Goal: Task Accomplishment & Management: Manage account settings

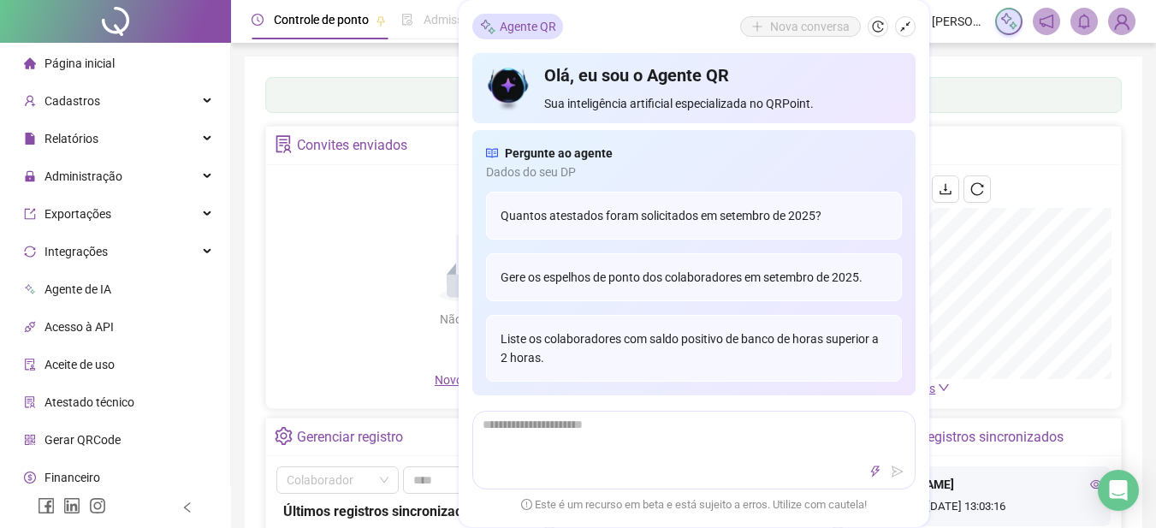
click at [979, 56] on div "Painel de controle Contabilidade Convites enviados Não há dados Não há dados No…" at bounding box center [693, 403] width 897 height 695
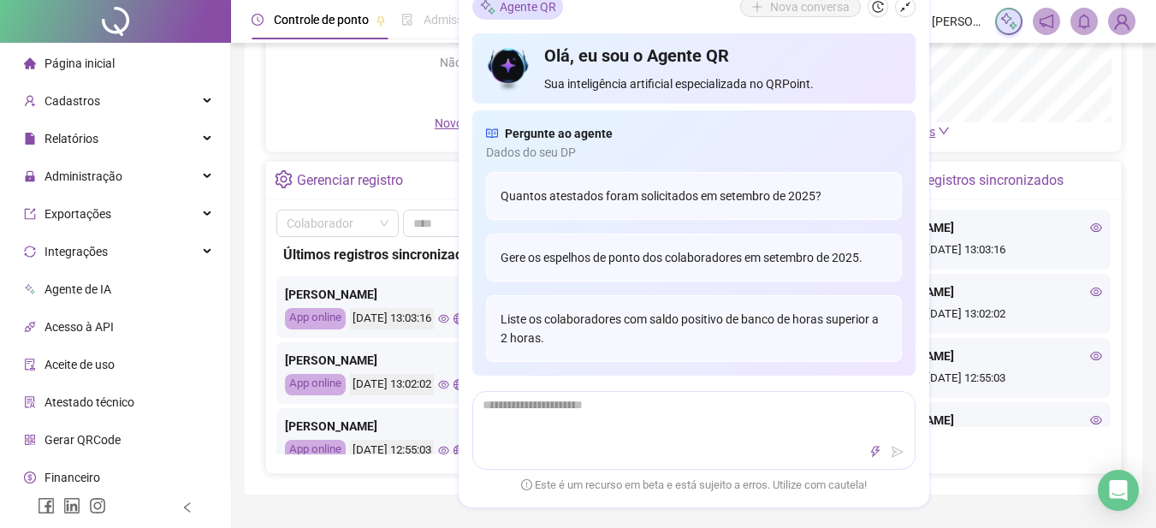
scroll to position [428, 0]
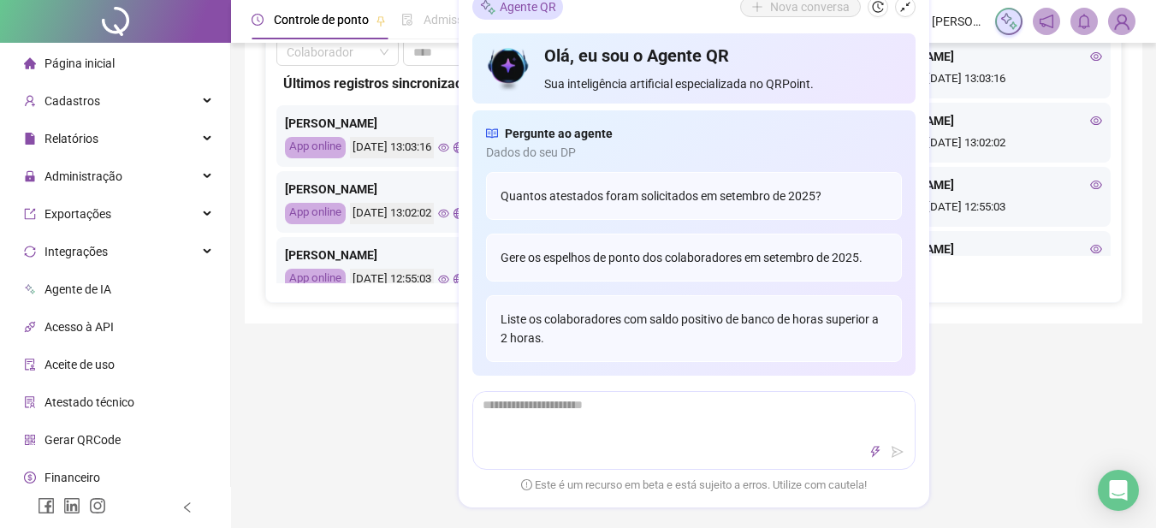
click at [908, 5] on icon "shrink" at bounding box center [905, 7] width 12 height 12
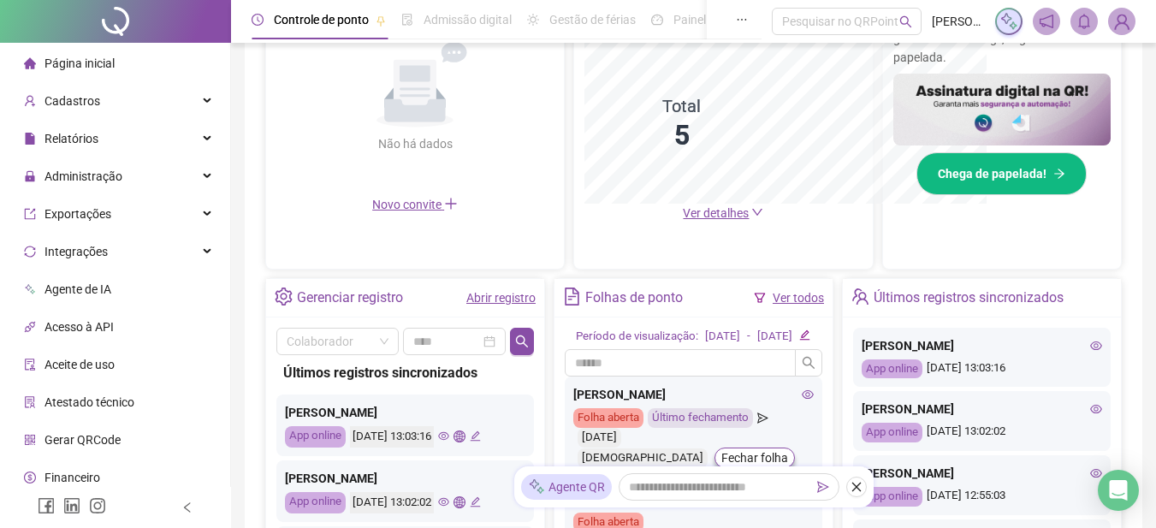
scroll to position [644, 0]
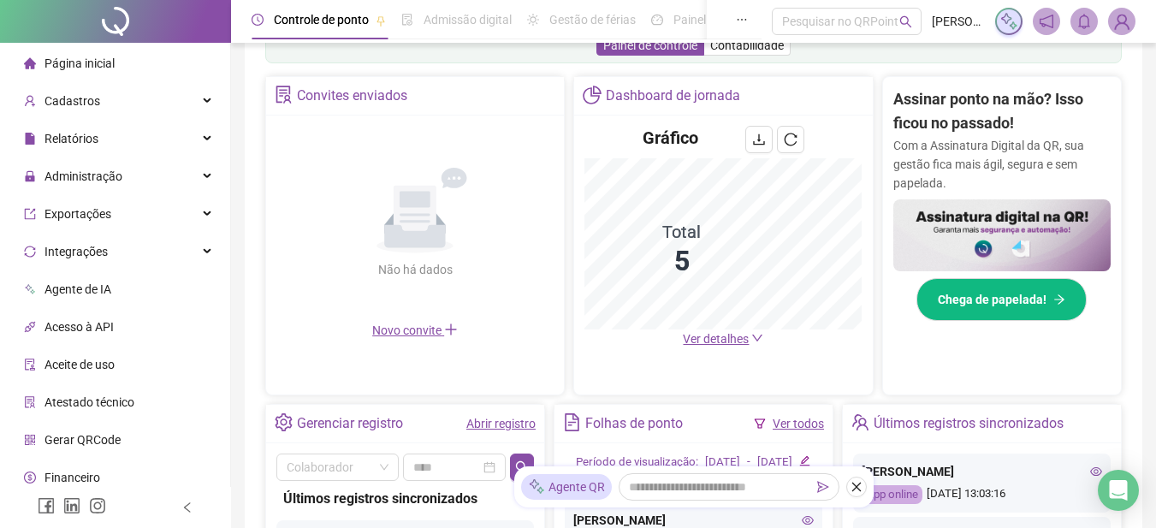
scroll to position [216, 0]
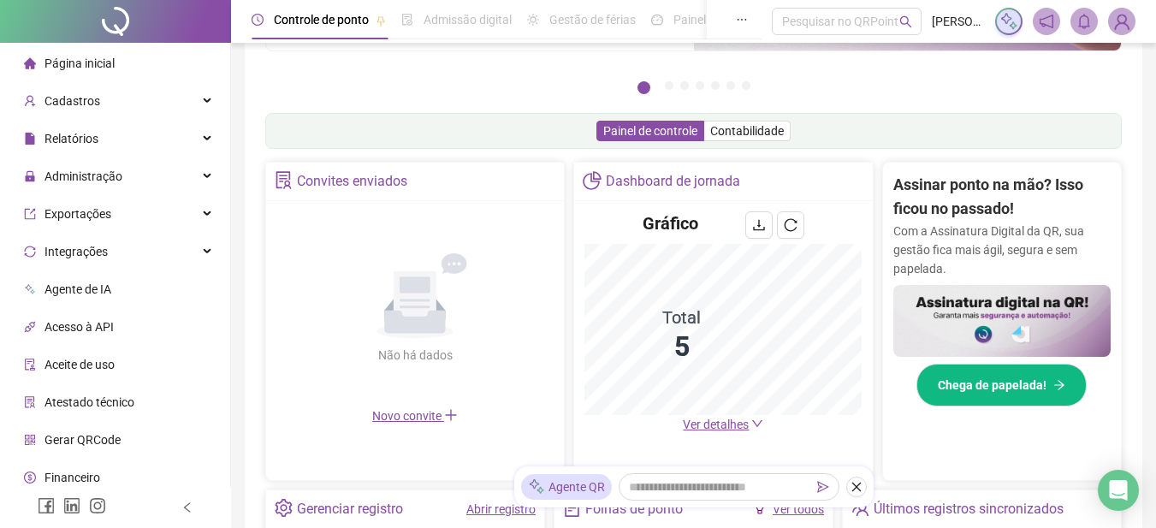
click at [412, 417] on span "Novo convite" at bounding box center [415, 416] width 86 height 14
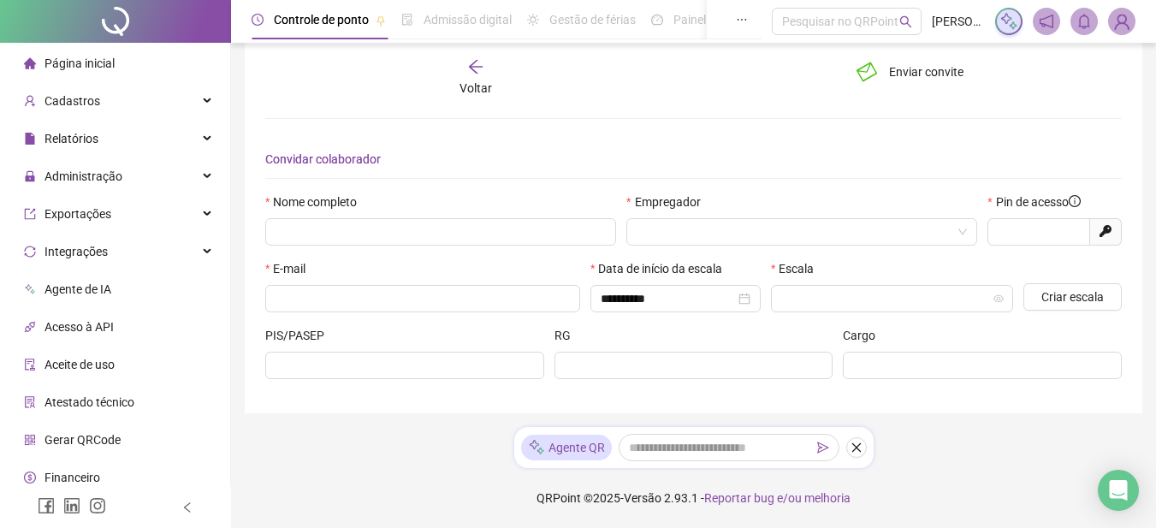
scroll to position [19, 0]
type input "*****"
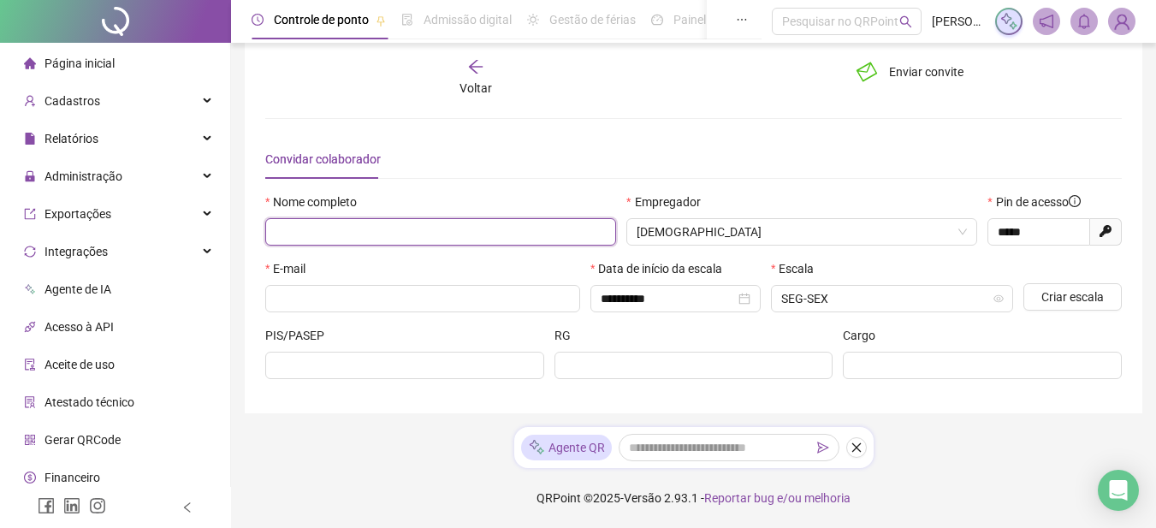
click at [341, 232] on input "text" at bounding box center [440, 231] width 351 height 27
type input "**********"
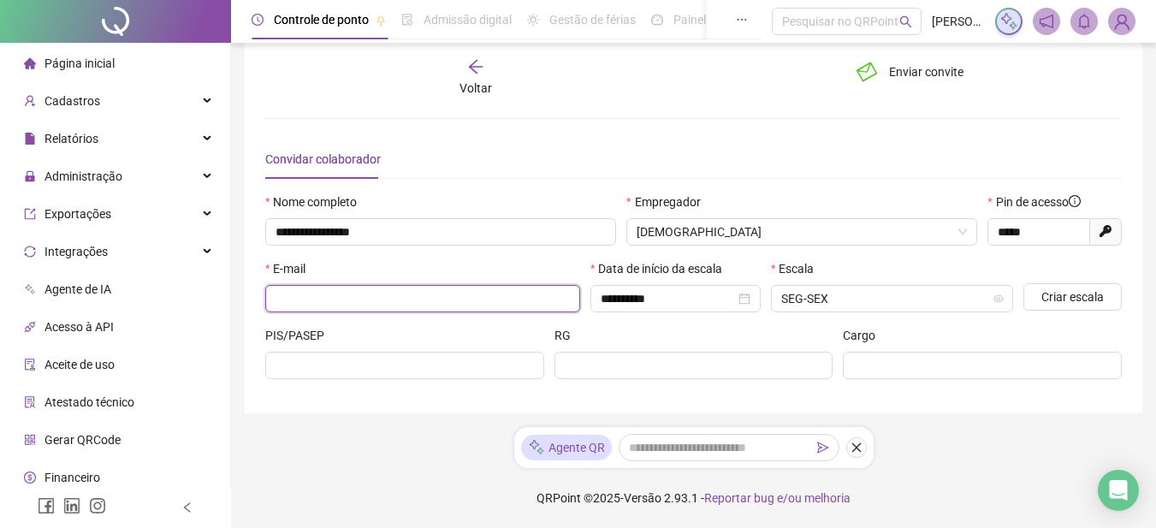
click at [333, 301] on input "text" at bounding box center [420, 298] width 291 height 19
type input "**********"
click at [746, 297] on icon "close-circle" at bounding box center [744, 299] width 12 height 12
type input "**********"
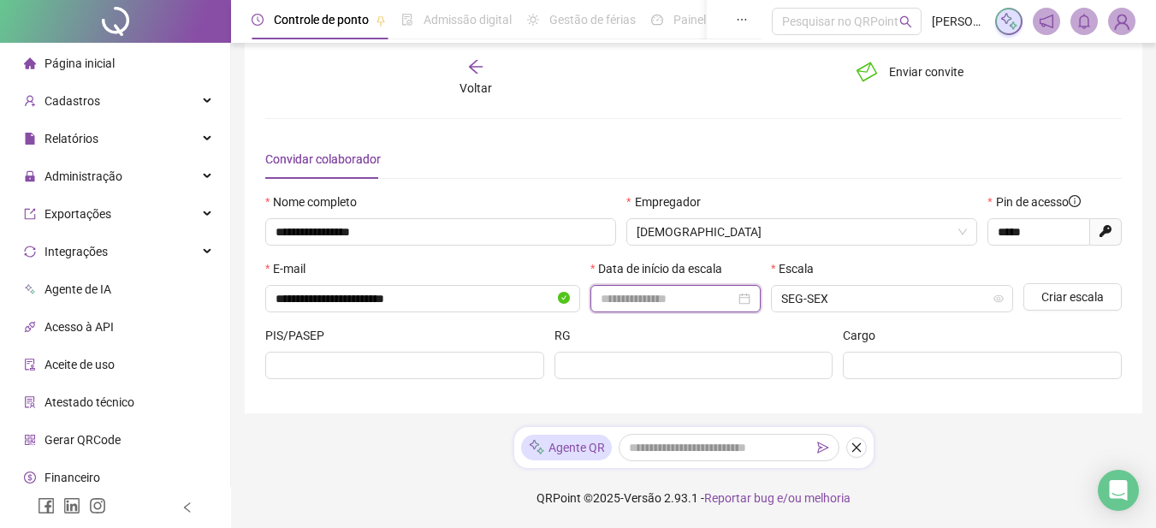
click at [683, 297] on input at bounding box center [667, 298] width 134 height 19
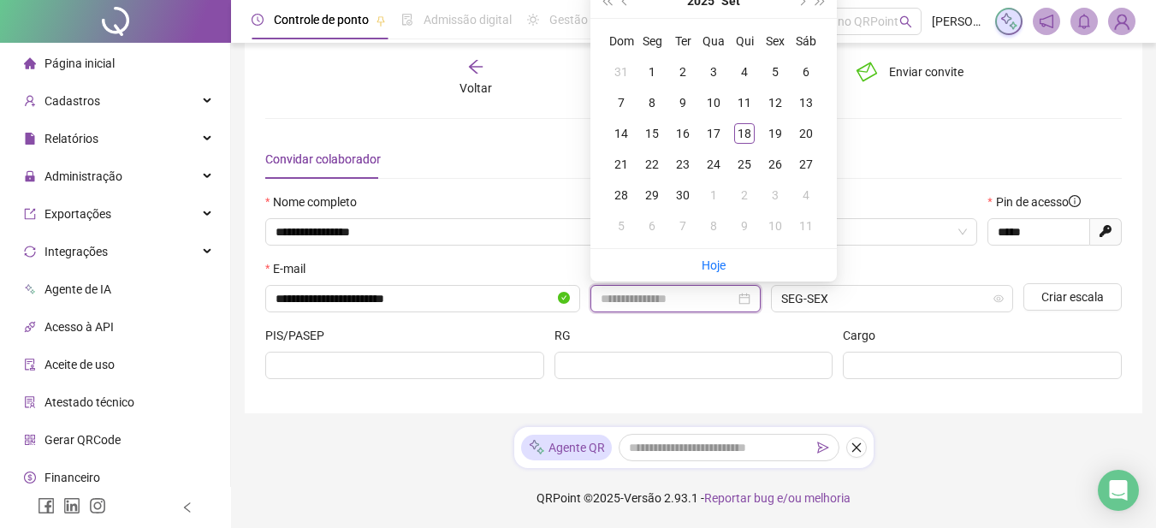
click at [738, 298] on div at bounding box center [675, 298] width 150 height 19
drag, startPoint x: 743, startPoint y: 298, endPoint x: 743, endPoint y: 312, distance: 14.5
click at [745, 298] on div at bounding box center [675, 298] width 150 height 19
type input "**********"
click at [748, 128] on div "18" at bounding box center [744, 133] width 21 height 21
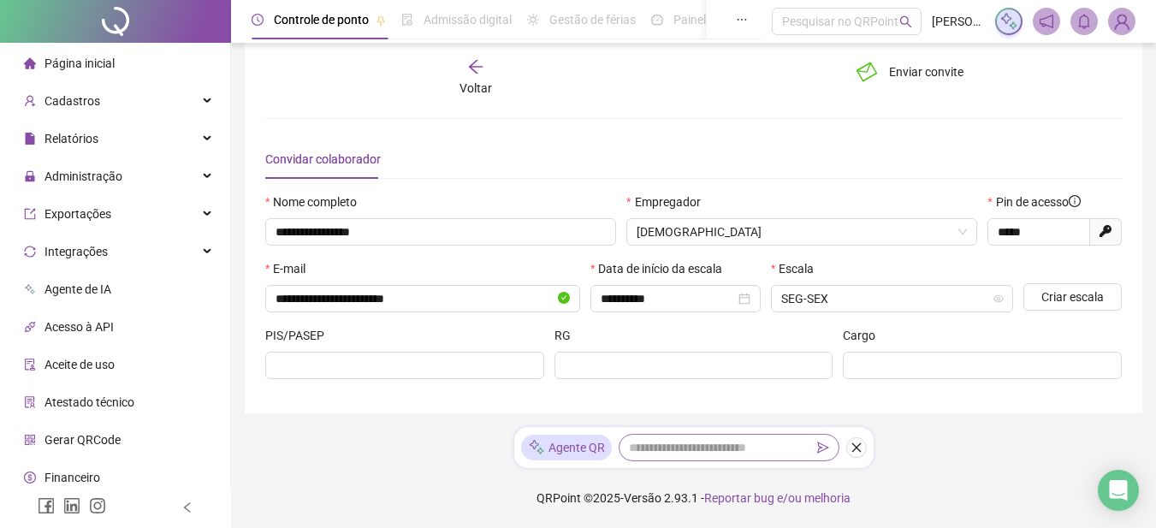
click at [824, 448] on icon "send" at bounding box center [823, 447] width 12 height 12
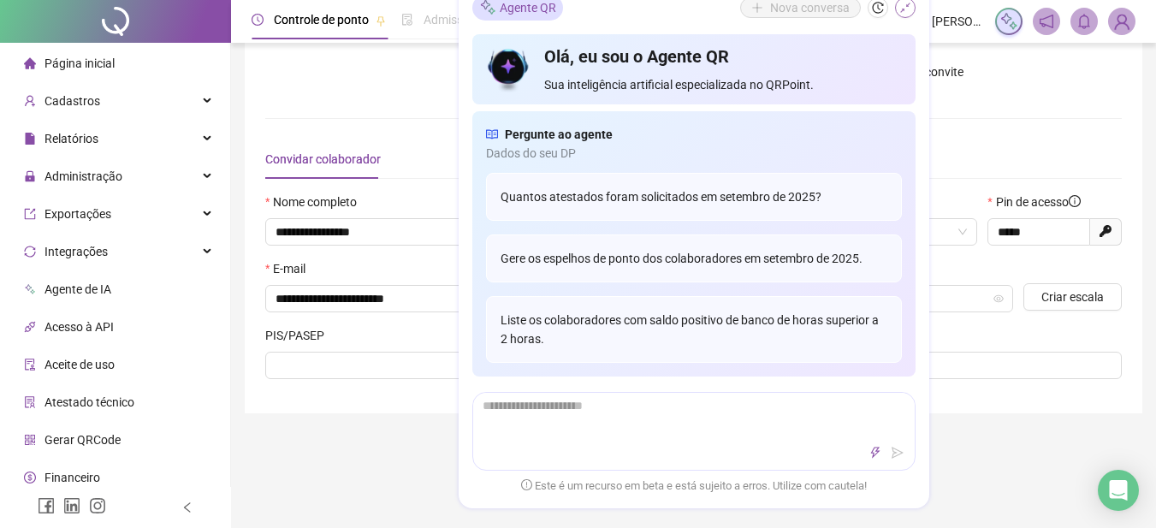
click at [897, 12] on button "button" at bounding box center [905, 7] width 21 height 21
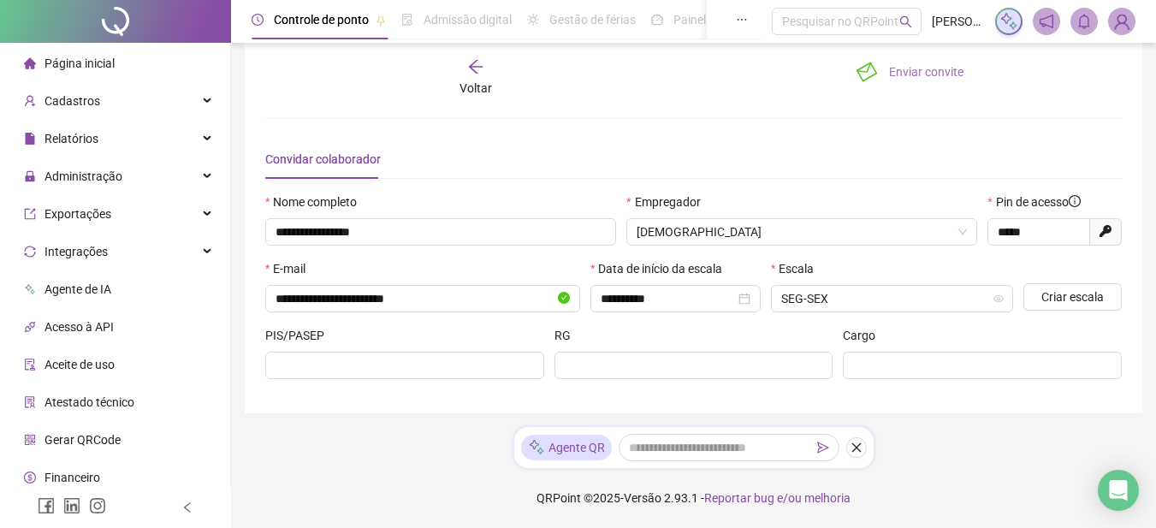
click at [909, 73] on span "Enviar convite" at bounding box center [926, 71] width 74 height 19
click at [868, 55] on div "**********" at bounding box center [693, 226] width 897 height 376
click at [869, 66] on icon "loading" at bounding box center [866, 71] width 19 height 19
click at [875, 75] on button "Salvando" at bounding box center [898, 71] width 106 height 27
click at [878, 80] on button "Salvando" at bounding box center [898, 71] width 106 height 27
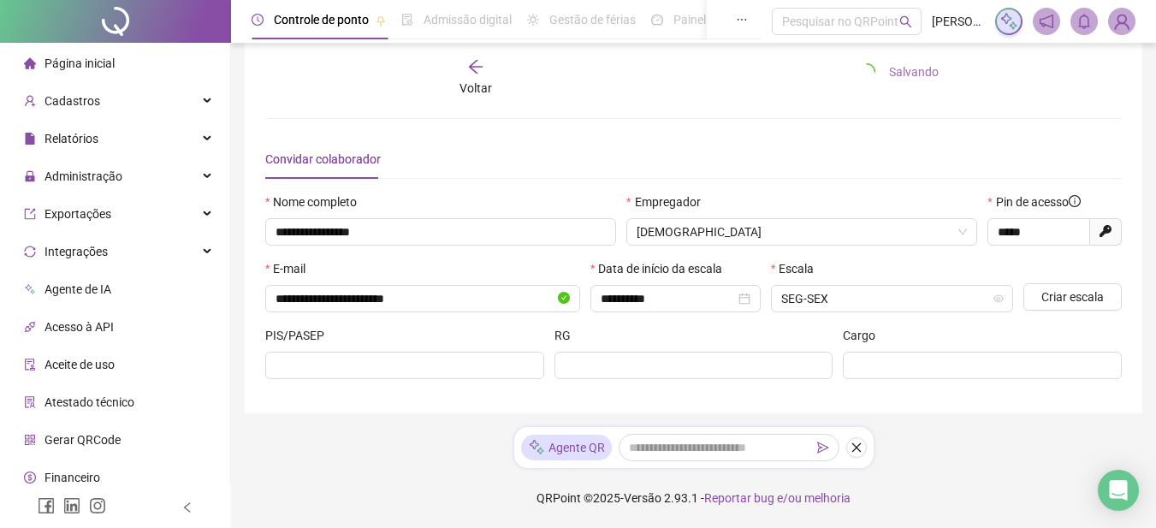
drag, startPoint x: 867, startPoint y: 74, endPoint x: 921, endPoint y: 69, distance: 54.1
click at [868, 74] on icon "loading" at bounding box center [866, 71] width 17 height 17
click at [912, 69] on span "Salvando" at bounding box center [914, 71] width 50 height 19
drag, startPoint x: 77, startPoint y: 59, endPoint x: 62, endPoint y: 63, distance: 16.0
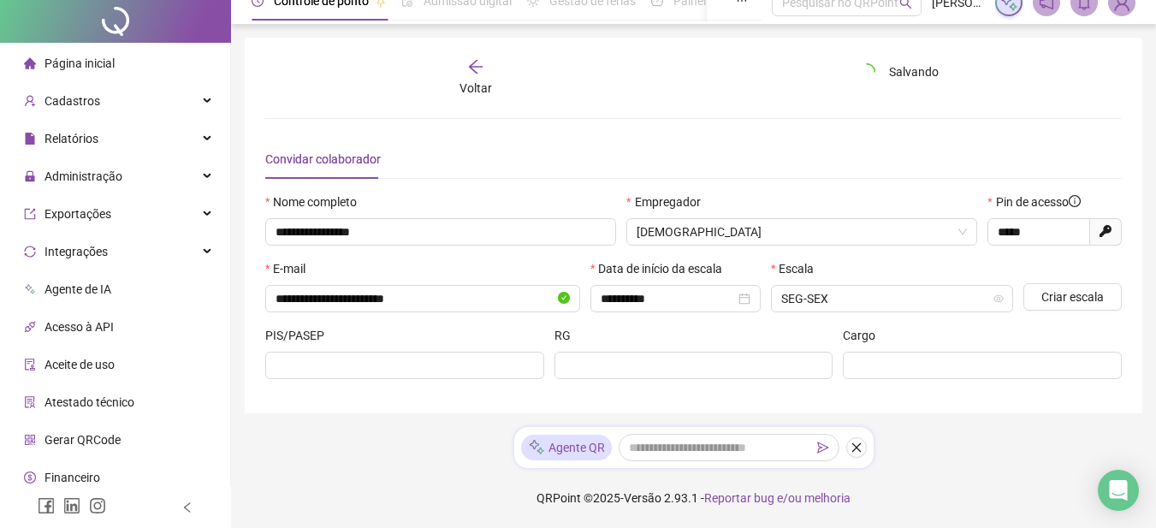
scroll to position [0, 0]
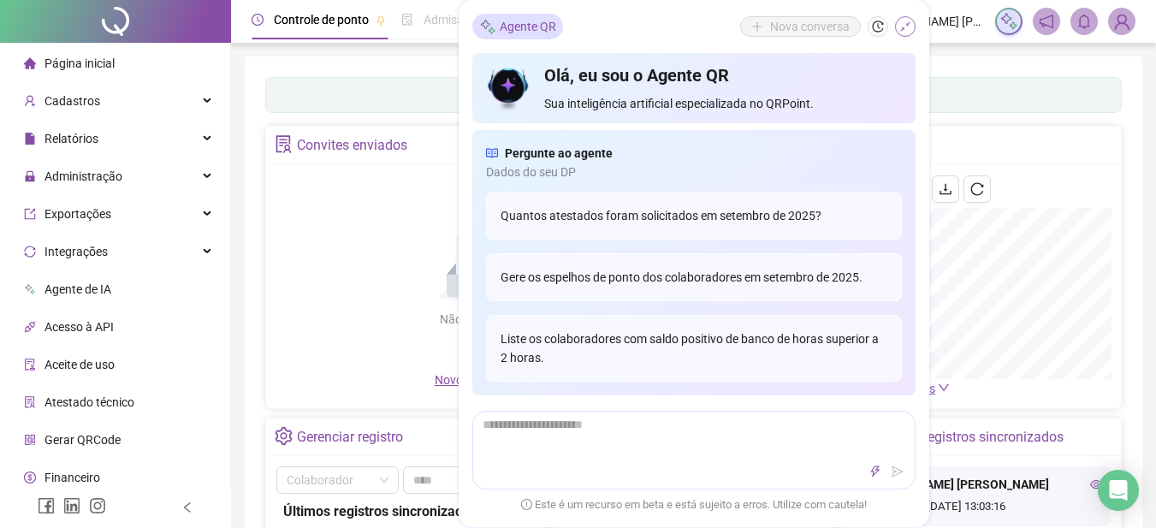
click at [908, 27] on icon "shrink" at bounding box center [905, 27] width 12 height 12
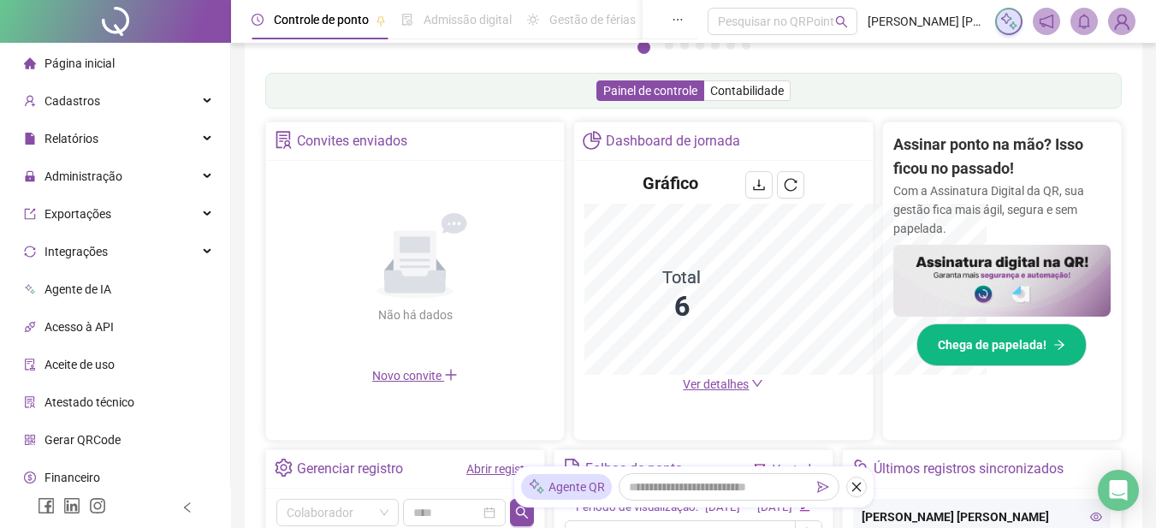
scroll to position [338, 0]
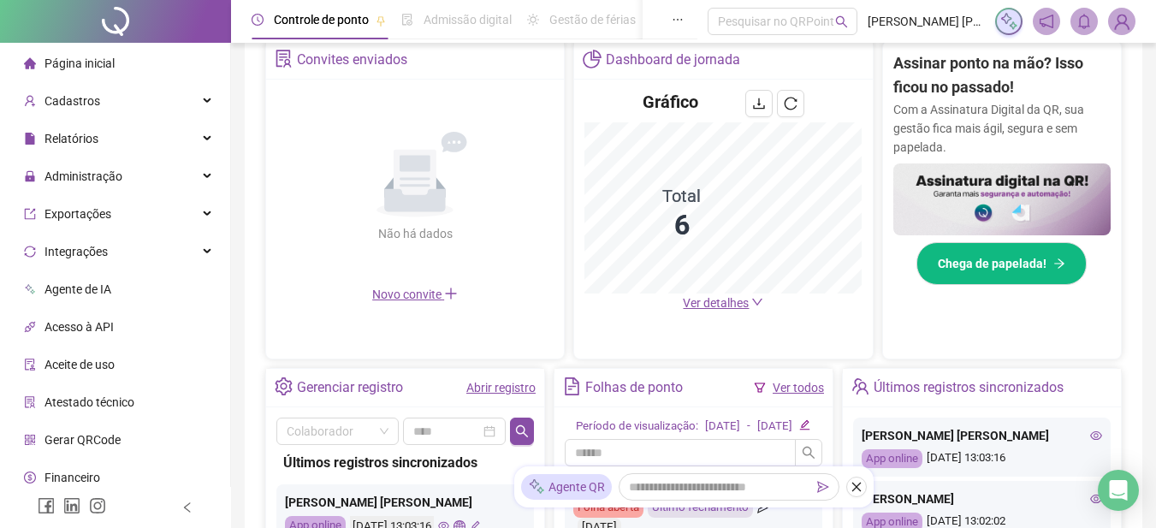
click at [605, 97] on div "Gráfico" at bounding box center [722, 106] width 277 height 33
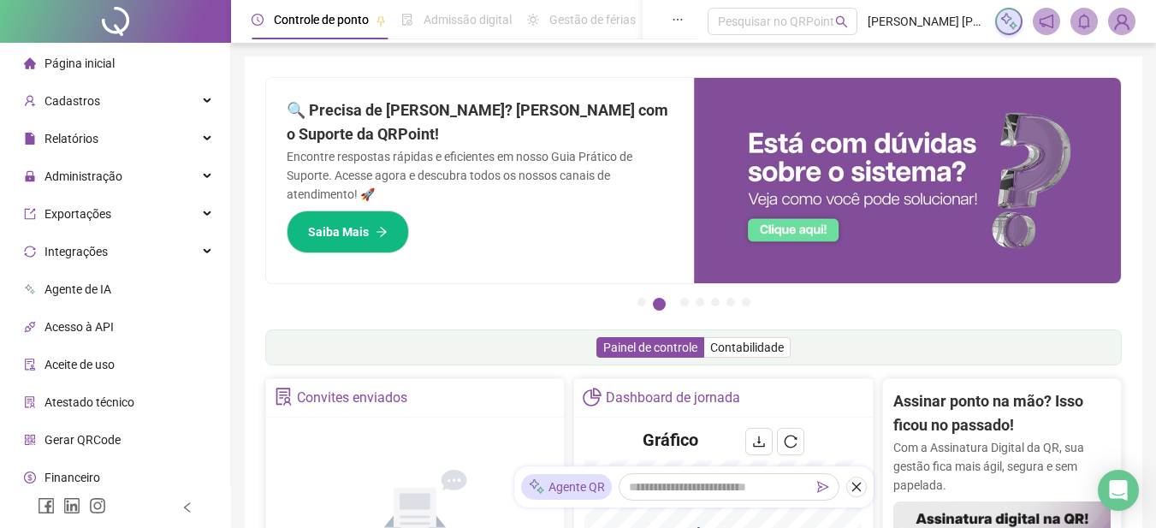
scroll to position [342, 0]
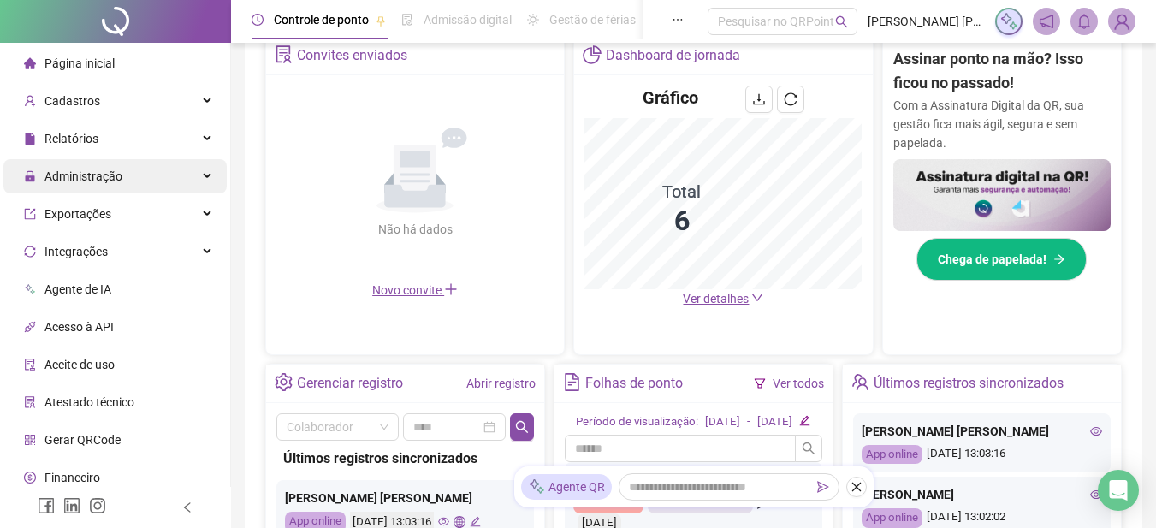
click at [80, 169] on span "Administração" at bounding box center [83, 176] width 78 height 14
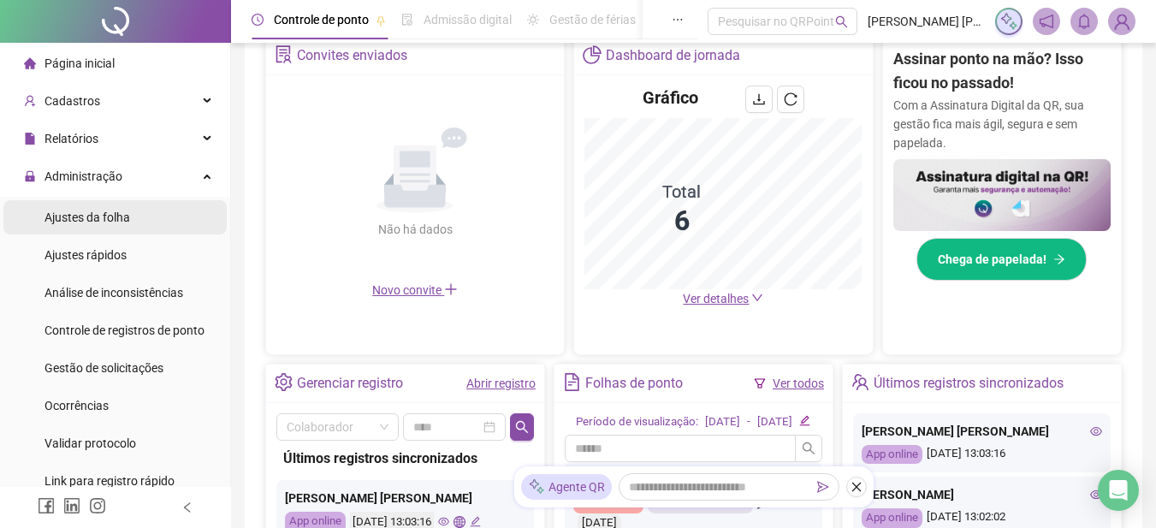
click at [130, 221] on li "Ajustes da folha" at bounding box center [114, 217] width 223 height 34
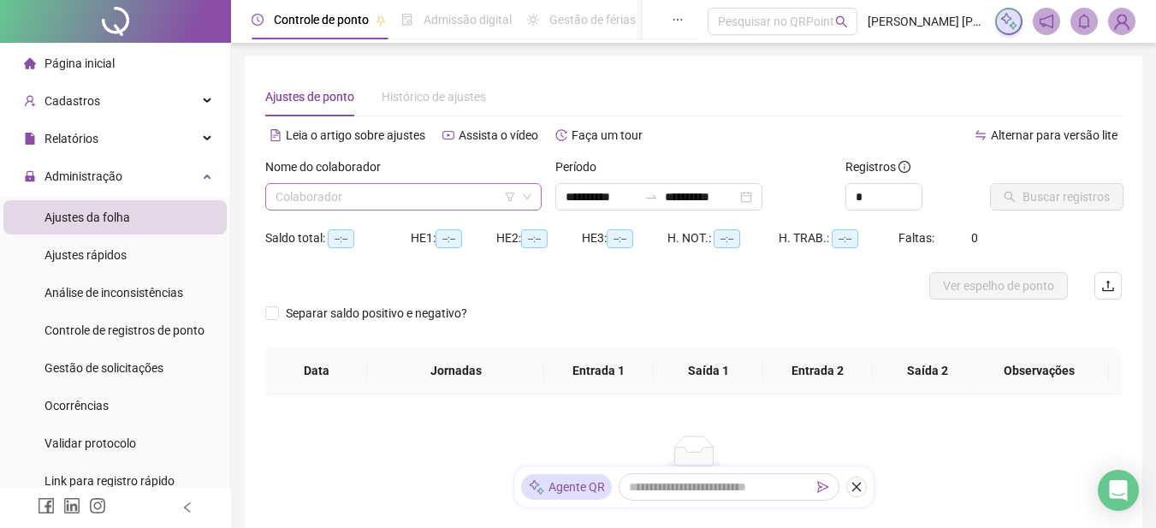
click at [361, 207] on input "search" at bounding box center [395, 197] width 240 height 26
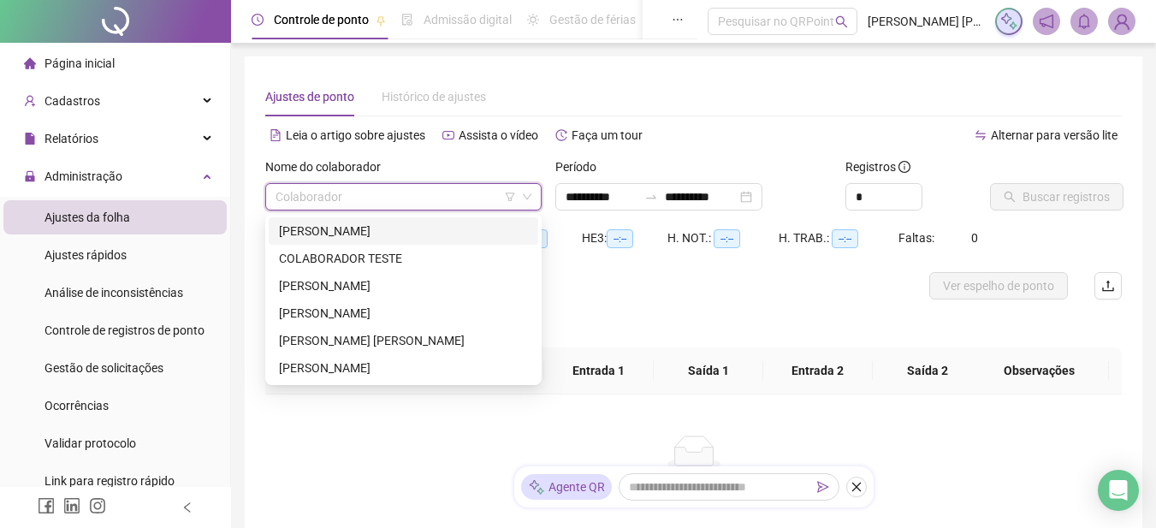
click at [352, 234] on div "[PERSON_NAME]" at bounding box center [403, 231] width 249 height 19
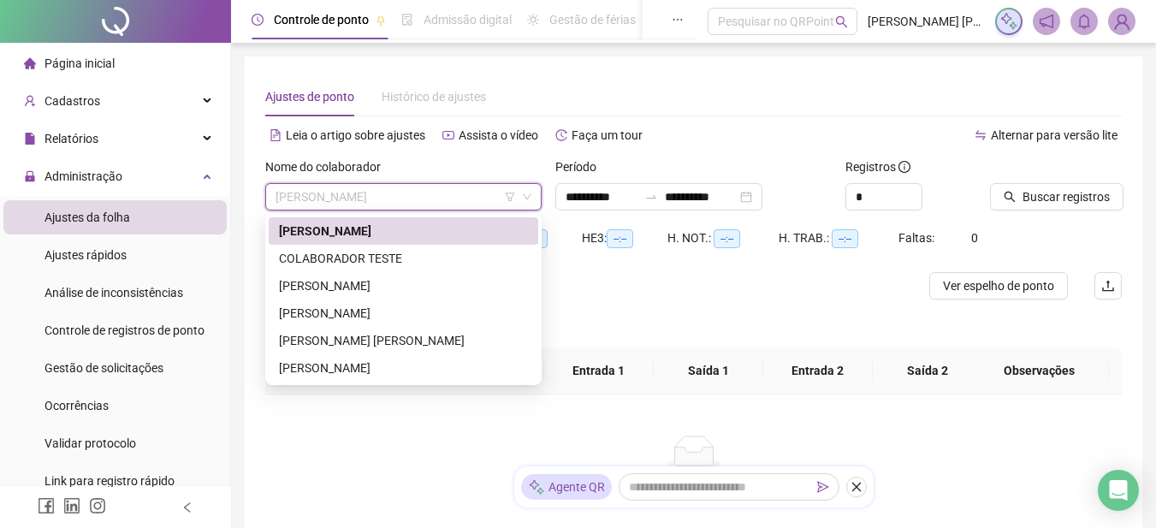
click at [390, 240] on div "[PERSON_NAME]" at bounding box center [403, 231] width 249 height 19
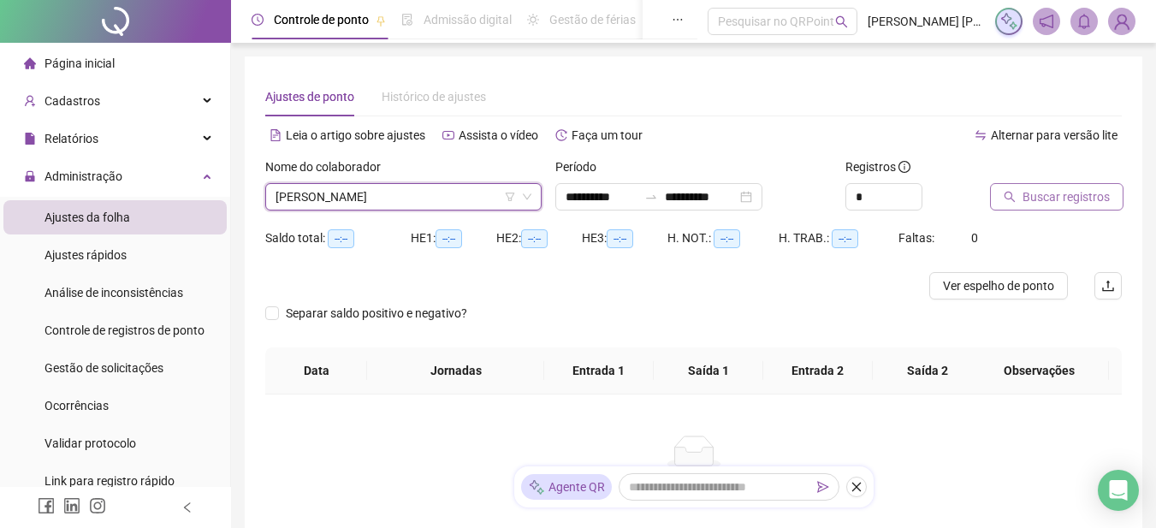
click at [1061, 204] on span "Buscar registros" at bounding box center [1065, 196] width 87 height 19
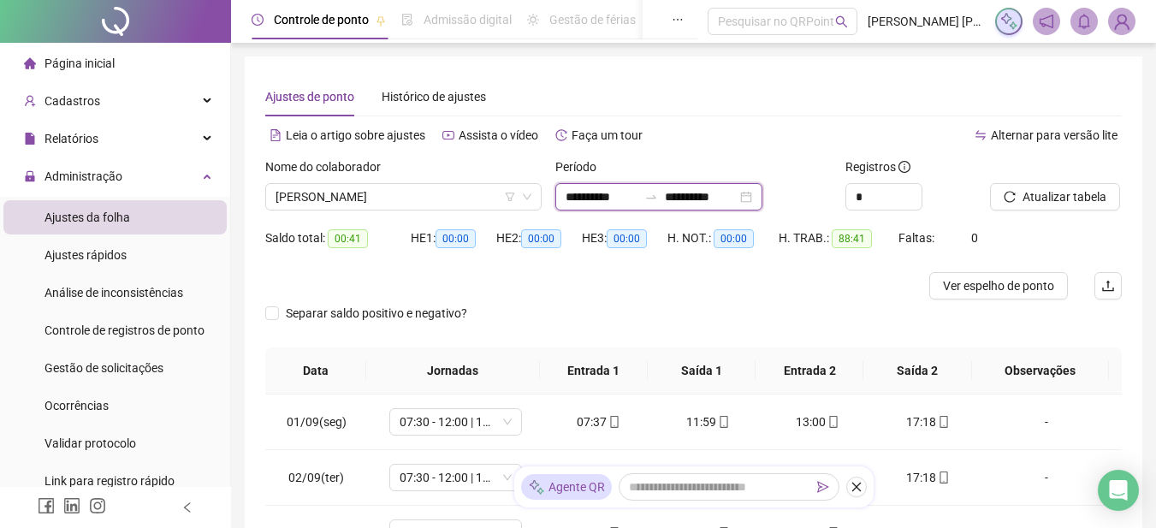
drag, startPoint x: 698, startPoint y: 204, endPoint x: 707, endPoint y: 205, distance: 9.4
click at [700, 204] on input "**********" at bounding box center [701, 196] width 72 height 19
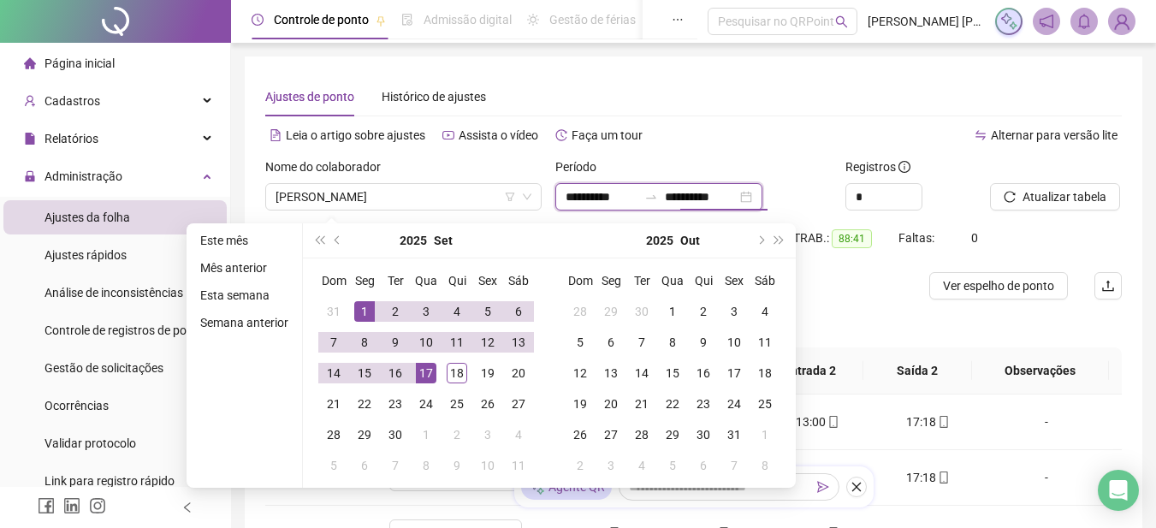
click at [736, 198] on input "**********" at bounding box center [701, 196] width 72 height 19
type input "**********"
click at [461, 376] on div "18" at bounding box center [457, 373] width 21 height 21
type input "**********"
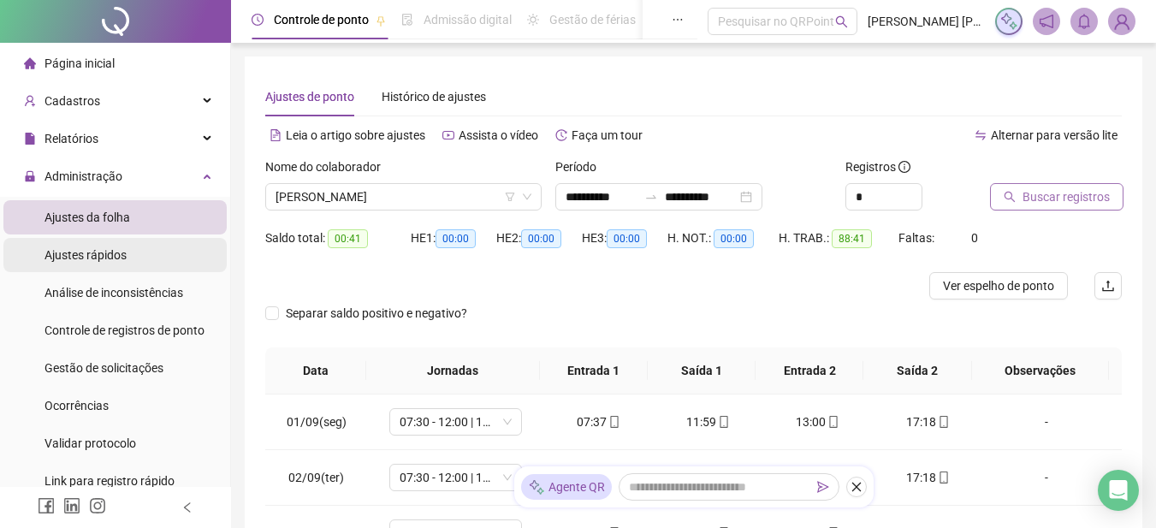
click at [126, 264] on li "Ajustes rápidos" at bounding box center [114, 255] width 223 height 34
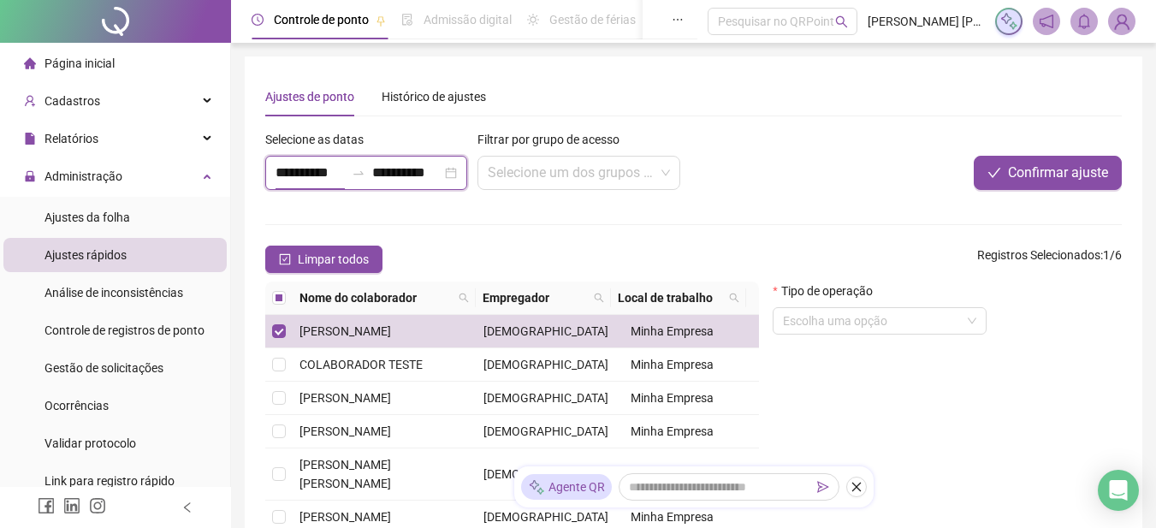
click at [315, 176] on input "**********" at bounding box center [309, 173] width 69 height 21
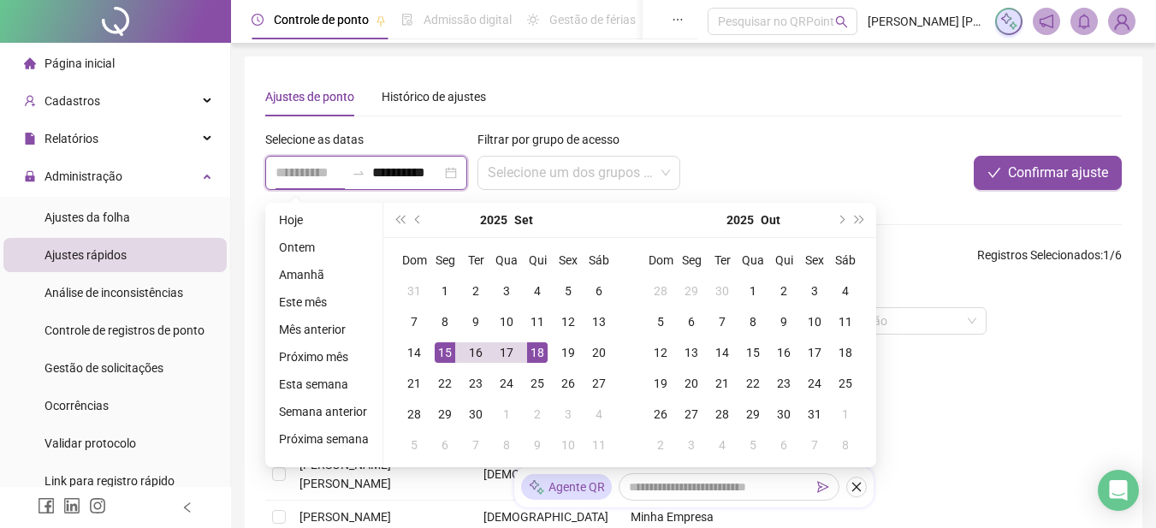
type input "**********"
click at [438, 358] on div "15" at bounding box center [445, 352] width 21 height 21
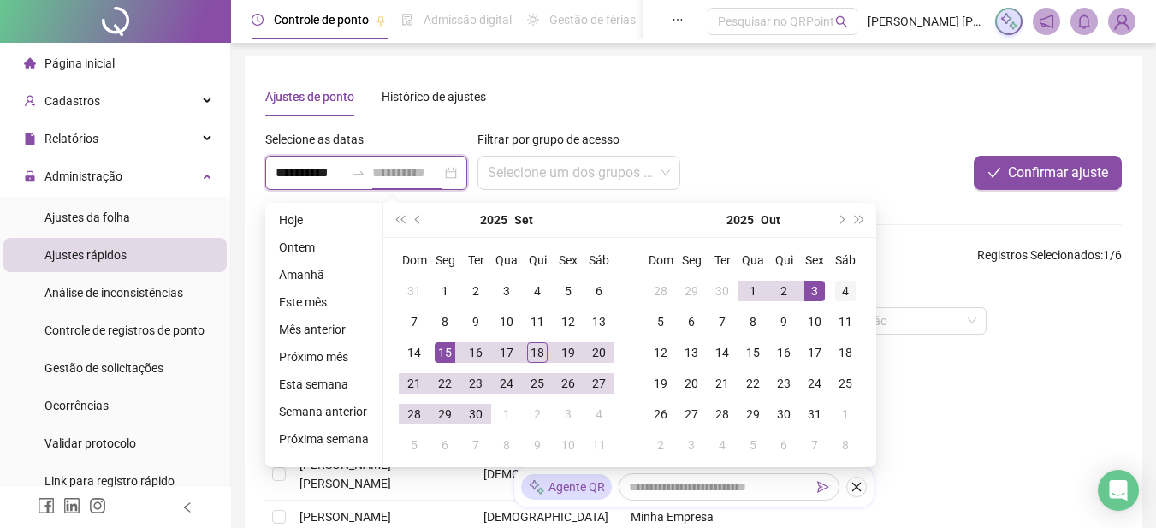
type input "**********"
click at [843, 294] on div "4" at bounding box center [845, 291] width 21 height 21
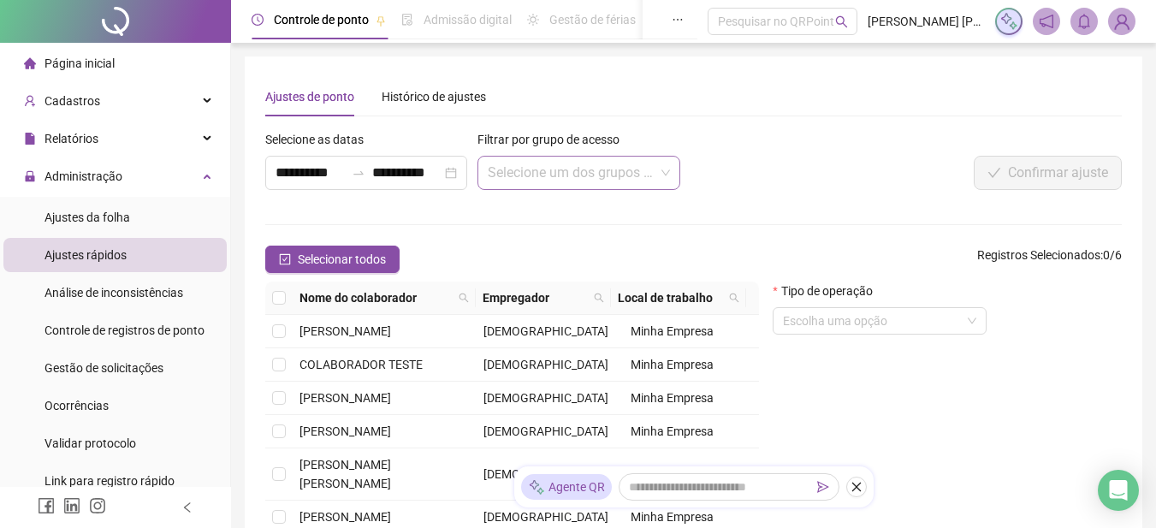
click at [600, 167] on input "search" at bounding box center [571, 173] width 166 height 33
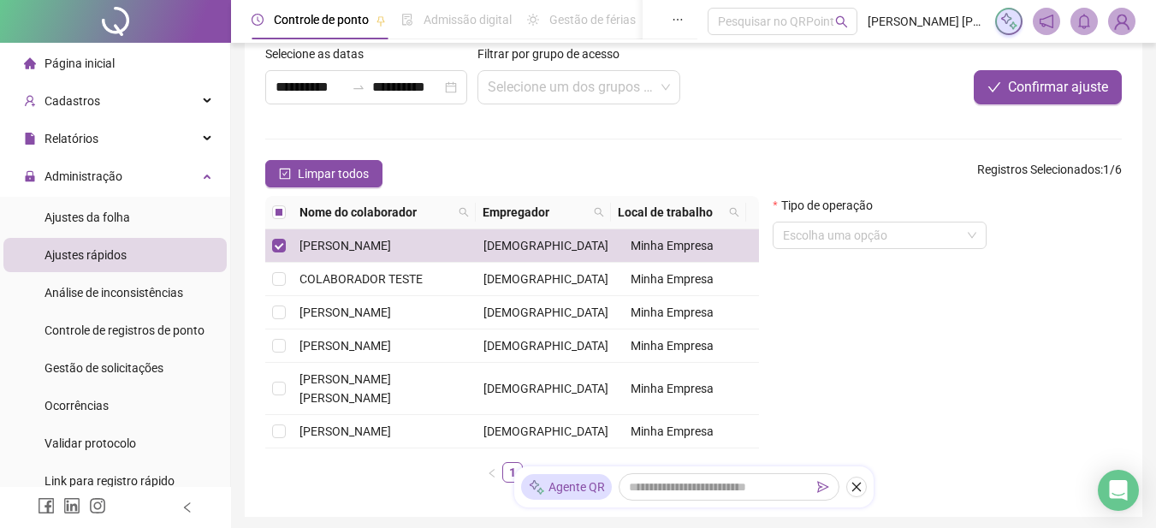
scroll to position [170, 0]
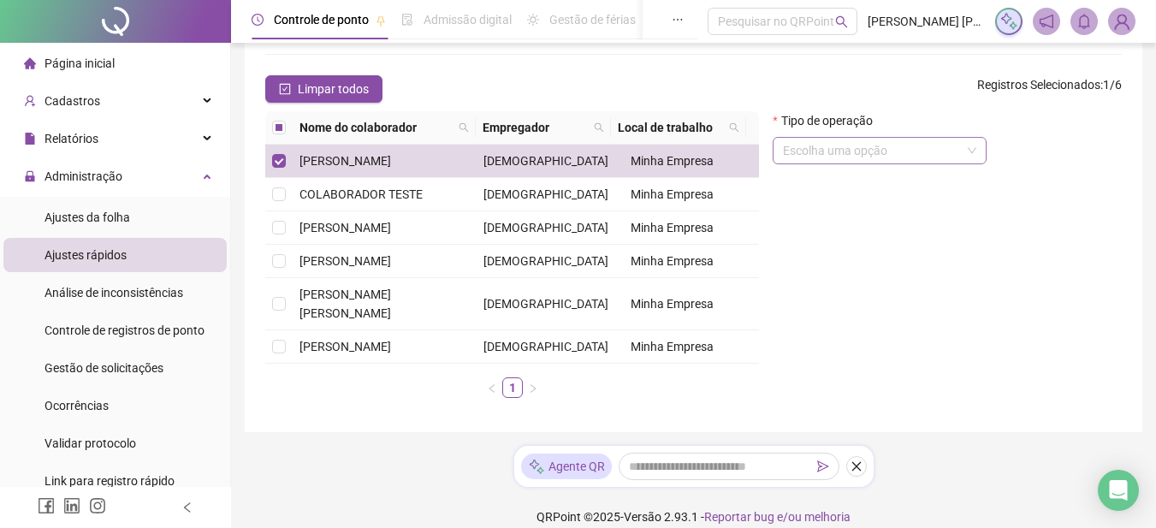
click at [856, 148] on input "search" at bounding box center [872, 151] width 178 height 26
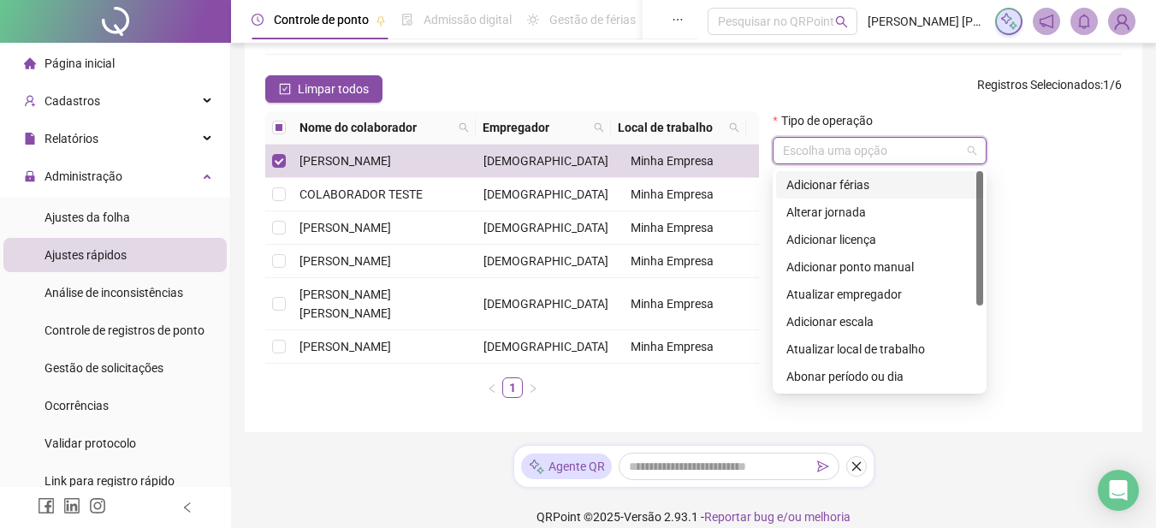
click at [861, 186] on div "Adicionar férias" at bounding box center [879, 184] width 186 height 19
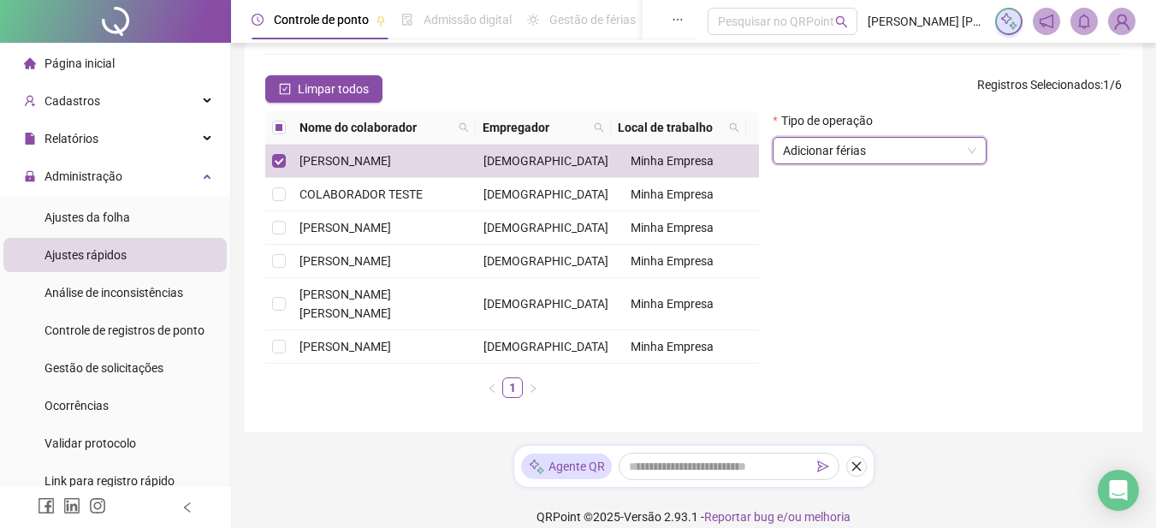
scroll to position [85, 0]
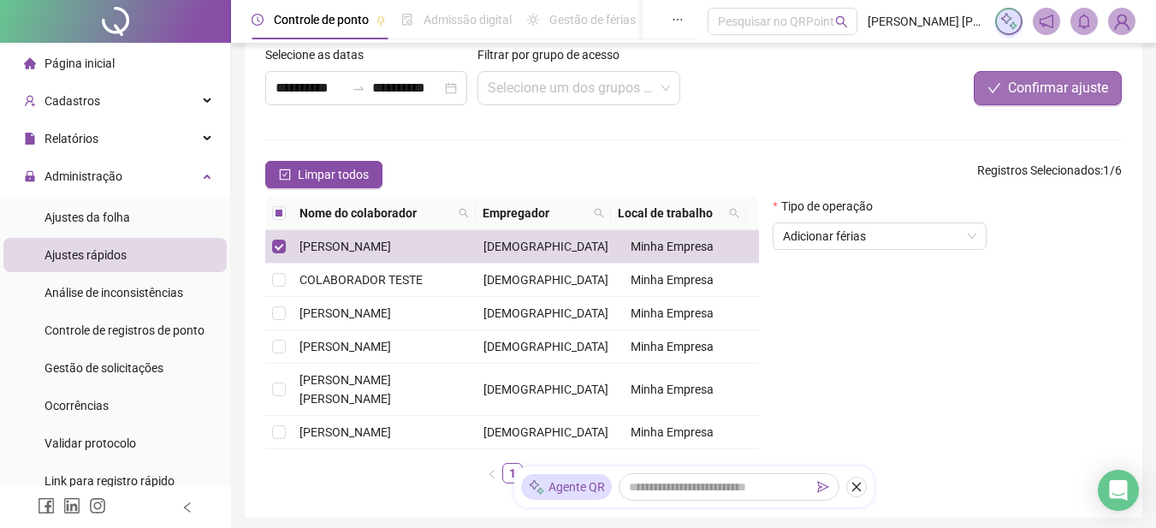
click at [1033, 91] on span "Confirmar ajuste" at bounding box center [1058, 88] width 100 height 21
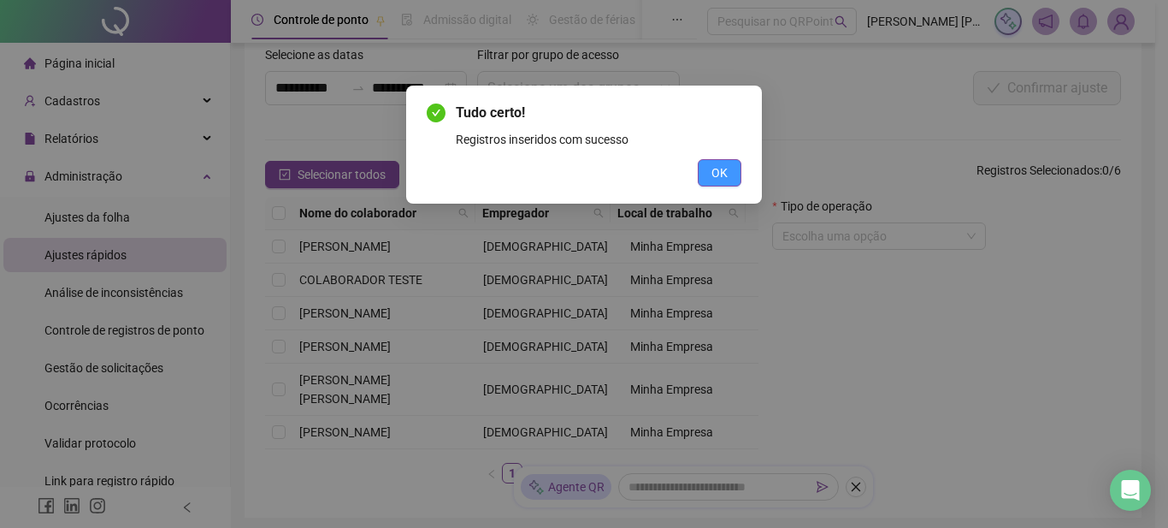
click at [714, 180] on span "OK" at bounding box center [720, 172] width 16 height 19
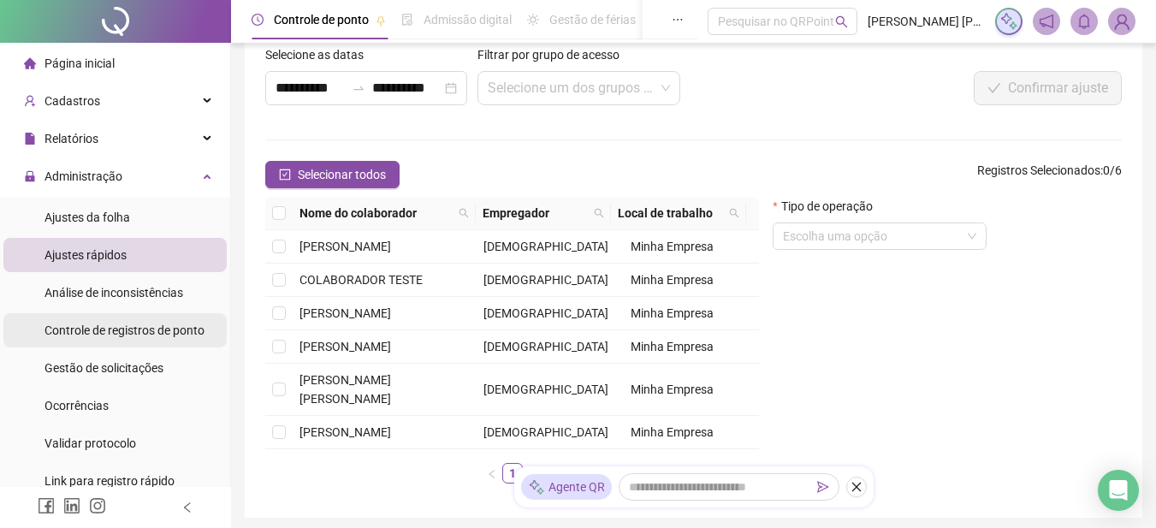
click at [148, 327] on span "Controle de registros de ponto" at bounding box center [124, 330] width 160 height 14
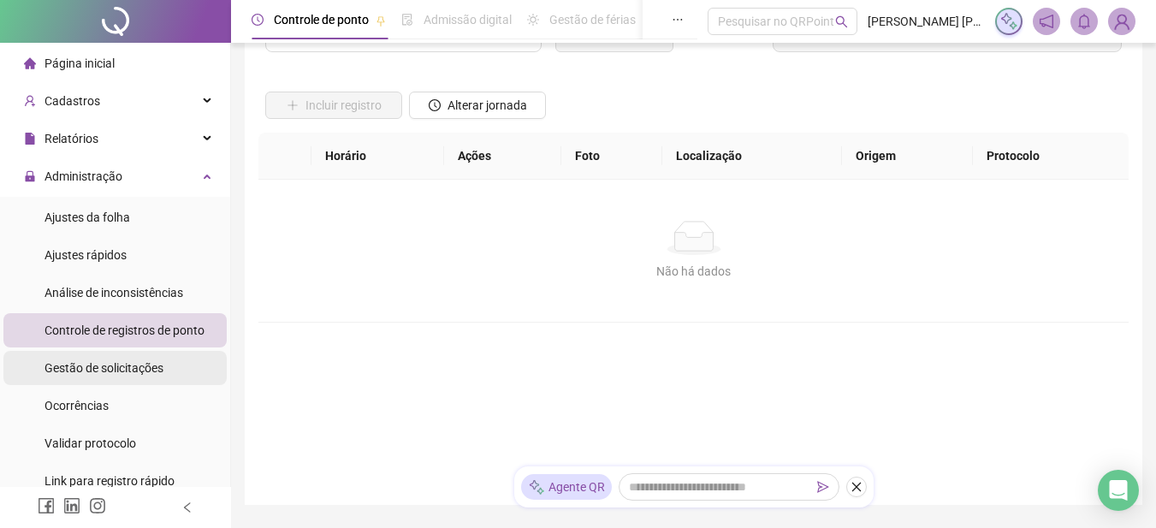
click at [104, 367] on span "Gestão de solicitações" at bounding box center [103, 368] width 119 height 14
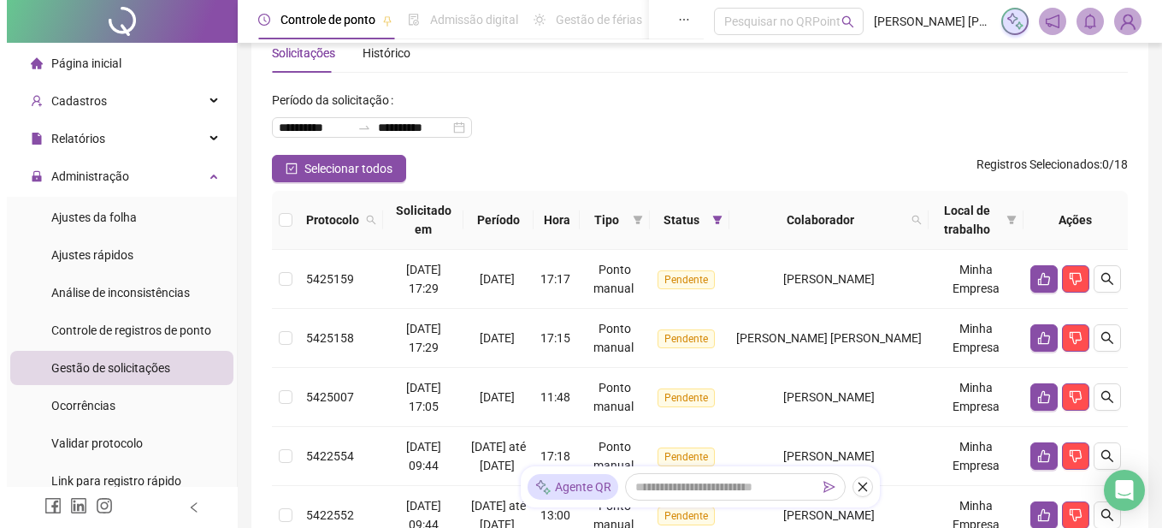
scroll to position [85, 0]
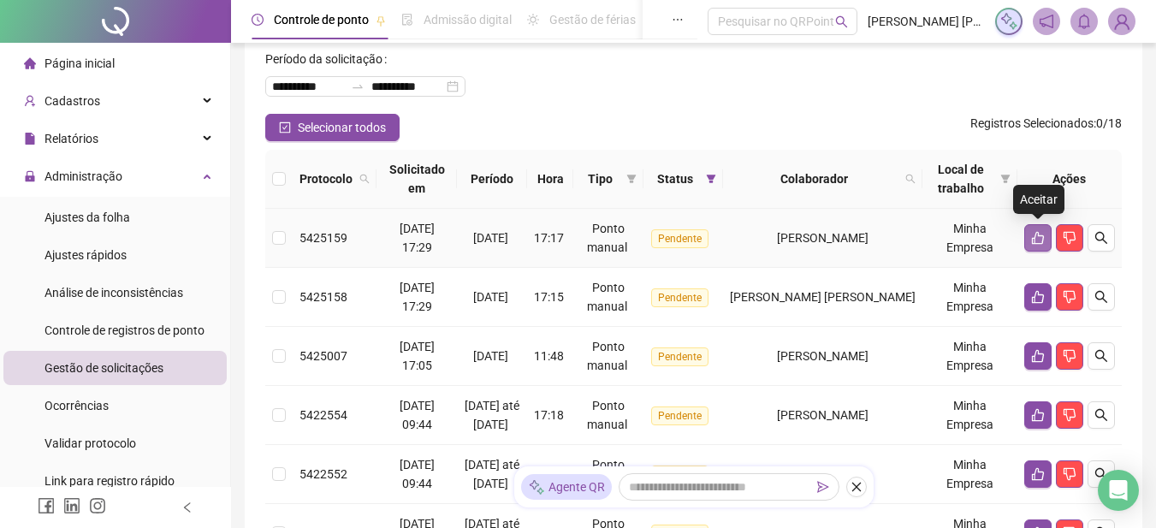
click at [1036, 239] on icon "like" at bounding box center [1038, 238] width 14 height 14
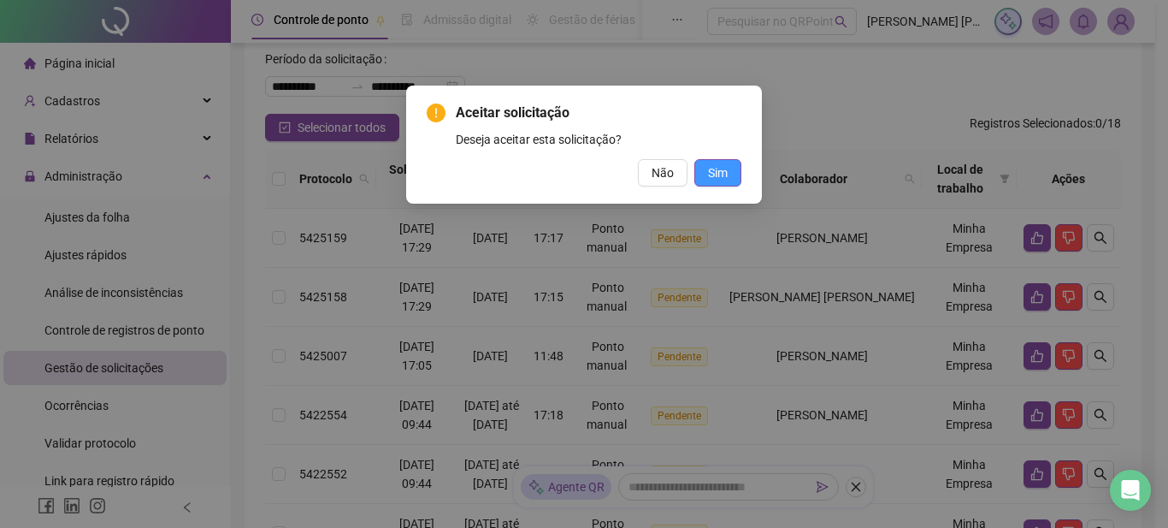
click at [721, 180] on span "Sim" at bounding box center [718, 172] width 20 height 19
click at [728, 169] on button "Sim" at bounding box center [718, 172] width 47 height 27
click at [705, 174] on button "Sim" at bounding box center [718, 172] width 47 height 27
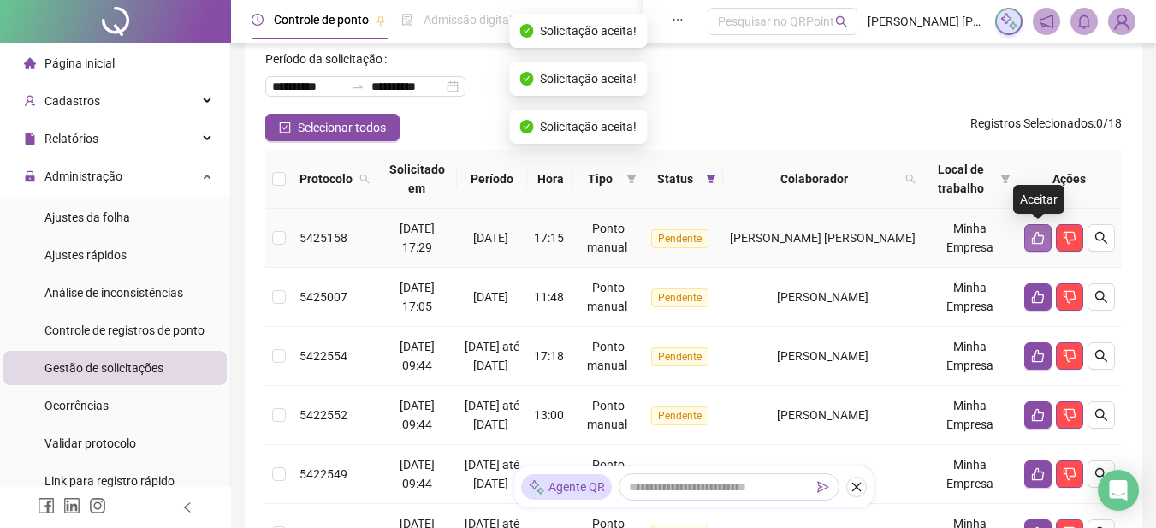
click at [1032, 235] on icon "like" at bounding box center [1038, 238] width 14 height 14
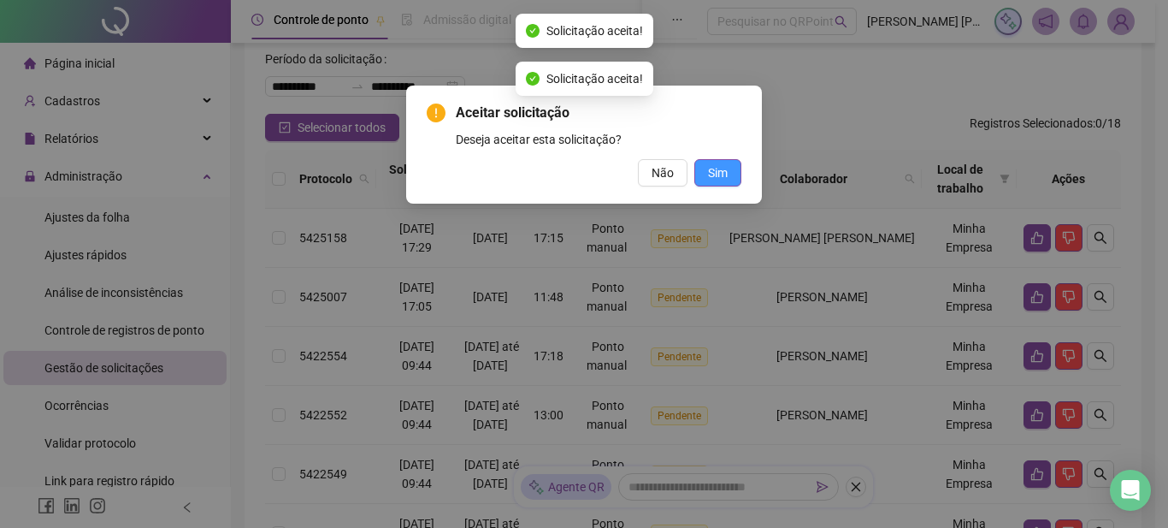
click at [730, 169] on button "Sim" at bounding box center [718, 172] width 47 height 27
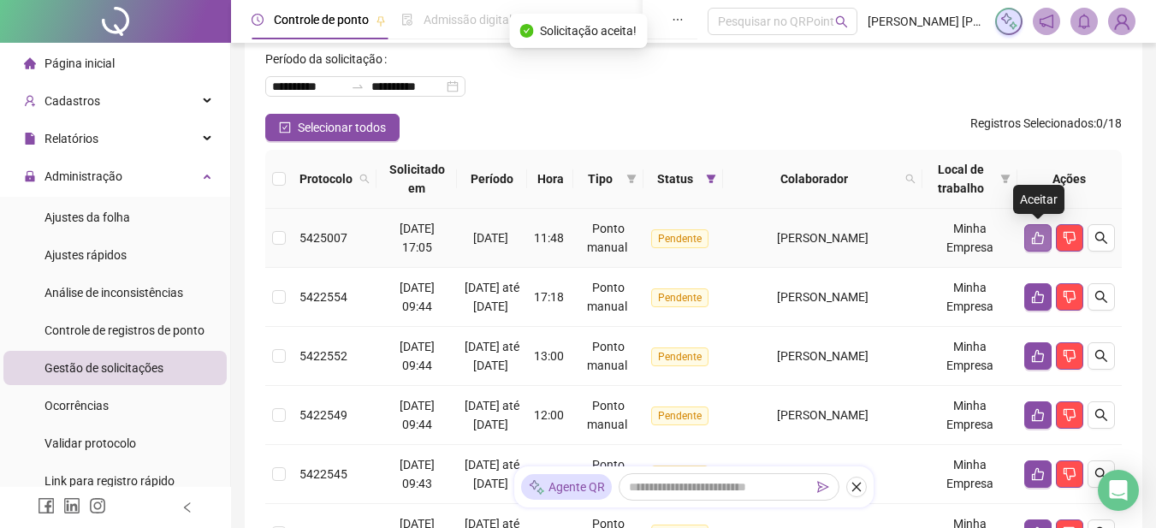
click at [1041, 238] on icon "like" at bounding box center [1038, 238] width 14 height 14
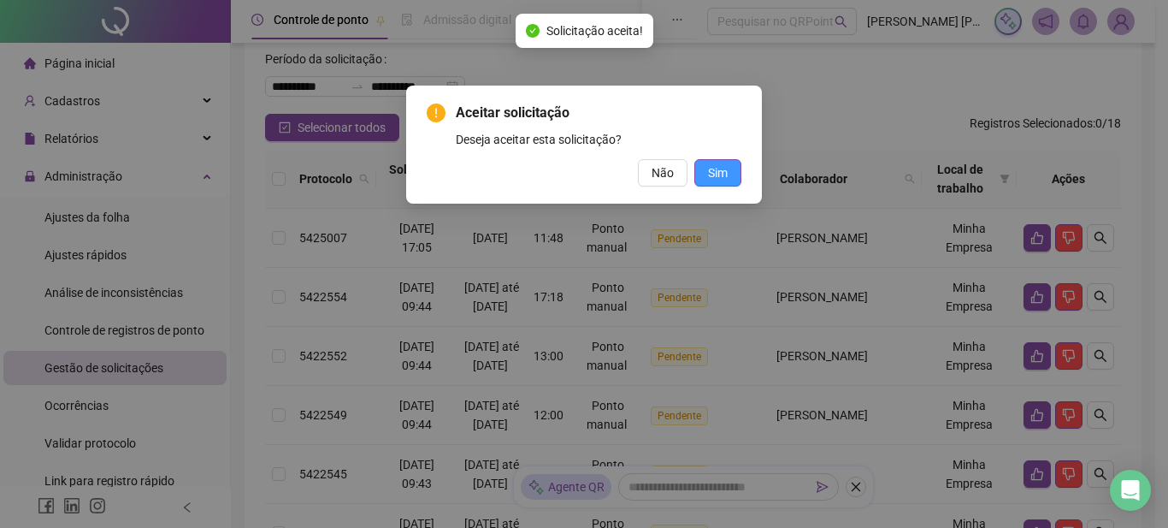
click at [721, 169] on span "Sim" at bounding box center [718, 172] width 20 height 19
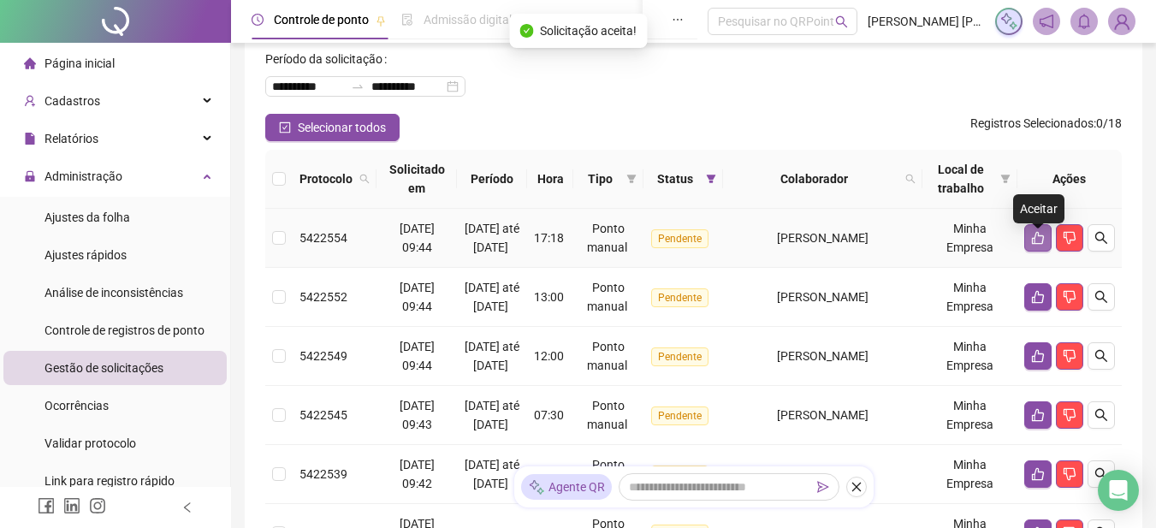
click at [1043, 245] on icon "like" at bounding box center [1038, 238] width 12 height 13
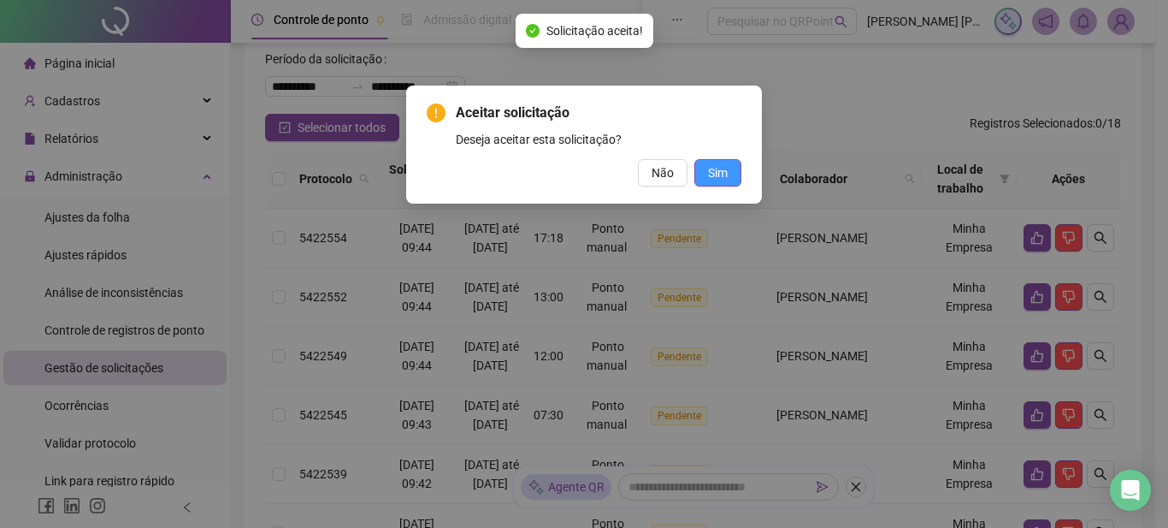
click at [736, 180] on button "Sim" at bounding box center [718, 172] width 47 height 27
click at [729, 169] on button "Sim" at bounding box center [718, 172] width 47 height 27
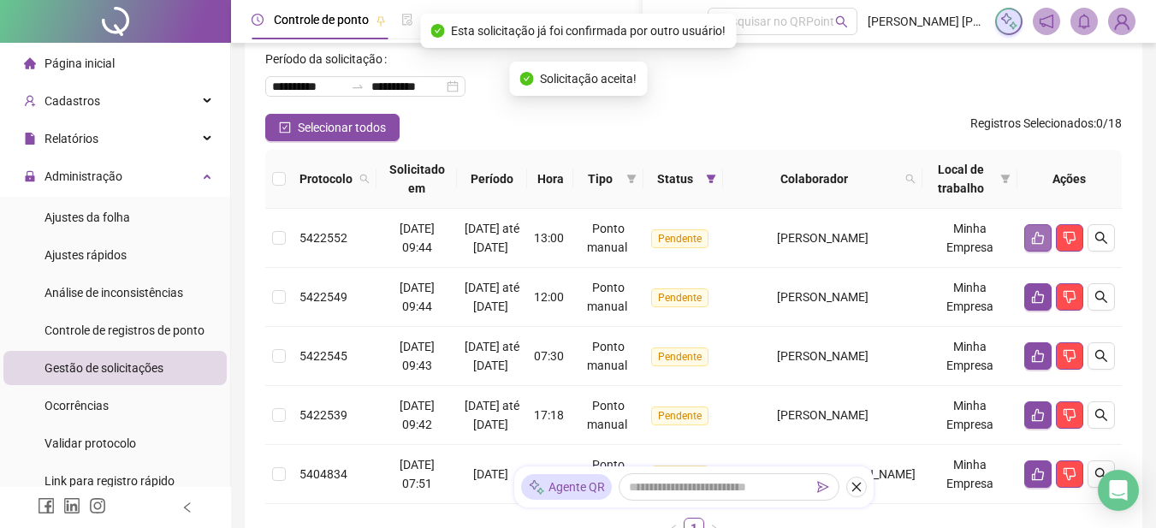
click at [1033, 245] on icon "like" at bounding box center [1038, 238] width 14 height 14
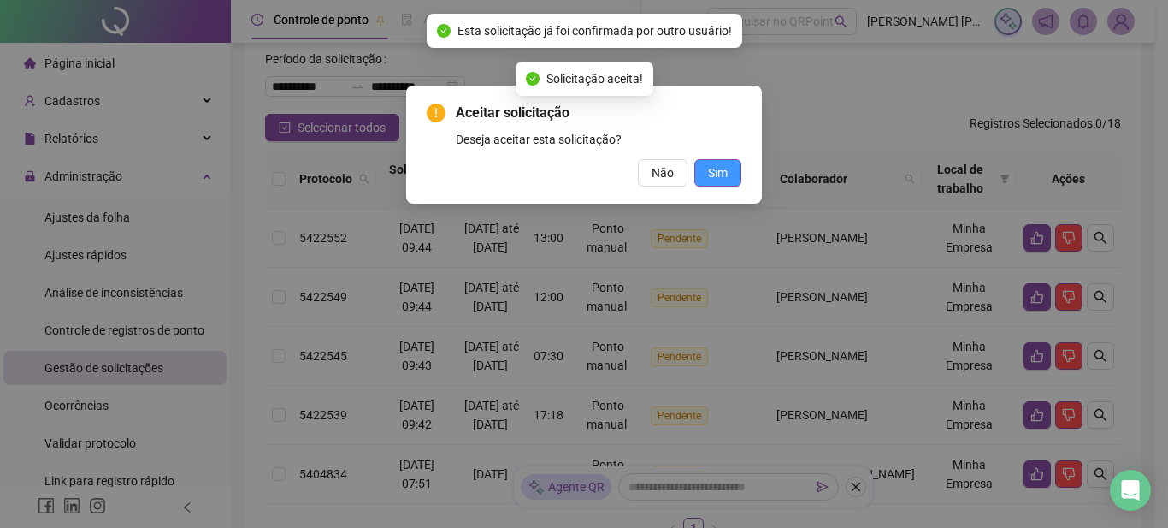
click at [710, 165] on span "Sim" at bounding box center [718, 172] width 20 height 19
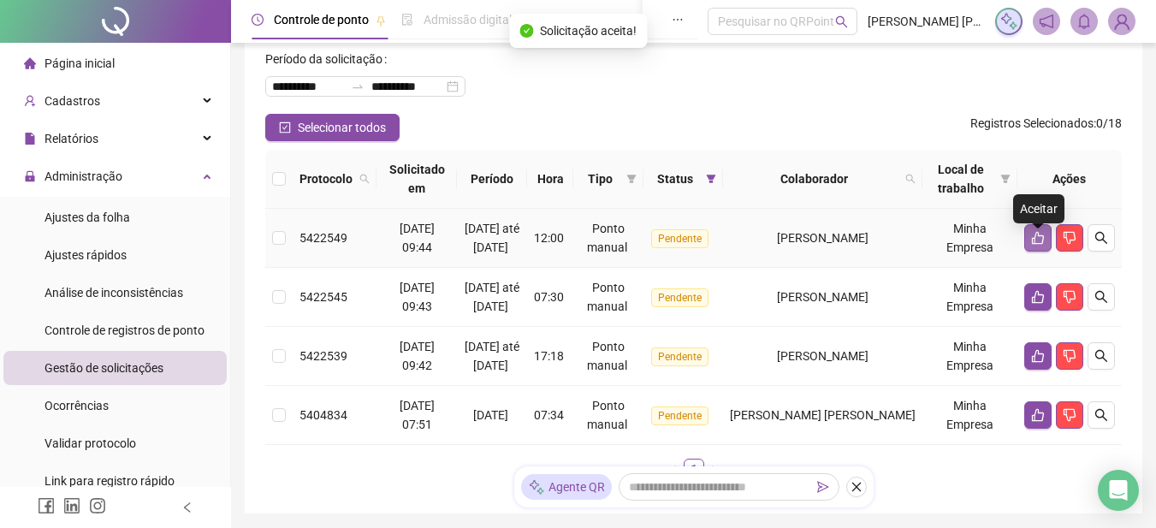
click at [1032, 241] on icon "like" at bounding box center [1038, 238] width 14 height 14
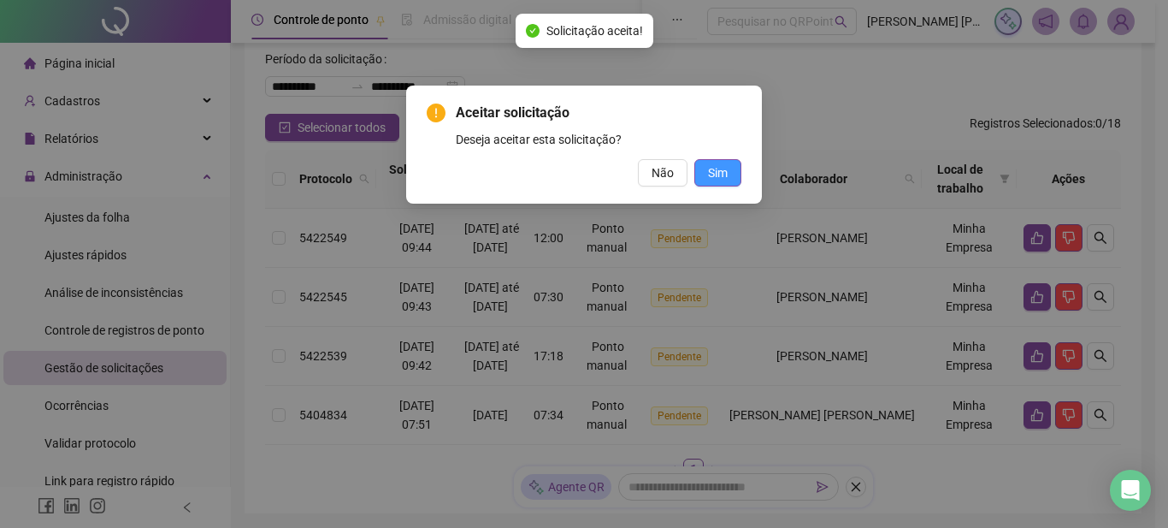
click at [733, 173] on button "Sim" at bounding box center [718, 172] width 47 height 27
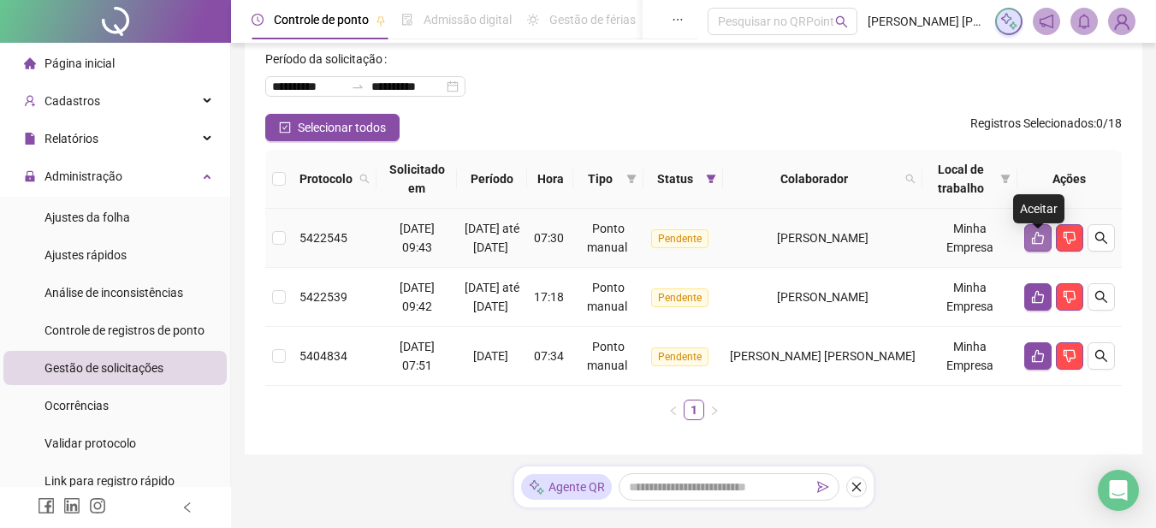
click at [1033, 245] on icon "like" at bounding box center [1038, 238] width 14 height 14
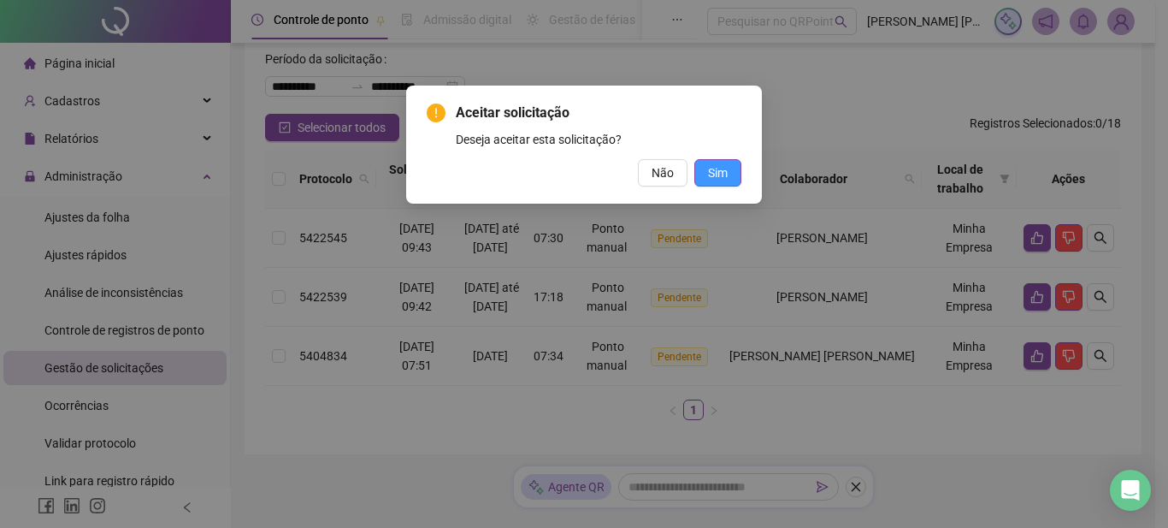
click at [721, 172] on span "Sim" at bounding box center [718, 172] width 20 height 19
click at [725, 175] on span "Sim" at bounding box center [718, 172] width 20 height 19
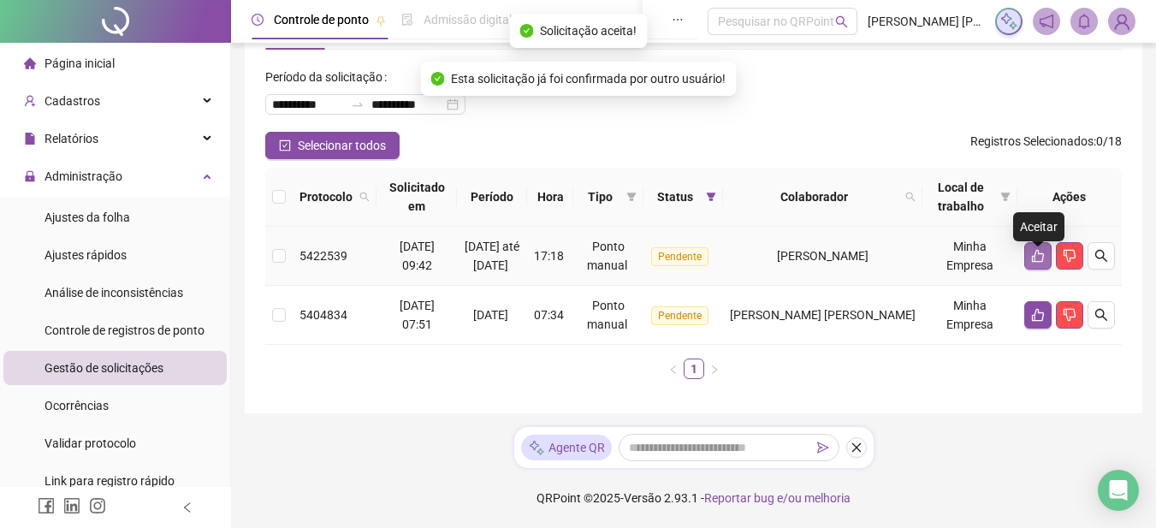
click at [1034, 250] on icon "like" at bounding box center [1038, 256] width 12 height 13
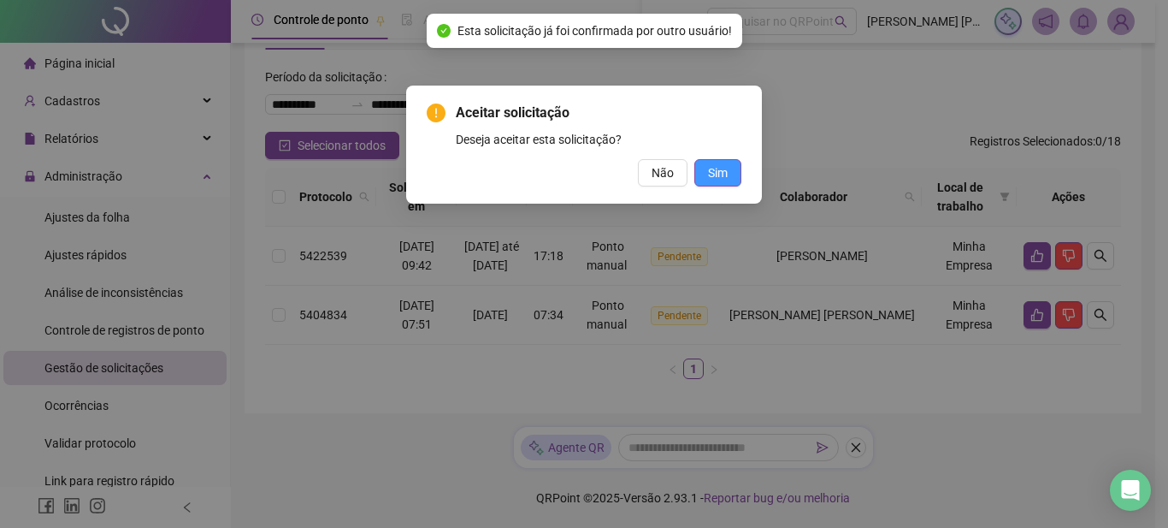
click at [716, 168] on span "Sim" at bounding box center [718, 172] width 20 height 19
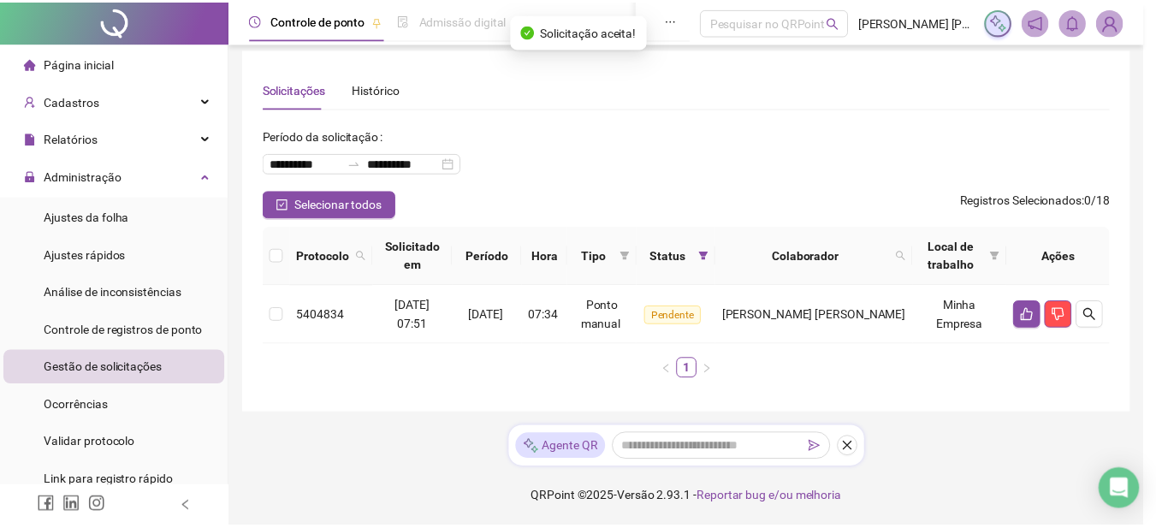
scroll to position [8, 0]
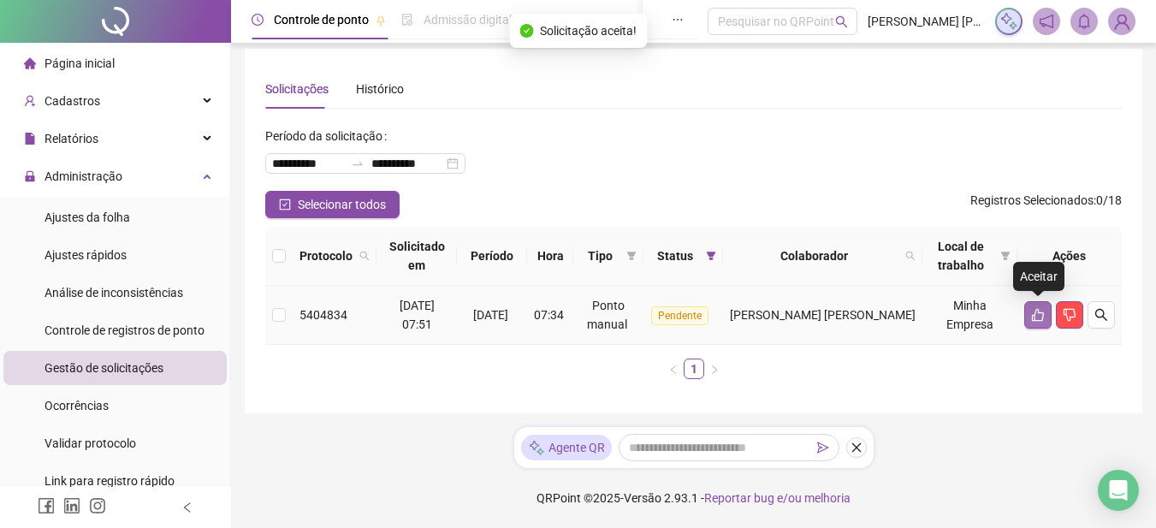
click at [1036, 316] on icon "like" at bounding box center [1038, 315] width 14 height 14
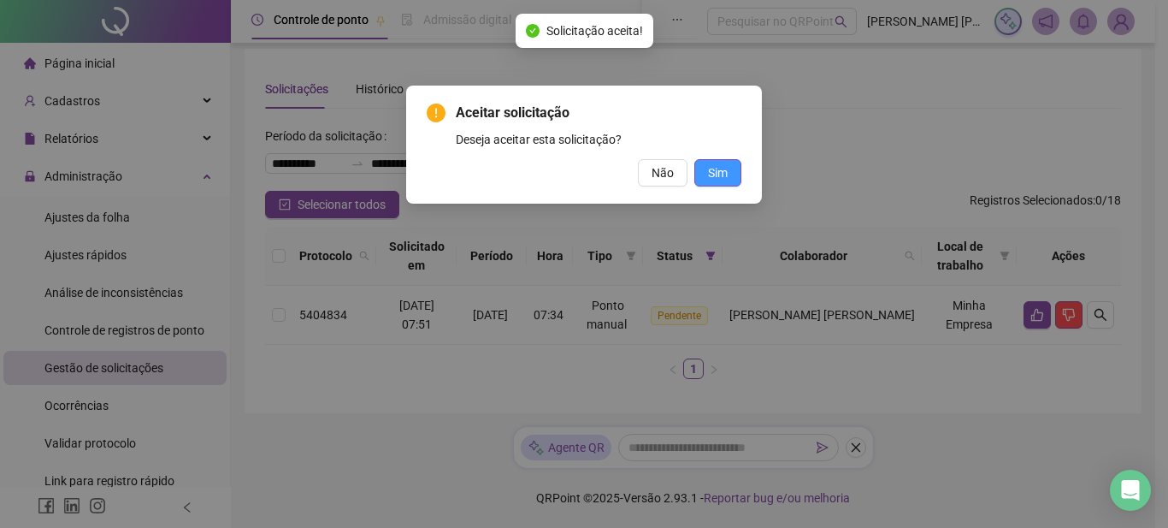
click at [725, 169] on span "Sim" at bounding box center [718, 172] width 20 height 19
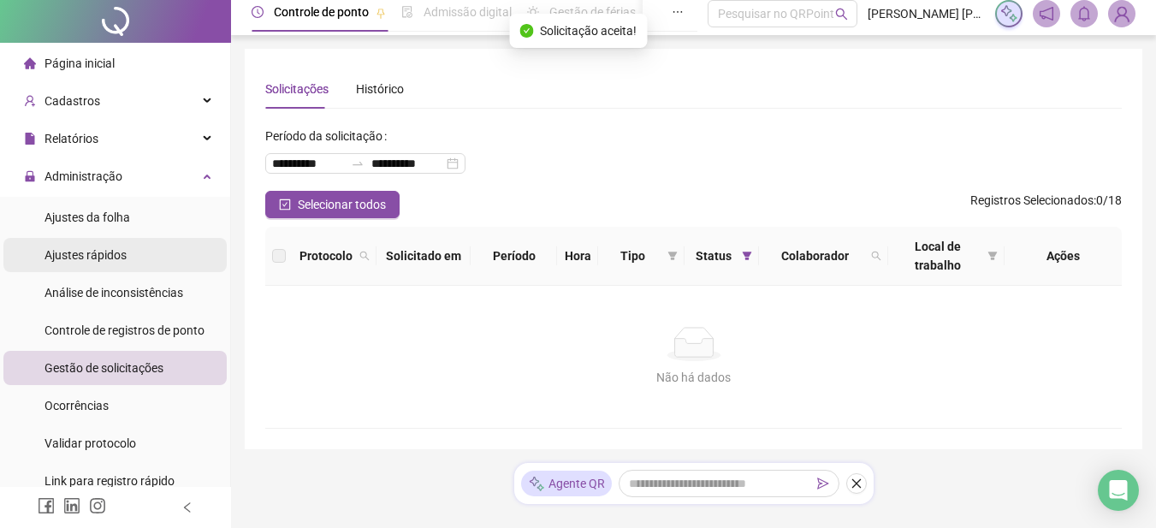
scroll to position [0, 0]
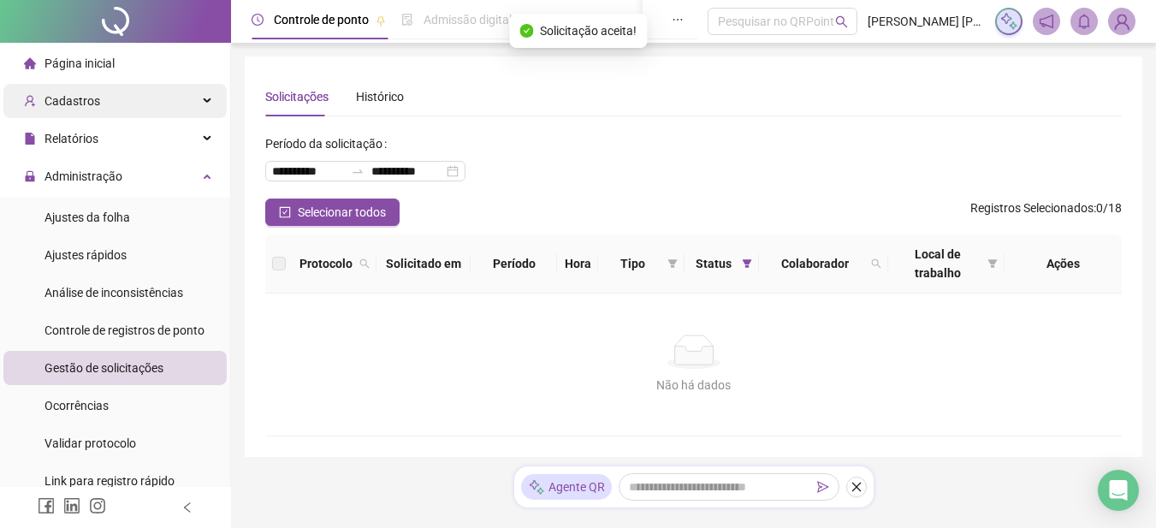
click at [89, 109] on span "Cadastros" at bounding box center [62, 101] width 76 height 34
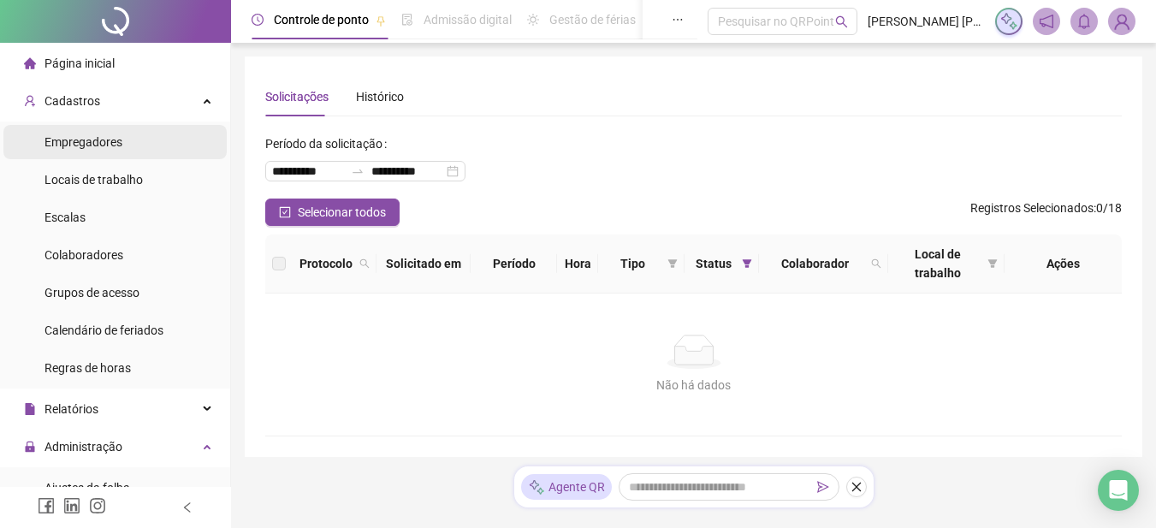
click at [115, 136] on span "Empregadores" at bounding box center [83, 142] width 78 height 14
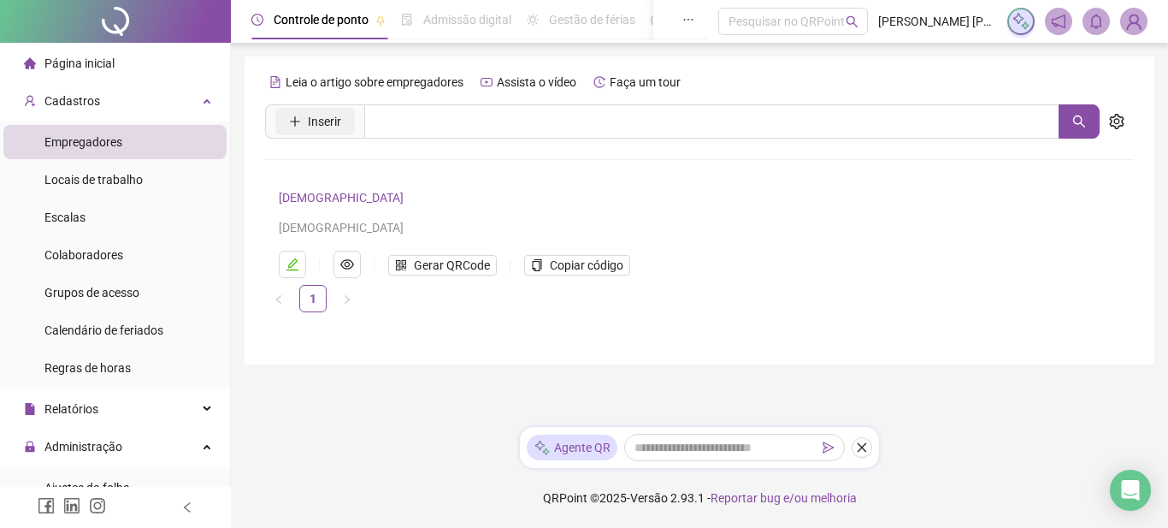
click at [338, 118] on span "Inserir" at bounding box center [324, 121] width 33 height 19
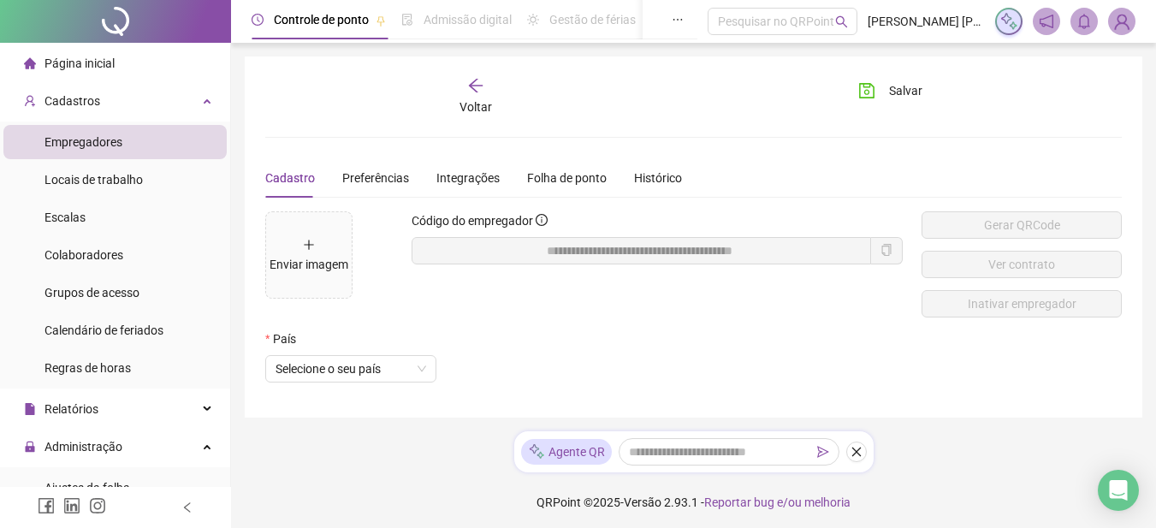
scroll to position [4, 0]
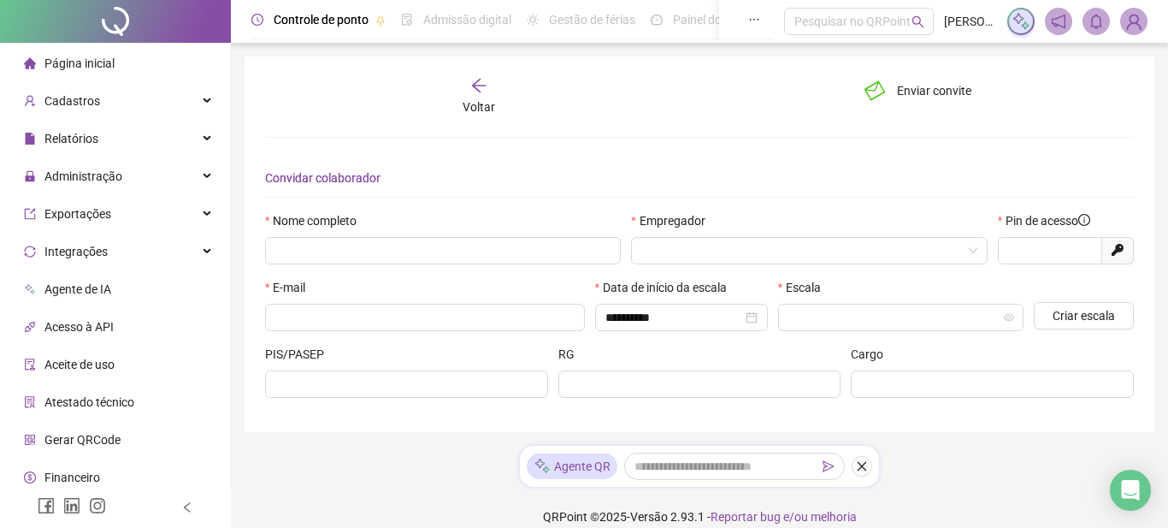
type input "*****"
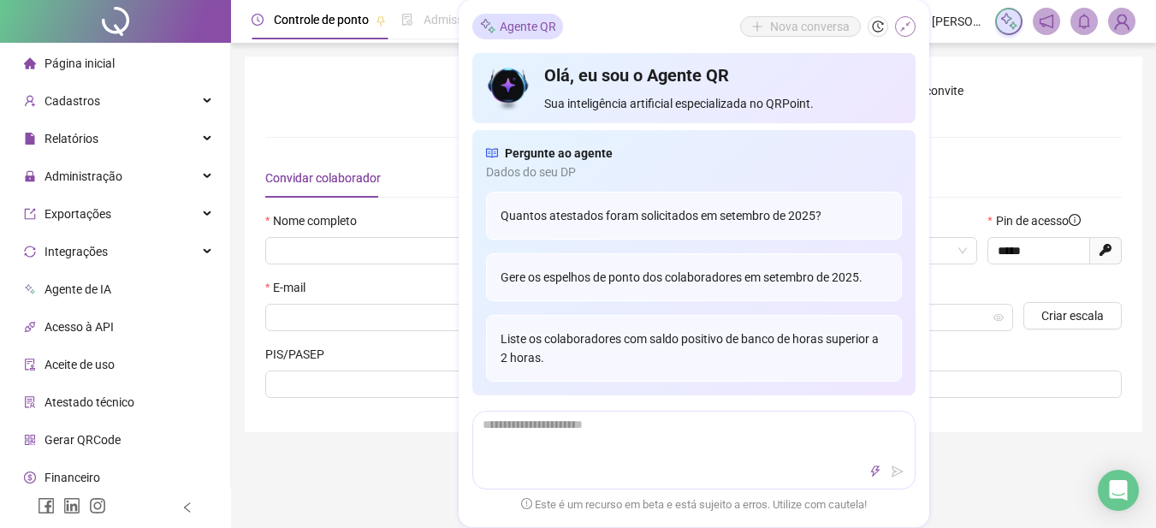
click at [901, 30] on icon "shrink" at bounding box center [905, 26] width 10 height 10
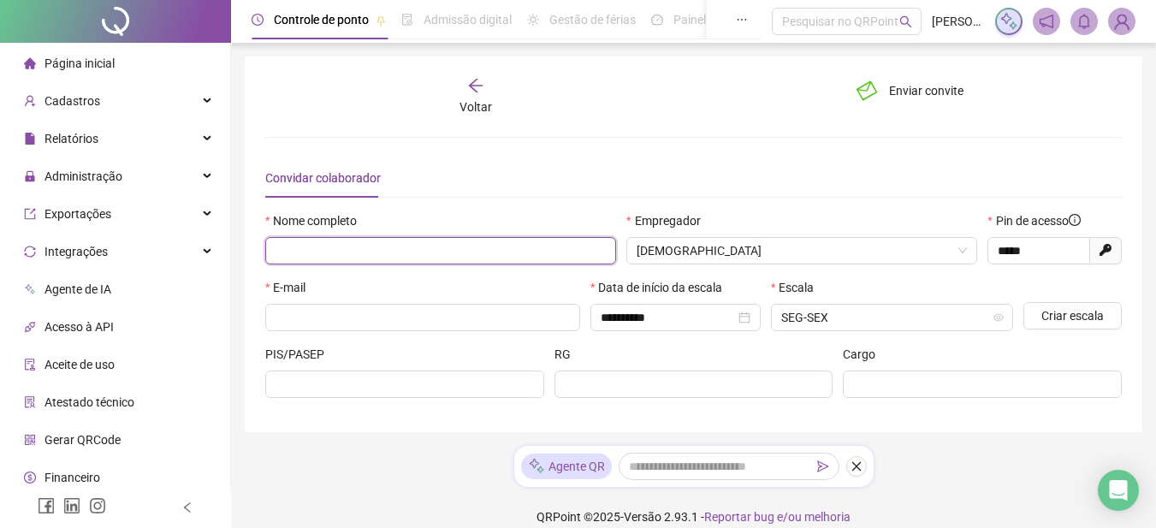
click at [350, 245] on input "text" at bounding box center [440, 250] width 351 height 27
type input "*"
type input "**********"
drag, startPoint x: 225, startPoint y: 251, endPoint x: 126, endPoint y: 235, distance: 100.4
click at [127, 237] on div "**********" at bounding box center [578, 273] width 1156 height 547
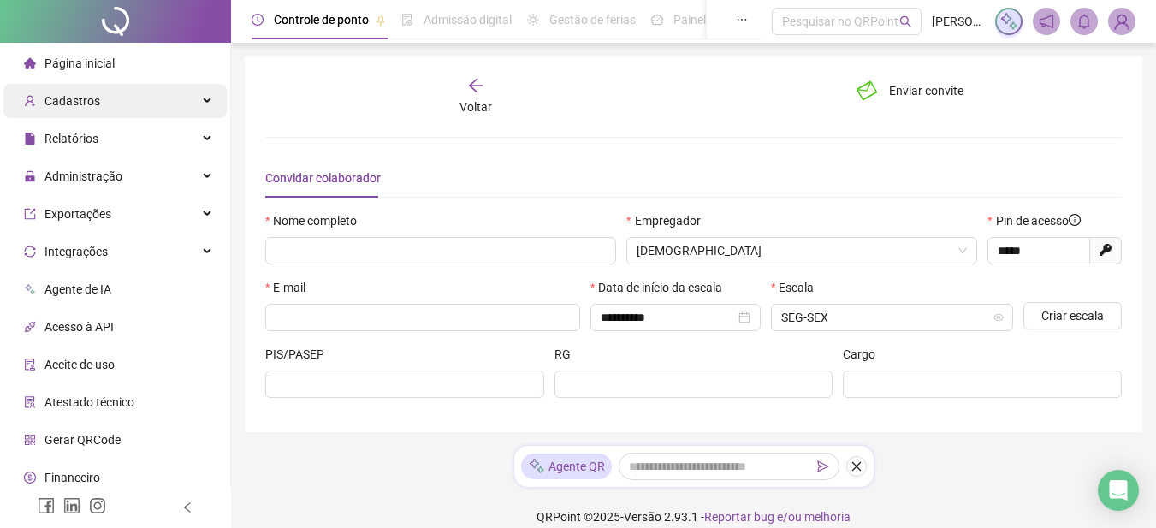
click at [482, 93] on div "Voltar" at bounding box center [477, 96] width 132 height 39
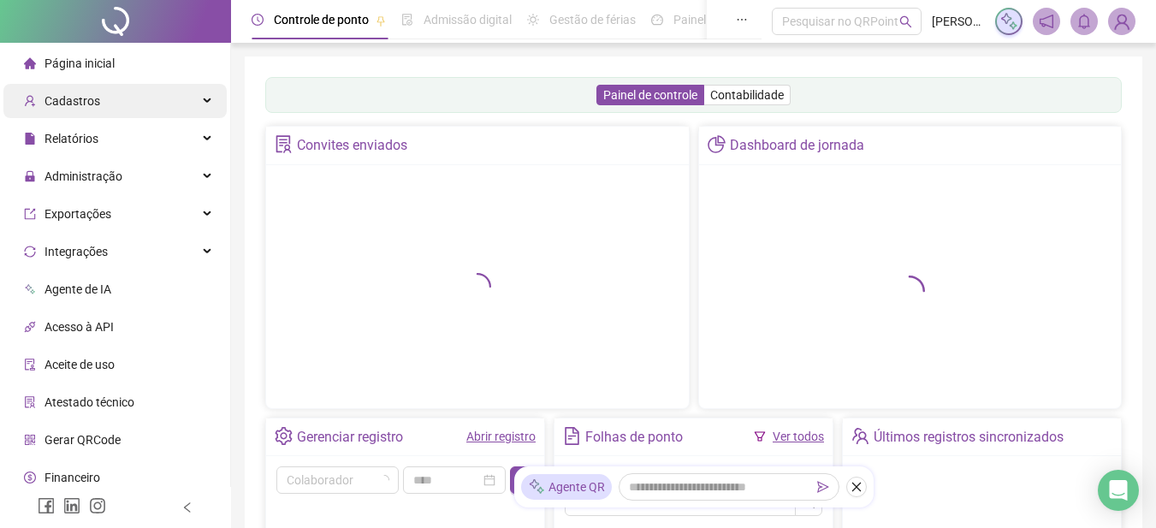
click at [87, 96] on span "Cadastros" at bounding box center [72, 101] width 56 height 14
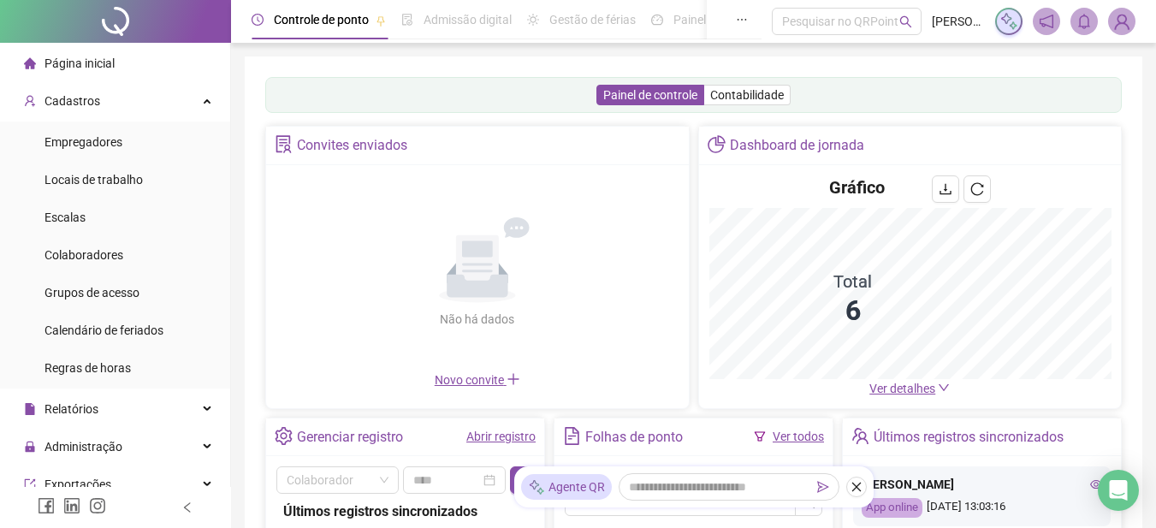
scroll to position [86, 0]
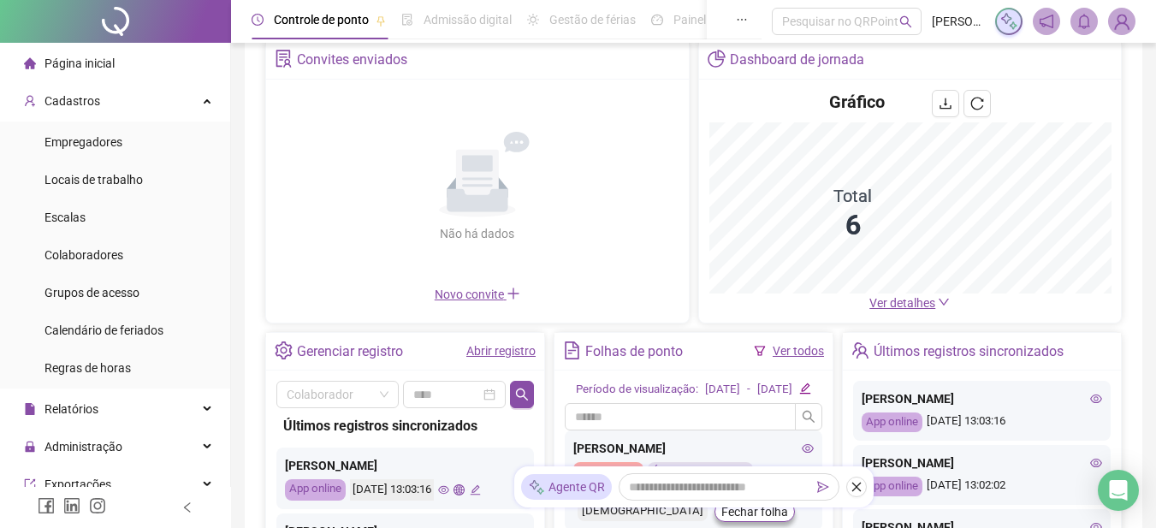
click at [920, 310] on span "Ver detalhes" at bounding box center [902, 303] width 66 height 14
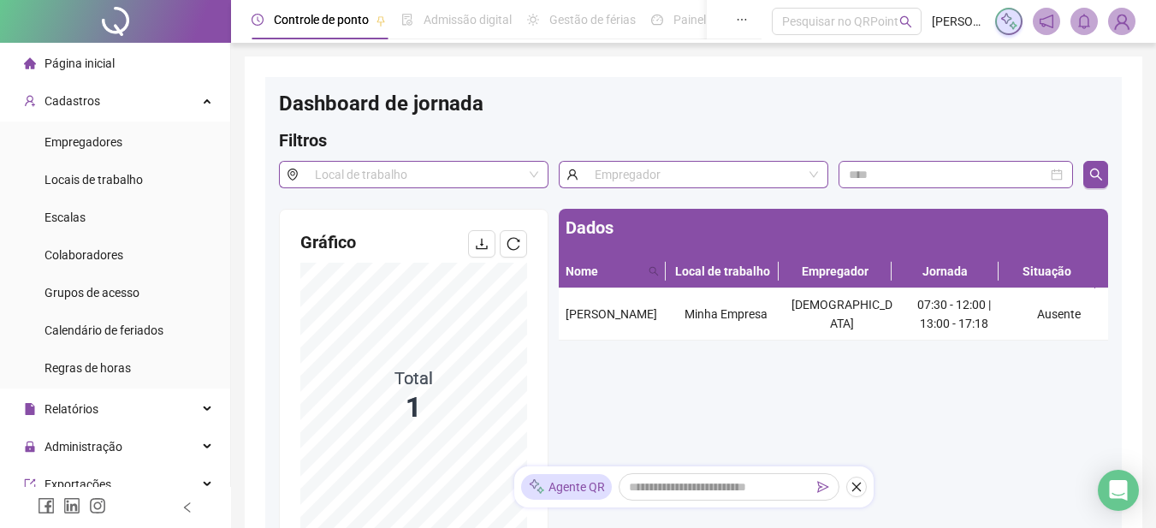
scroll to position [171, 0]
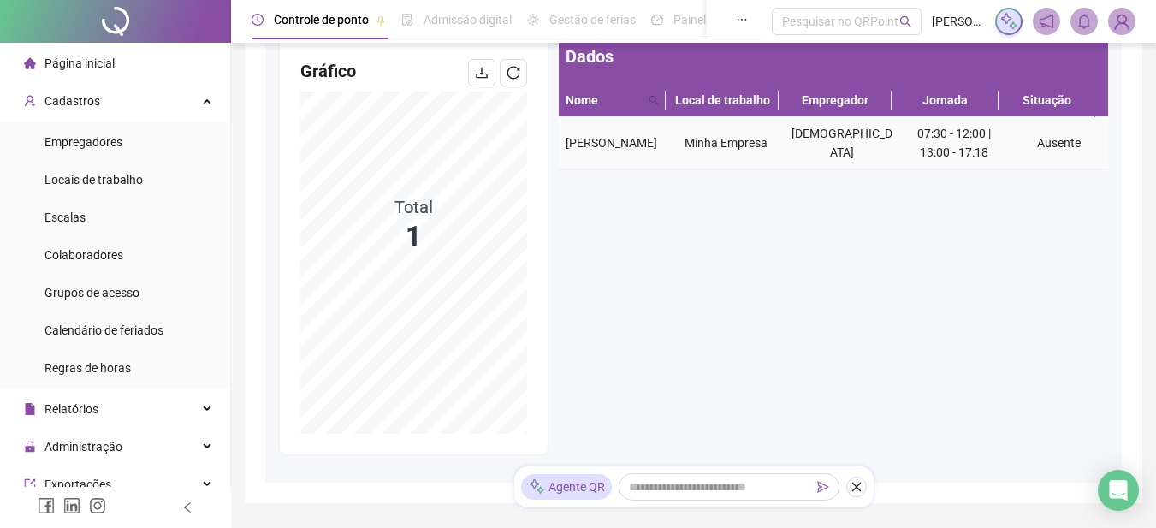
click at [684, 151] on td "Minha Empresa" at bounding box center [725, 143] width 115 height 52
click at [605, 139] on span "[PERSON_NAME]" at bounding box center [611, 143] width 92 height 14
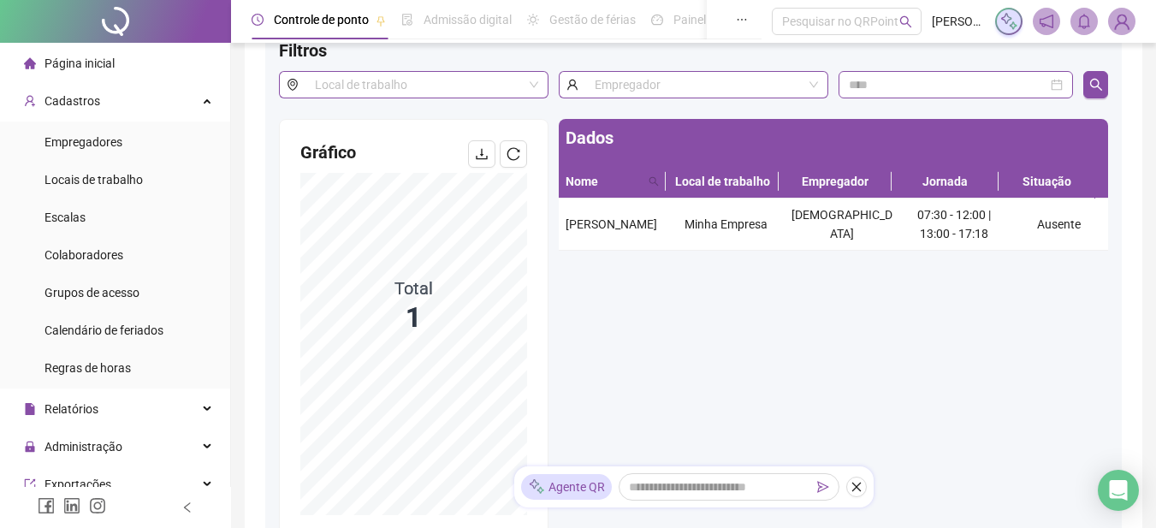
scroll to position [4, 0]
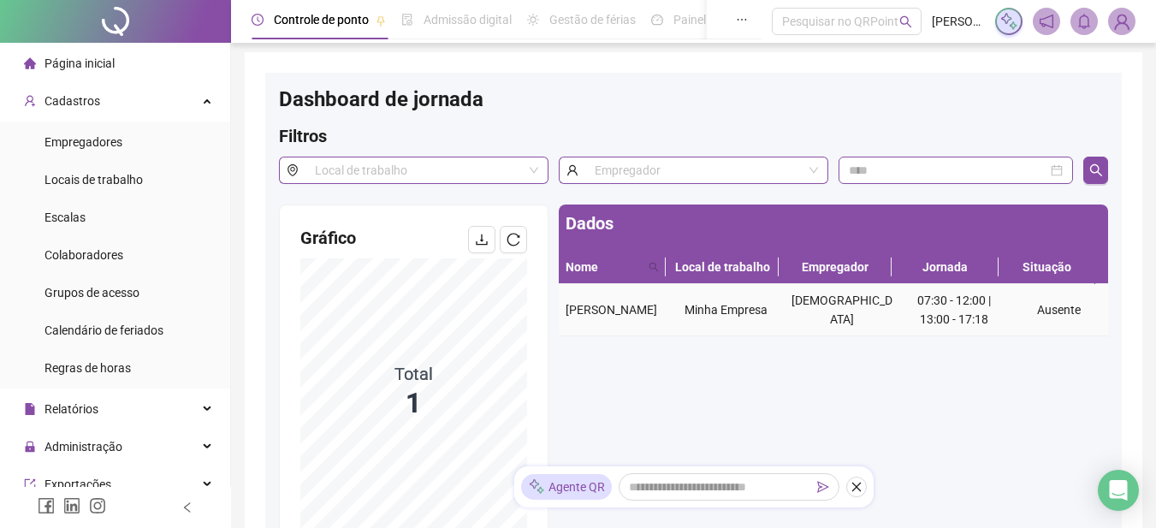
drag, startPoint x: 946, startPoint y: 312, endPoint x: 893, endPoint y: 307, distance: 53.3
click at [943, 311] on td "07:30 - 12:00 | 13:00 - 17:18" at bounding box center [953, 310] width 109 height 52
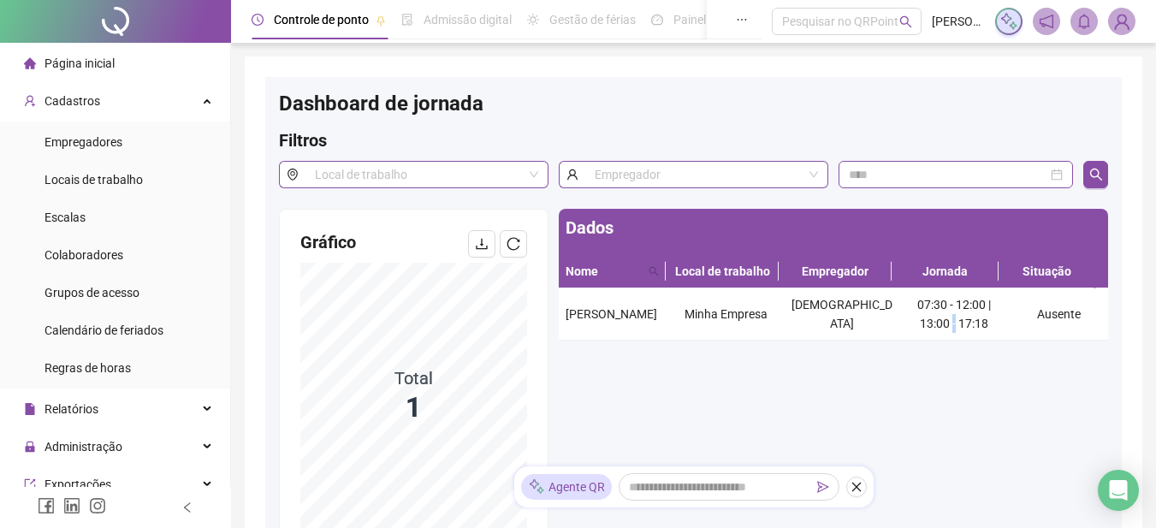
scroll to position [261, 0]
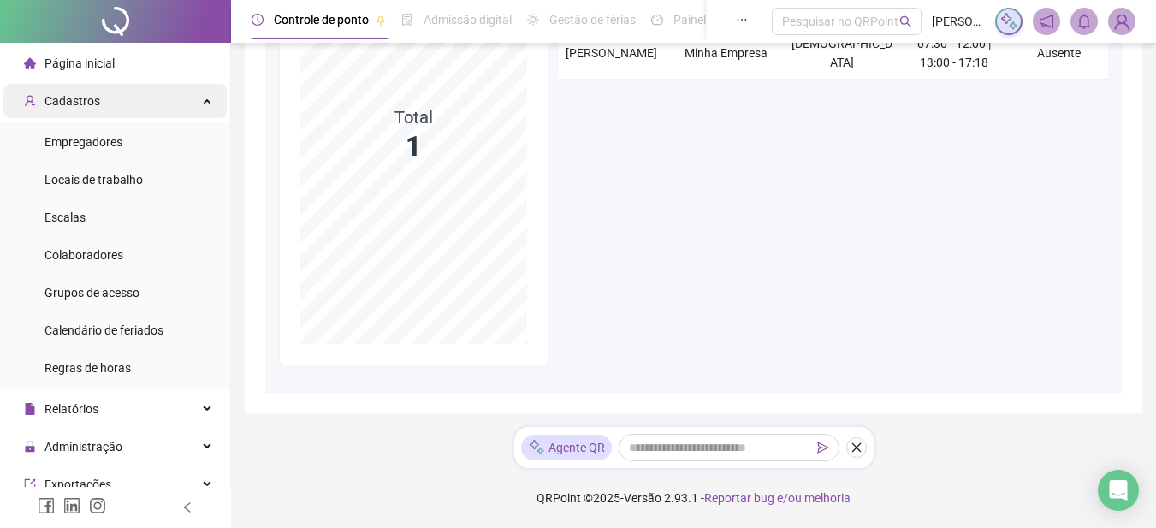
click at [88, 95] on span "Cadastros" at bounding box center [72, 101] width 56 height 14
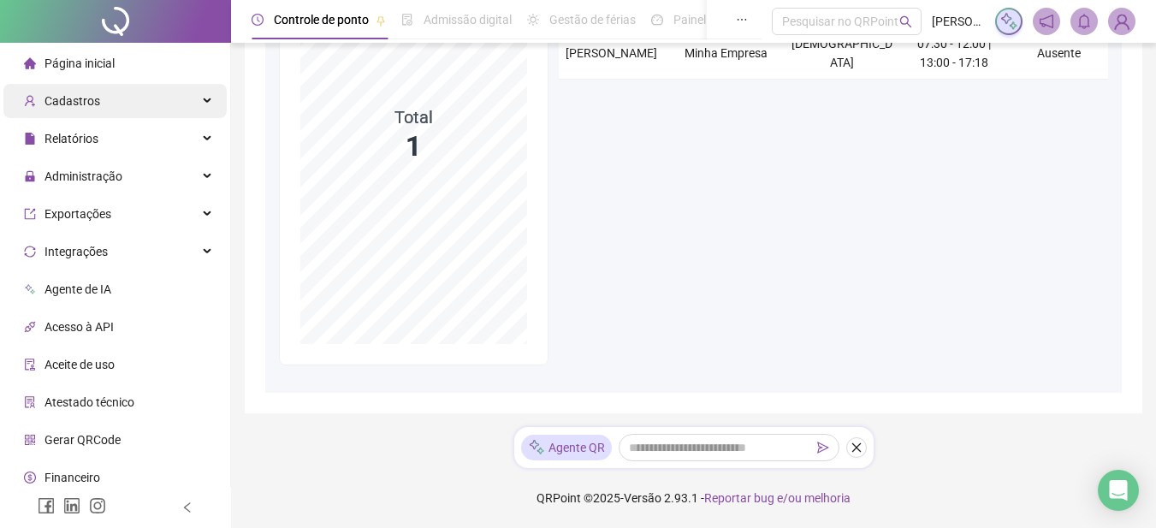
click at [91, 113] on span "Cadastros" at bounding box center [62, 101] width 76 height 34
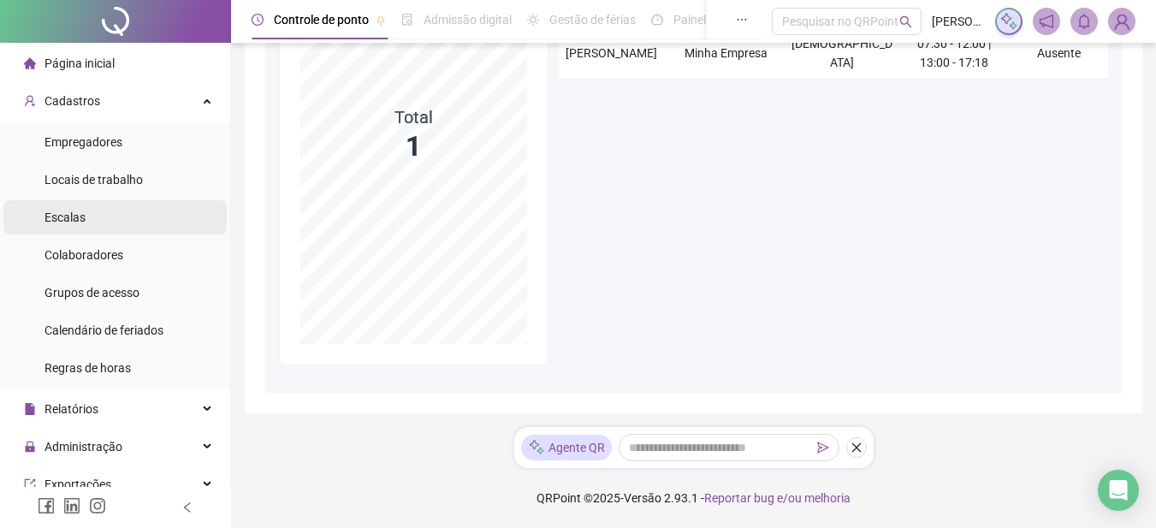
click at [111, 222] on li "Escalas" at bounding box center [114, 217] width 223 height 34
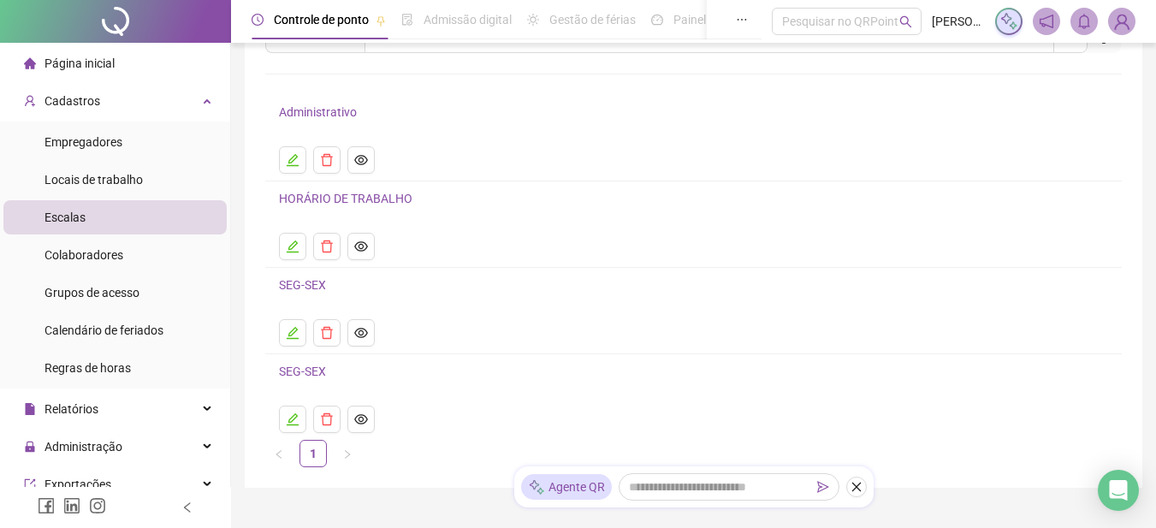
scroll to position [160, 0]
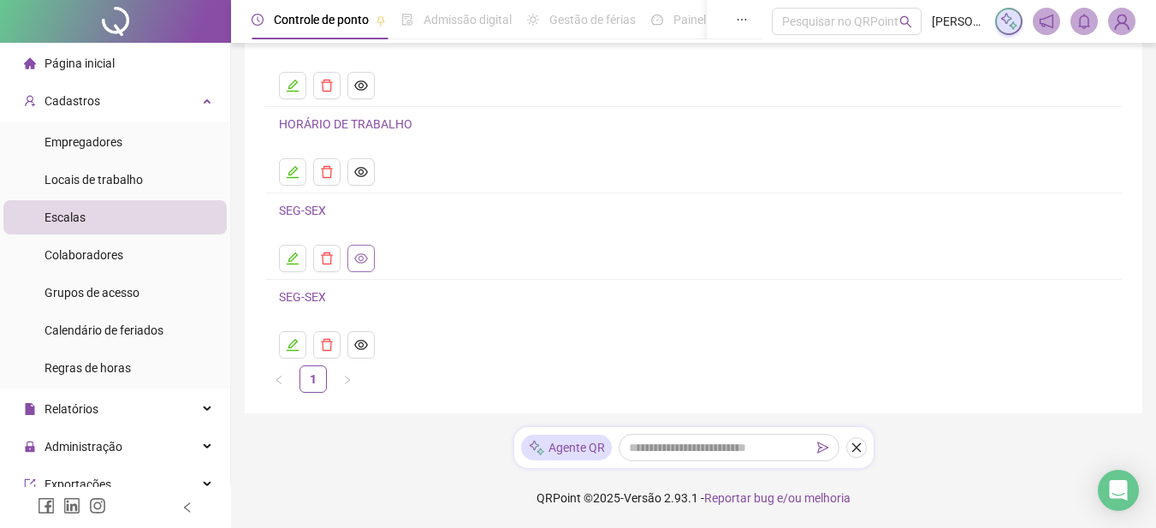
click at [359, 254] on icon "eye" at bounding box center [361, 258] width 14 height 10
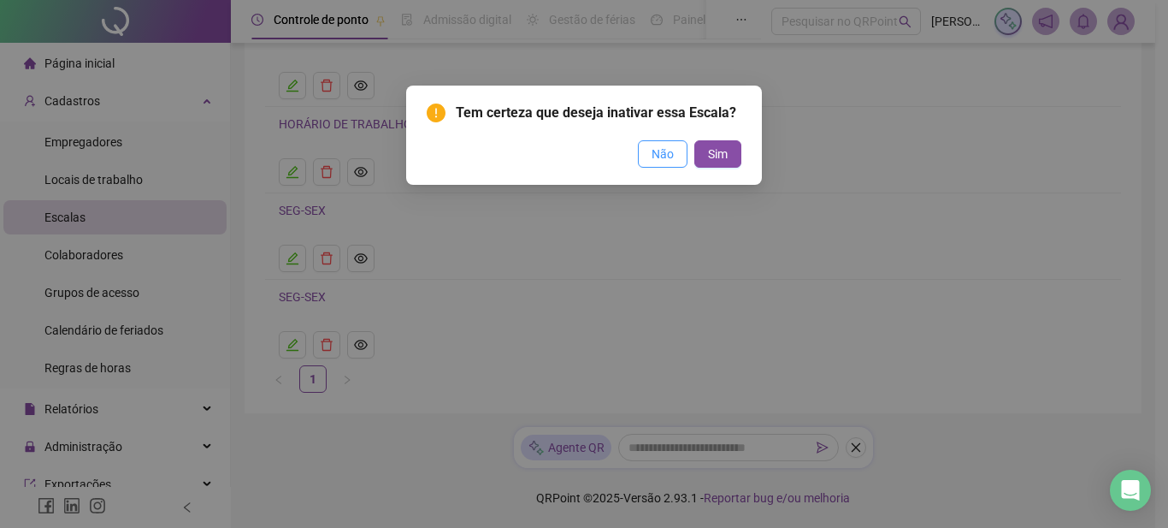
click at [669, 157] on span "Não" at bounding box center [663, 154] width 22 height 19
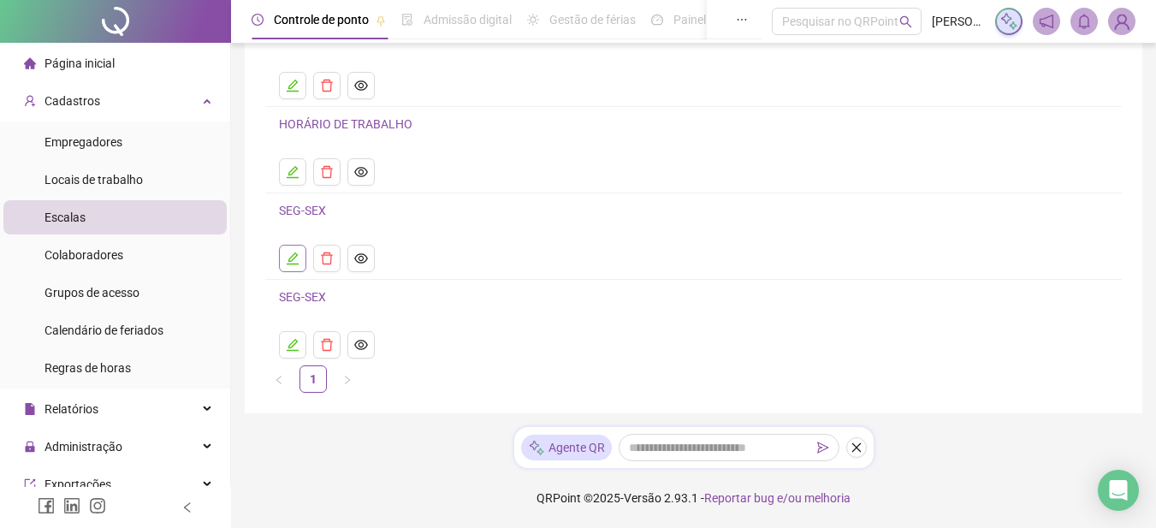
click at [289, 259] on icon "edit" at bounding box center [293, 258] width 12 height 12
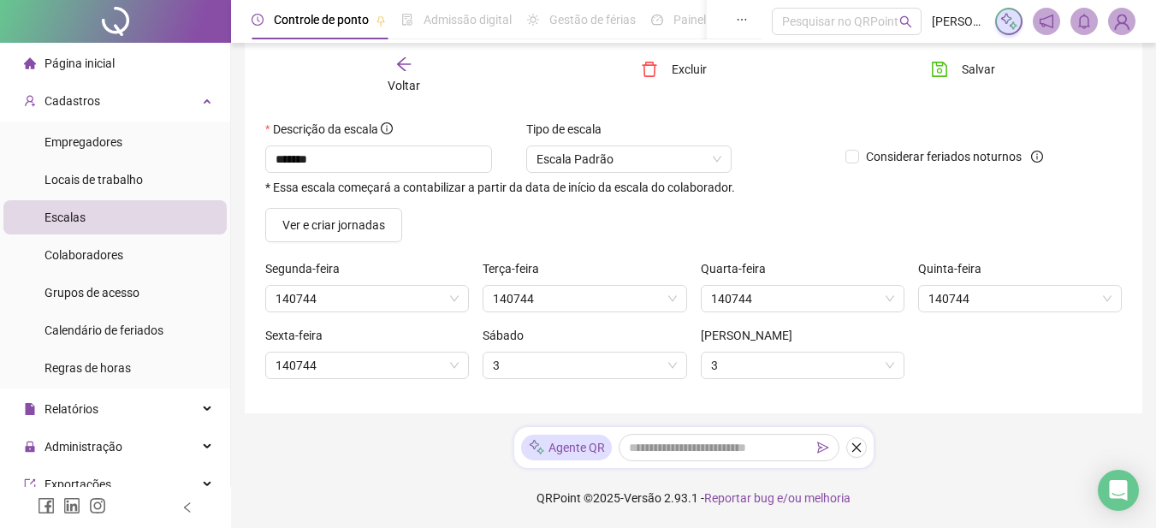
scroll to position [92, 0]
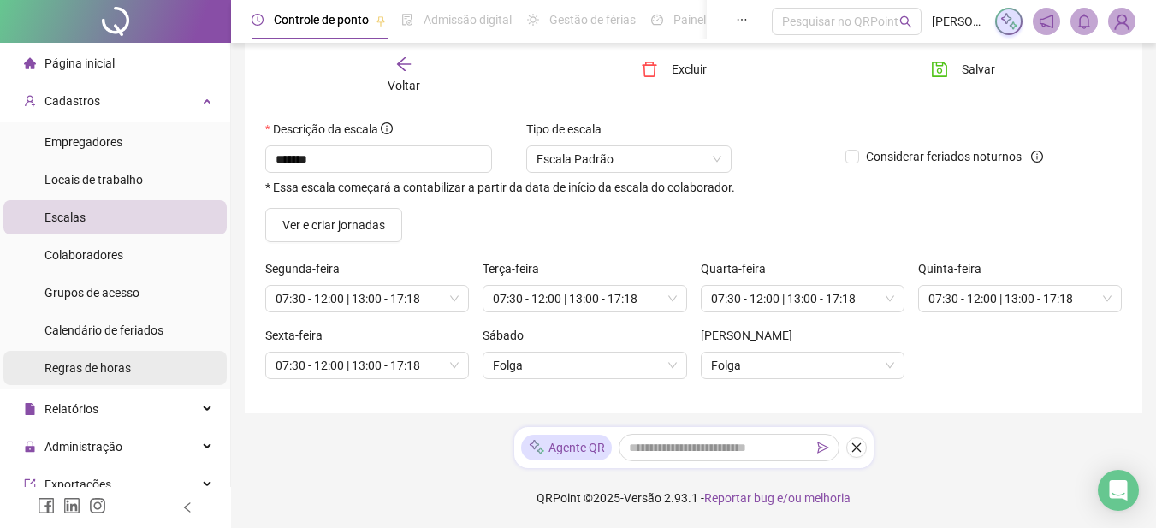
click at [105, 361] on span "Regras de horas" at bounding box center [87, 368] width 86 height 14
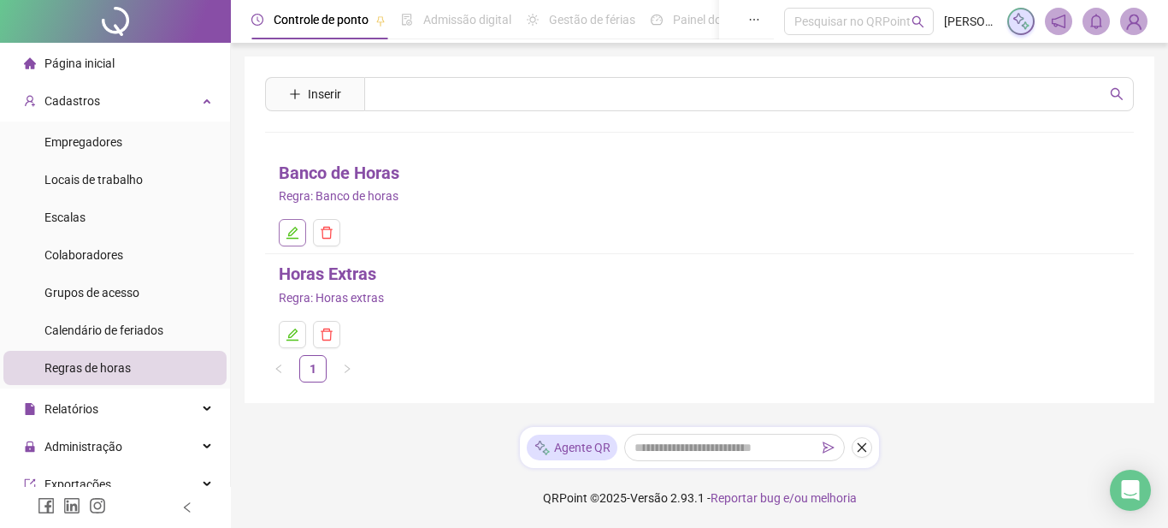
click at [299, 229] on icon "edit" at bounding box center [293, 233] width 14 height 14
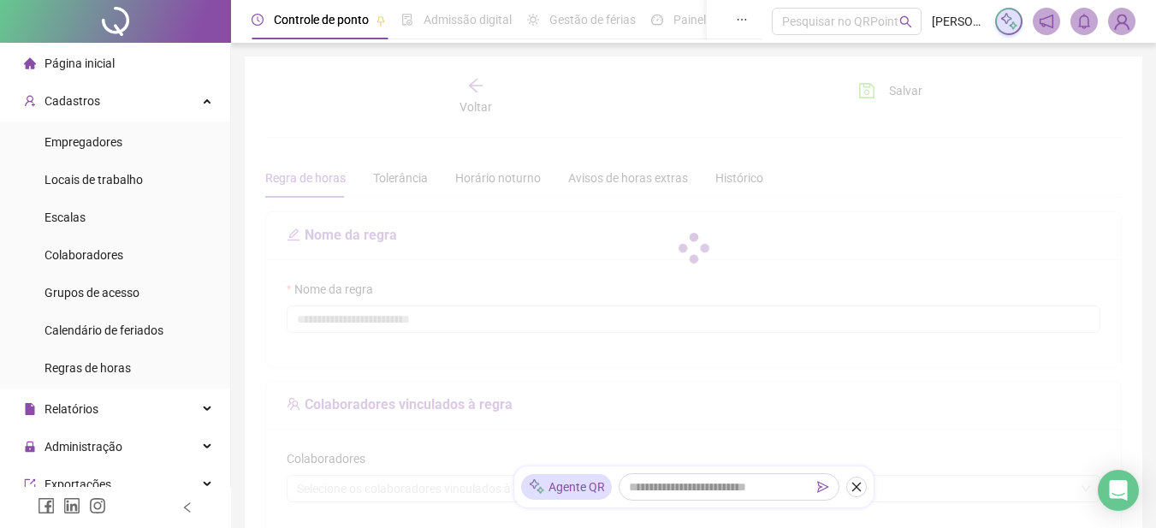
type input "**********"
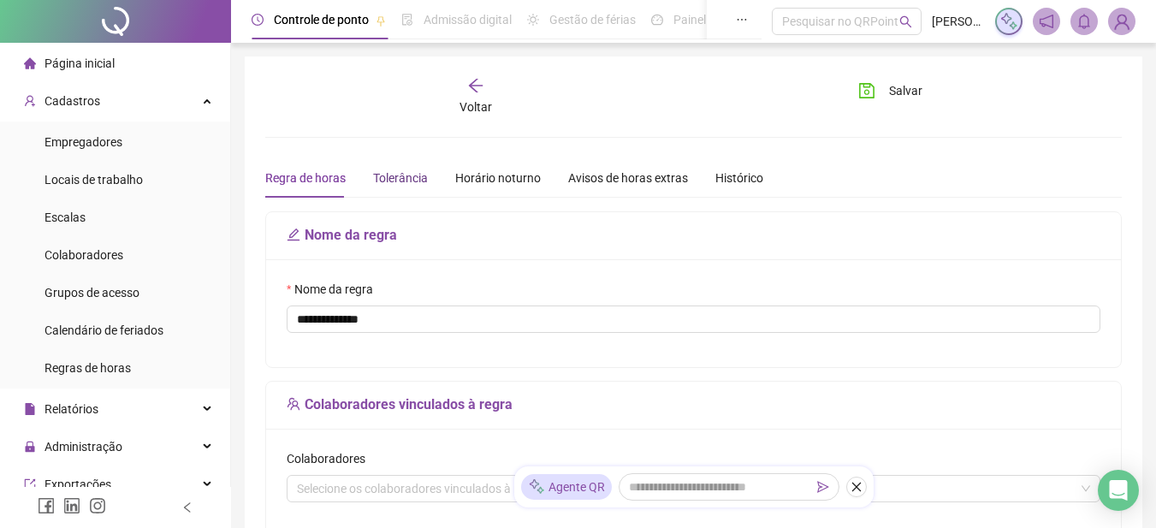
click at [399, 173] on div "Tolerância" at bounding box center [400, 178] width 55 height 19
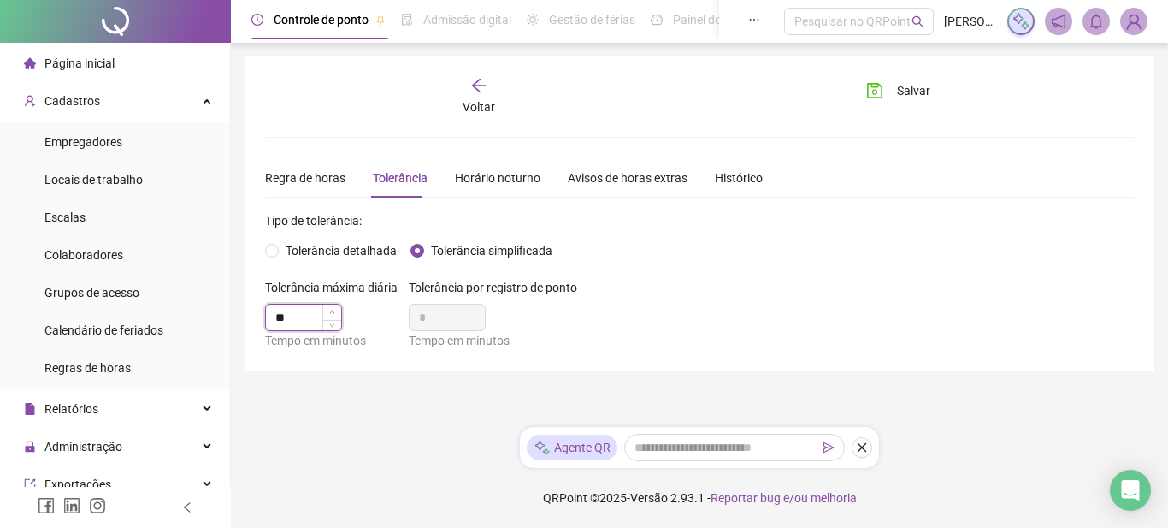
click at [330, 311] on icon "up" at bounding box center [332, 312] width 6 height 6
type input "**"
click at [330, 311] on icon "up" at bounding box center [332, 312] width 6 height 6
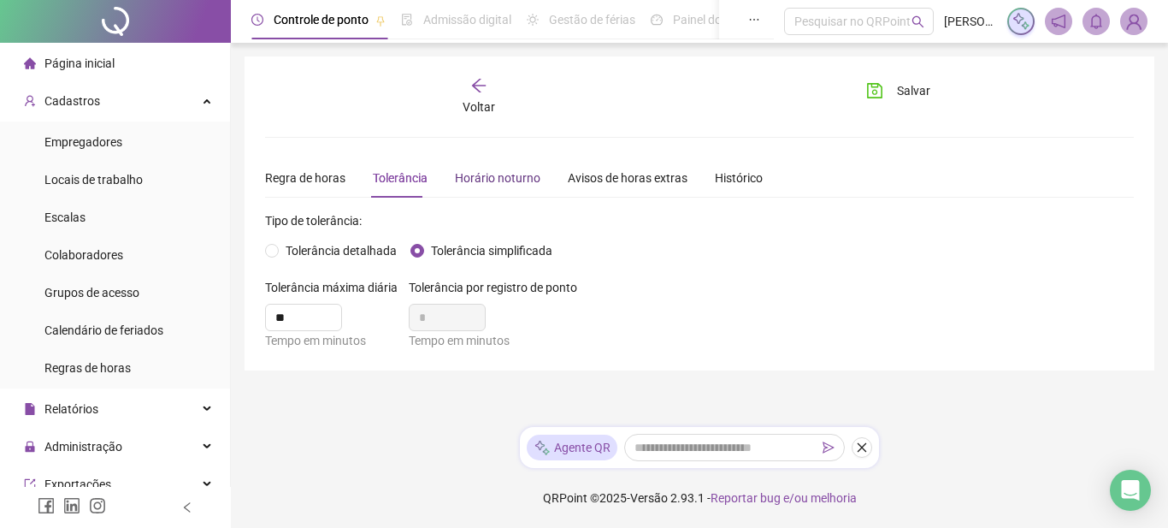
click at [490, 185] on div "Horário noturno" at bounding box center [498, 178] width 86 height 19
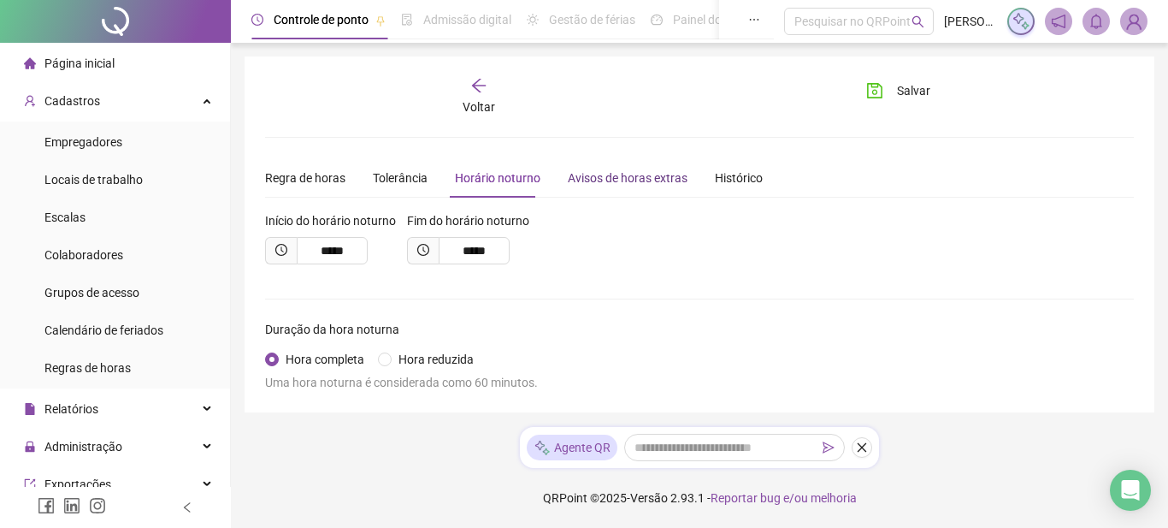
click at [593, 185] on div "Avisos de horas extras" at bounding box center [628, 178] width 120 height 19
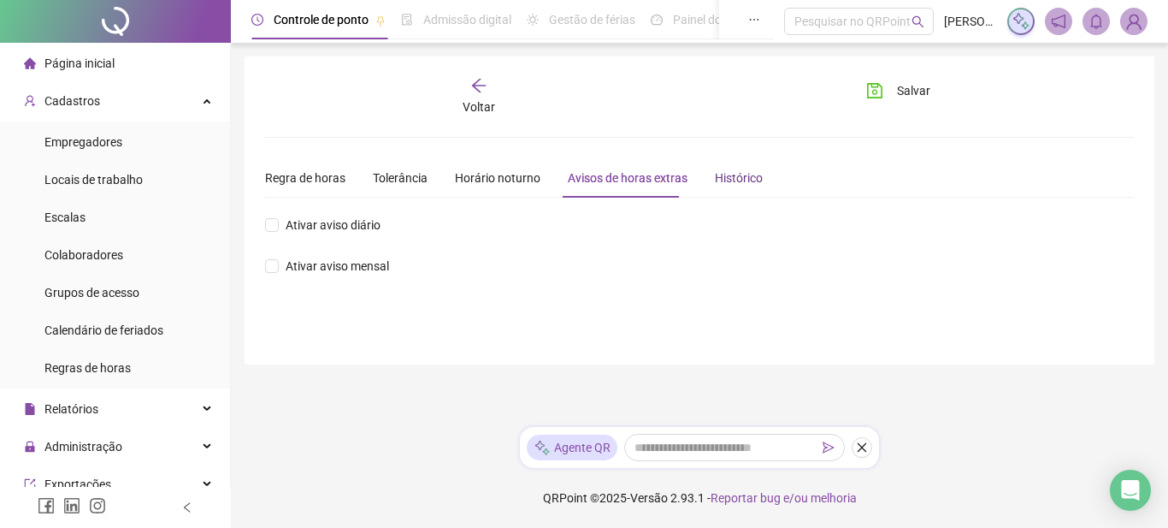
click at [742, 184] on div "Histórico" at bounding box center [739, 178] width 48 height 19
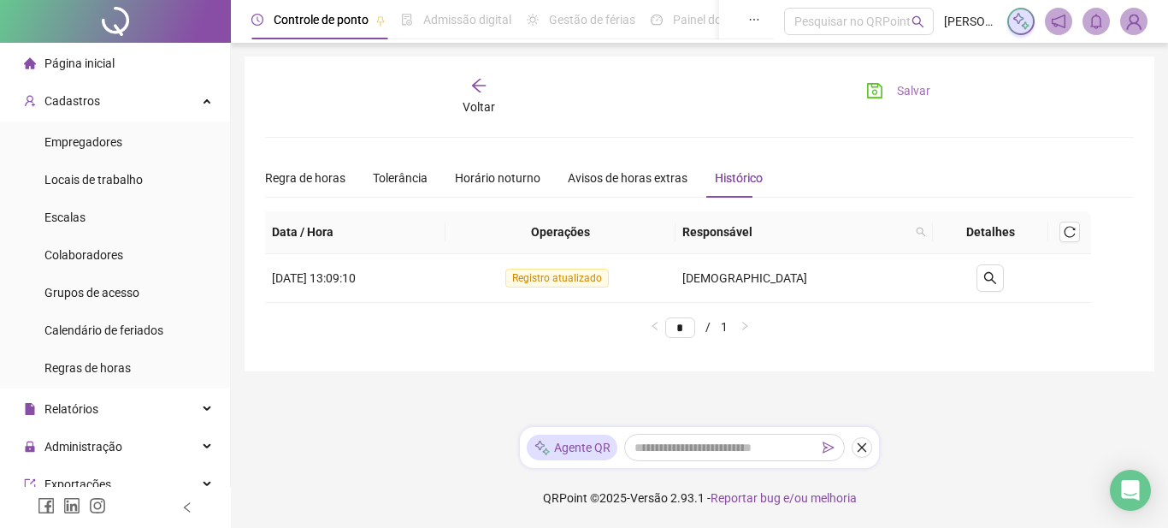
click at [878, 89] on icon "save" at bounding box center [875, 90] width 17 height 17
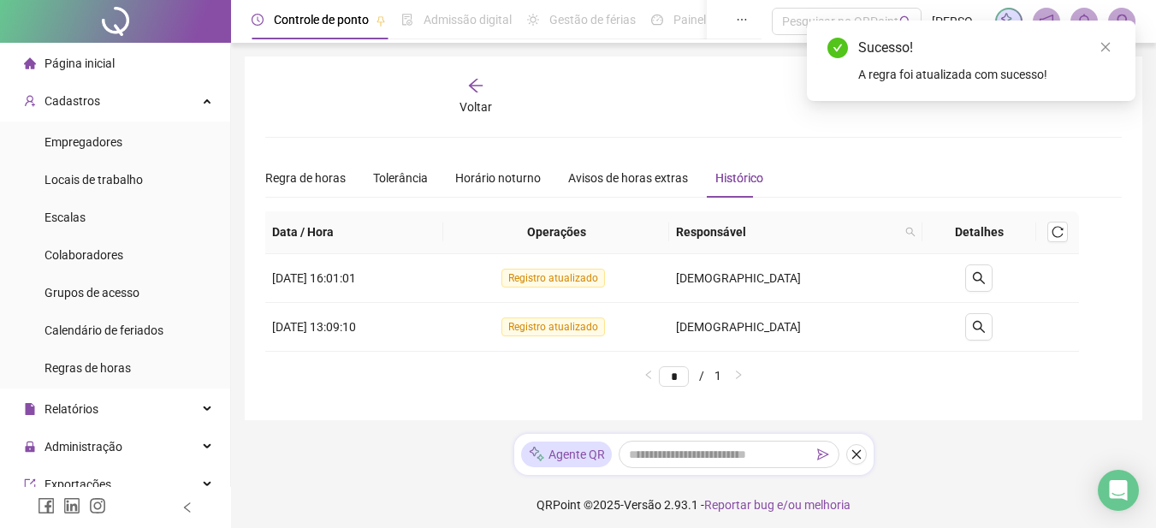
click at [473, 81] on icon "arrow-left" at bounding box center [475, 85] width 17 height 17
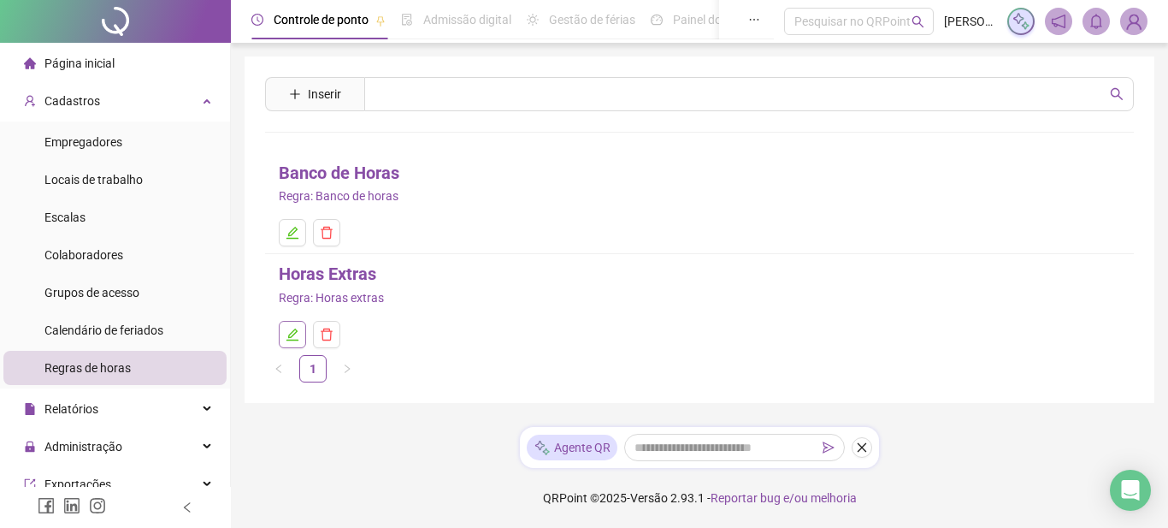
click at [288, 340] on icon "edit" at bounding box center [293, 334] width 12 height 12
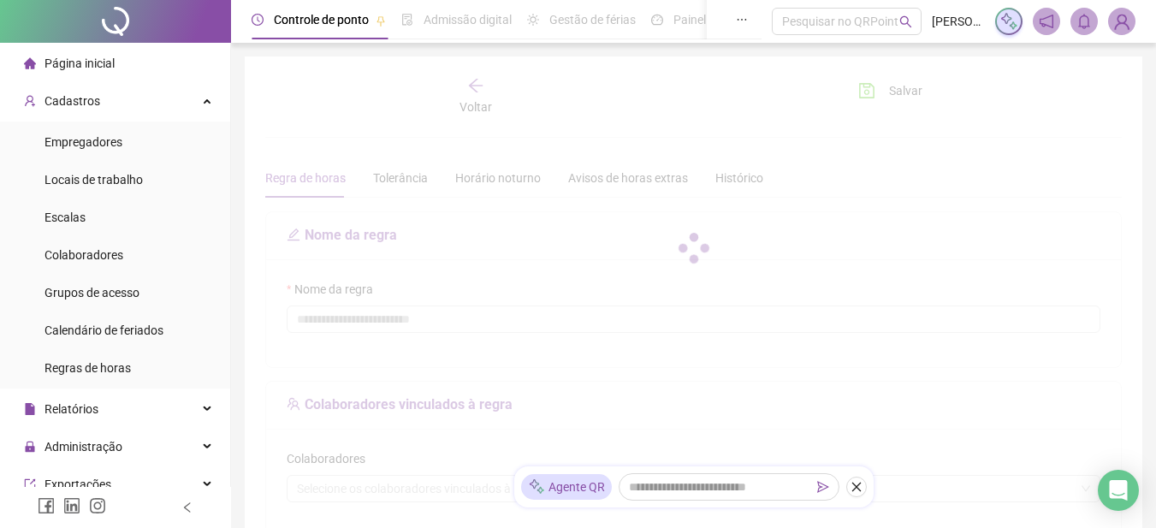
type input "**********"
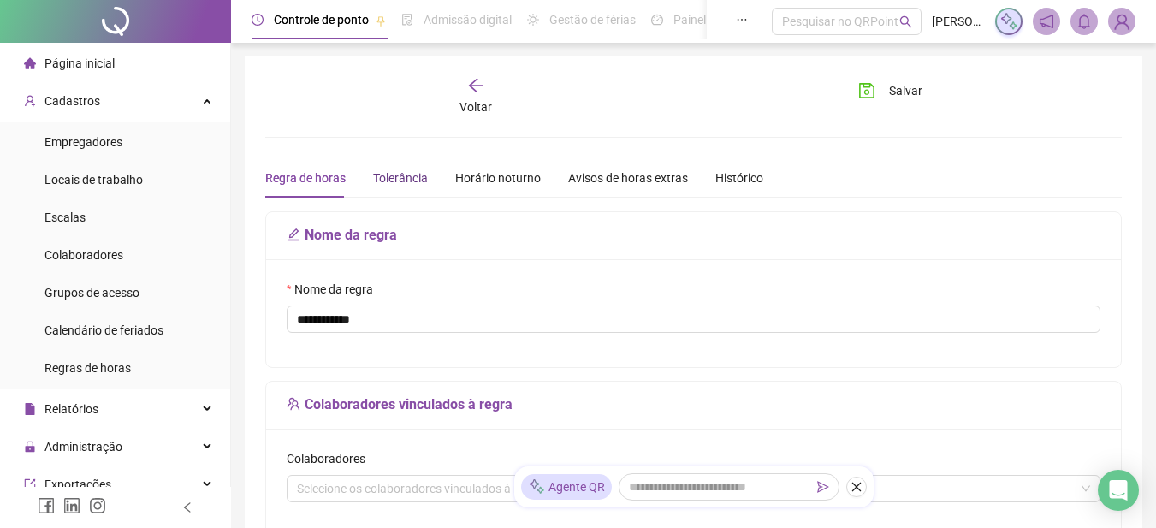
click at [389, 176] on div "Tolerância" at bounding box center [400, 178] width 55 height 19
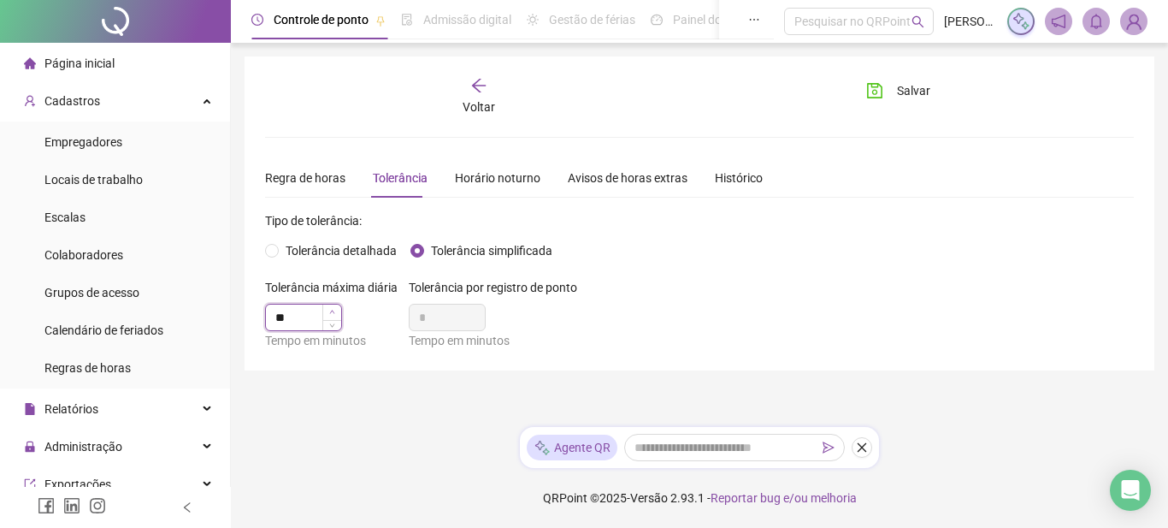
click at [334, 310] on icon "up" at bounding box center [332, 312] width 6 height 6
type input "**"
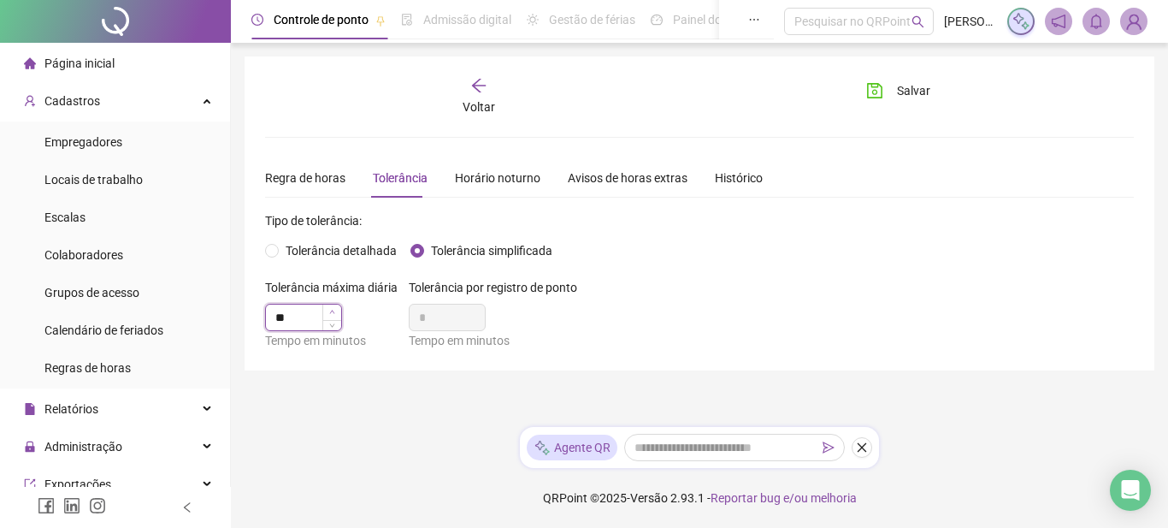
click at [329, 310] on icon "up" at bounding box center [332, 312] width 6 height 6
click at [869, 94] on icon "save" at bounding box center [875, 90] width 17 height 17
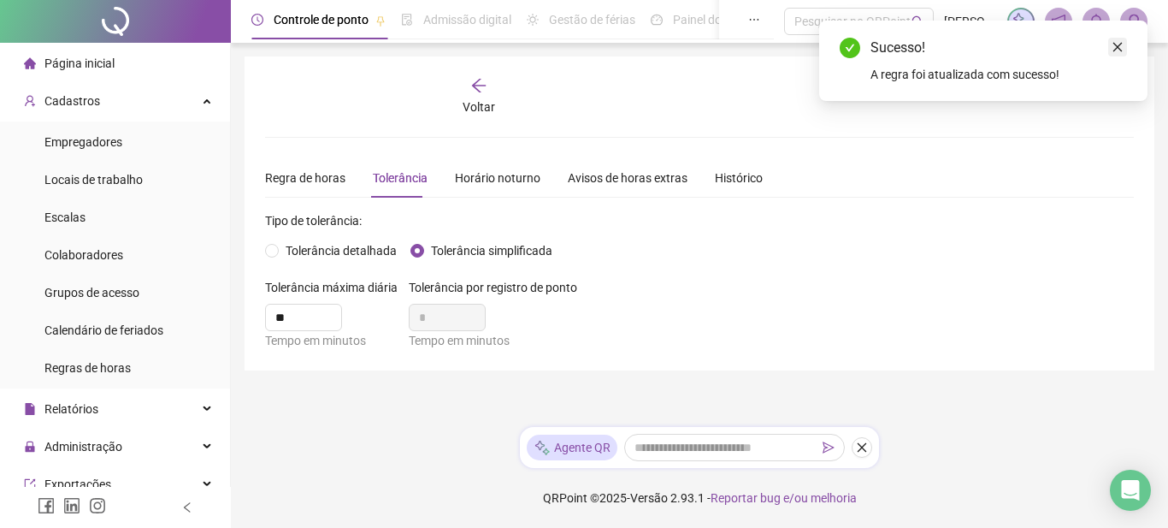
click at [1122, 45] on icon "close" at bounding box center [1118, 47] width 12 height 12
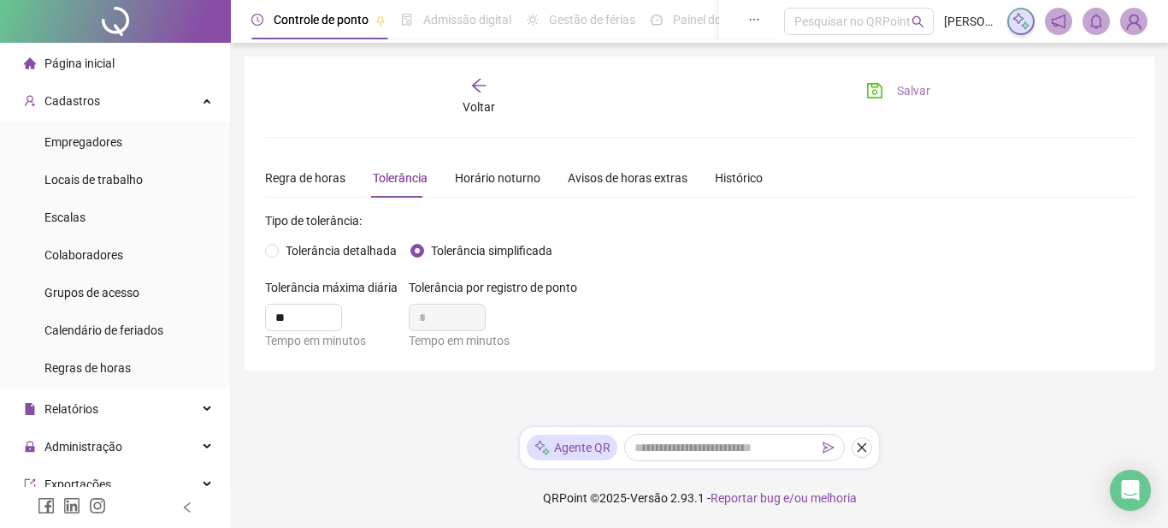
click at [882, 92] on icon "save" at bounding box center [874, 90] width 15 height 15
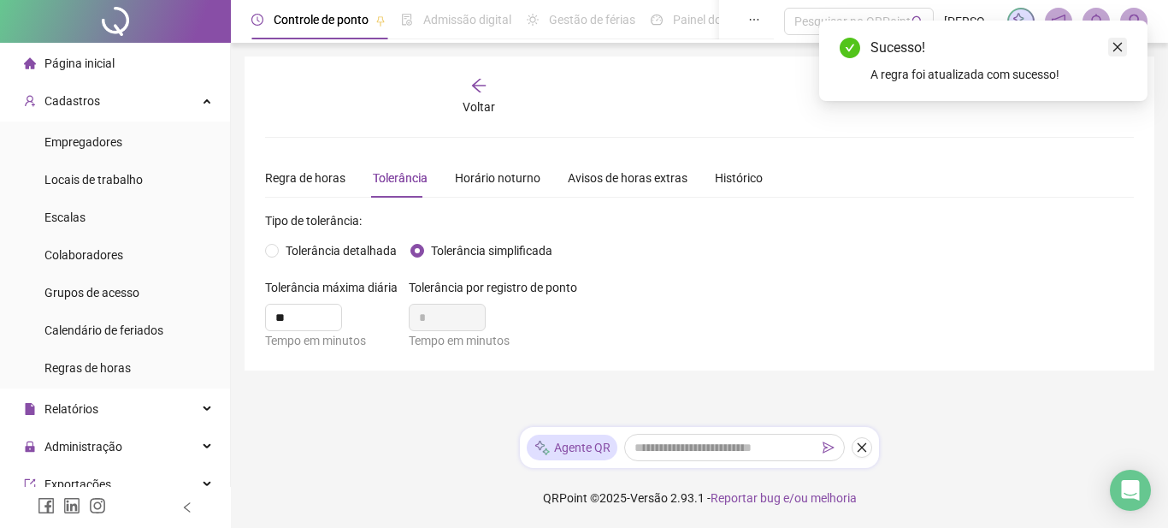
click at [1116, 50] on icon "close" at bounding box center [1118, 47] width 12 height 12
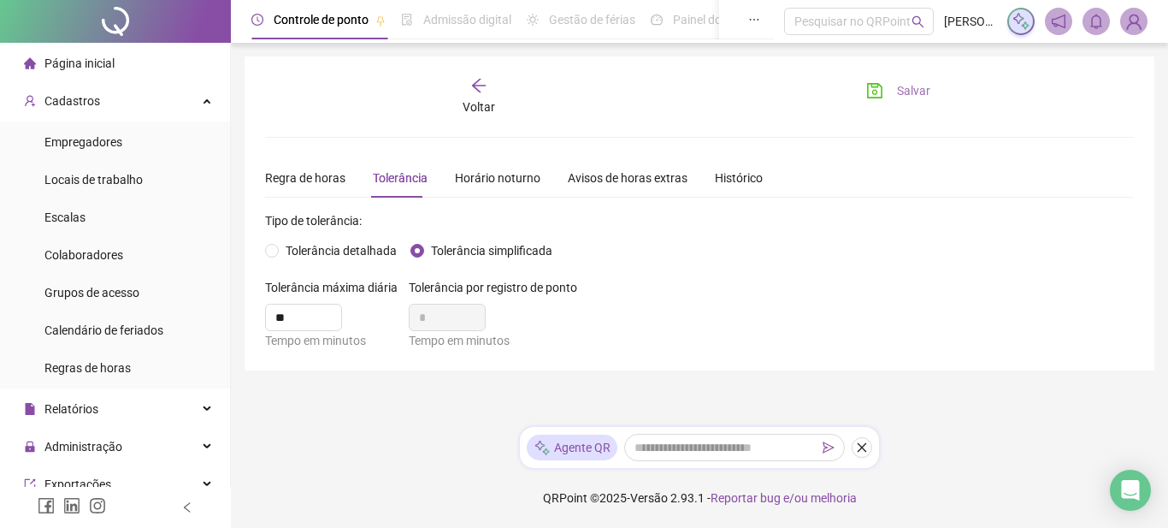
click at [469, 92] on div "Voltar" at bounding box center [478, 96] width 133 height 39
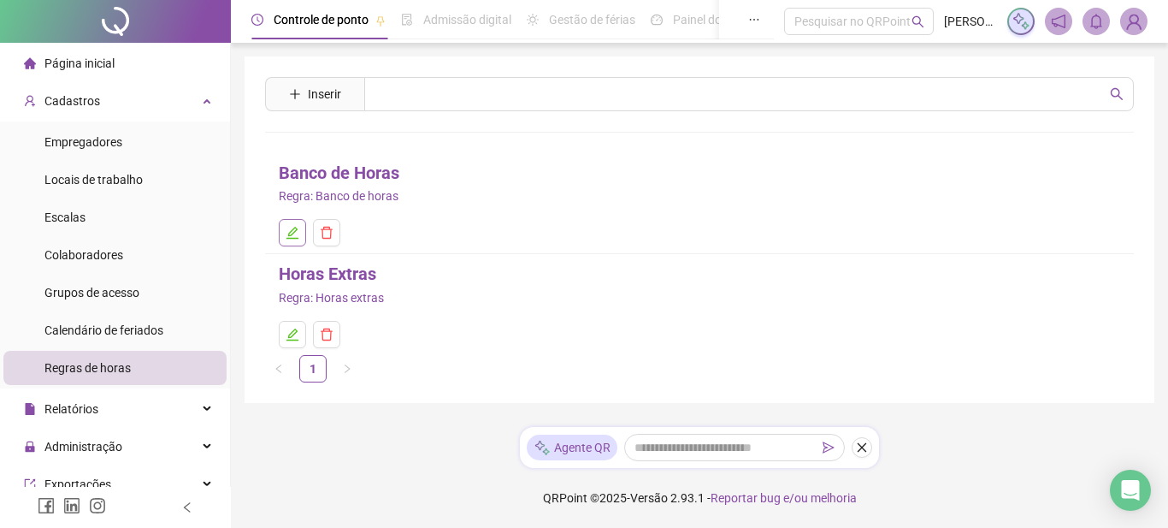
click at [292, 231] on icon "edit" at bounding box center [293, 233] width 12 height 12
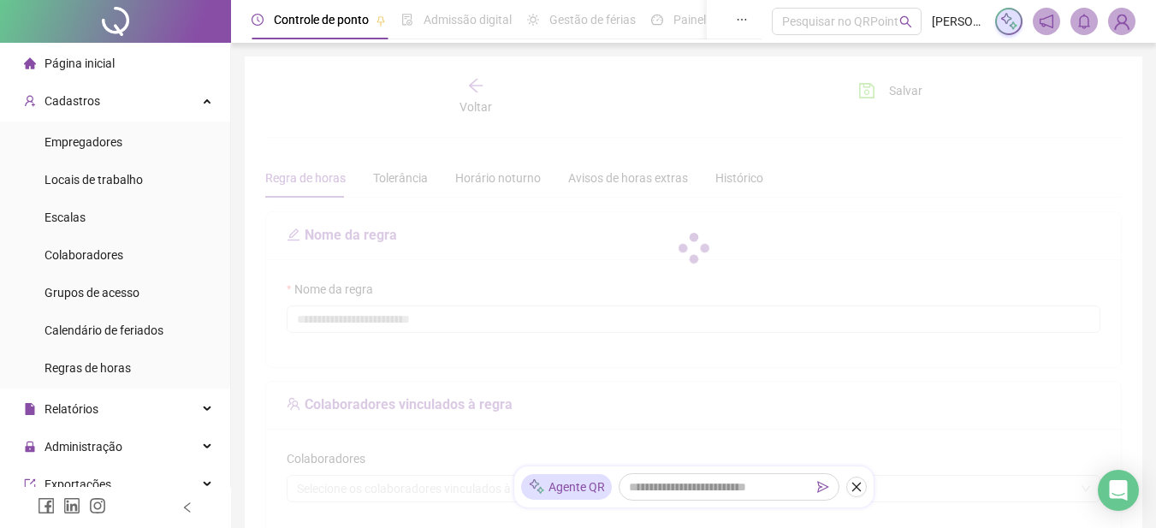
type input "**********"
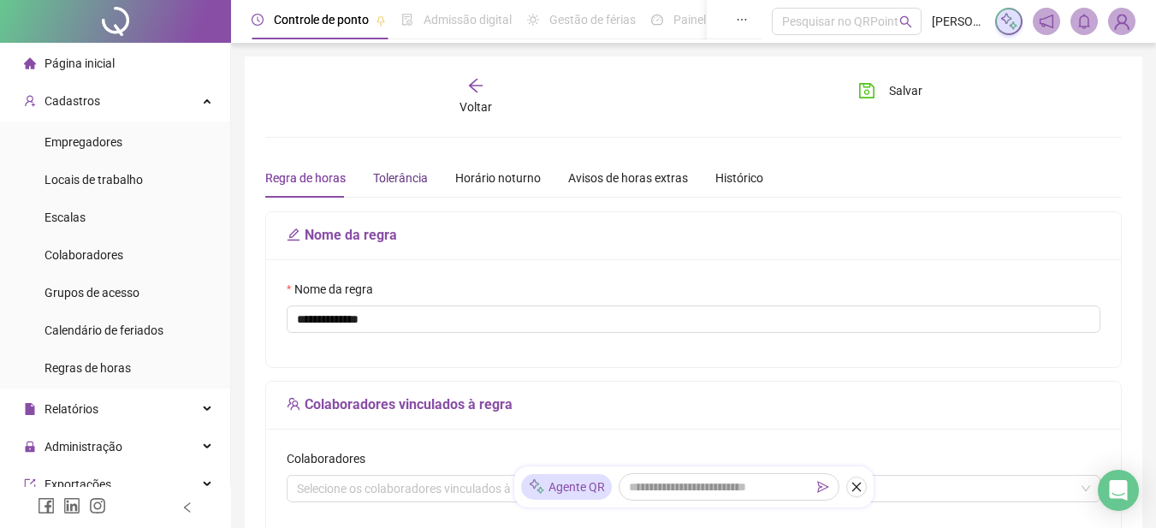
click at [395, 180] on div "Tolerância" at bounding box center [400, 178] width 55 height 19
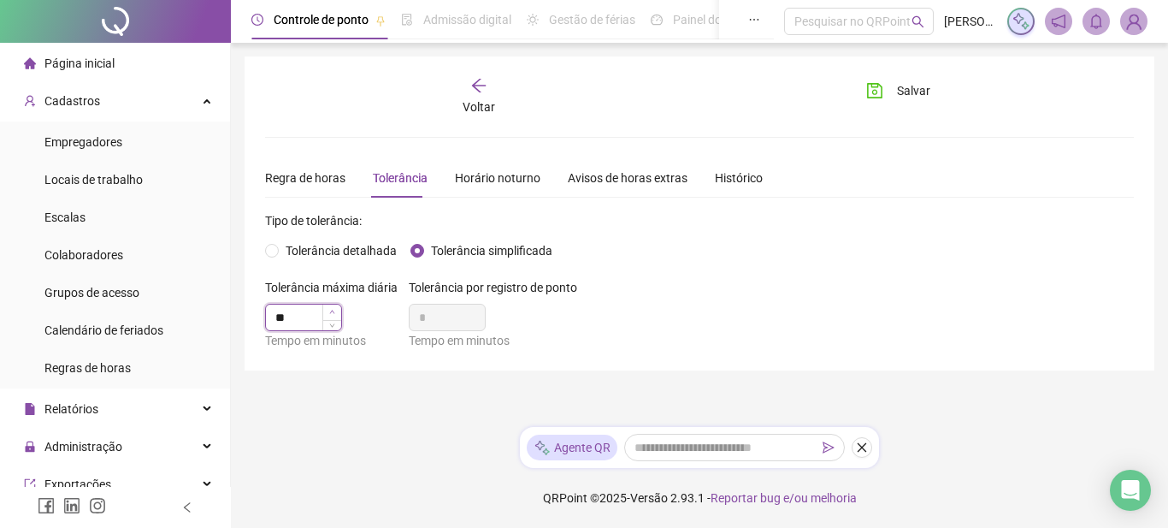
click at [328, 305] on span "Increase Value" at bounding box center [331, 312] width 19 height 15
type input "**"
click at [327, 328] on span "Decrease Value" at bounding box center [331, 322] width 19 height 15
click at [300, 177] on div "Regra de horas" at bounding box center [305, 178] width 80 height 19
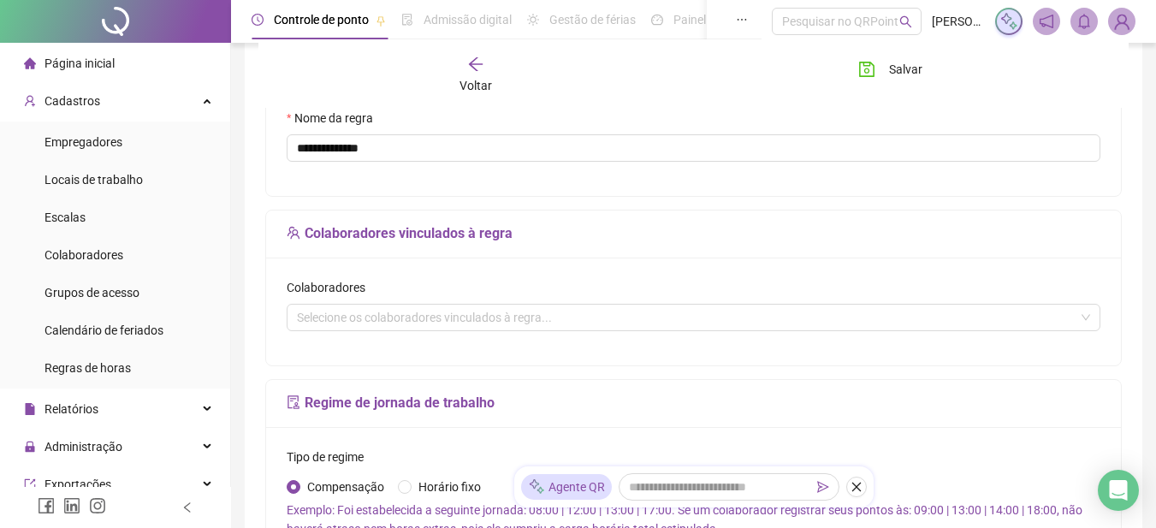
scroll to position [257, 0]
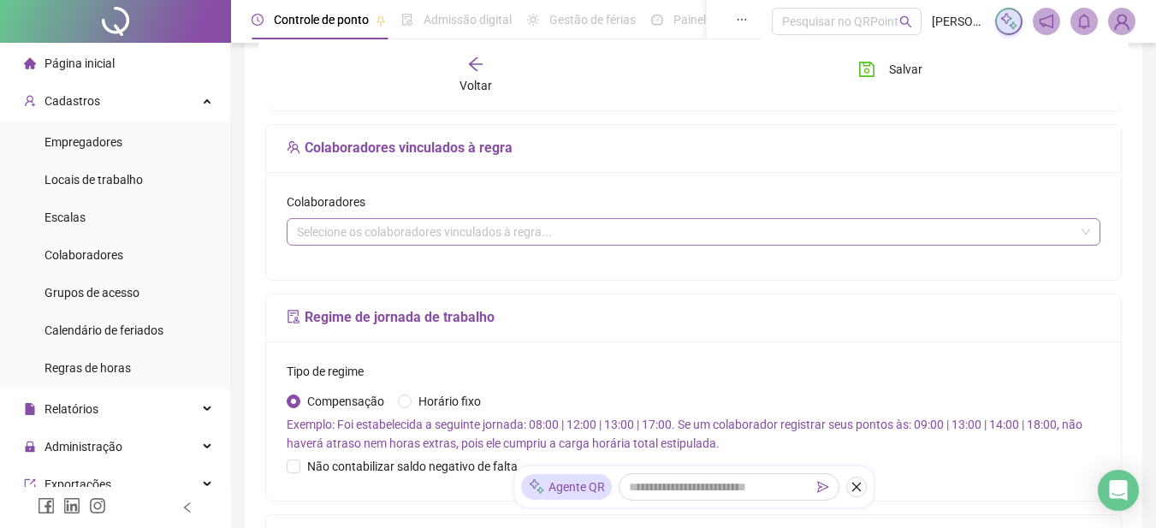
click at [440, 235] on div "Selecione os colaboradores vinculados à regra..." at bounding box center [693, 231] width 813 height 27
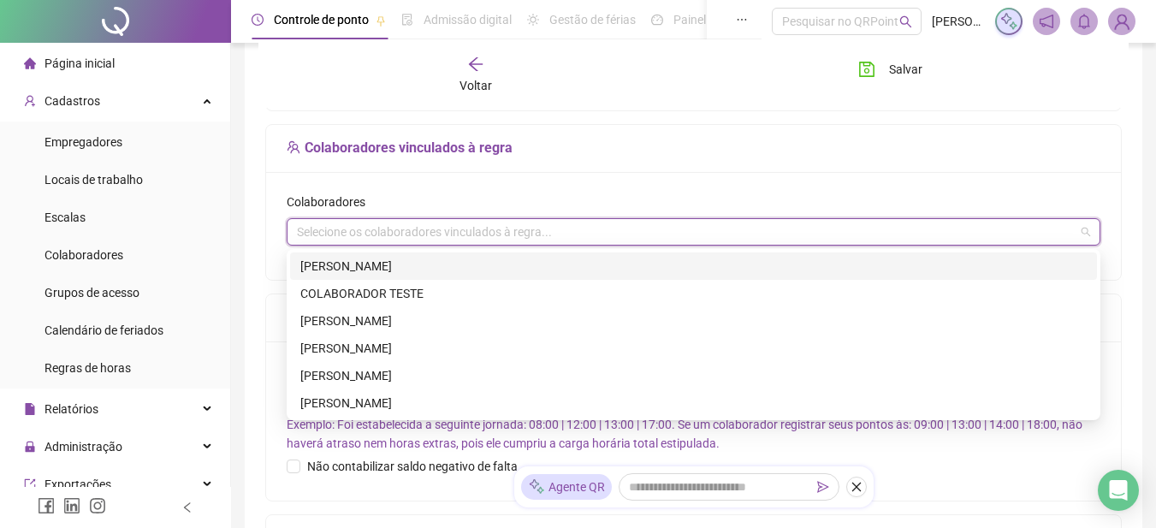
click at [440, 235] on div "Selecione os colaboradores vinculados à regra..." at bounding box center [693, 231] width 813 height 27
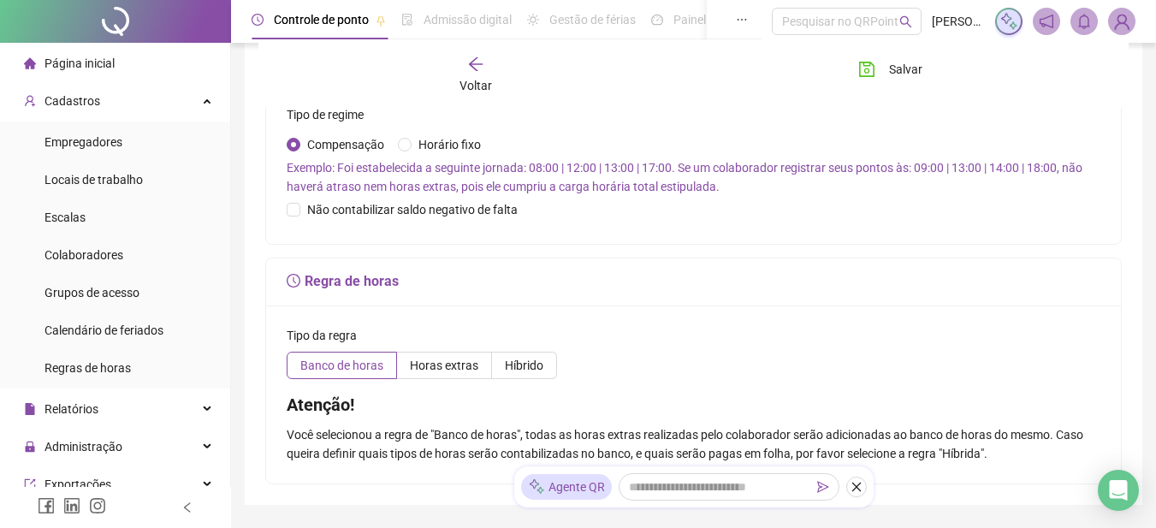
scroll to position [599, 0]
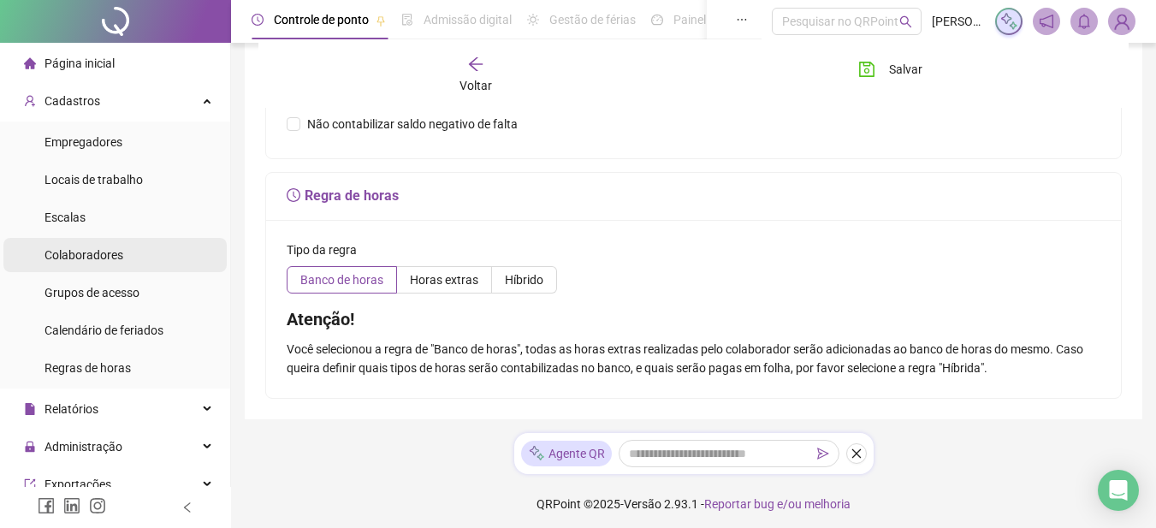
click at [104, 253] on span "Colaboradores" at bounding box center [83, 255] width 79 height 14
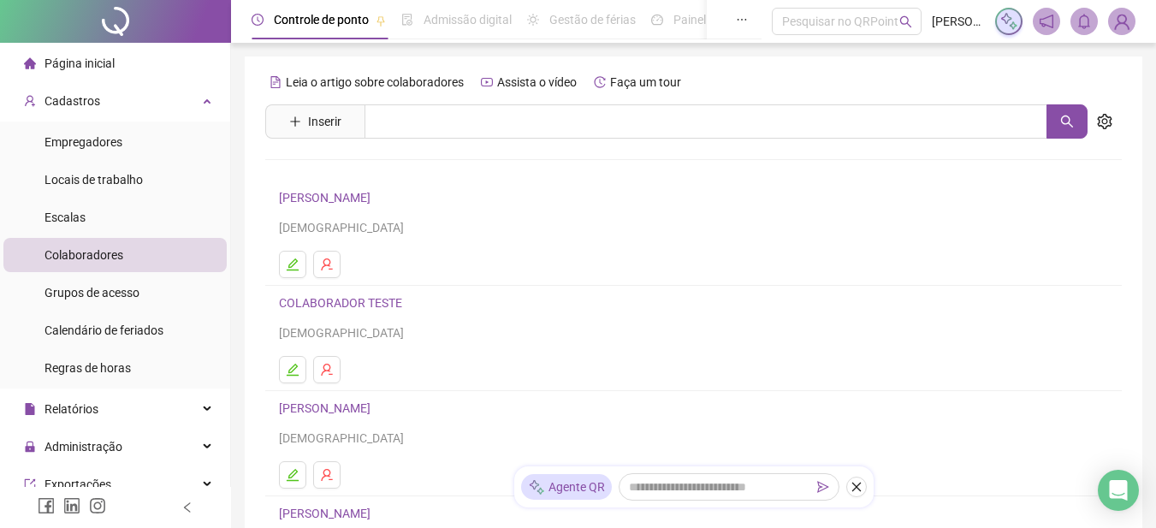
scroll to position [86, 0]
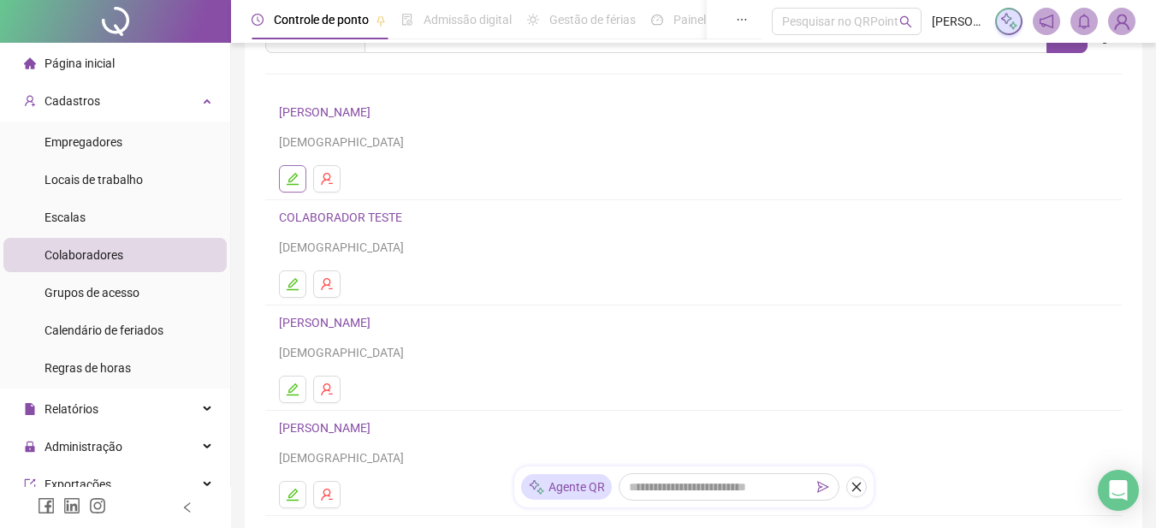
click at [288, 178] on icon "edit" at bounding box center [293, 179] width 14 height 14
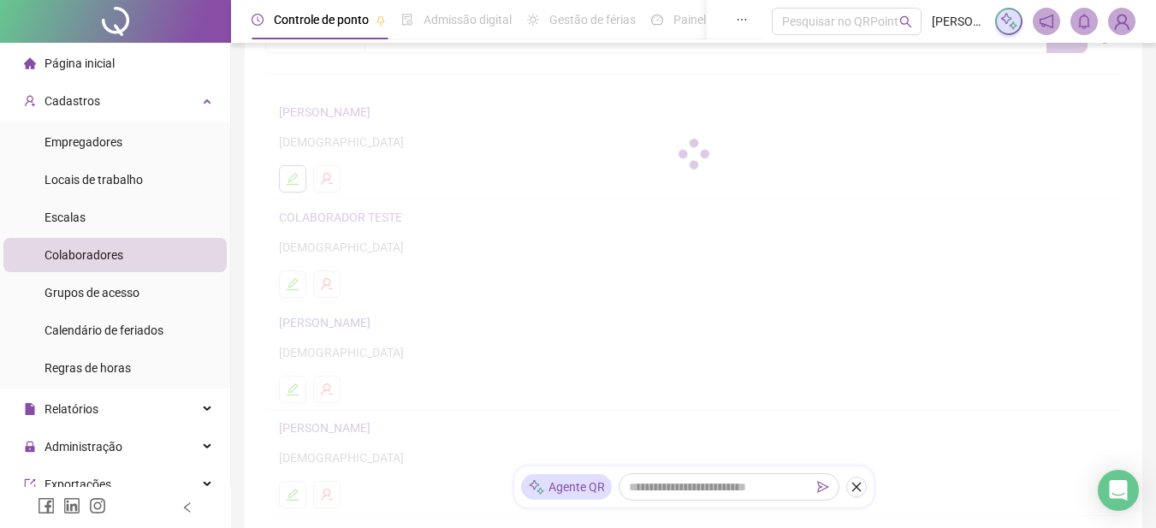
scroll to position [94, 0]
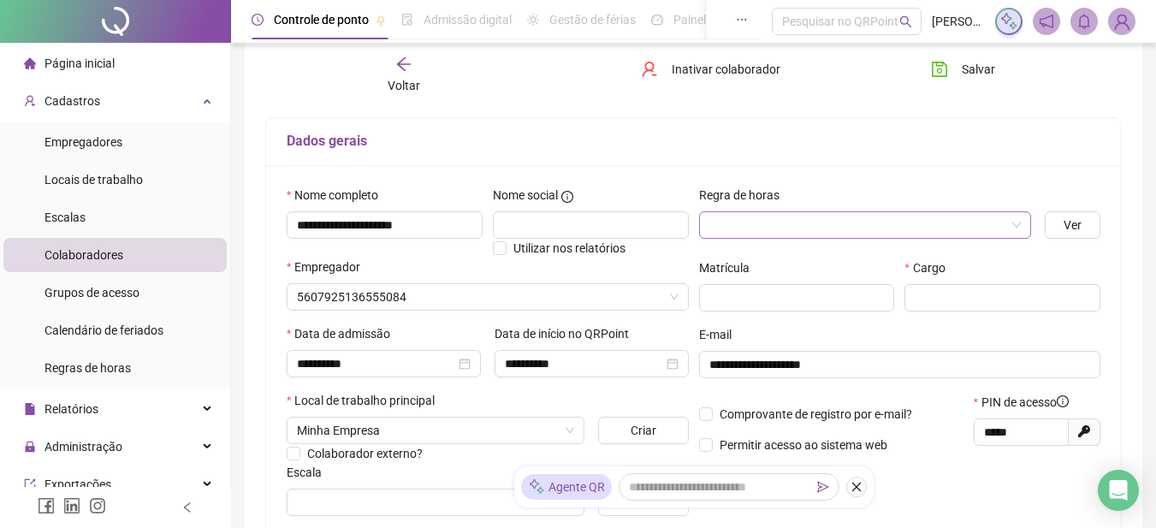
type input "*******"
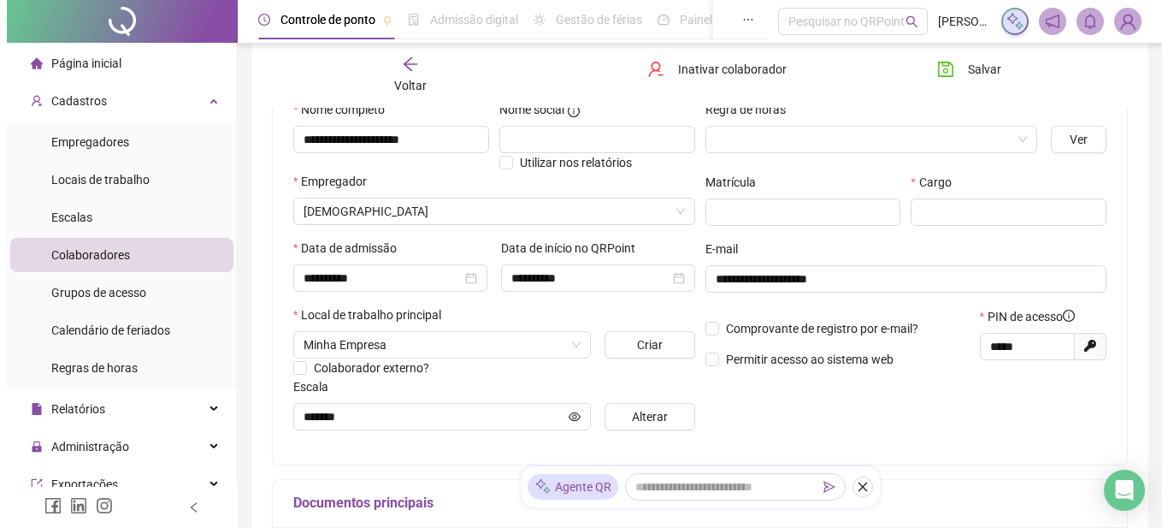
scroll to position [351, 0]
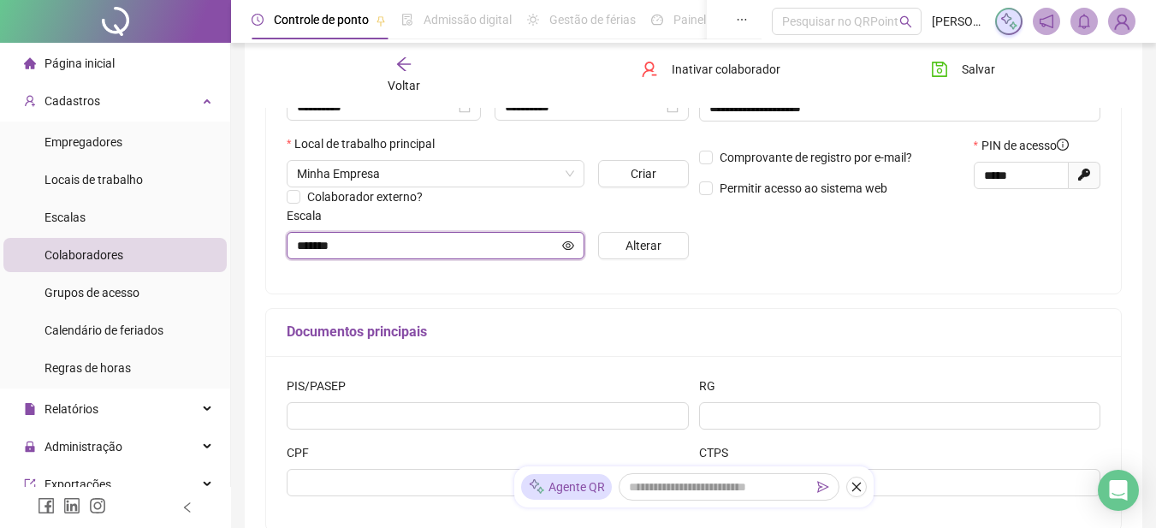
click at [565, 245] on icon "eye" at bounding box center [568, 246] width 12 height 12
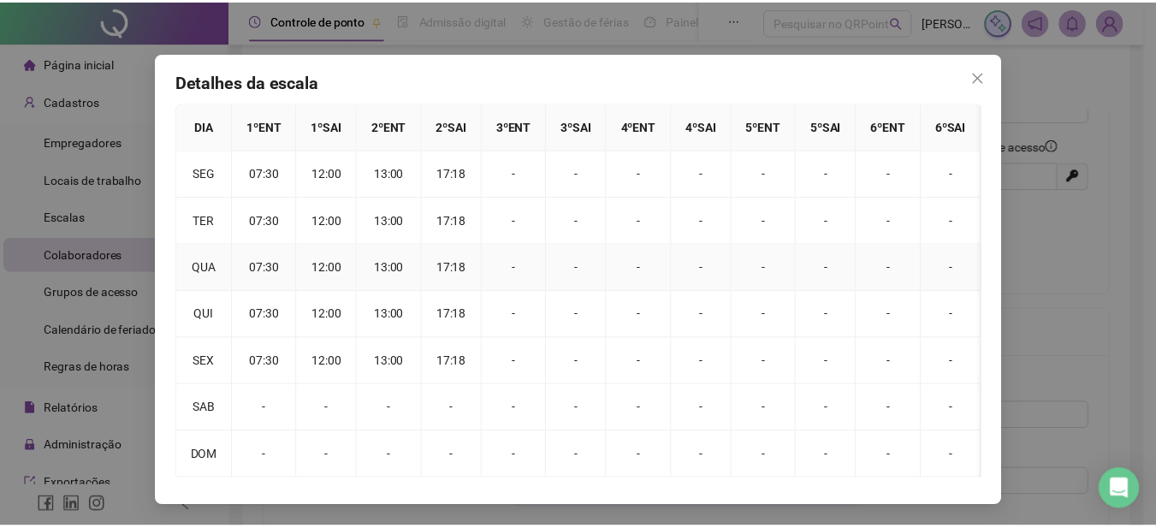
scroll to position [0, 0]
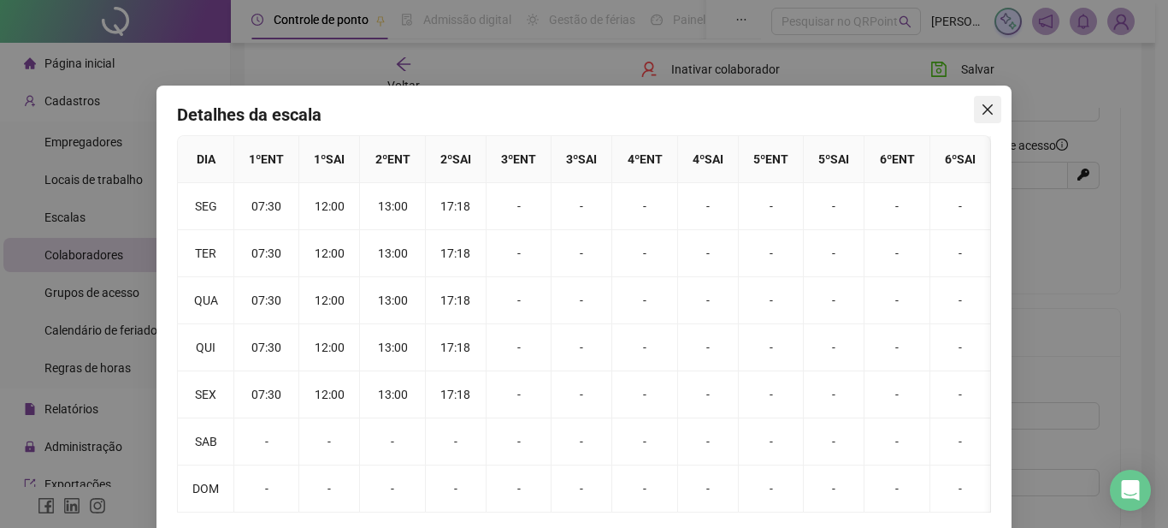
click at [985, 107] on icon "close" at bounding box center [988, 109] width 10 height 10
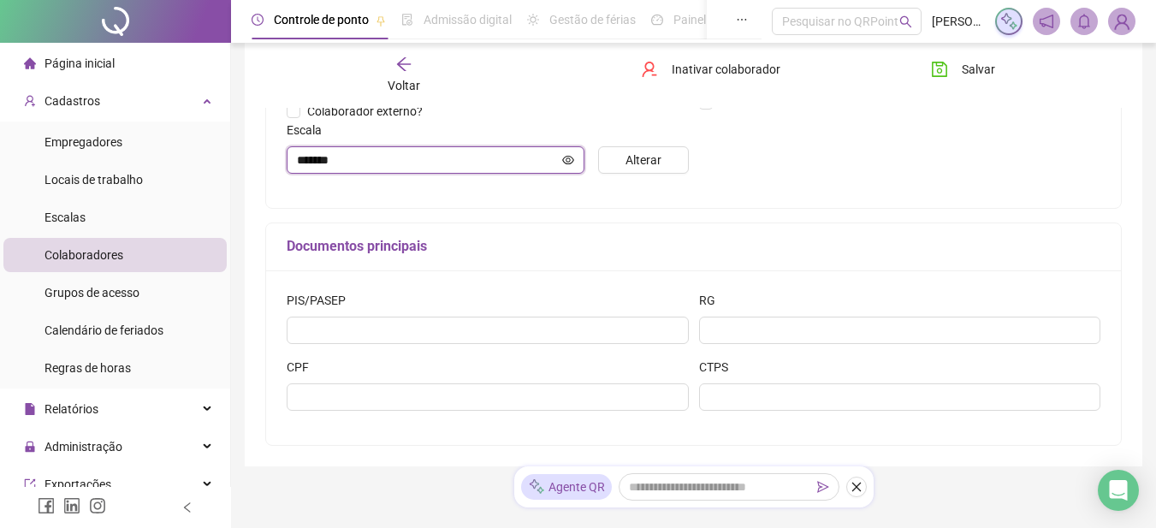
scroll to position [489, 0]
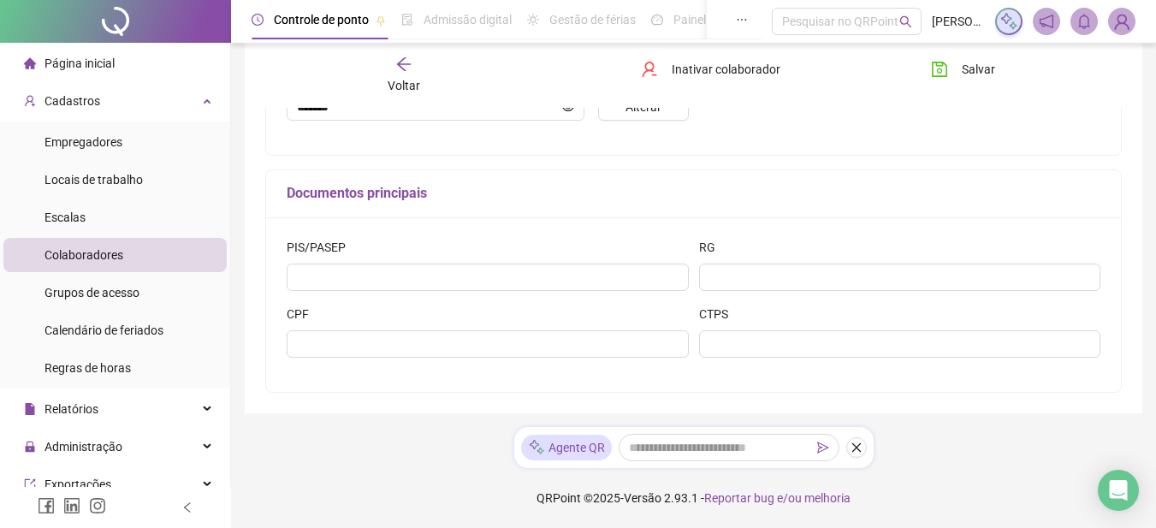
click at [129, 254] on li "Colaboradores" at bounding box center [114, 255] width 223 height 34
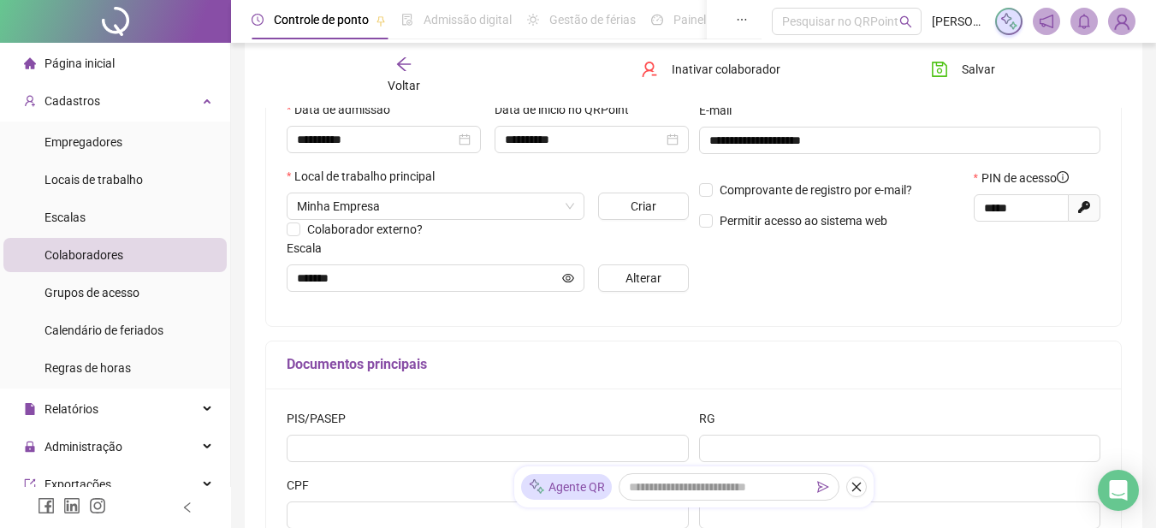
scroll to position [0, 0]
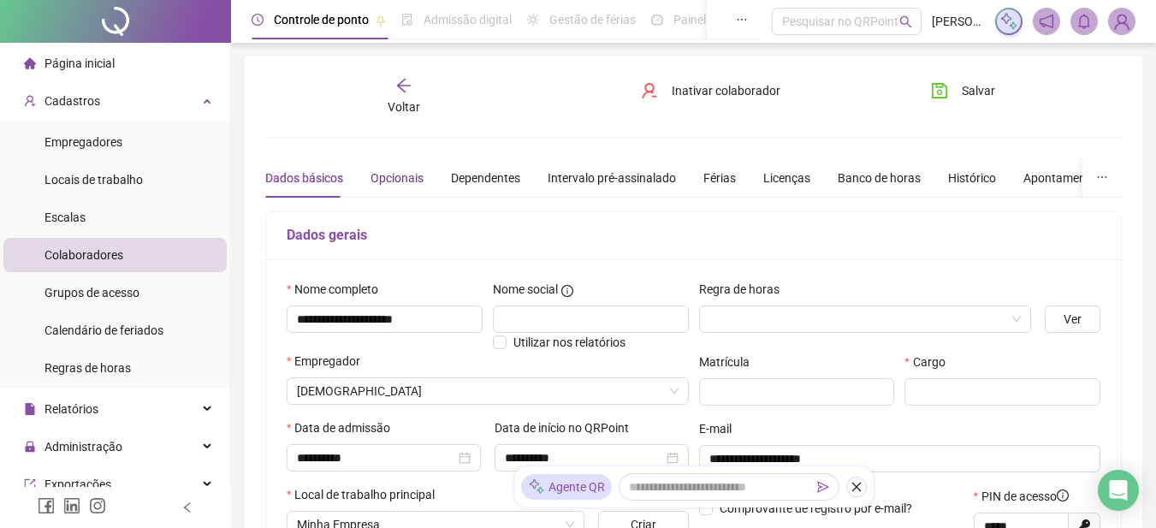
click at [393, 180] on div "Opcionais" at bounding box center [396, 178] width 53 height 19
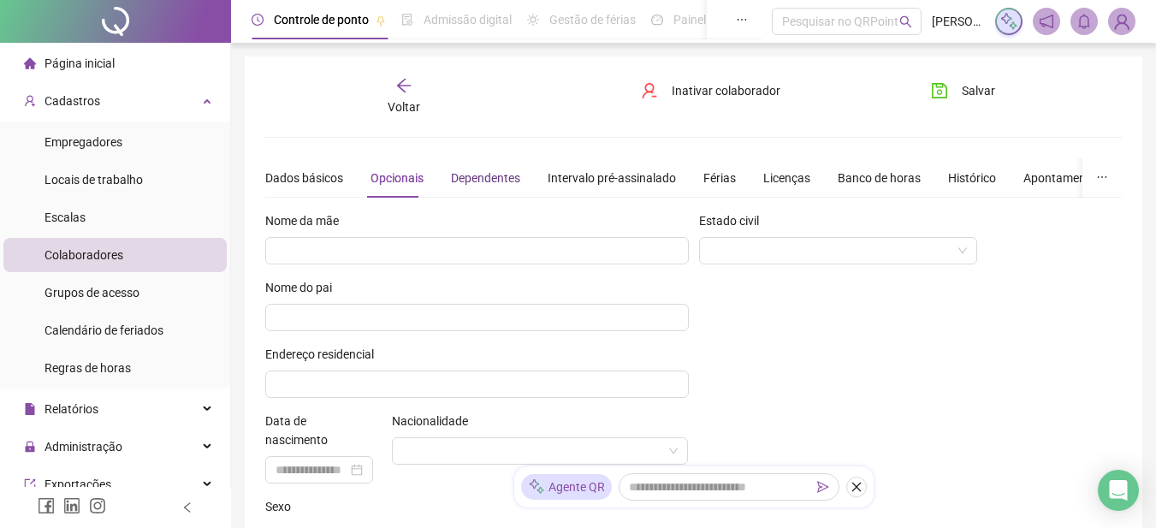
click at [470, 179] on div "Dependentes" at bounding box center [485, 178] width 69 height 19
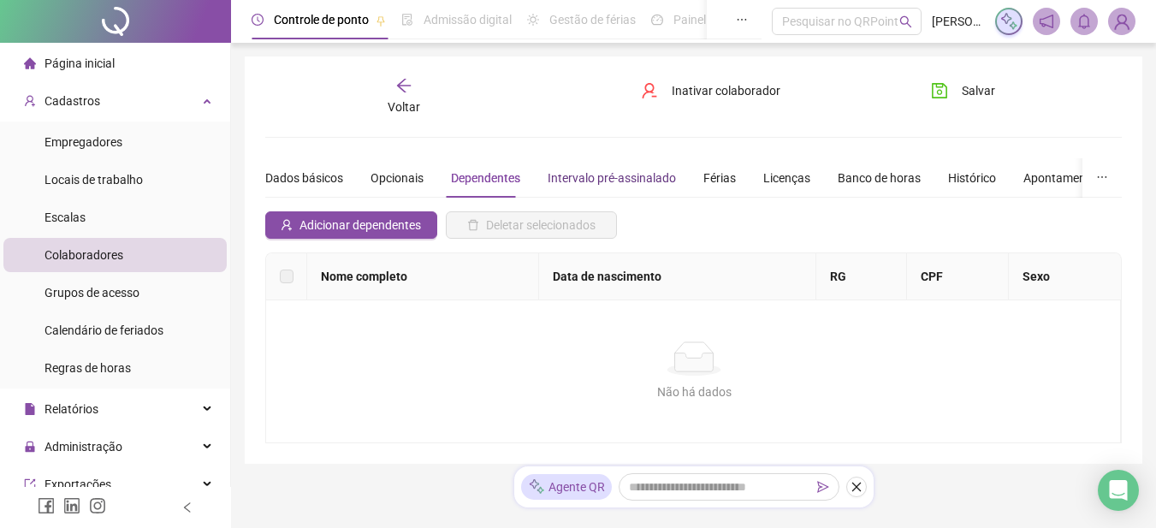
click at [551, 174] on div "Intervalo pré-assinalado" at bounding box center [611, 178] width 128 height 19
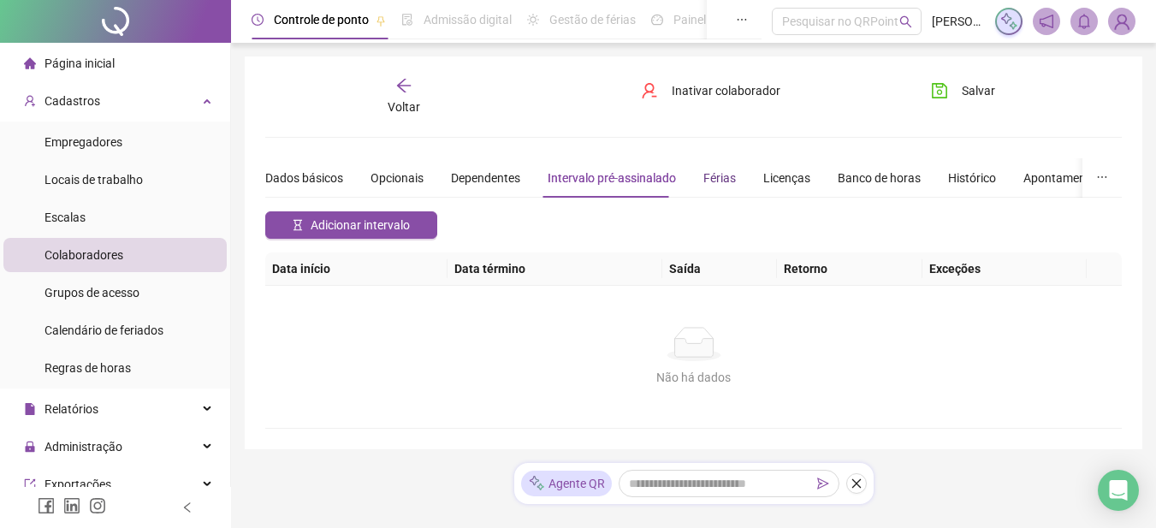
click at [710, 174] on div "Férias" at bounding box center [719, 178] width 33 height 19
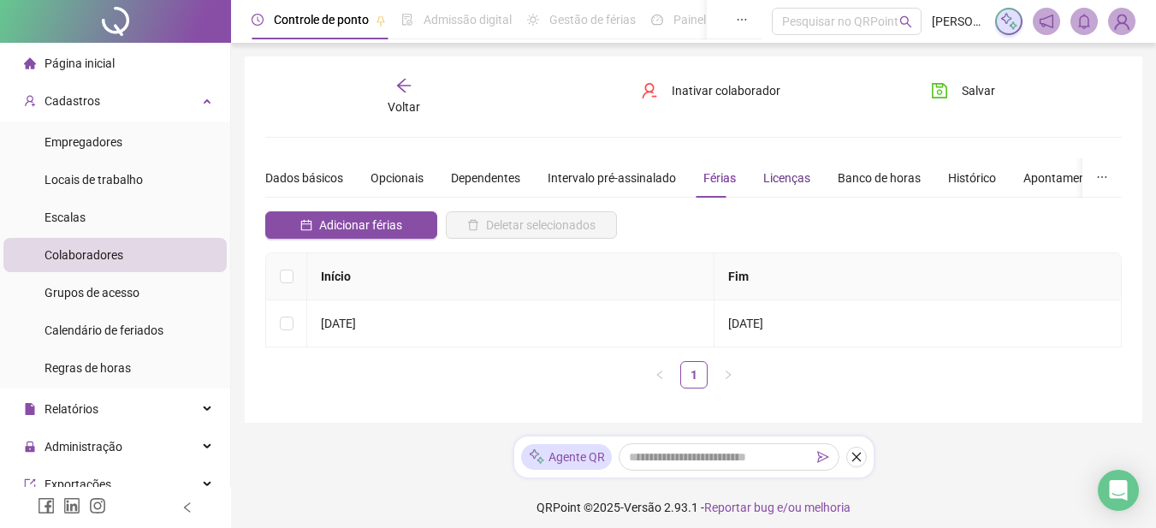
click at [768, 179] on div "Licenças" at bounding box center [786, 178] width 47 height 19
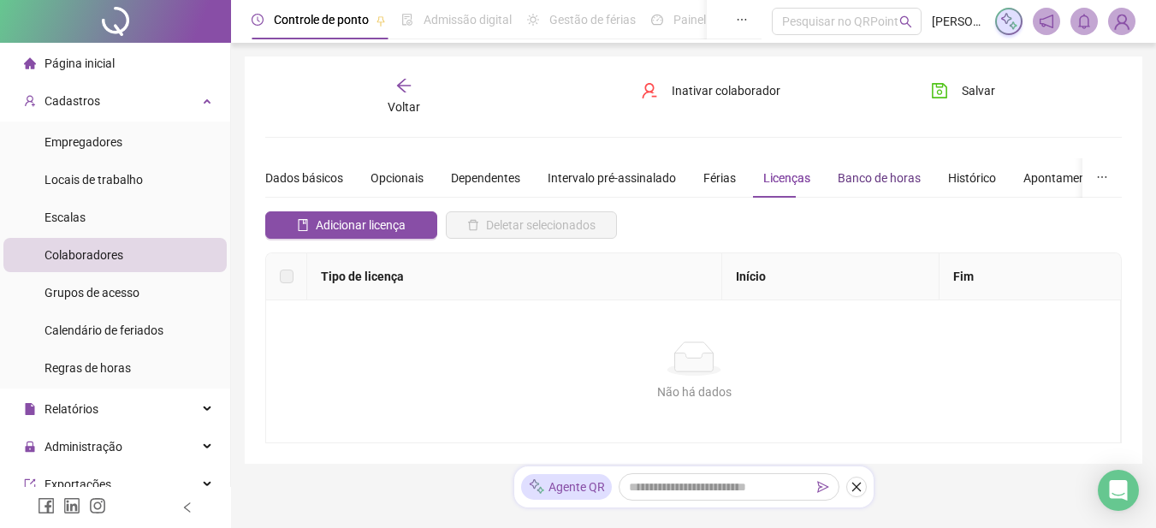
click at [845, 179] on div "Banco de horas" at bounding box center [878, 178] width 83 height 19
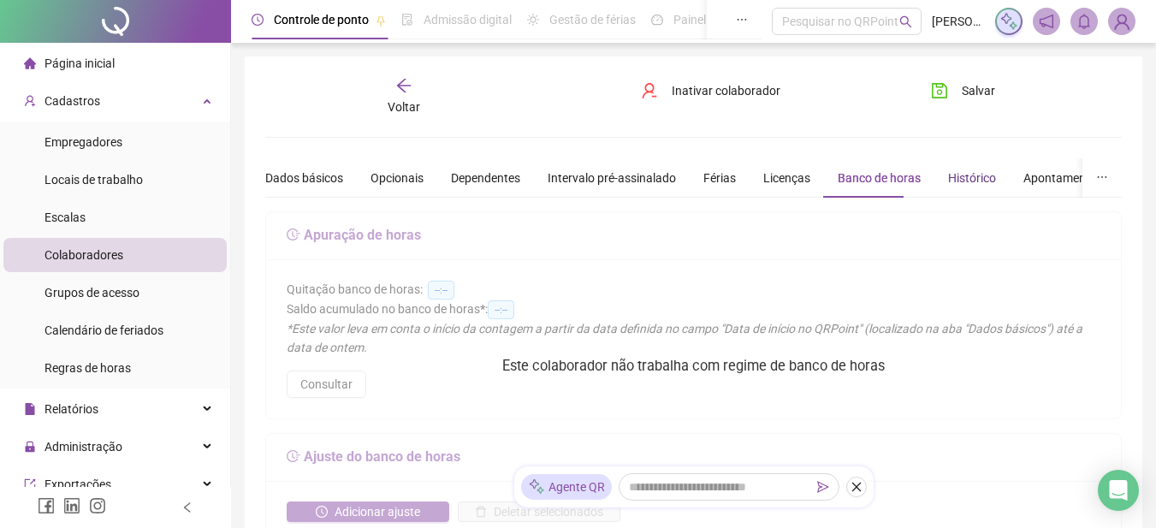
click at [954, 186] on div "Histórico" at bounding box center [972, 178] width 48 height 19
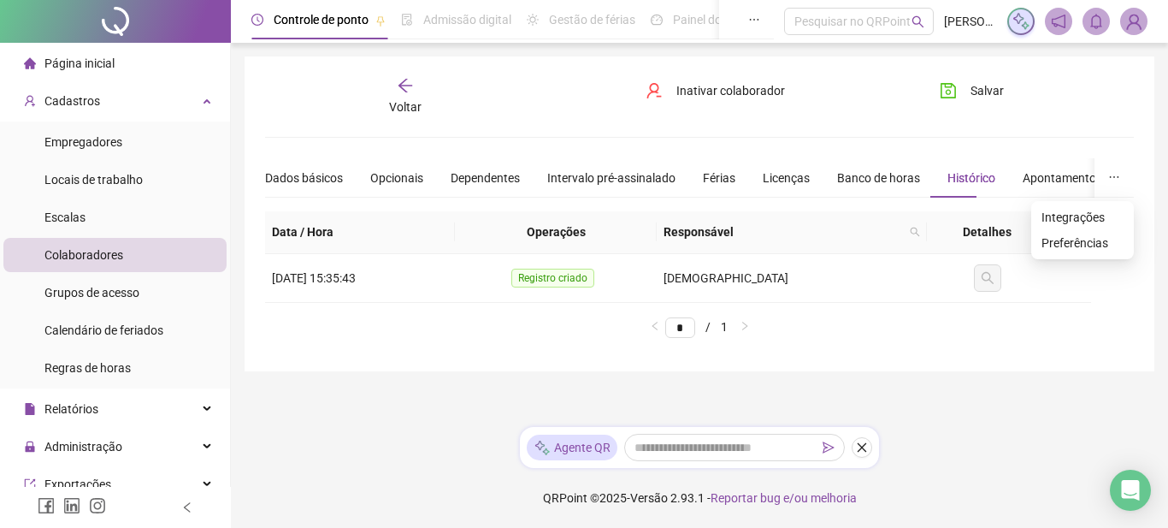
click at [1097, 177] on button "button" at bounding box center [1114, 177] width 39 height 39
click at [1106, 177] on button "button" at bounding box center [1114, 177] width 39 height 39
click at [401, 81] on icon "arrow-left" at bounding box center [405, 85] width 17 height 17
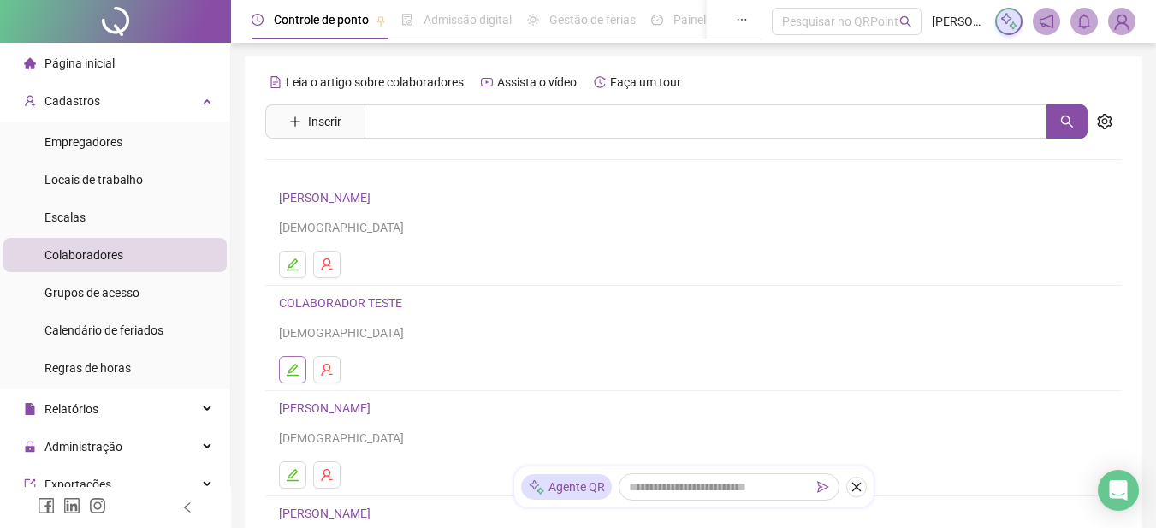
click at [288, 371] on icon "edit" at bounding box center [293, 370] width 14 height 14
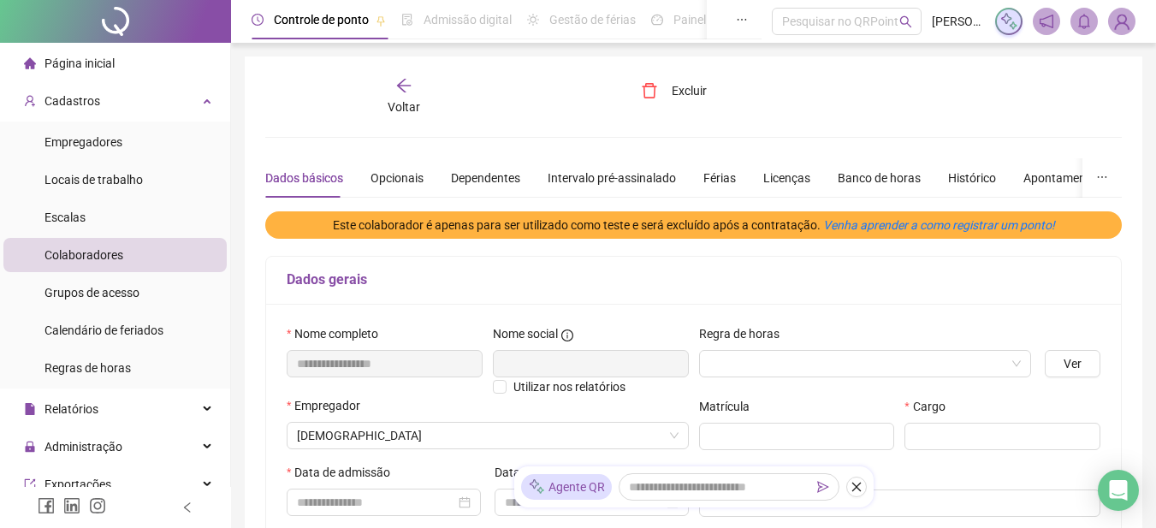
click at [411, 83] on icon "arrow-left" at bounding box center [403, 85] width 17 height 17
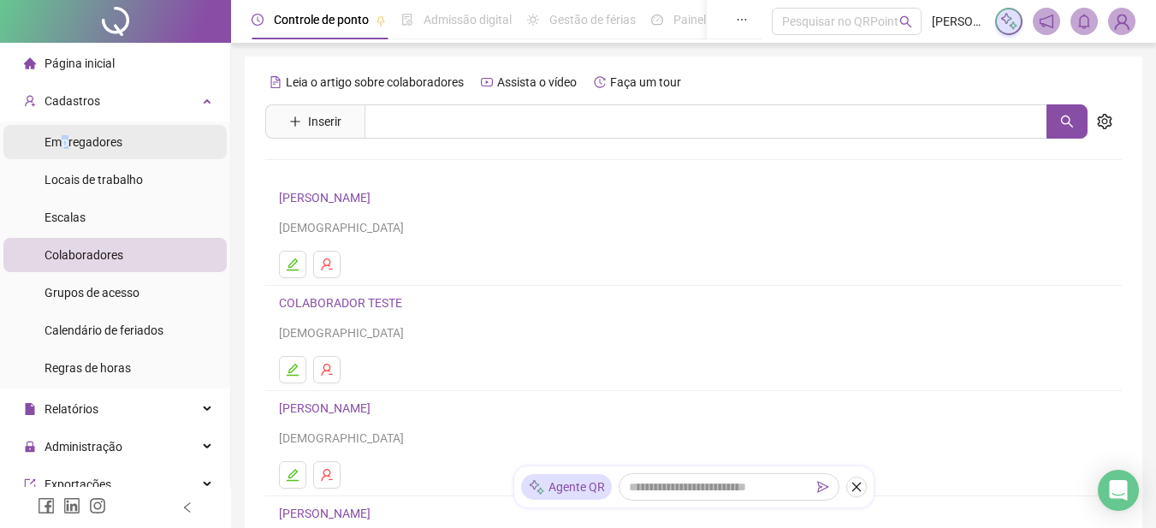
click at [65, 145] on span "Empregadores" at bounding box center [83, 142] width 78 height 14
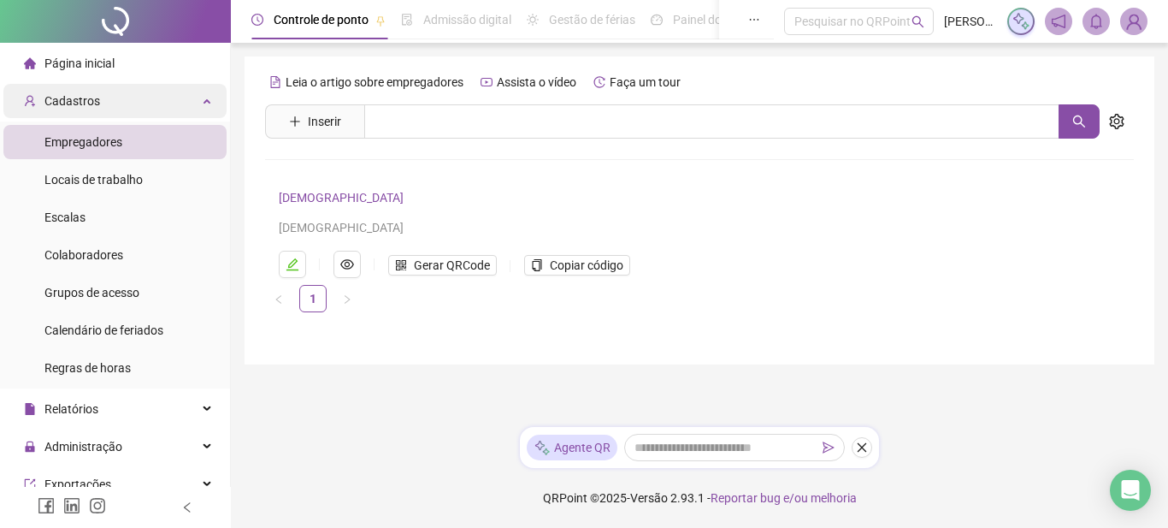
click at [97, 104] on div "Cadastros" at bounding box center [114, 101] width 223 height 34
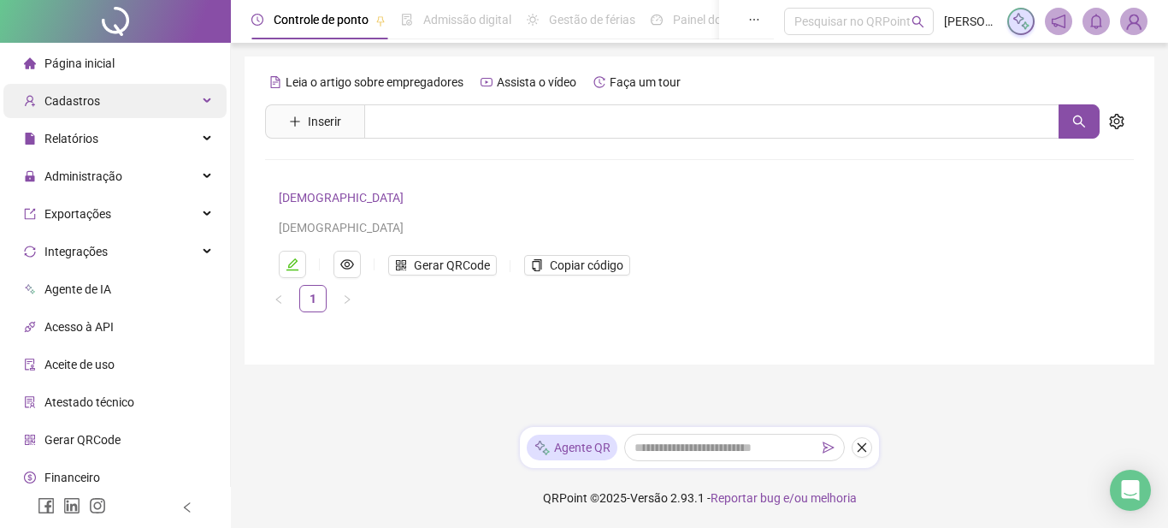
click at [120, 106] on div "Cadastros" at bounding box center [114, 101] width 223 height 34
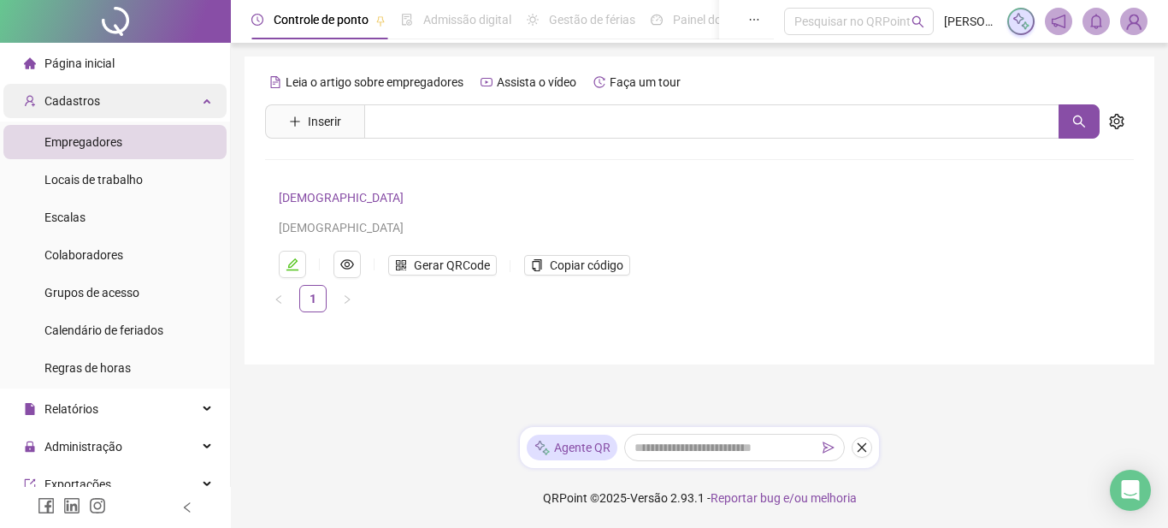
click at [63, 95] on span "Cadastros" at bounding box center [72, 101] width 56 height 14
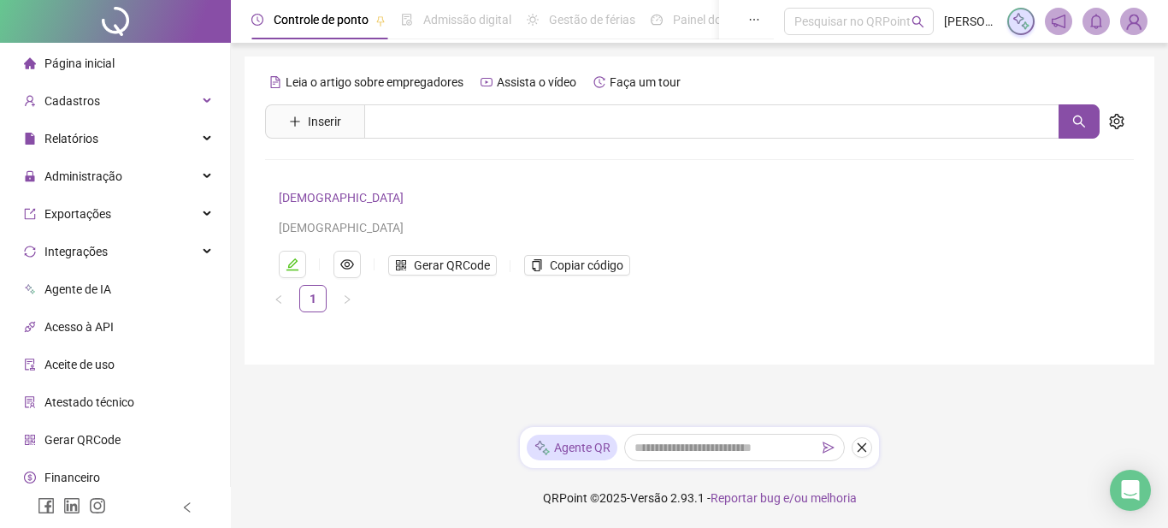
click at [52, 59] on span "Página inicial" at bounding box center [79, 63] width 70 height 14
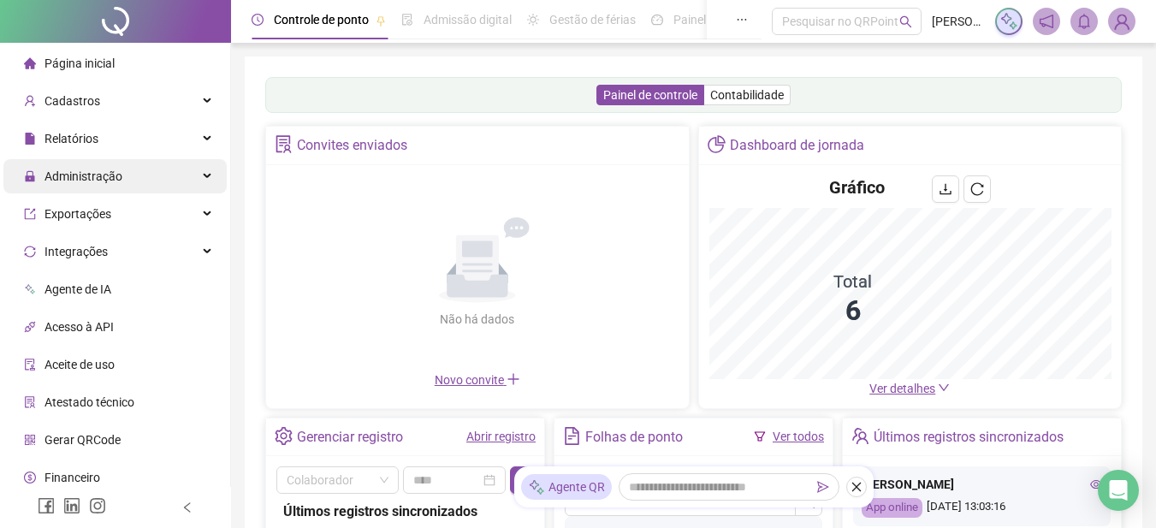
click at [101, 182] on span "Administração" at bounding box center [83, 176] width 78 height 14
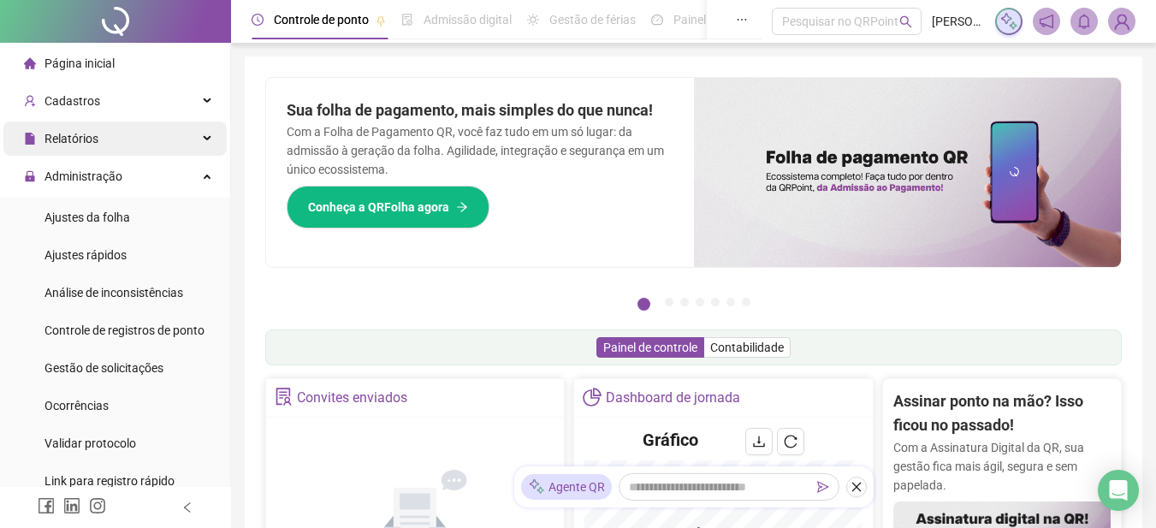
click at [81, 141] on span "Relatórios" at bounding box center [71, 139] width 54 height 14
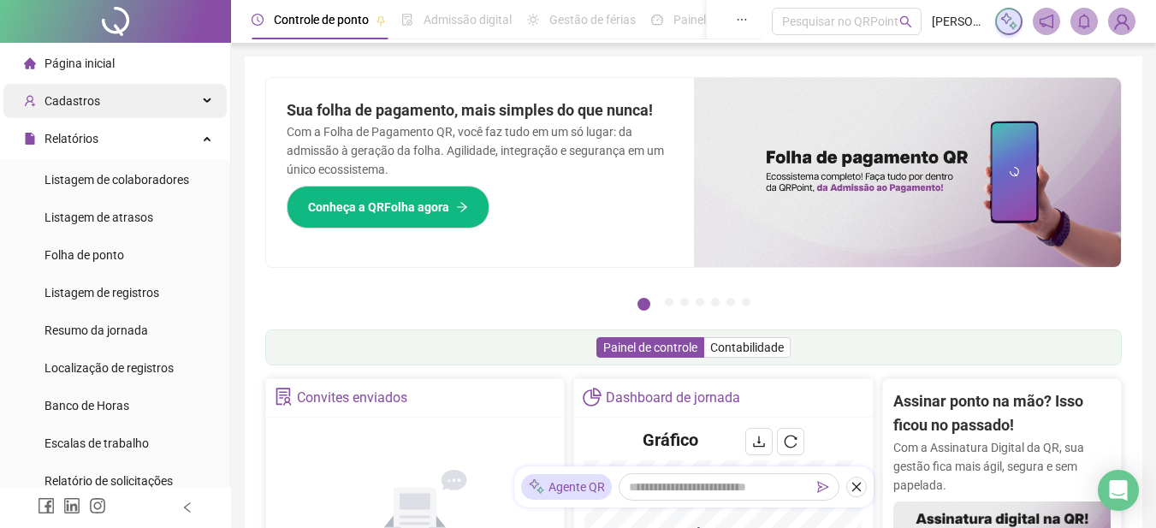
click at [107, 104] on div "Cadastros" at bounding box center [114, 101] width 223 height 34
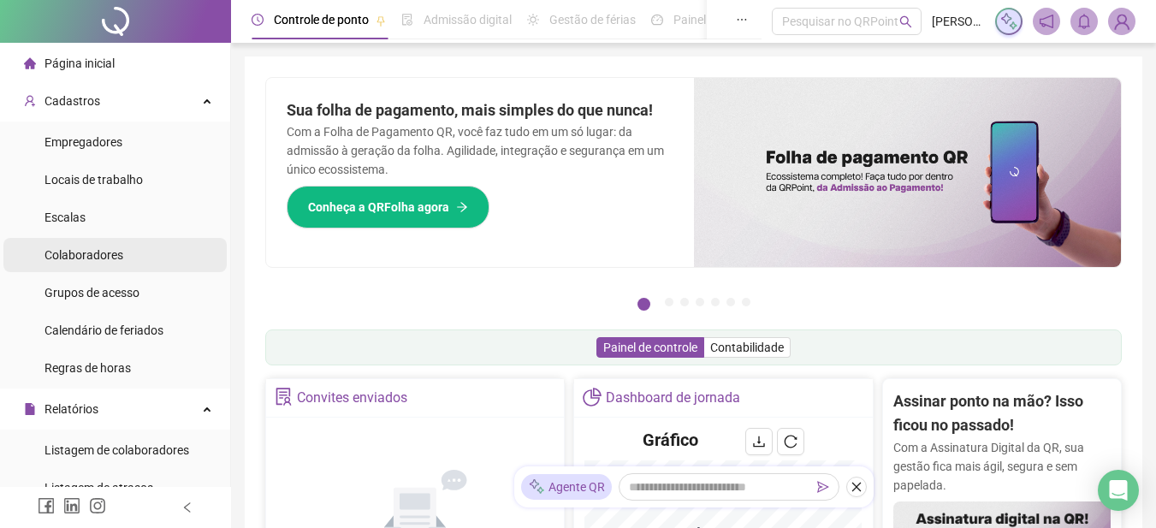
click at [112, 262] on span "Colaboradores" at bounding box center [83, 255] width 79 height 14
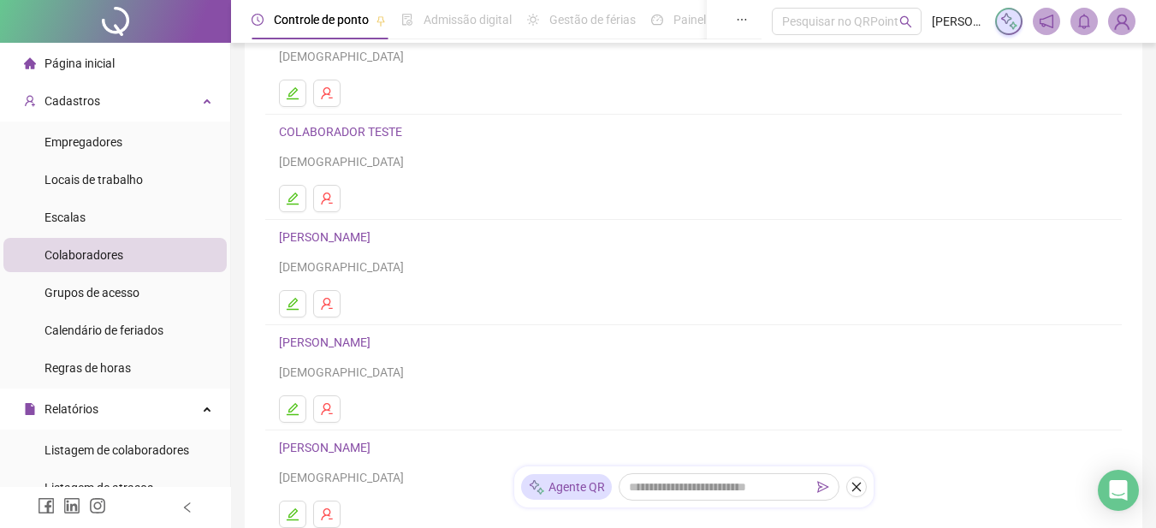
scroll to position [340, 0]
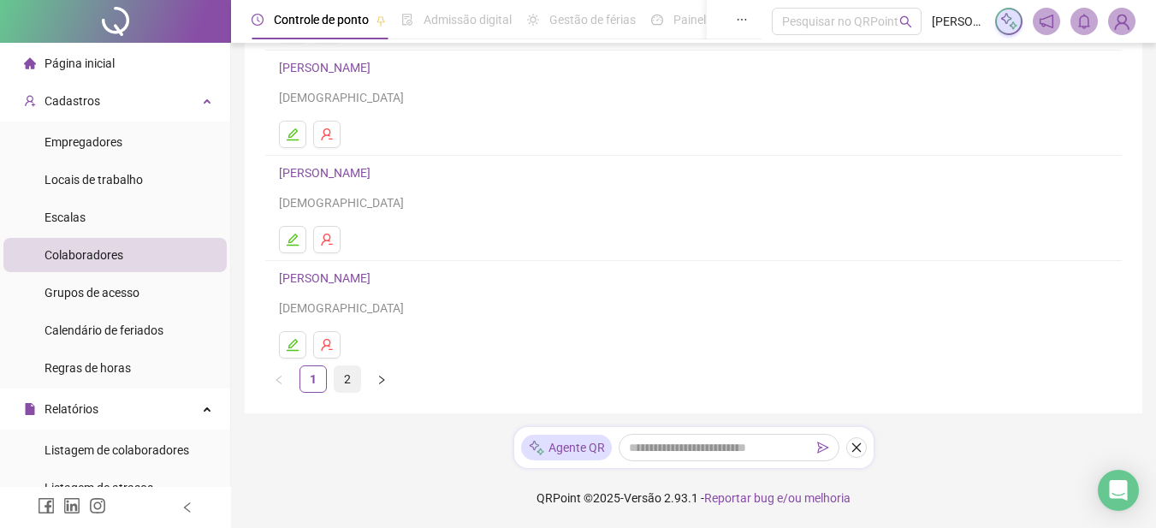
click at [345, 376] on link "2" at bounding box center [347, 379] width 26 height 26
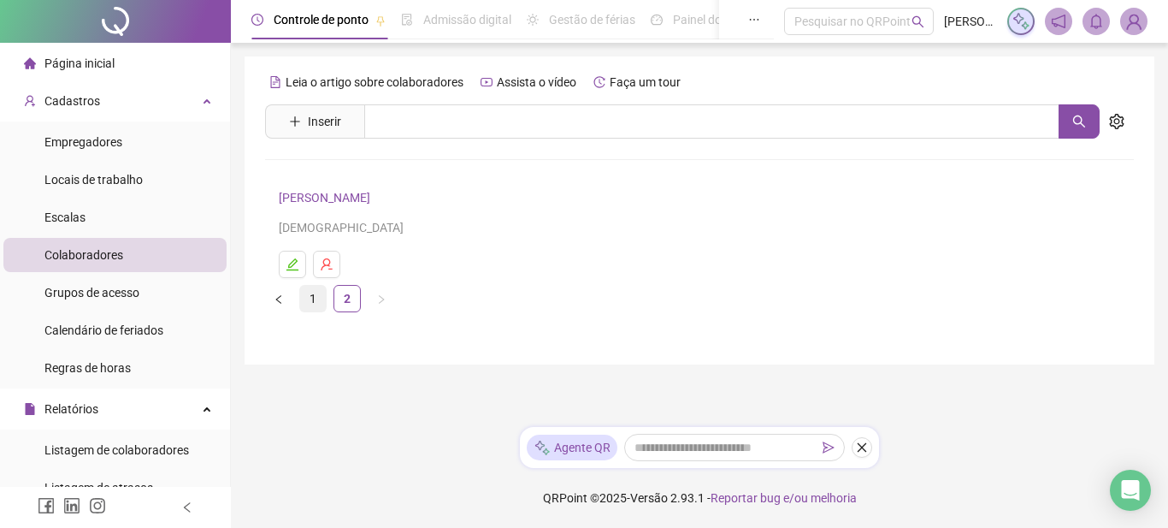
click at [313, 297] on link "1" at bounding box center [313, 299] width 26 height 26
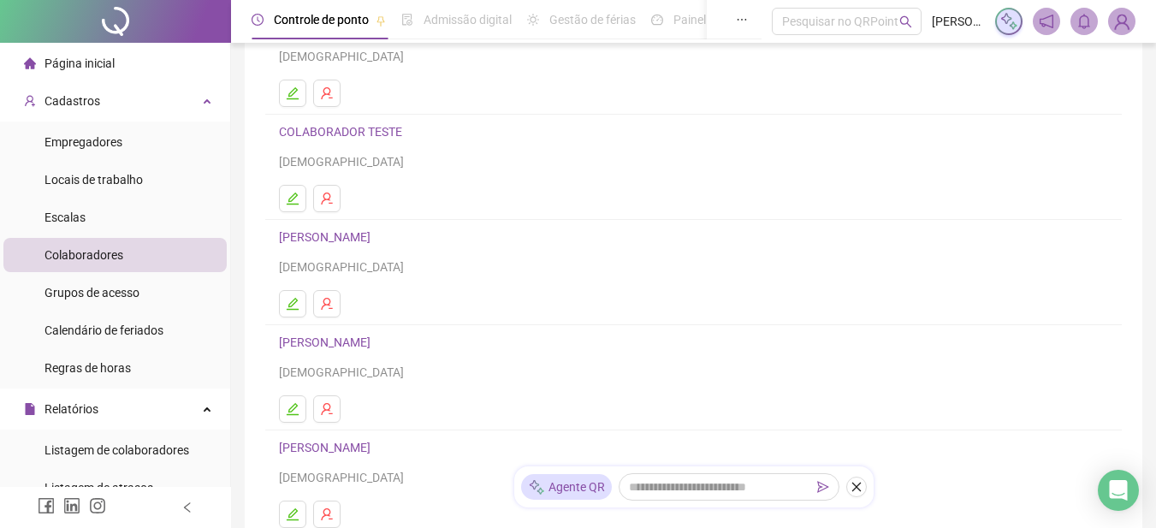
scroll to position [257, 0]
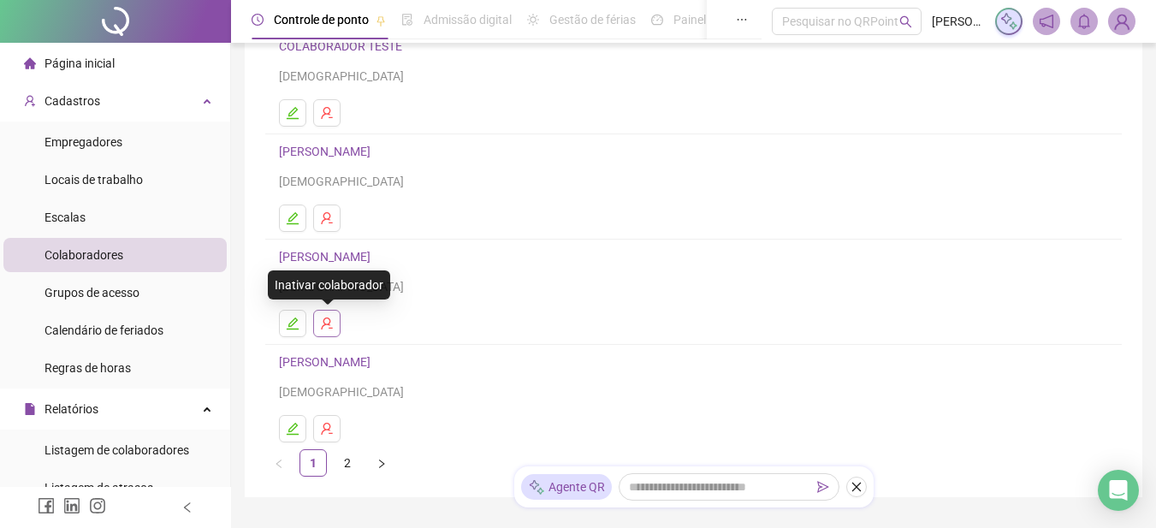
click at [321, 325] on icon "user-delete" at bounding box center [327, 323] width 14 height 14
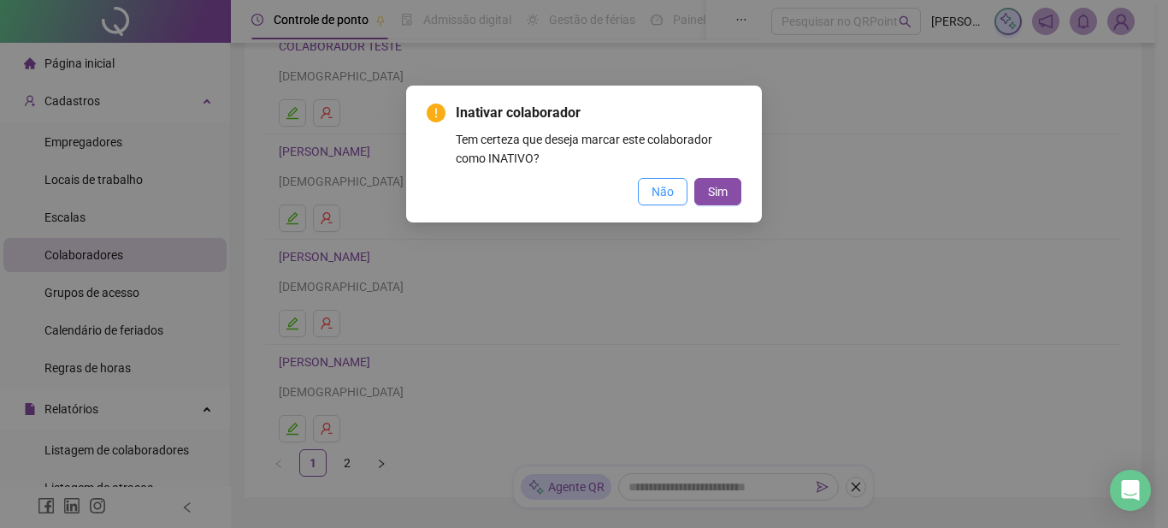
click at [672, 186] on span "Não" at bounding box center [663, 191] width 22 height 19
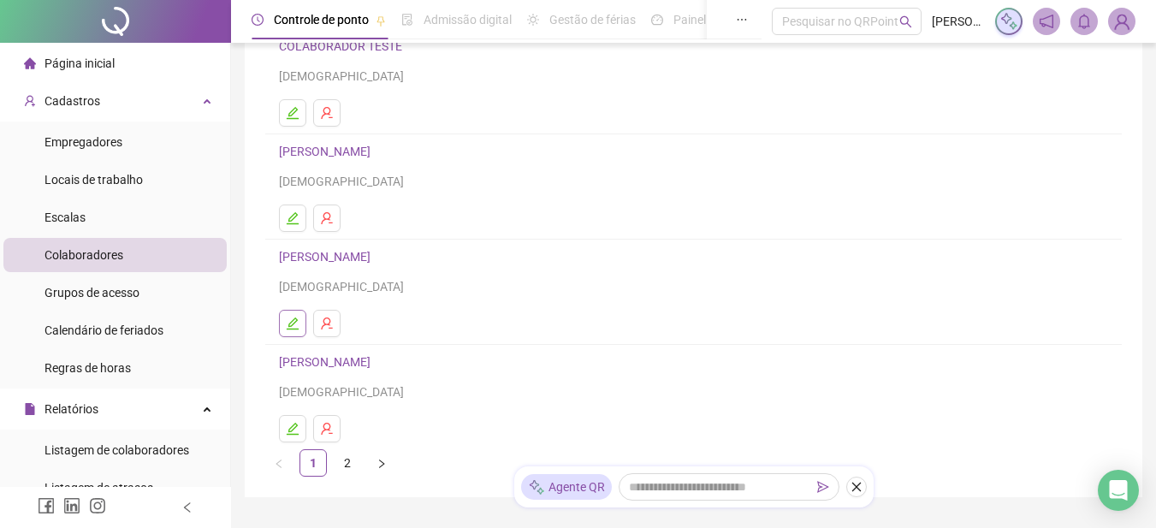
click at [299, 318] on icon "edit" at bounding box center [293, 323] width 14 height 14
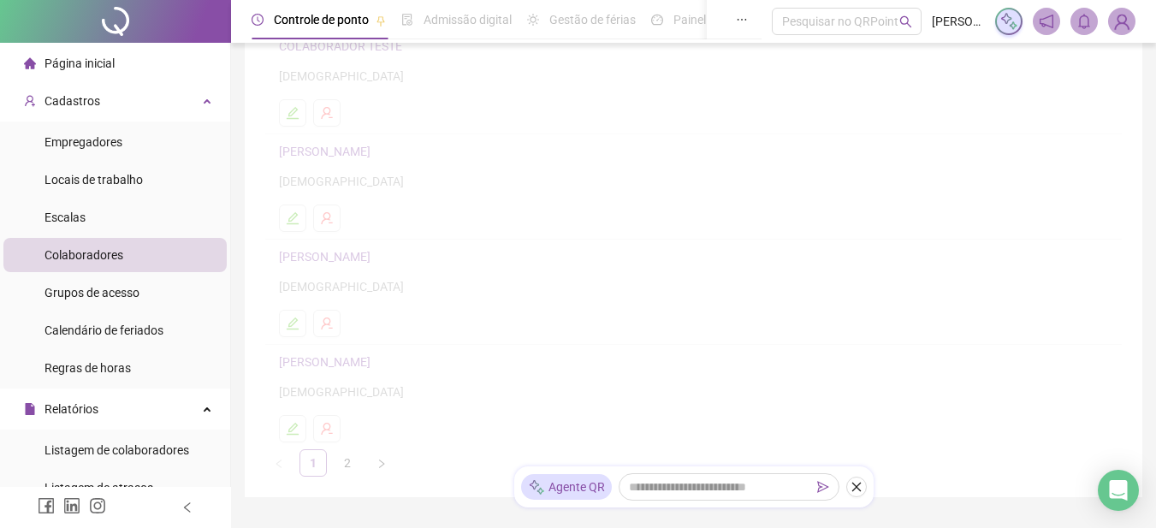
scroll to position [265, 0]
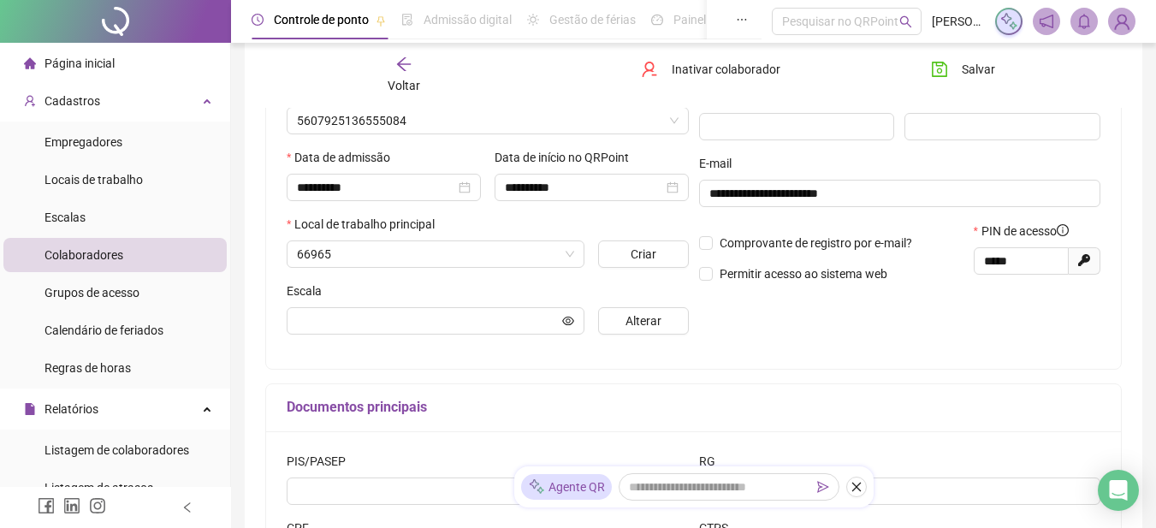
type input "*******"
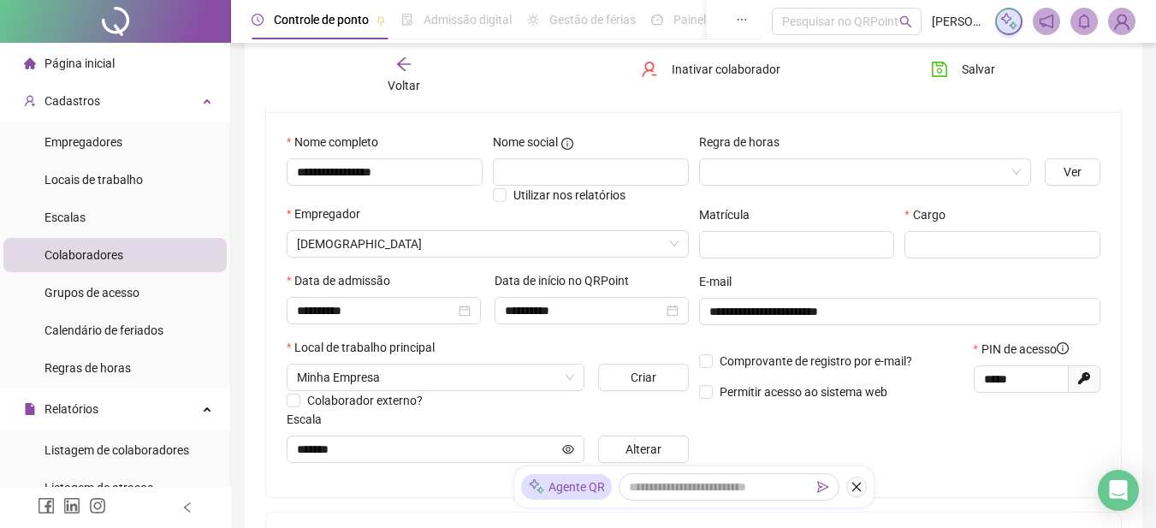
scroll to position [0, 0]
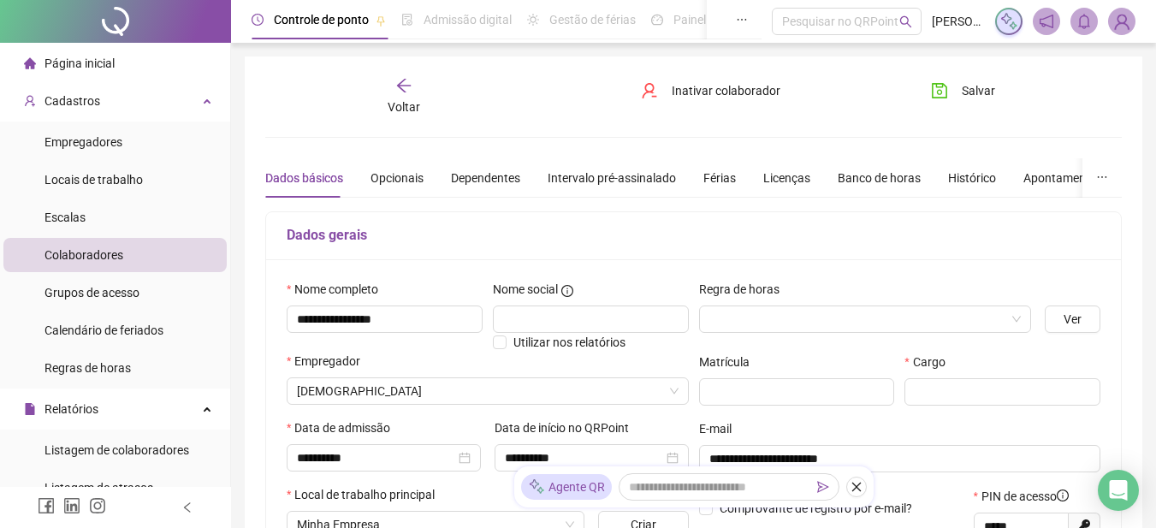
click at [419, 84] on div "Voltar" at bounding box center [404, 96] width 132 height 39
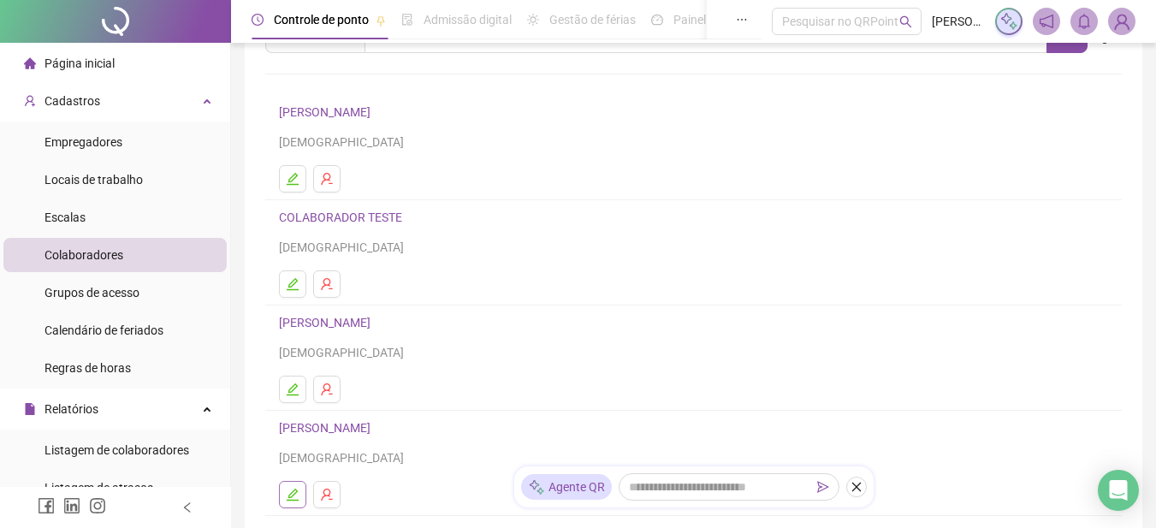
scroll to position [171, 0]
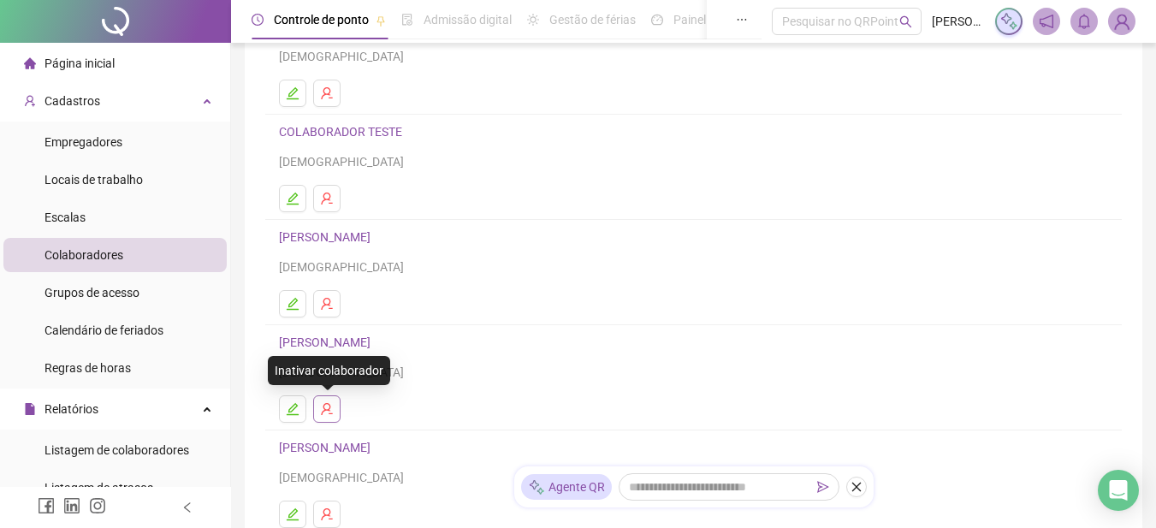
click at [333, 412] on icon "user-delete" at bounding box center [327, 409] width 14 height 14
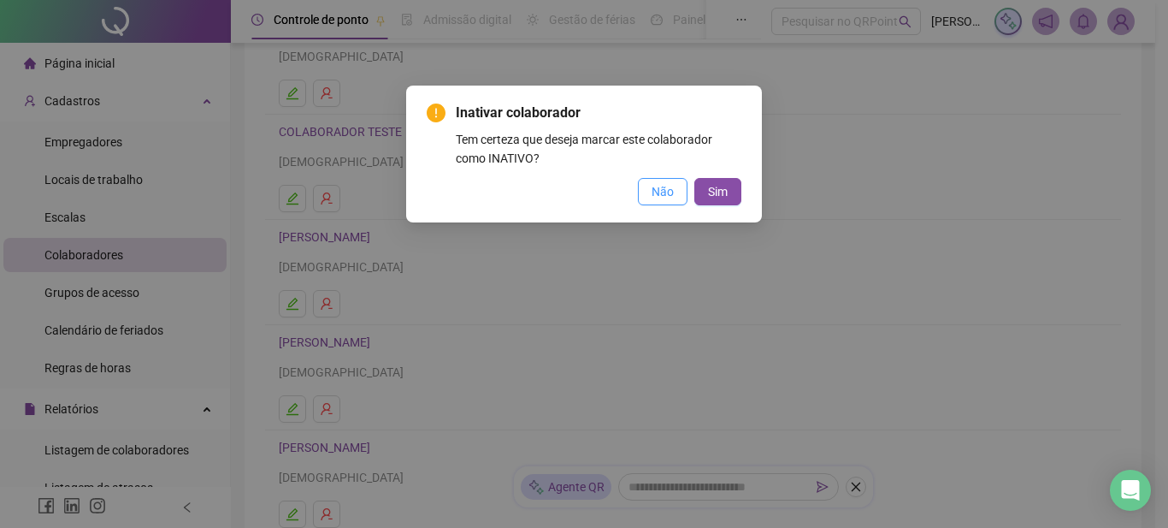
click at [669, 190] on span "Não" at bounding box center [663, 191] width 22 height 19
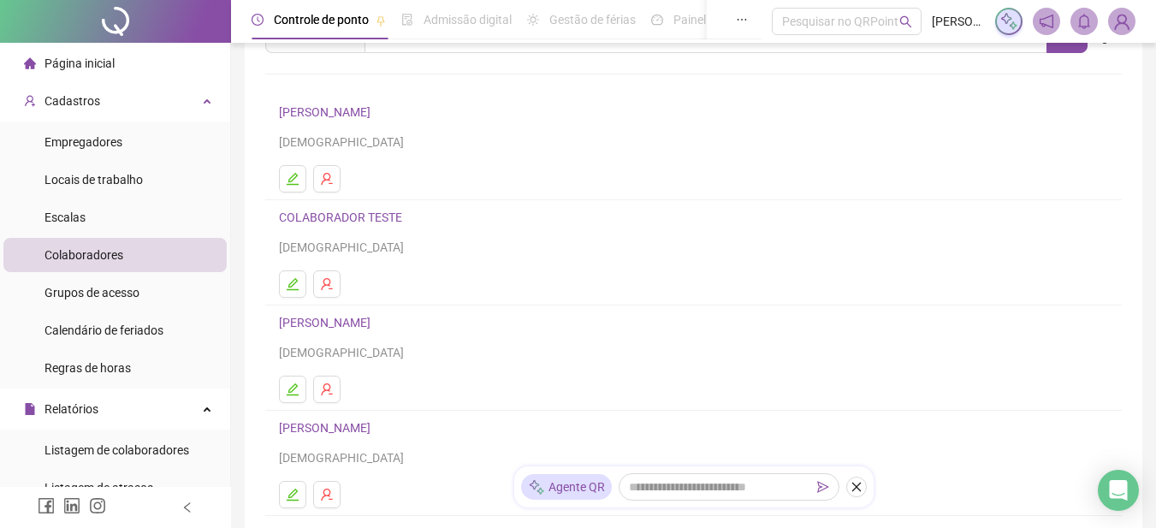
scroll to position [0, 0]
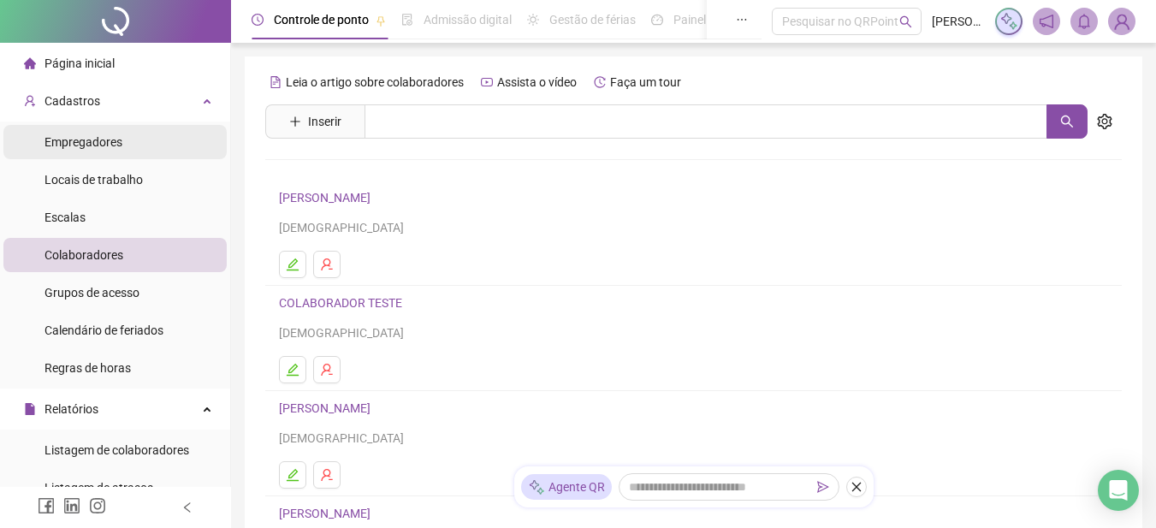
click at [126, 139] on li "Empregadores" at bounding box center [114, 142] width 223 height 34
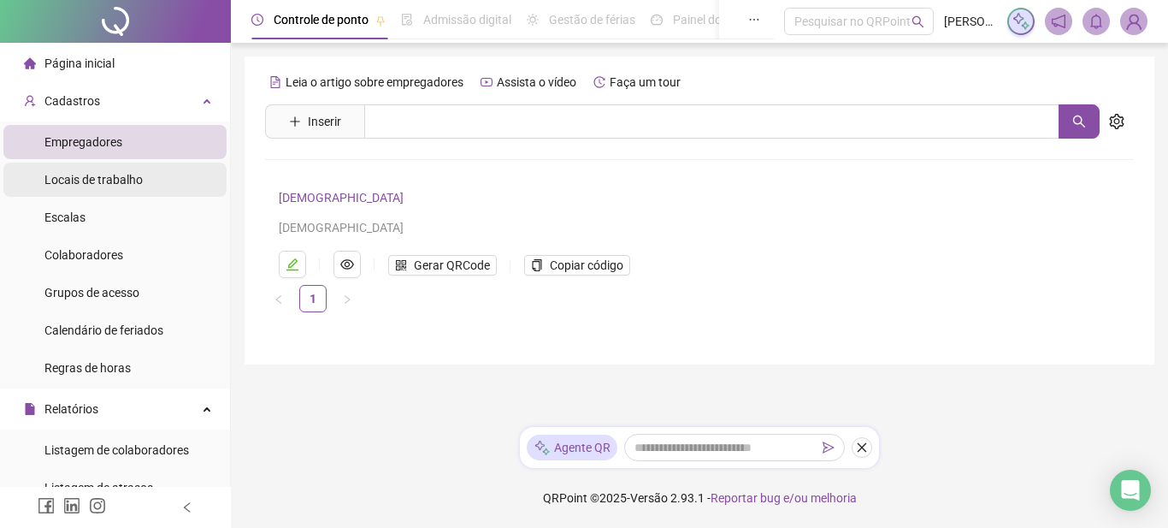
click at [99, 179] on span "Locais de trabalho" at bounding box center [93, 180] width 98 height 14
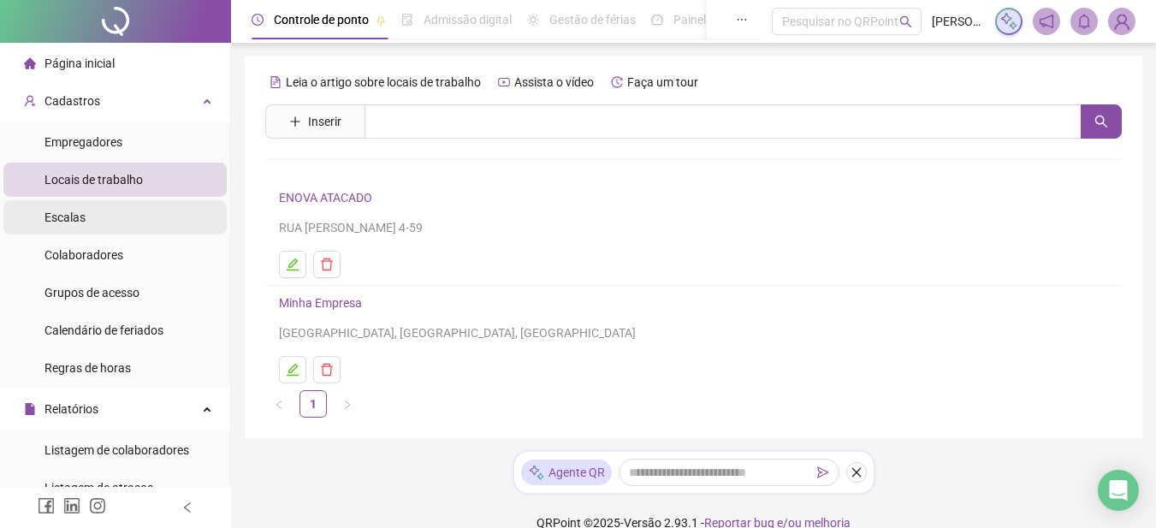
click at [122, 227] on li "Escalas" at bounding box center [114, 217] width 223 height 34
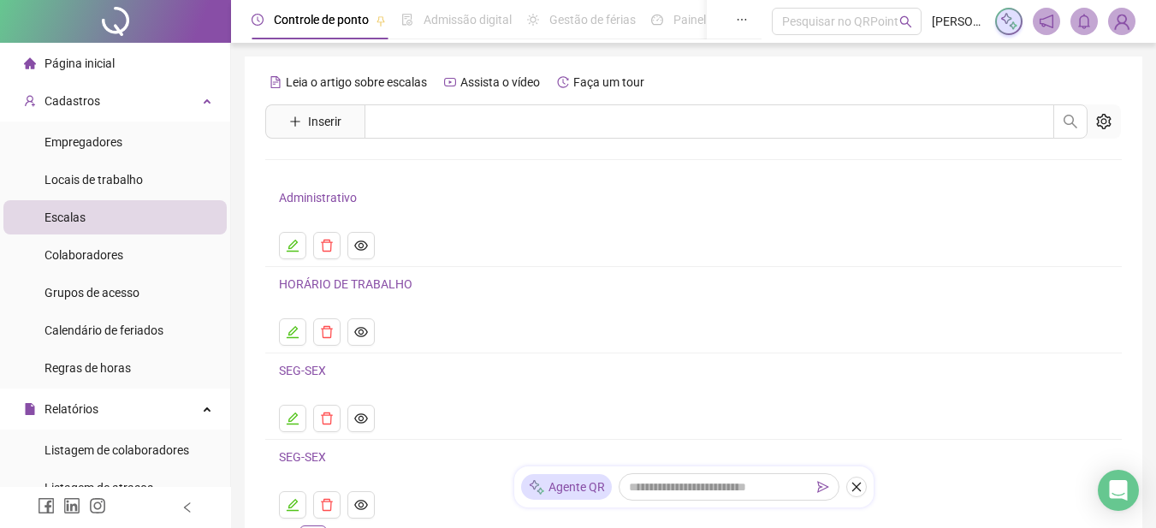
scroll to position [86, 0]
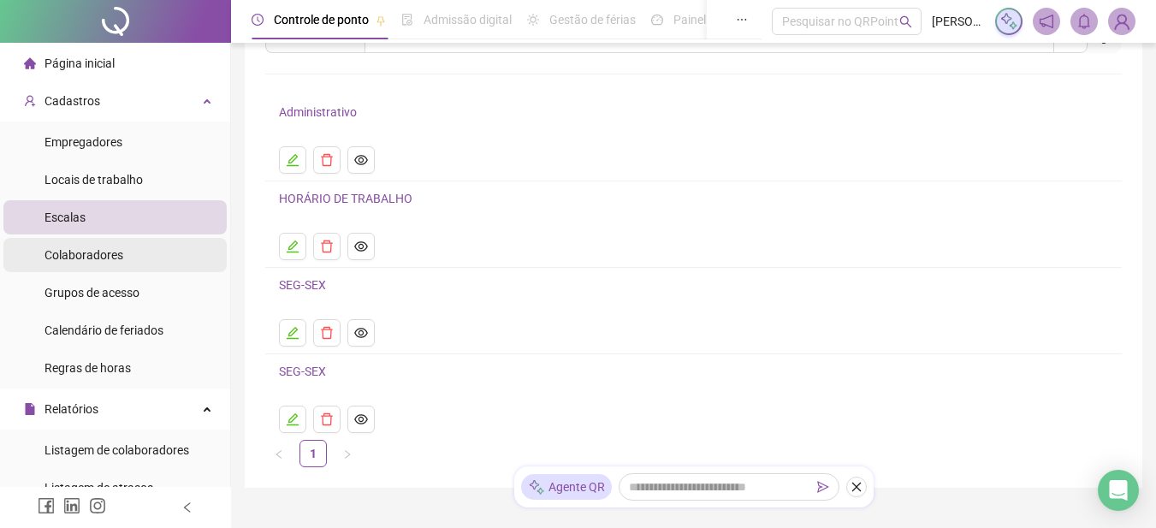
click at [121, 254] on li "Colaboradores" at bounding box center [114, 255] width 223 height 34
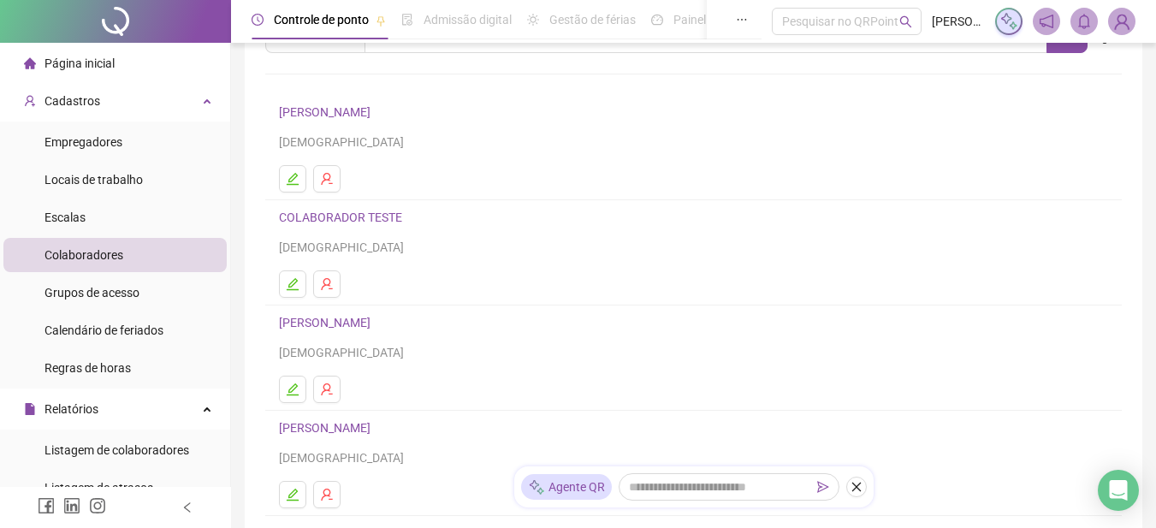
scroll to position [171, 0]
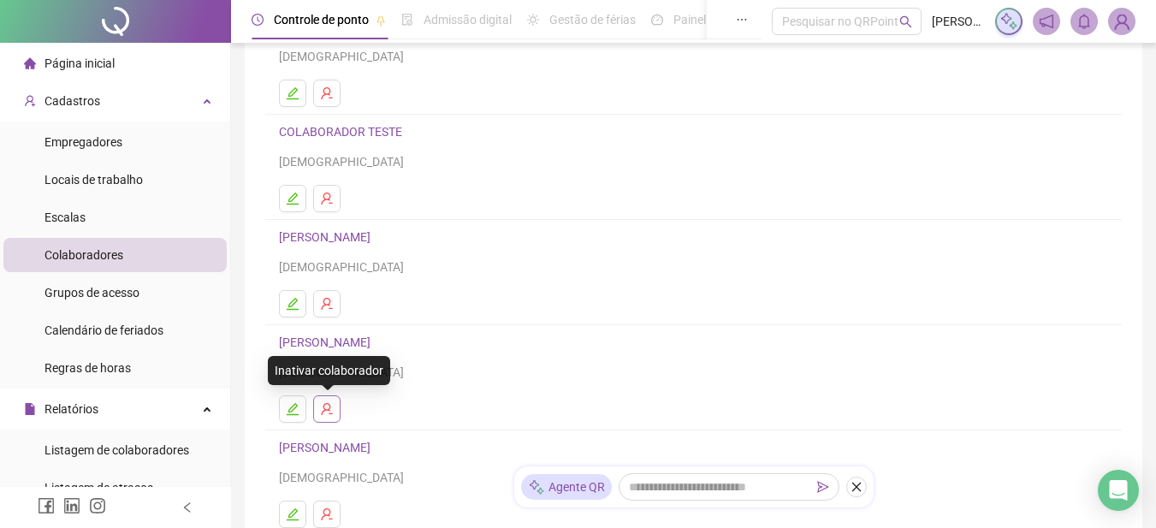
click at [325, 417] on button "button" at bounding box center [326, 408] width 27 height 27
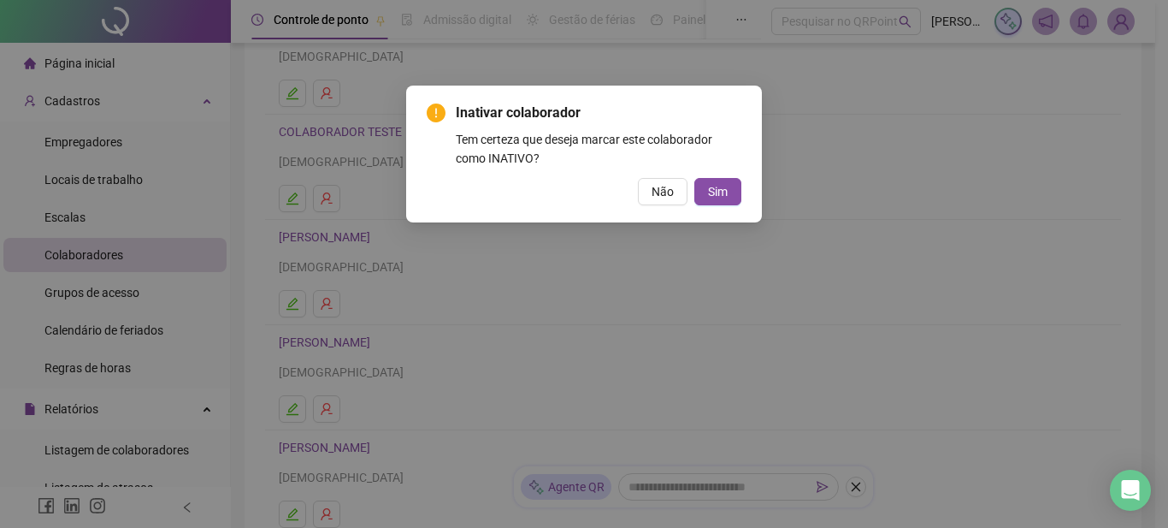
click at [662, 192] on span "Não" at bounding box center [663, 191] width 22 height 19
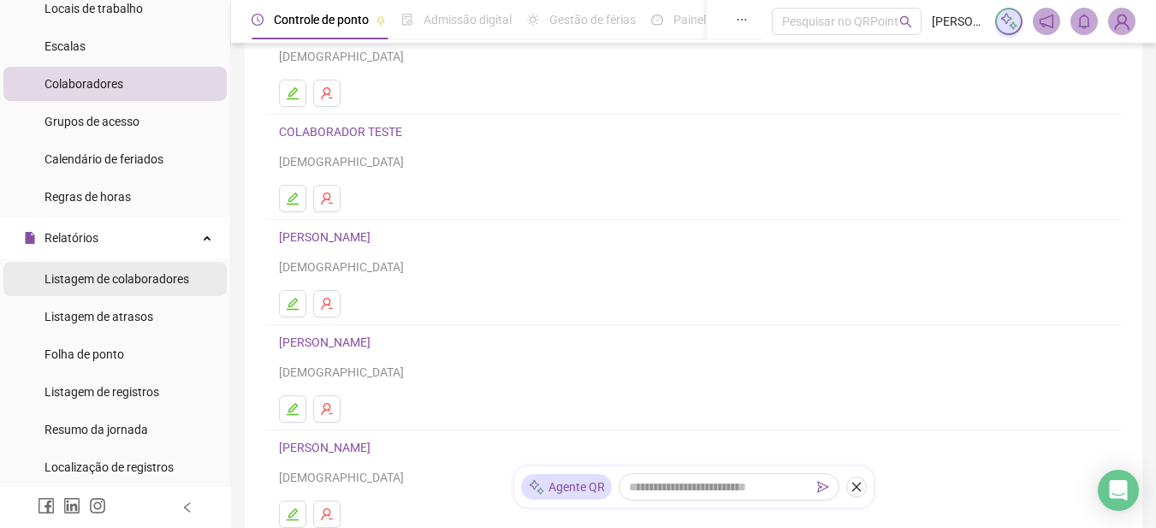
click at [169, 275] on span "Listagem de colaboradores" at bounding box center [116, 279] width 145 height 14
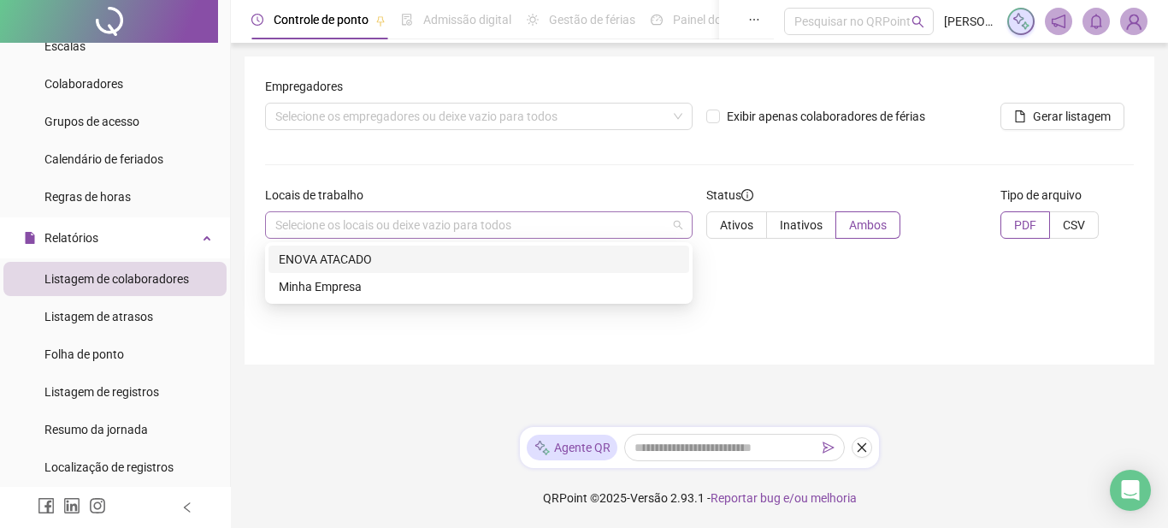
click at [478, 227] on div "Selecione os locais ou deixe vazio para todos" at bounding box center [479, 224] width 428 height 27
click at [420, 267] on div "ENOVA ATACADO" at bounding box center [479, 259] width 400 height 19
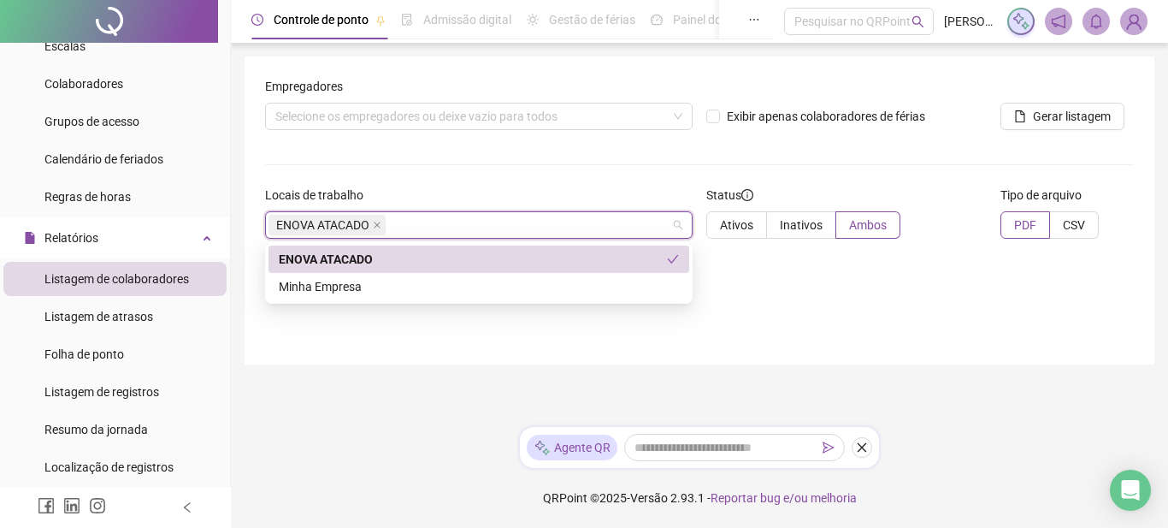
click at [684, 265] on div "ENOVA ATACADO" at bounding box center [479, 258] width 421 height 27
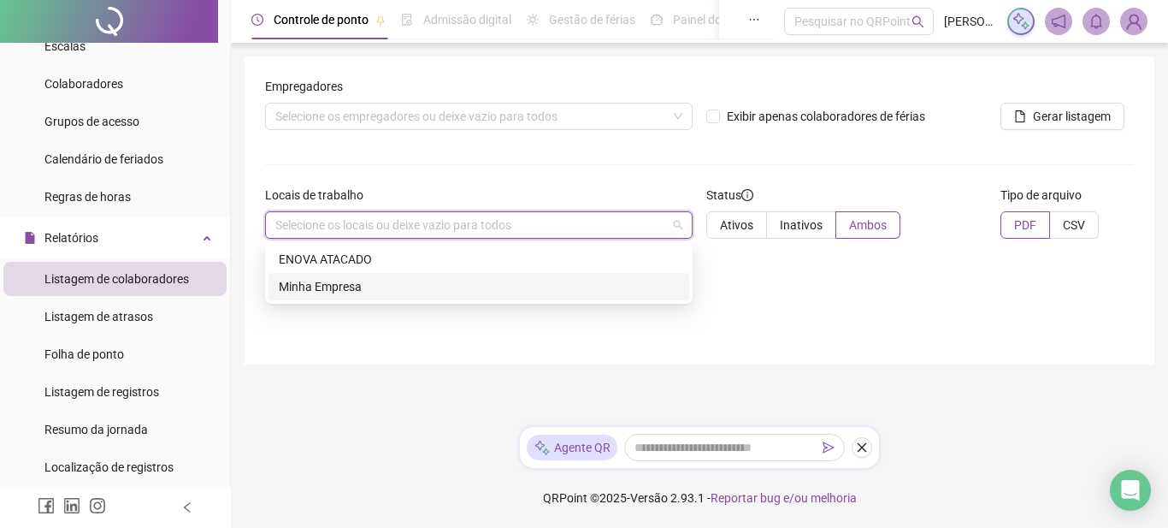
click at [432, 292] on div "Minha Empresa" at bounding box center [479, 286] width 400 height 19
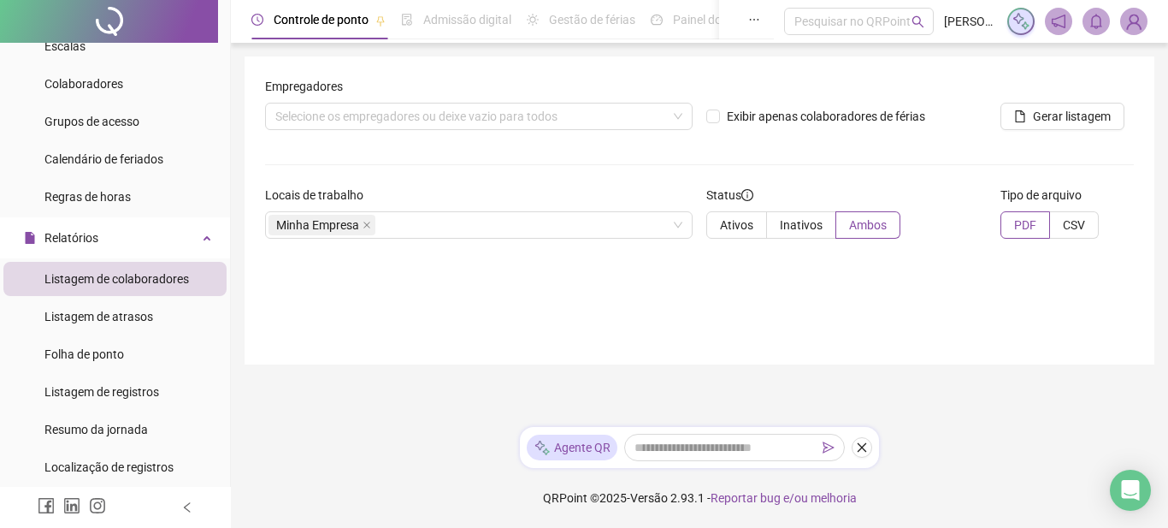
click at [823, 281] on div "Empregadores Selecione os empregadores ou deixe vazio para todos Exibir apenas …" at bounding box center [700, 210] width 910 height 308
click at [669, 120] on div "Selecione os empregadores ou deixe vazio para todos" at bounding box center [479, 116] width 428 height 27
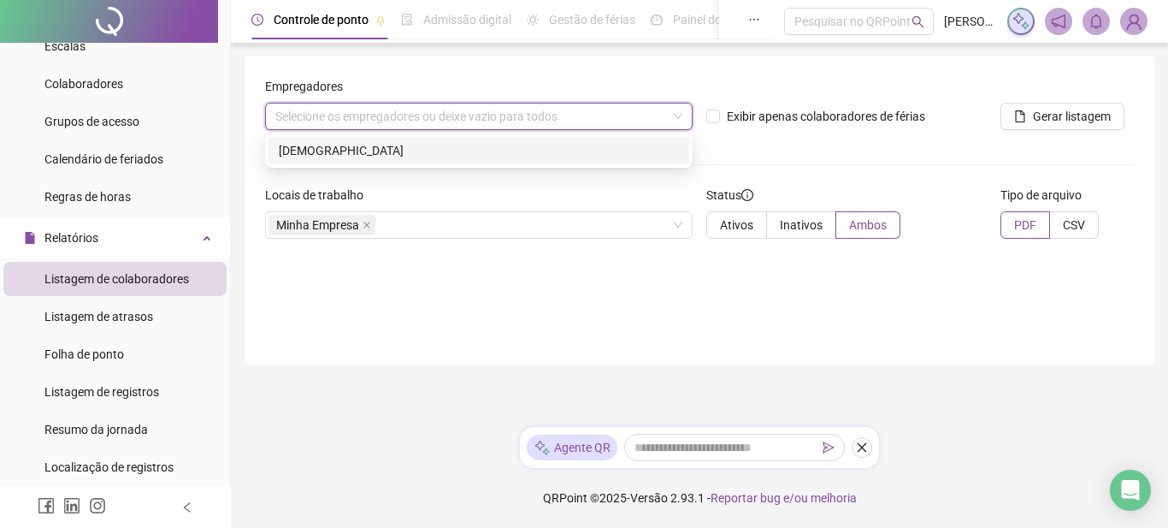
click at [675, 117] on div "Selecione os empregadores ou deixe vazio para todos" at bounding box center [479, 116] width 428 height 27
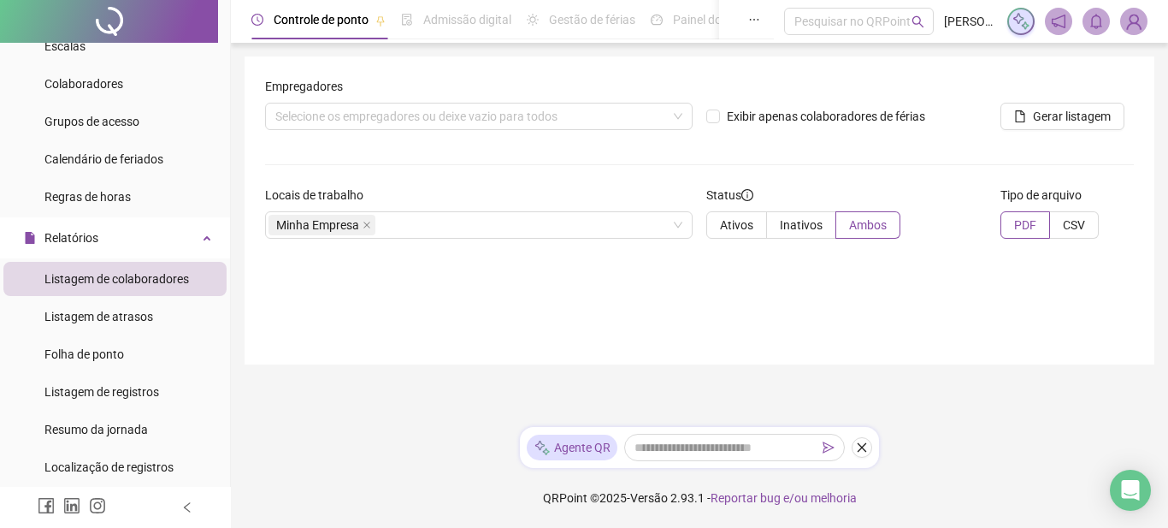
click at [567, 142] on div "Empregadores Selecione os empregadores ou deixe vazio para todos" at bounding box center [478, 110] width 441 height 67
click at [575, 120] on div "Selecione os empregadores ou deixe vazio para todos" at bounding box center [479, 116] width 428 height 27
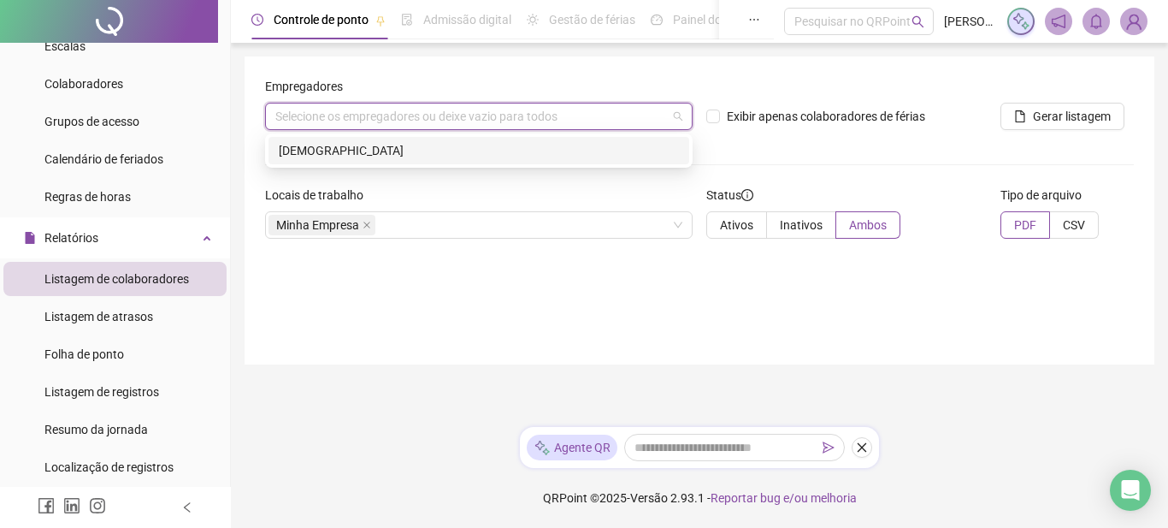
click at [528, 147] on div "[DEMOGRAPHIC_DATA]" at bounding box center [479, 150] width 400 height 19
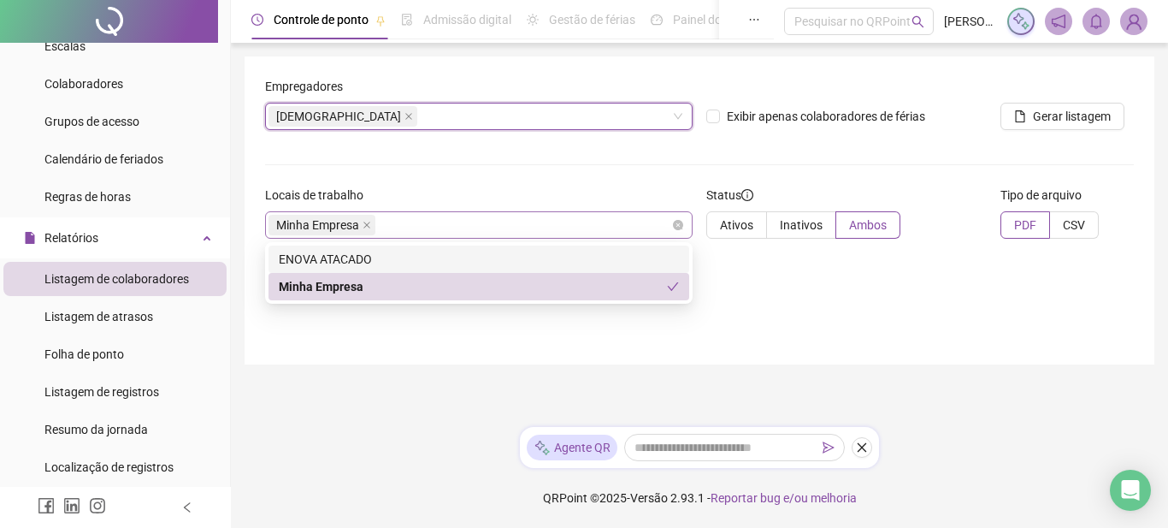
click at [360, 228] on span "Minha Empresa" at bounding box center [322, 225] width 107 height 21
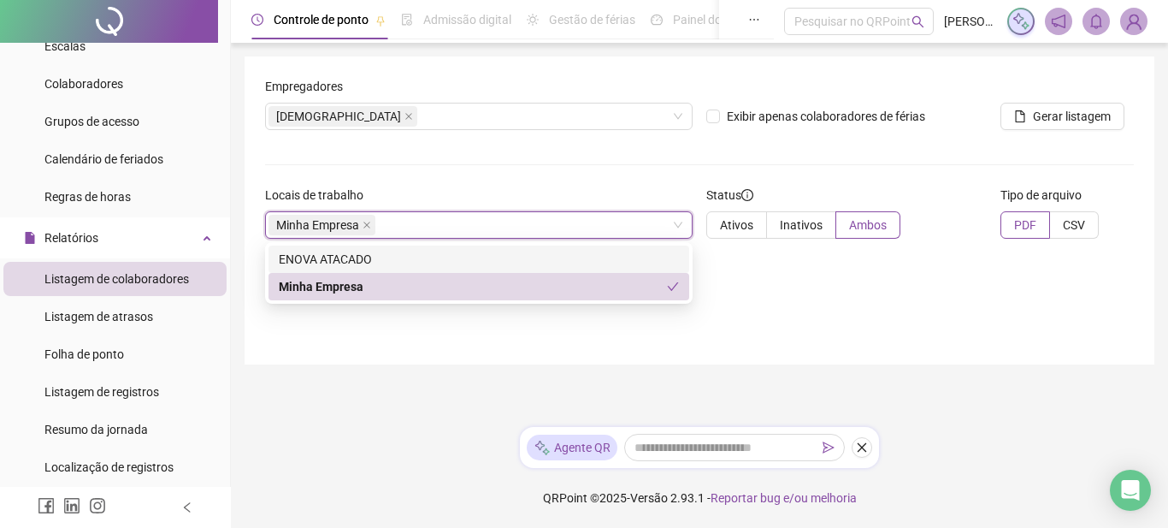
click at [364, 95] on div "Empregadores" at bounding box center [479, 90] width 428 height 26
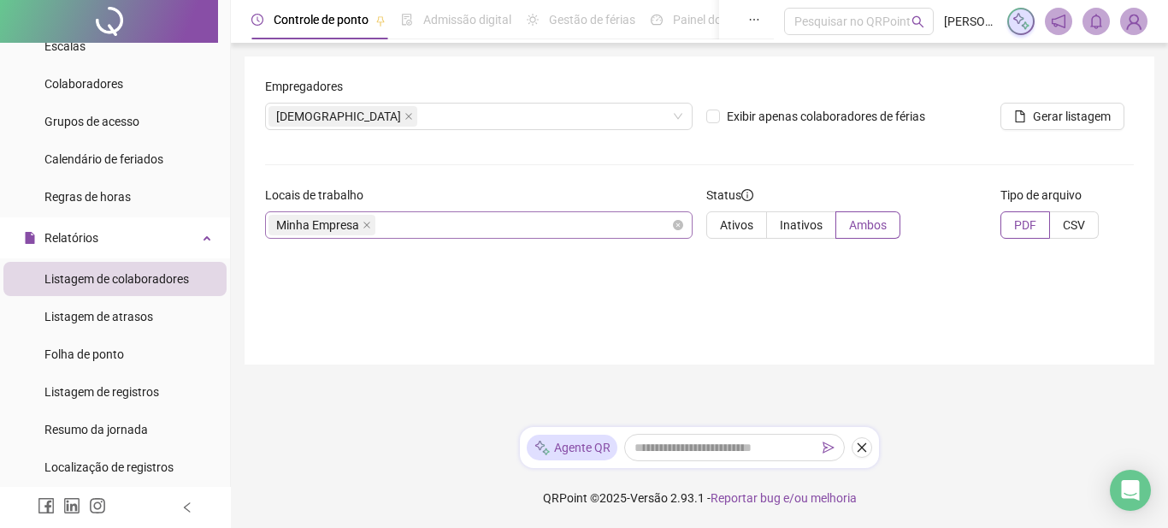
click at [363, 224] on icon "close" at bounding box center [367, 225] width 9 height 9
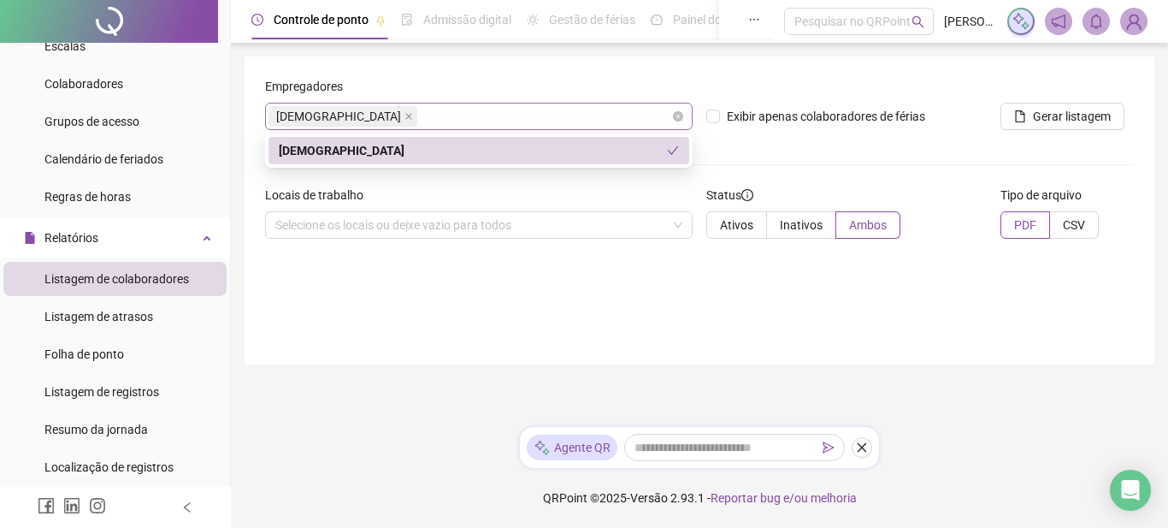
click at [389, 112] on div "[DEMOGRAPHIC_DATA]" at bounding box center [479, 116] width 428 height 27
click at [855, 143] on div "Exibir apenas colaboradores de férias" at bounding box center [847, 110] width 294 height 67
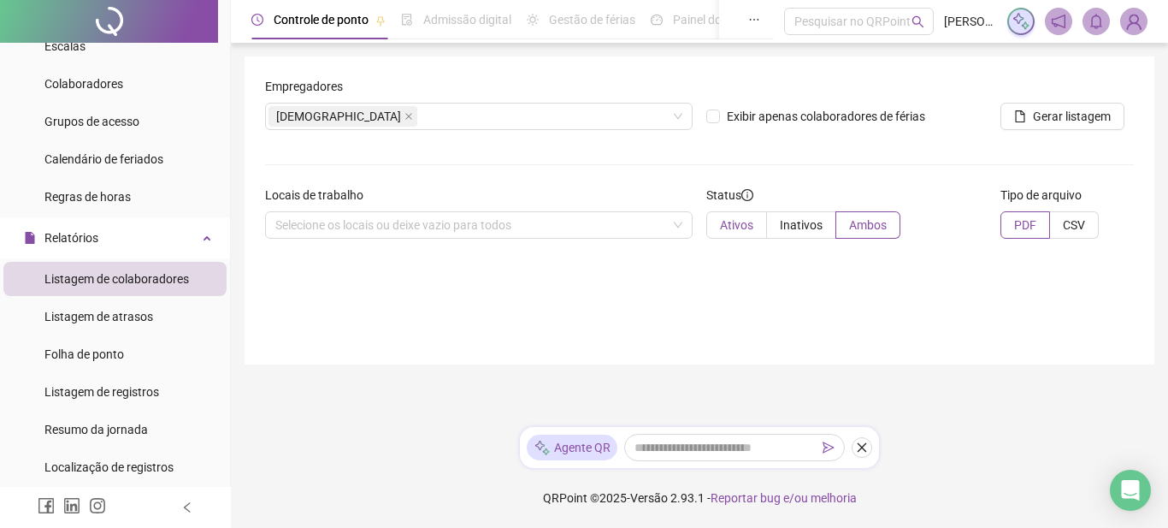
click at [725, 220] on span "Ativos" at bounding box center [736, 225] width 33 height 14
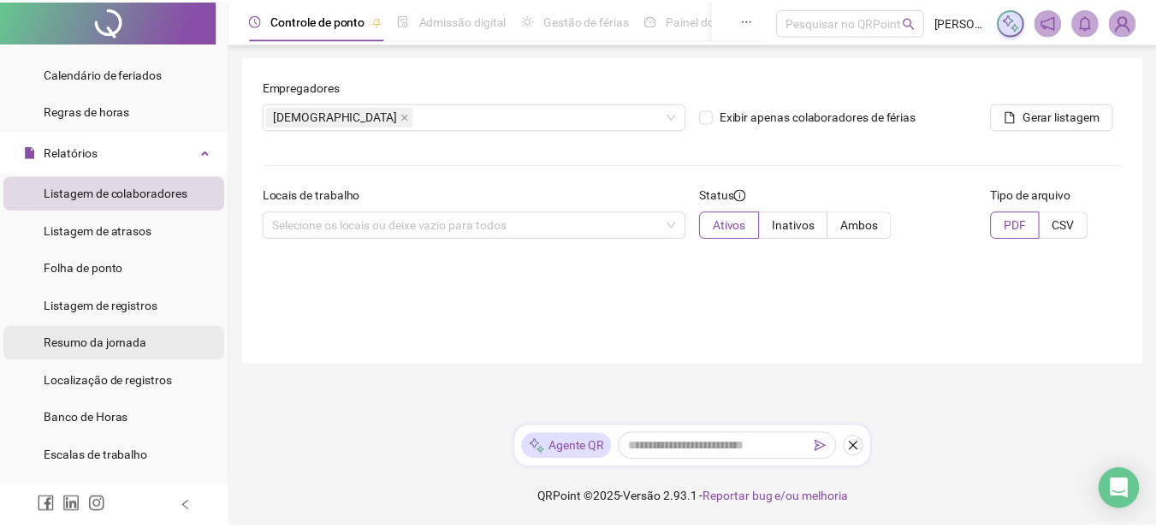
scroll to position [342, 0]
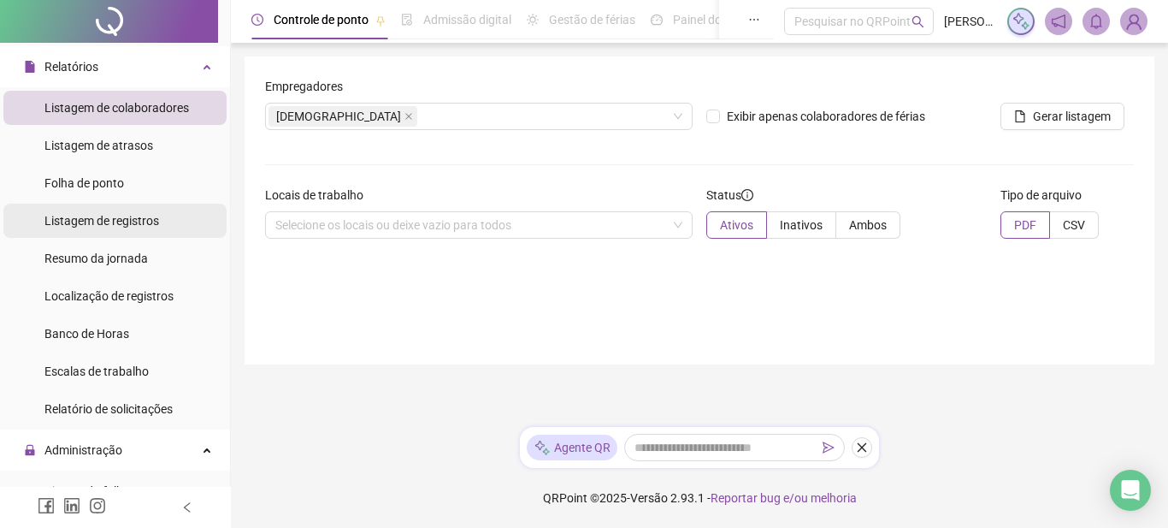
click at [145, 225] on span "Listagem de registros" at bounding box center [101, 221] width 115 height 14
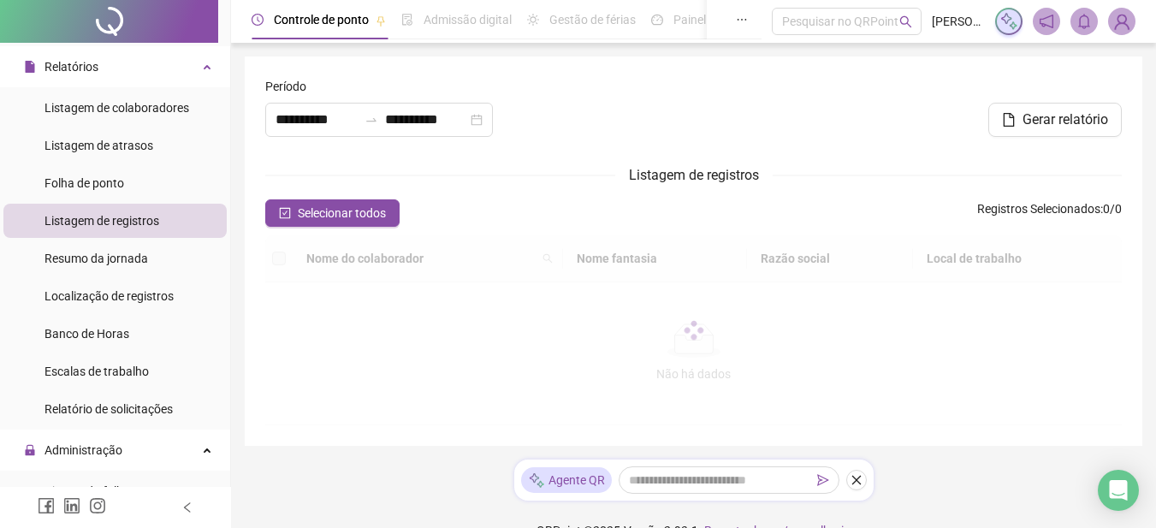
type input "**********"
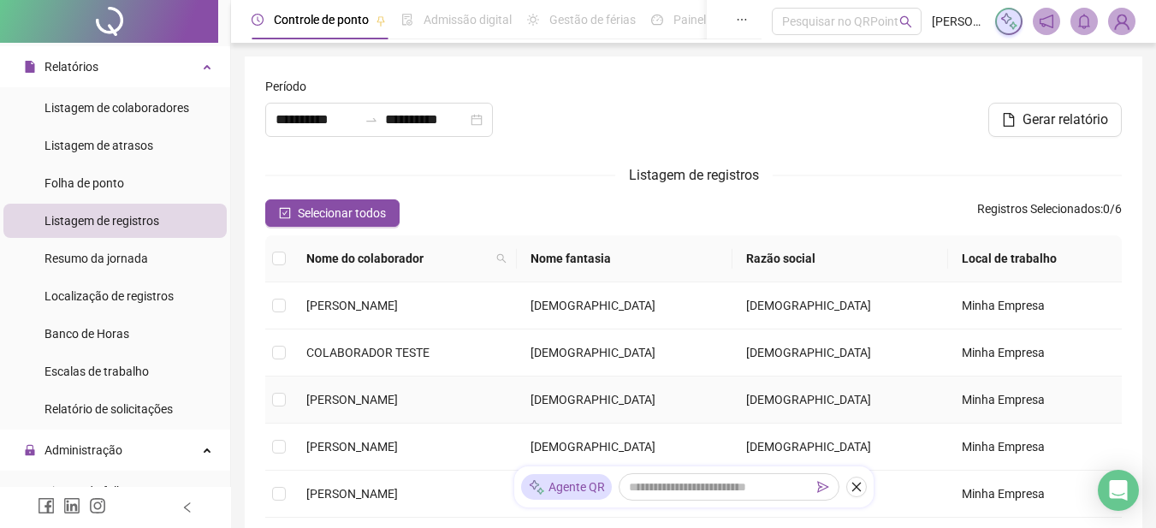
scroll to position [86, 0]
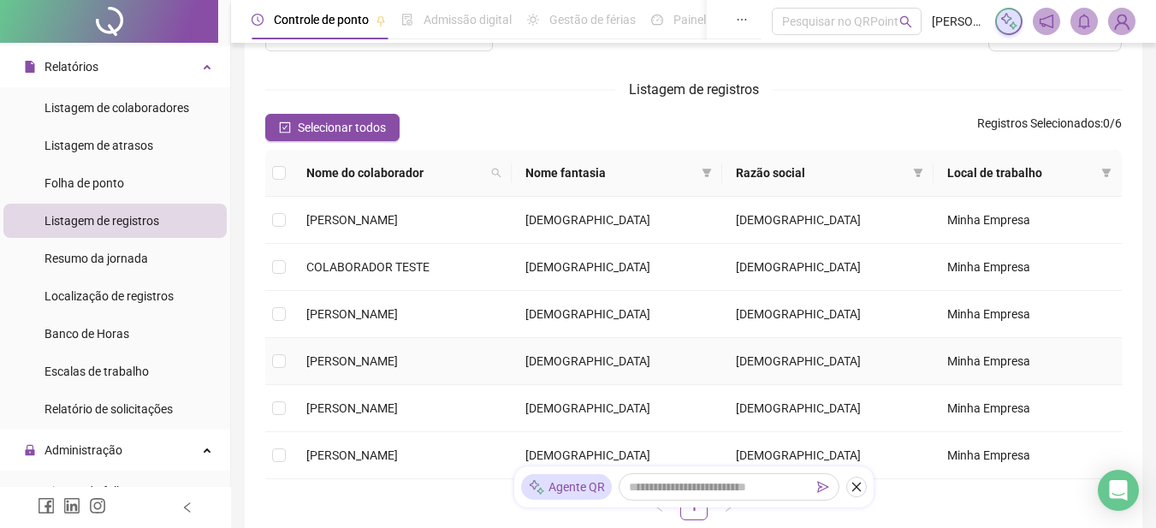
click at [358, 358] on span "[PERSON_NAME]" at bounding box center [352, 361] width 92 height 14
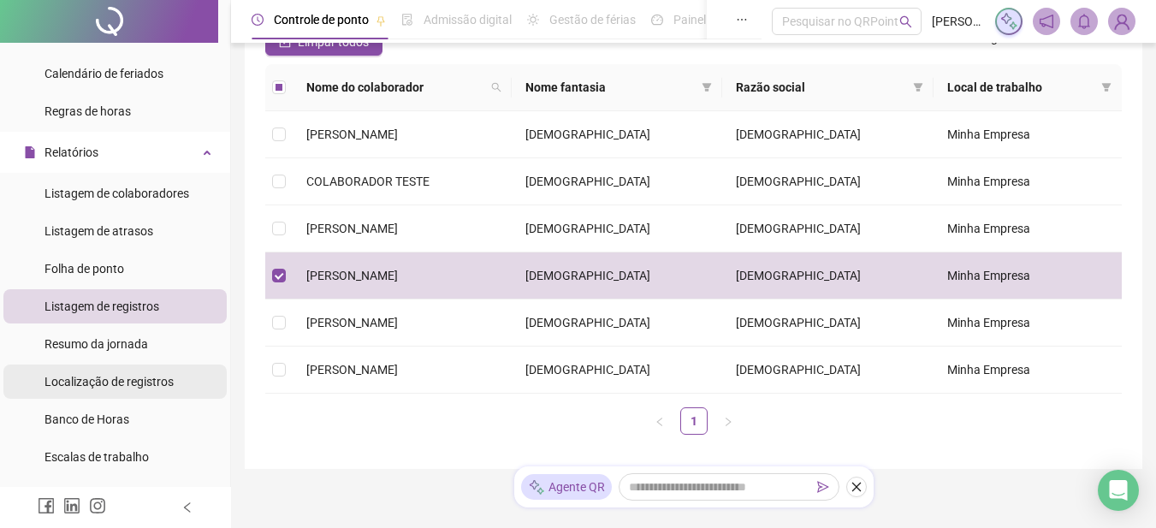
scroll to position [0, 0]
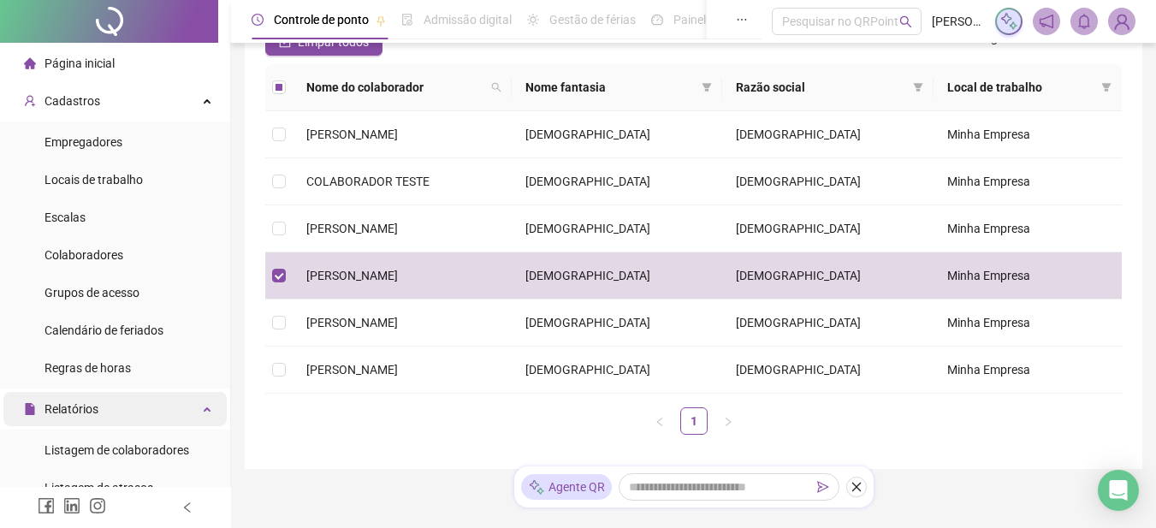
click at [134, 408] on div "Relatórios" at bounding box center [114, 409] width 223 height 34
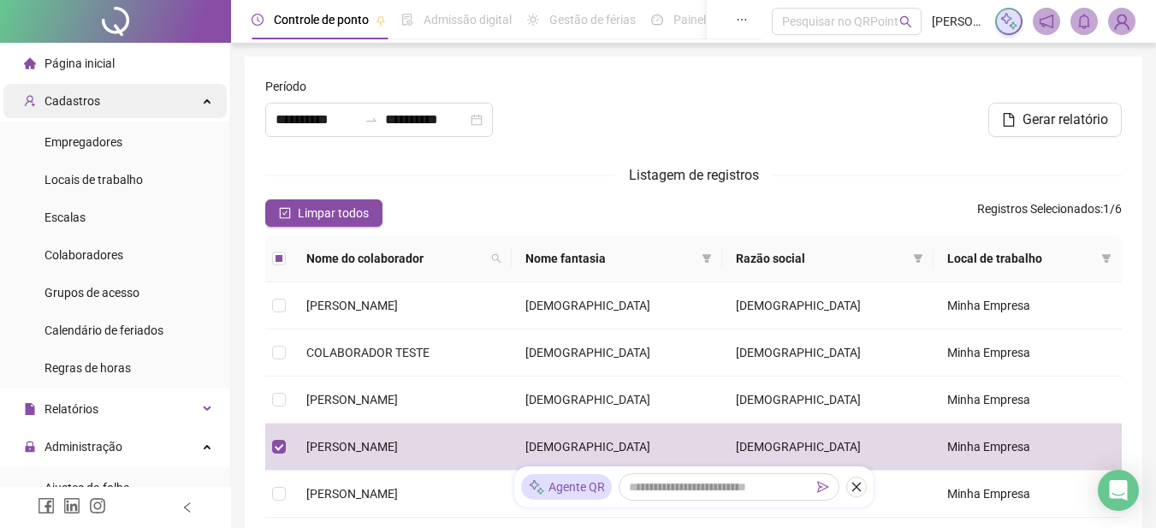
click at [108, 93] on div "Cadastros" at bounding box center [114, 101] width 223 height 34
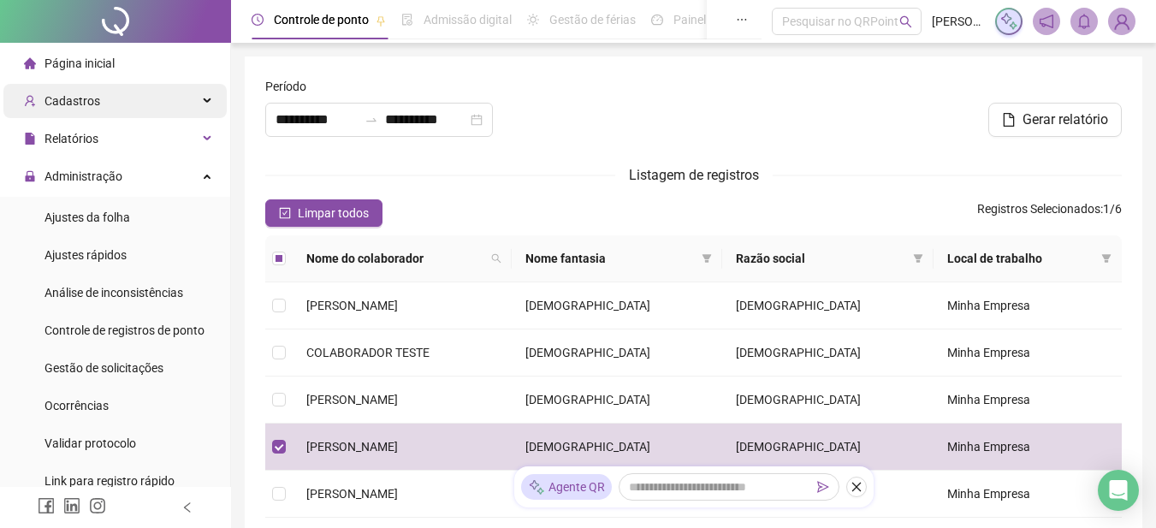
click at [112, 103] on div "Cadastros" at bounding box center [114, 101] width 223 height 34
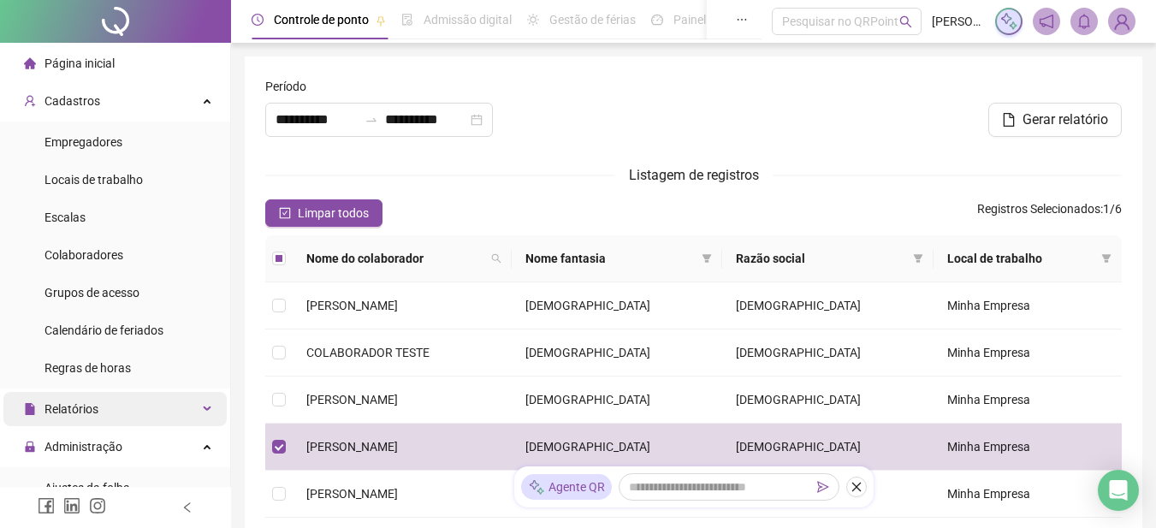
click at [88, 405] on span "Relatórios" at bounding box center [71, 409] width 54 height 14
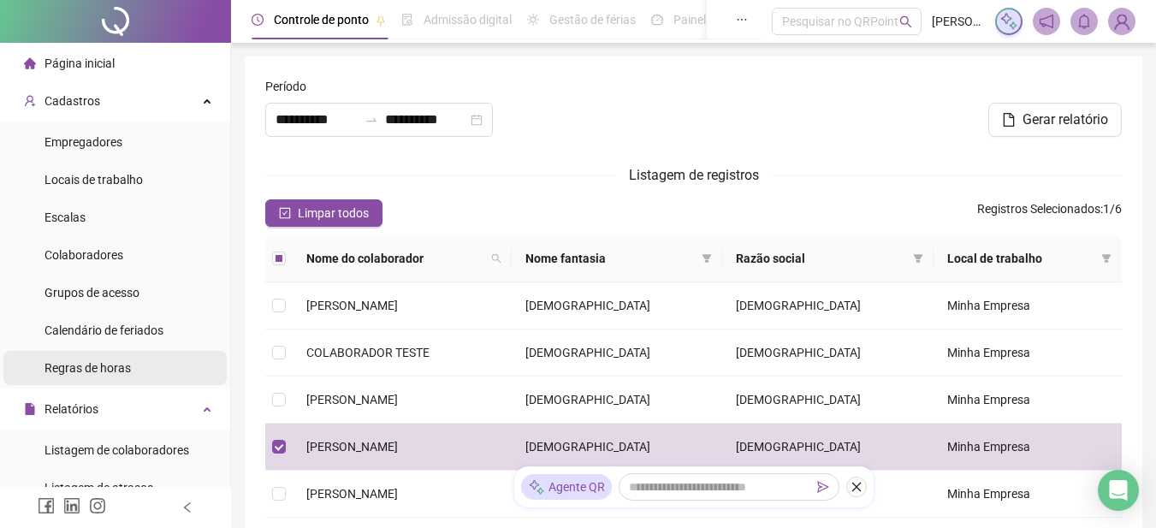
scroll to position [171, 0]
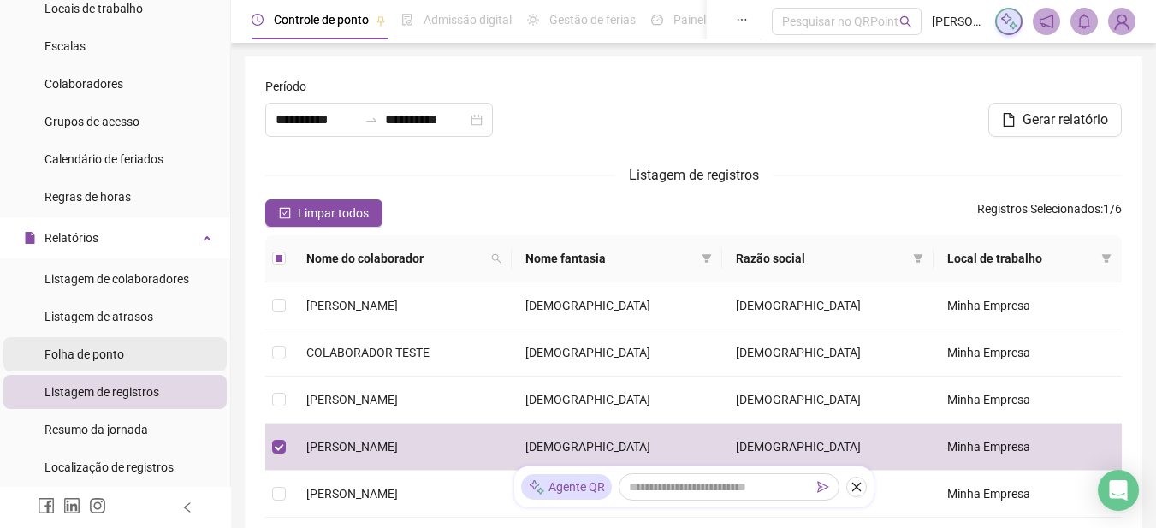
click at [92, 345] on div "Folha de ponto" at bounding box center [84, 354] width 80 height 34
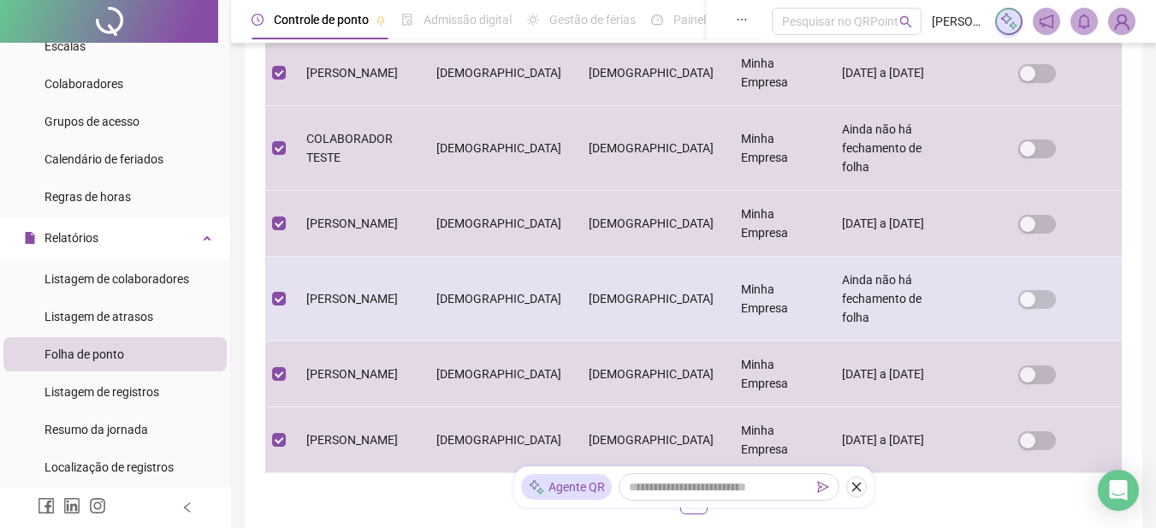
scroll to position [1, 0]
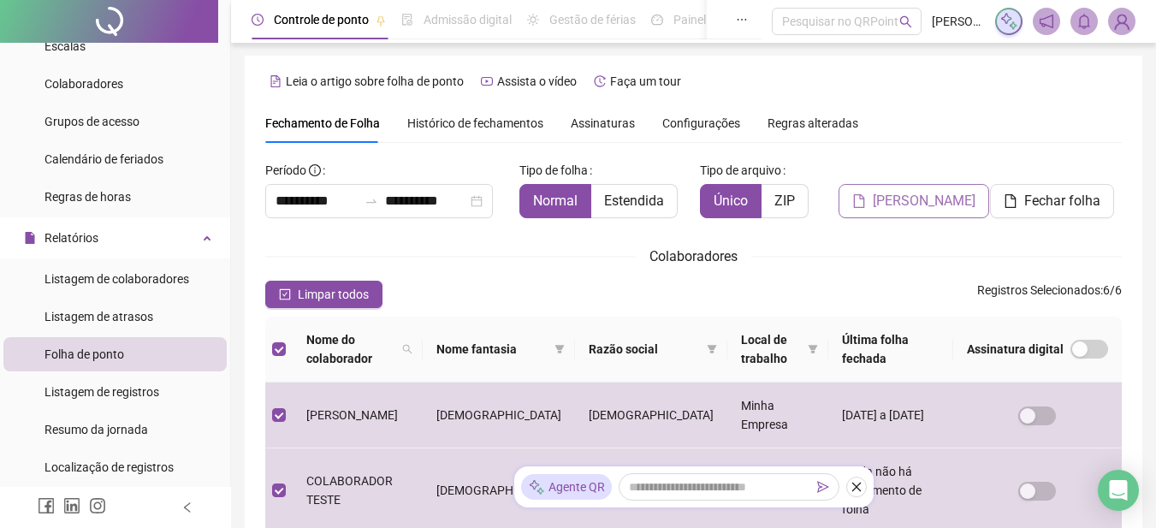
click at [898, 199] on span "Gerar espelho" at bounding box center [923, 201] width 103 height 21
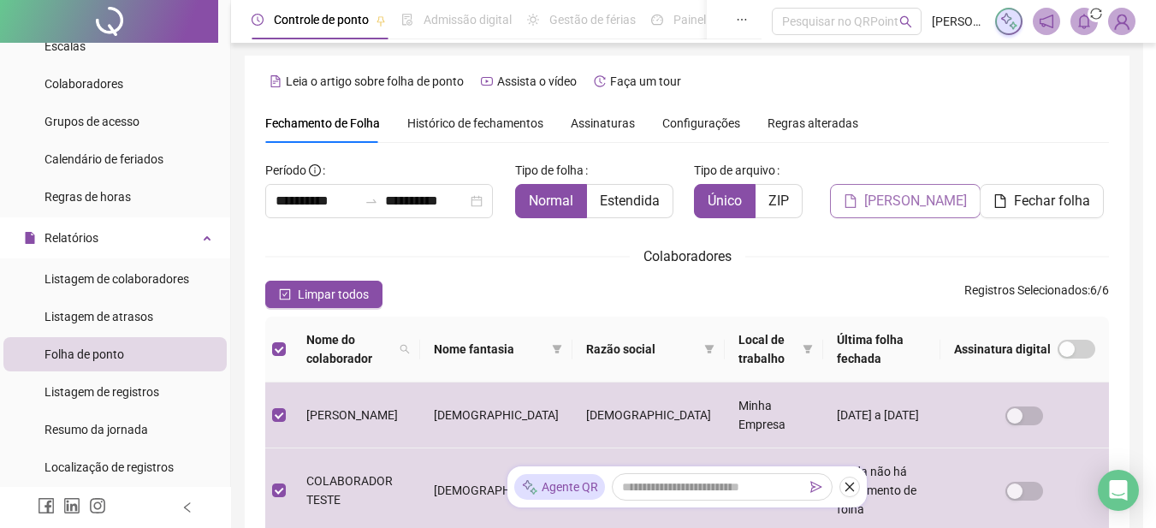
scroll to position [86, 0]
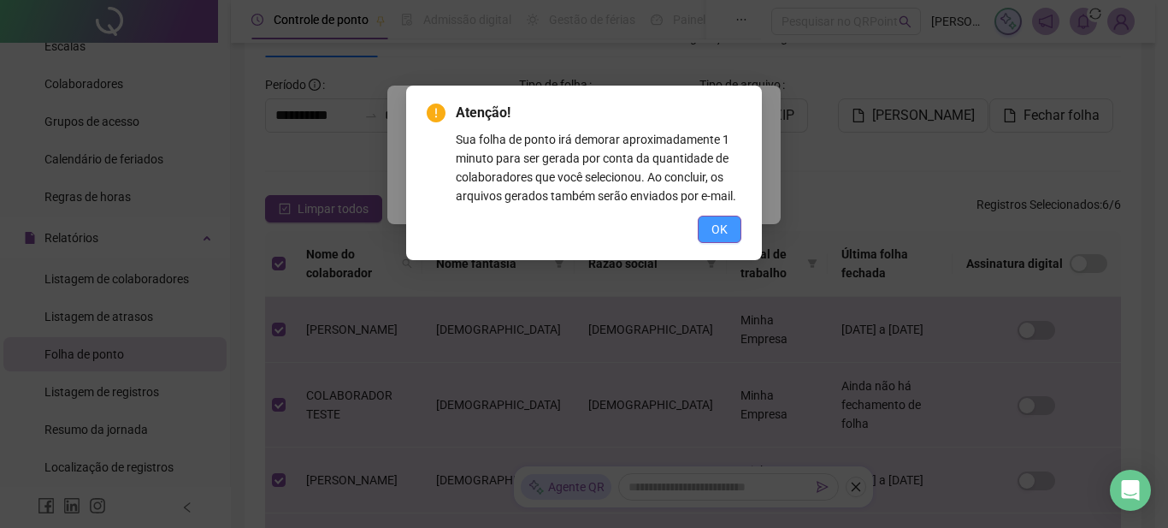
click at [725, 226] on span "OK" at bounding box center [720, 229] width 16 height 19
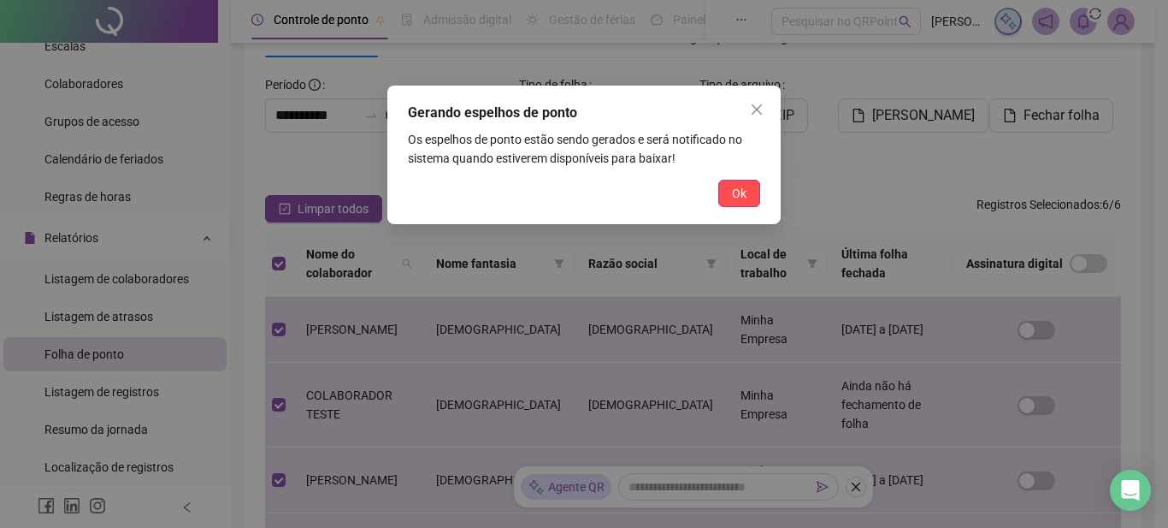
click at [733, 196] on span "Ok" at bounding box center [739, 193] width 15 height 19
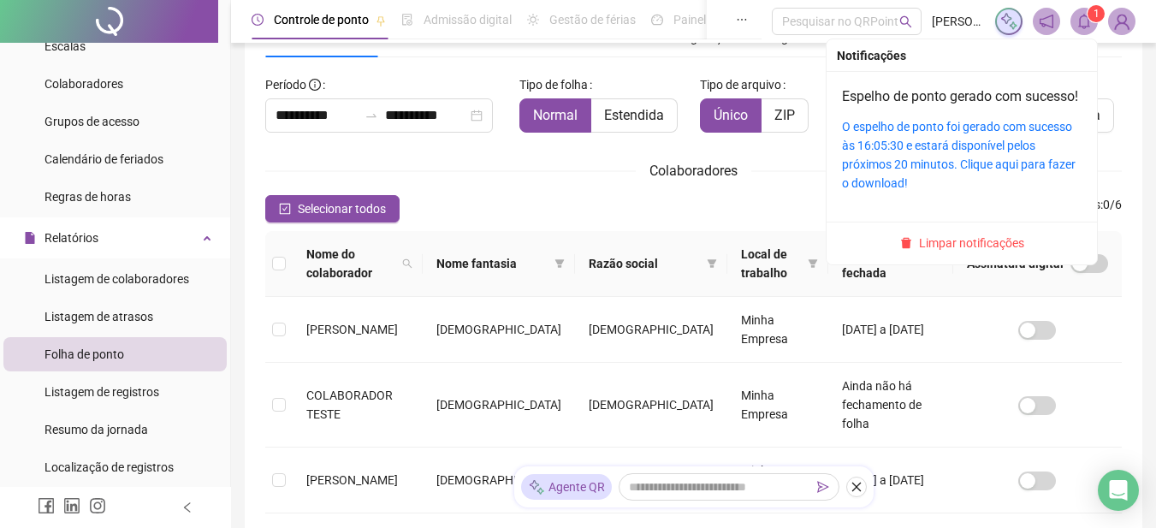
click at [1089, 21] on icon "bell" at bounding box center [1083, 21] width 15 height 15
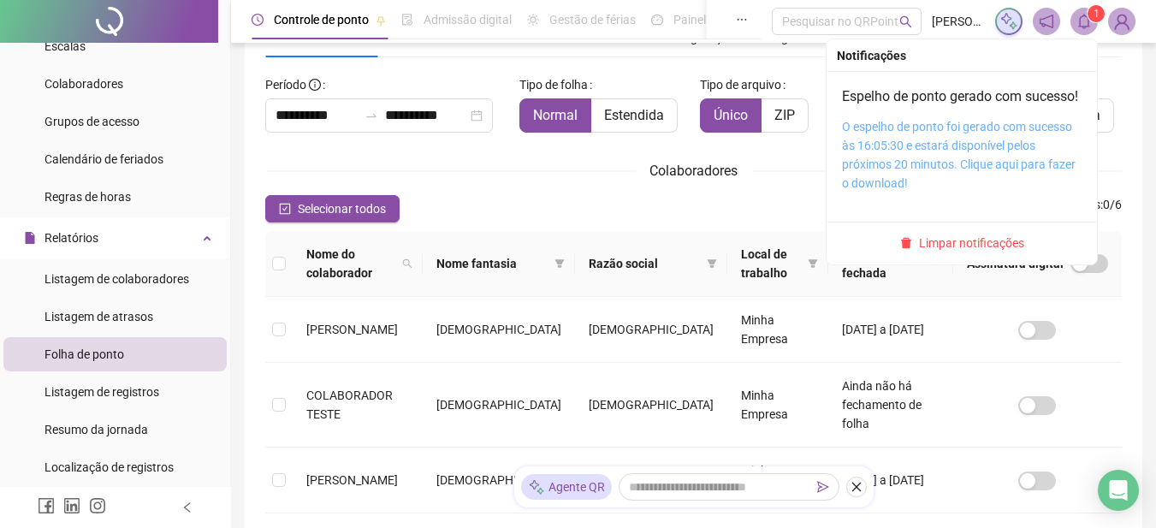
click at [933, 171] on link "O espelho de ponto foi gerado com sucesso às 16:05:30 e estará disponível pelos…" at bounding box center [959, 155] width 234 height 70
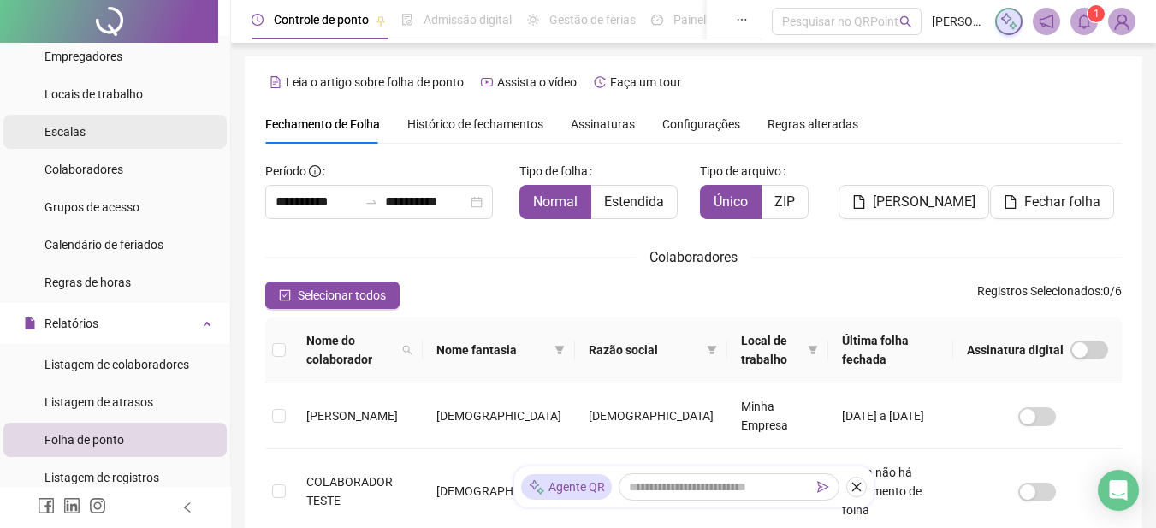
scroll to position [0, 0]
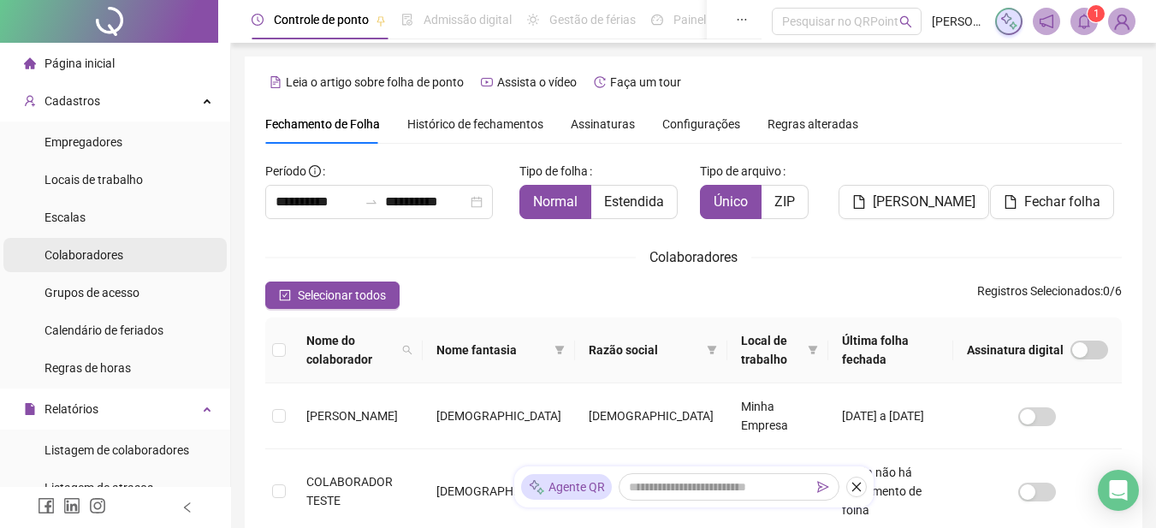
click at [99, 259] on span "Colaboradores" at bounding box center [83, 255] width 79 height 14
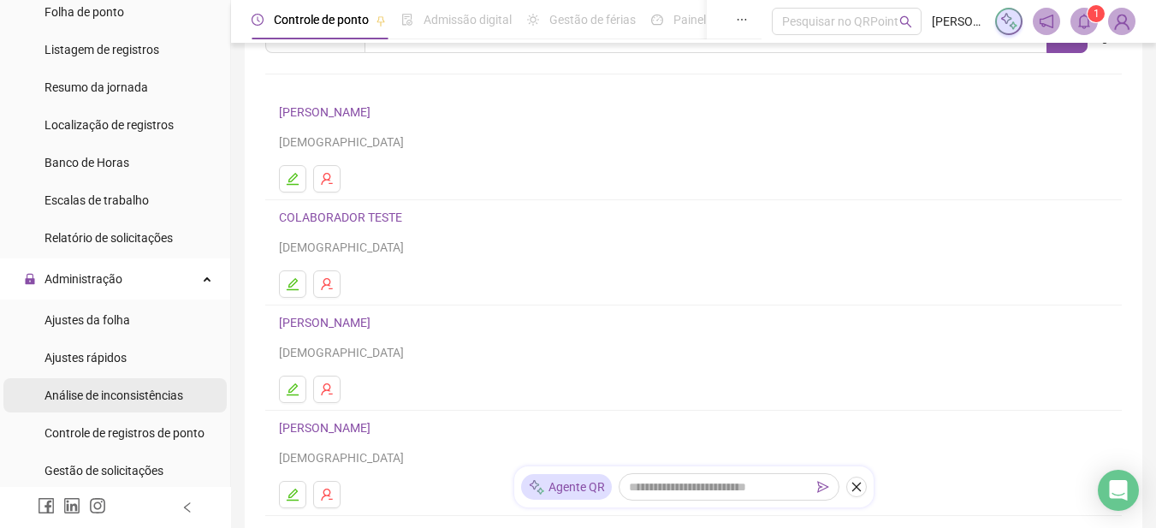
scroll to position [599, 0]
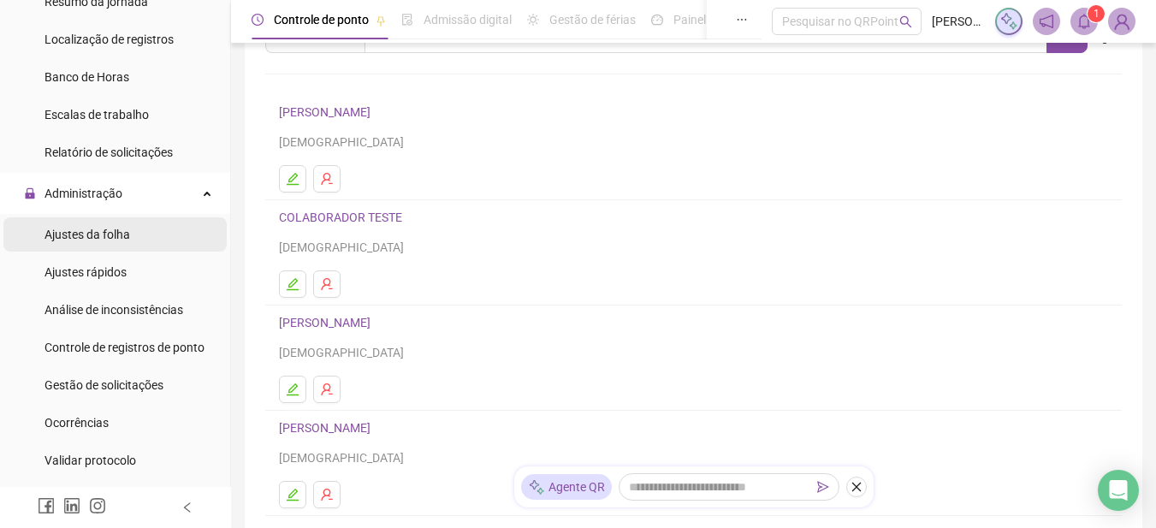
click at [110, 232] on span "Ajustes da folha" at bounding box center [87, 235] width 86 height 14
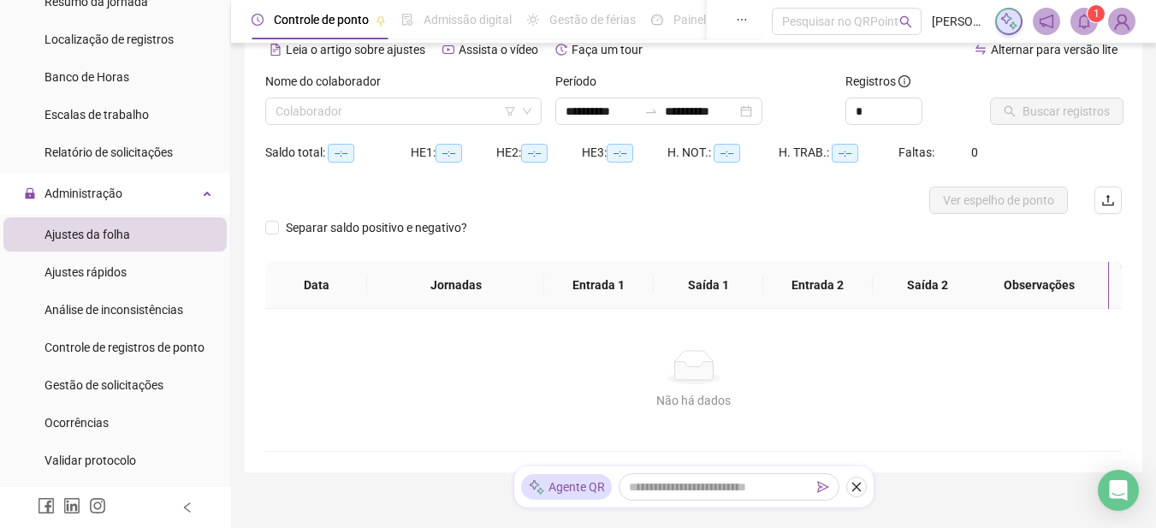
type input "**********"
click at [428, 98] on input "search" at bounding box center [395, 111] width 240 height 26
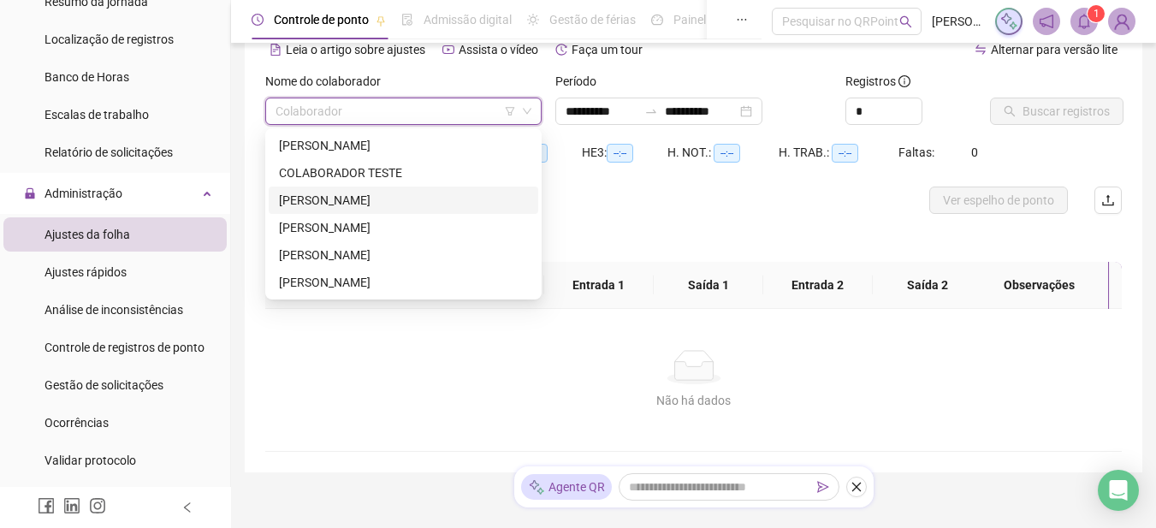
click at [330, 200] on div "[PERSON_NAME]" at bounding box center [403, 200] width 249 height 19
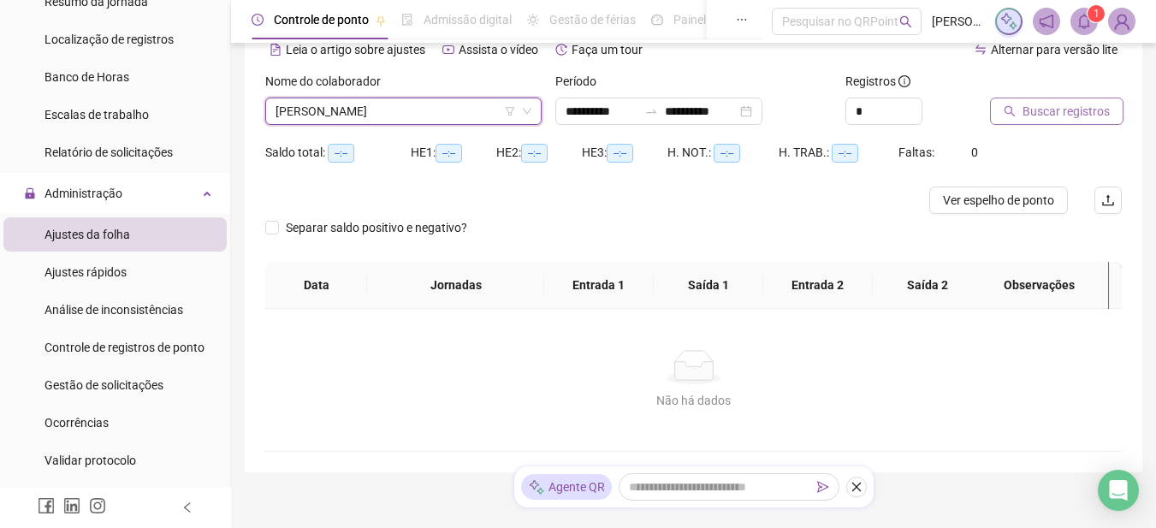
click at [1060, 117] on span "Buscar registros" at bounding box center [1065, 111] width 87 height 19
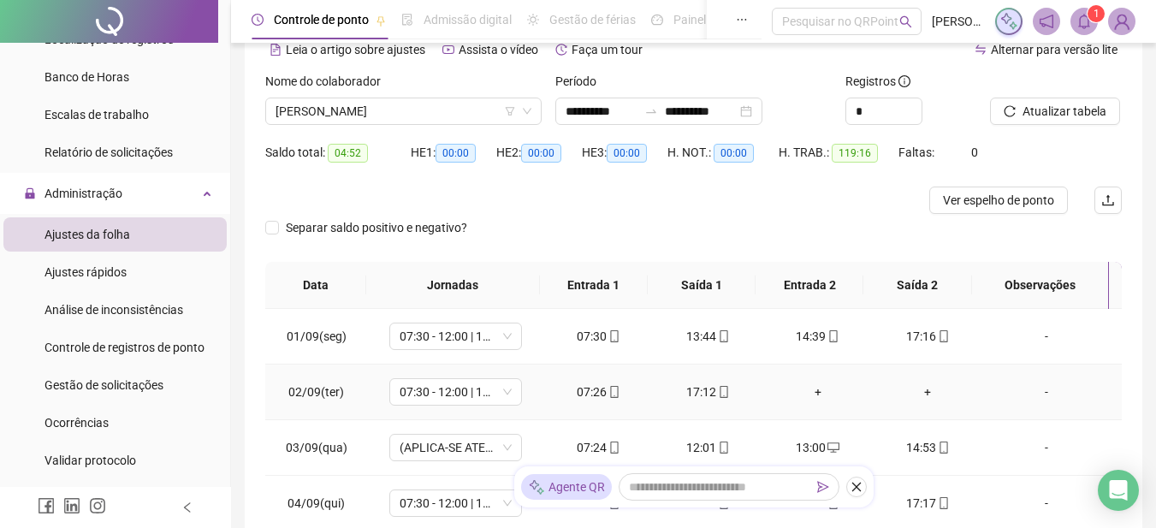
scroll to position [171, 0]
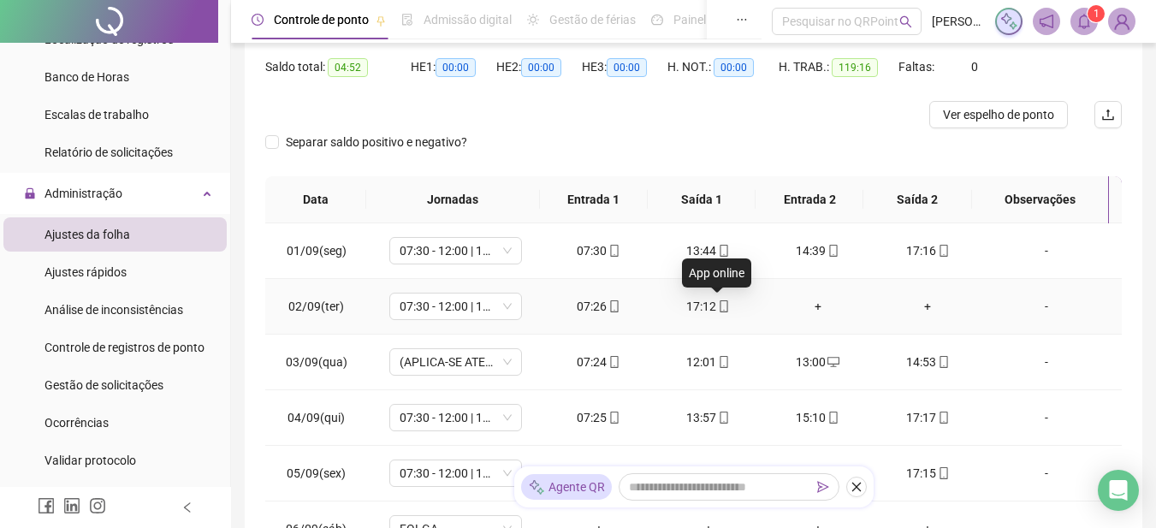
click at [718, 306] on icon "mobile" at bounding box center [724, 306] width 12 height 12
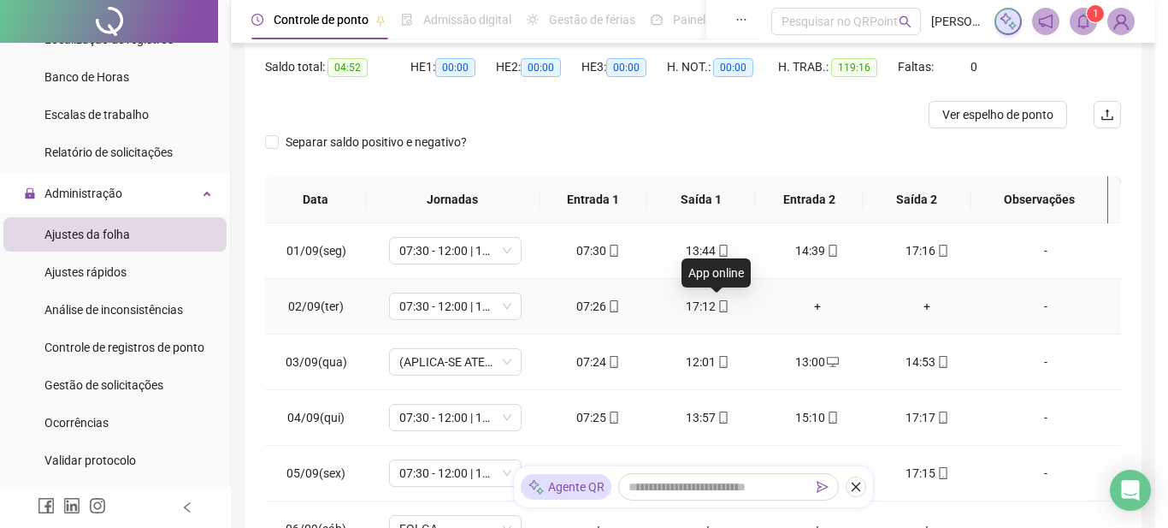
type input "**********"
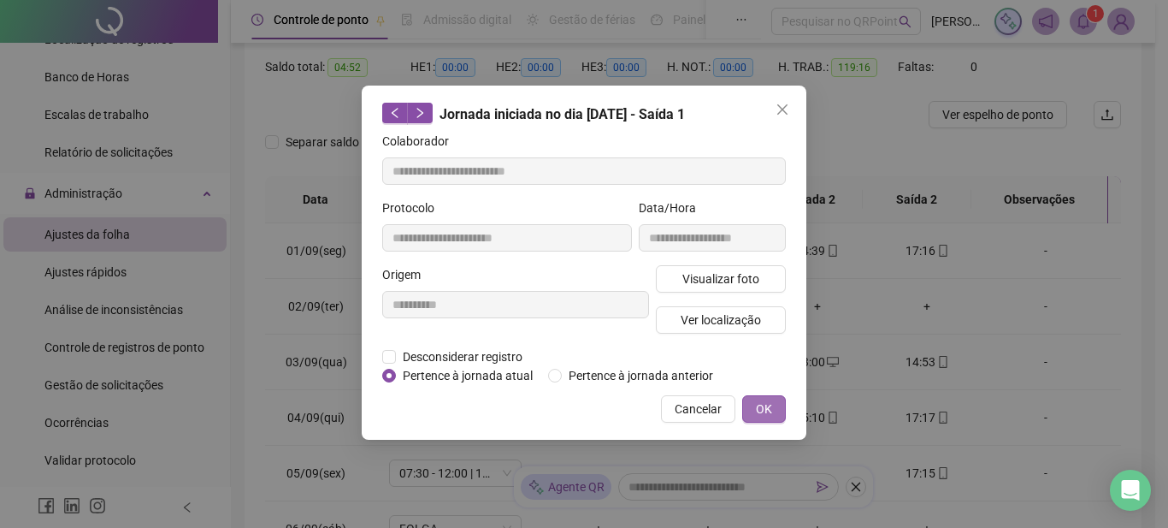
click at [760, 411] on span "OK" at bounding box center [764, 408] width 16 height 19
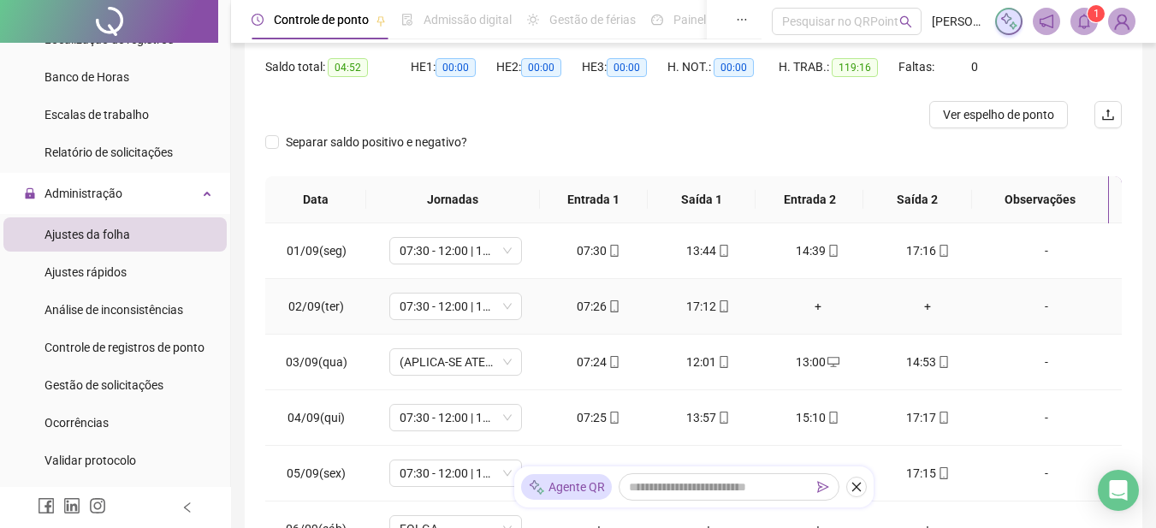
click at [812, 306] on div "+" at bounding box center [818, 306] width 82 height 19
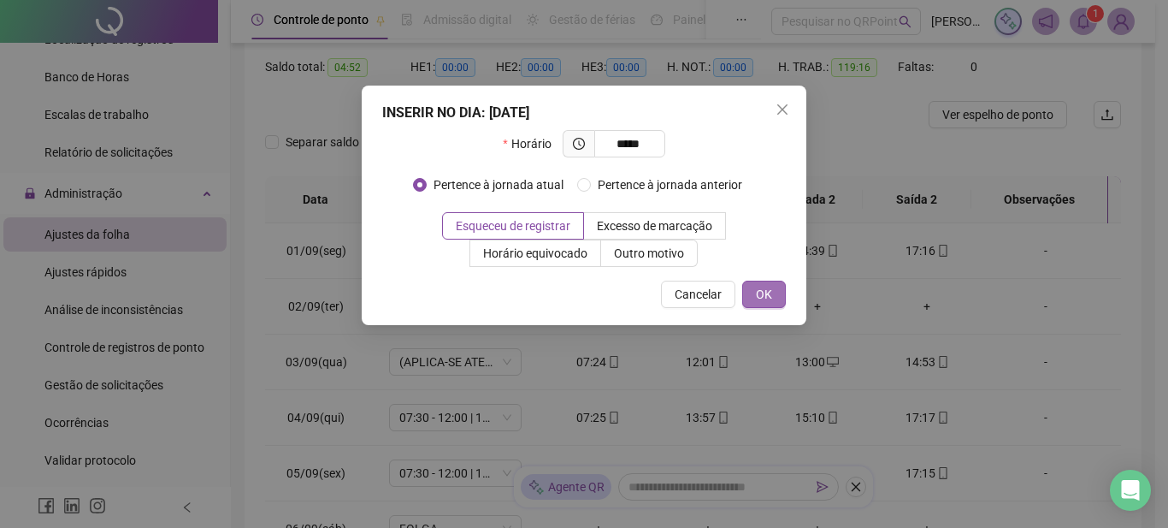
type input "*****"
click at [775, 293] on button "OK" at bounding box center [764, 294] width 44 height 27
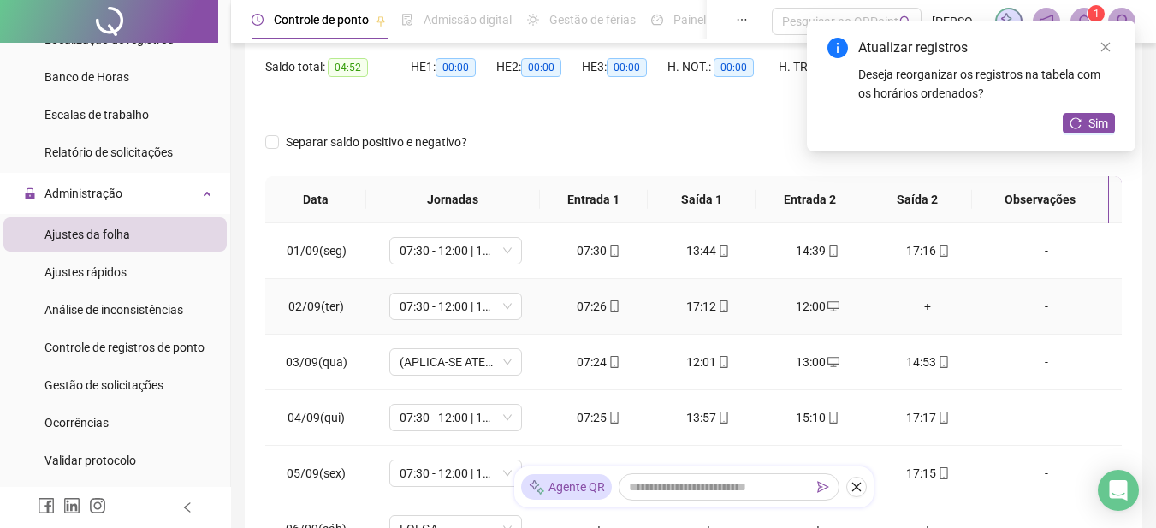
click at [916, 307] on div "+" at bounding box center [927, 306] width 82 height 19
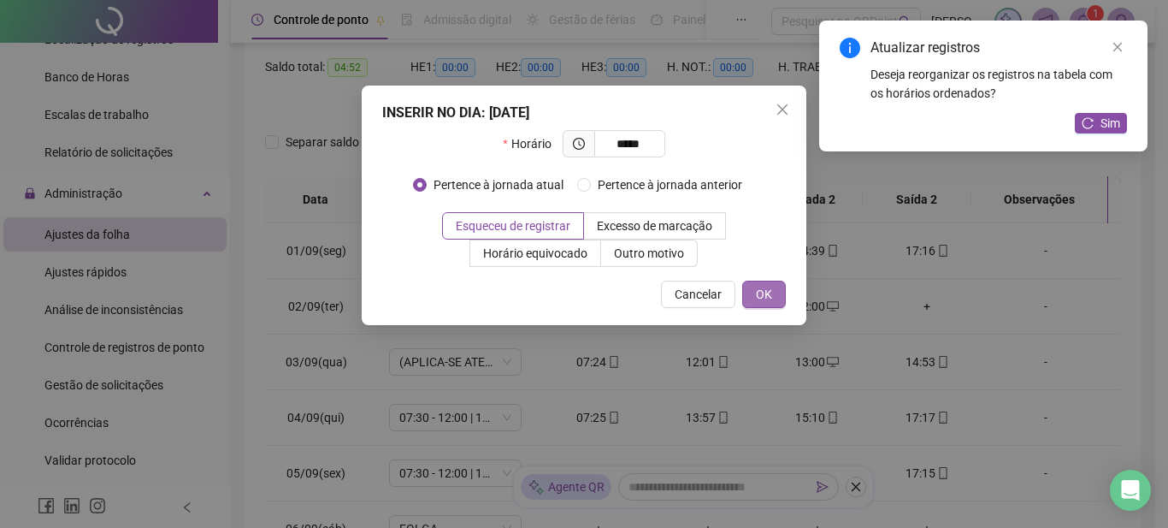
type input "*****"
click at [765, 292] on span "OK" at bounding box center [764, 294] width 16 height 19
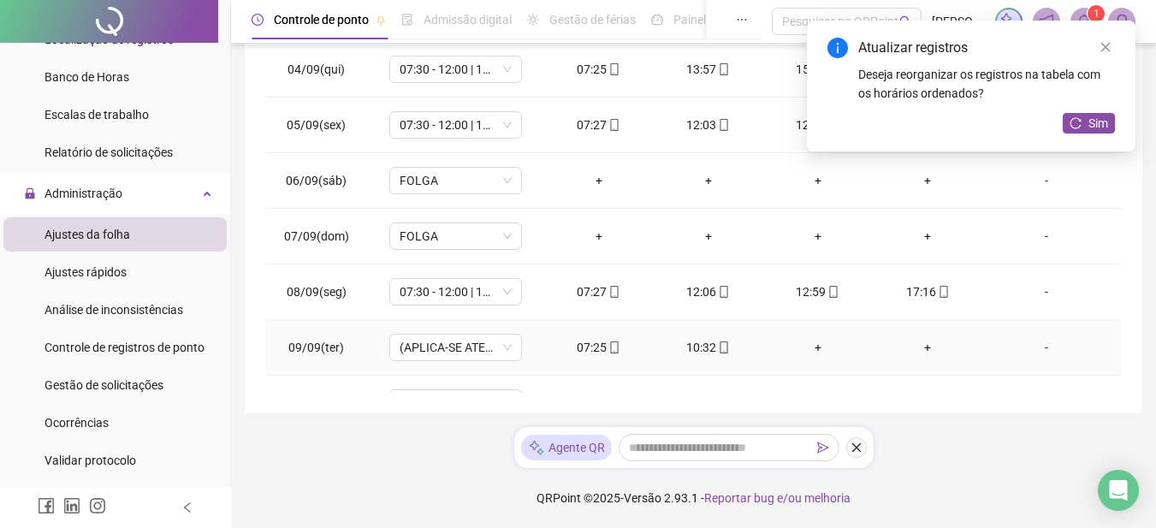
scroll to position [323, 0]
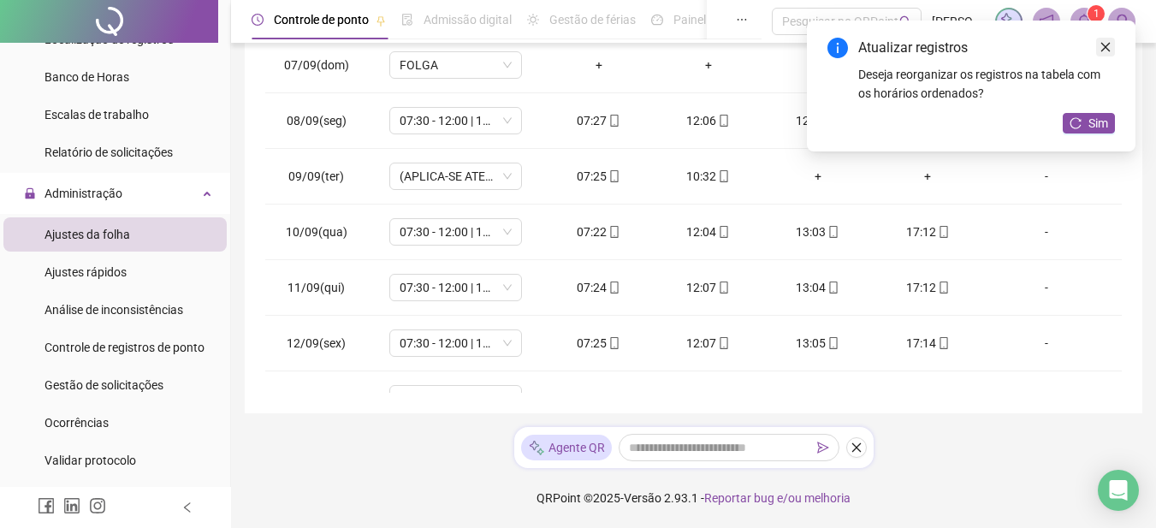
click at [1106, 42] on icon "close" at bounding box center [1105, 47] width 12 height 12
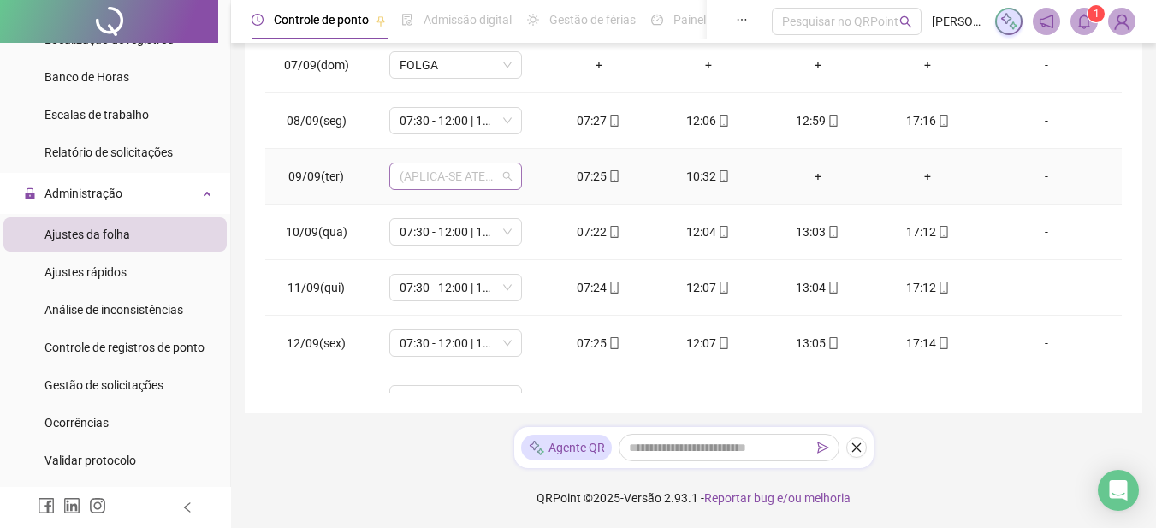
click at [506, 180] on span "(APLICA-SE ATESTADO)" at bounding box center [455, 176] width 112 height 26
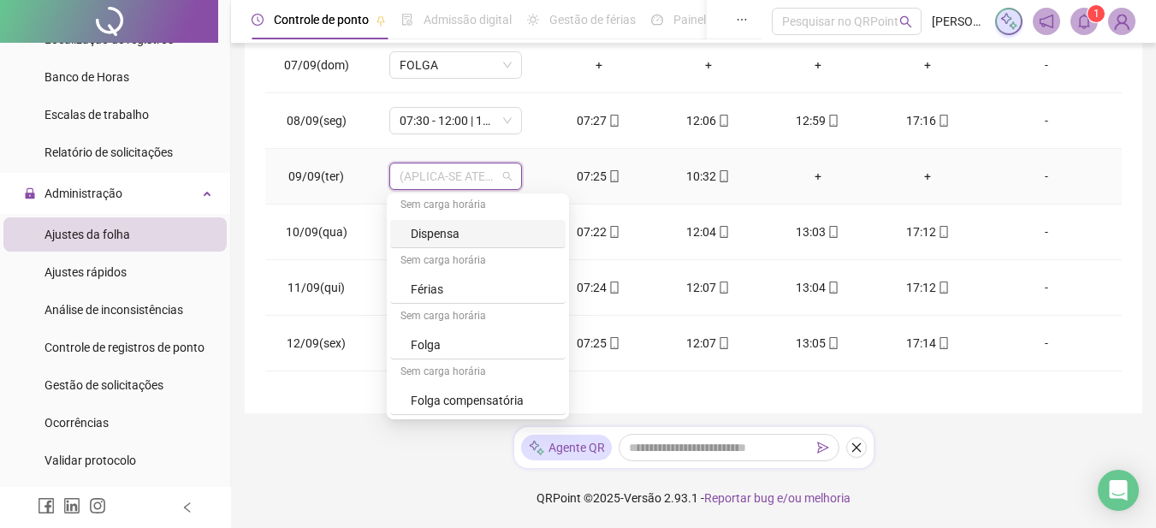
scroll to position [226, 0]
click at [1010, 180] on div "-" at bounding box center [1046, 176] width 101 height 19
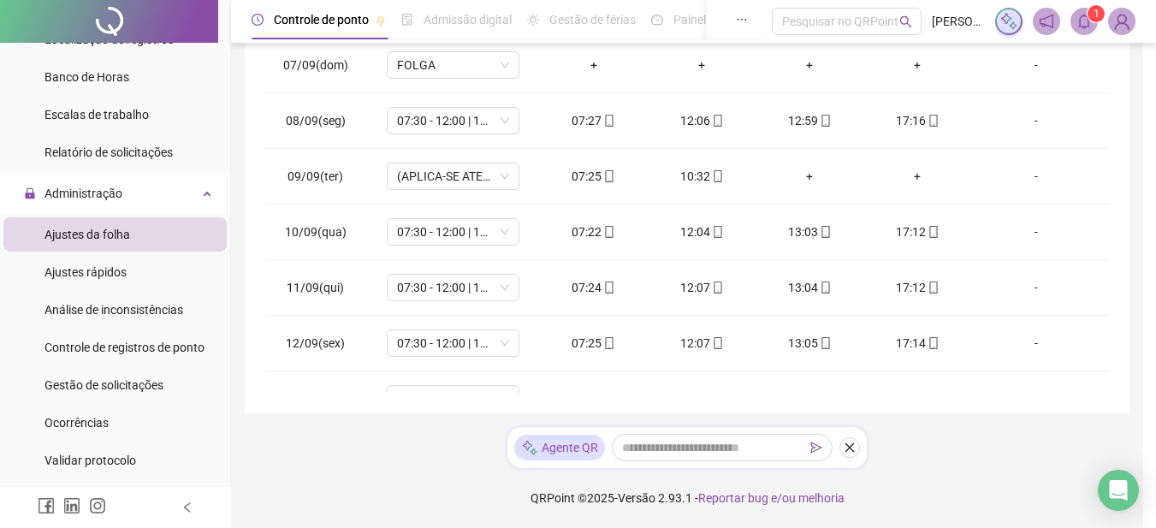
click at [1041, 178] on div "Alterar no dia 09/09/2025 Observações Desconsiderar intervalo pré-assinalado? A…" at bounding box center [578, 264] width 1156 height 528
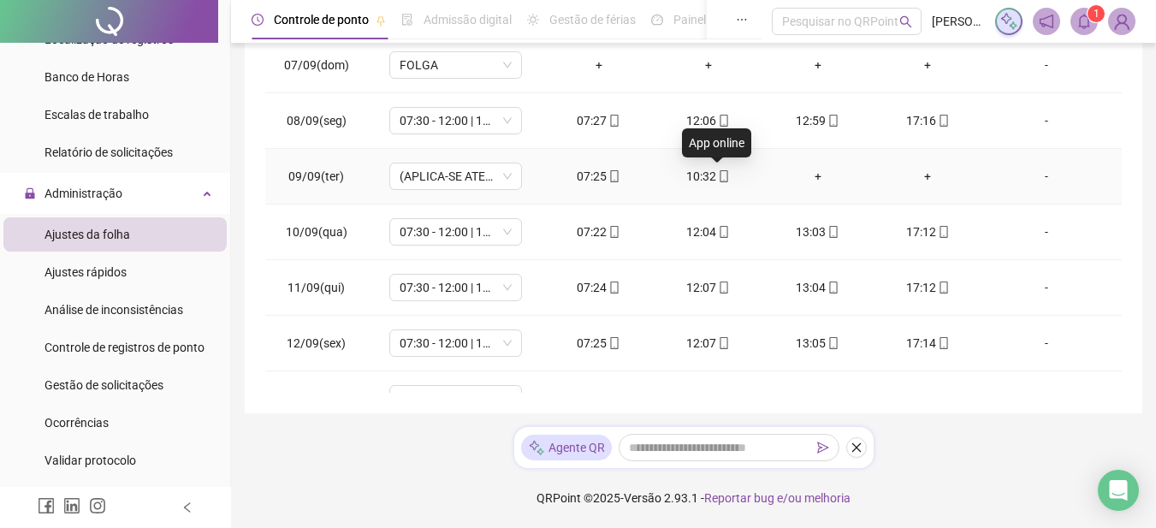
click at [718, 178] on icon "mobile" at bounding box center [724, 176] width 12 height 12
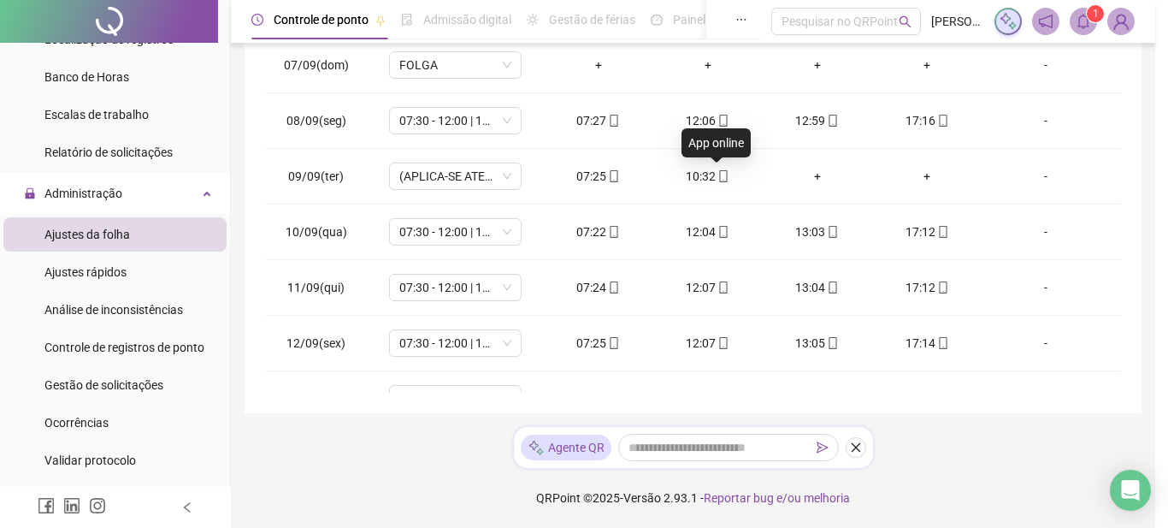
type input "**********"
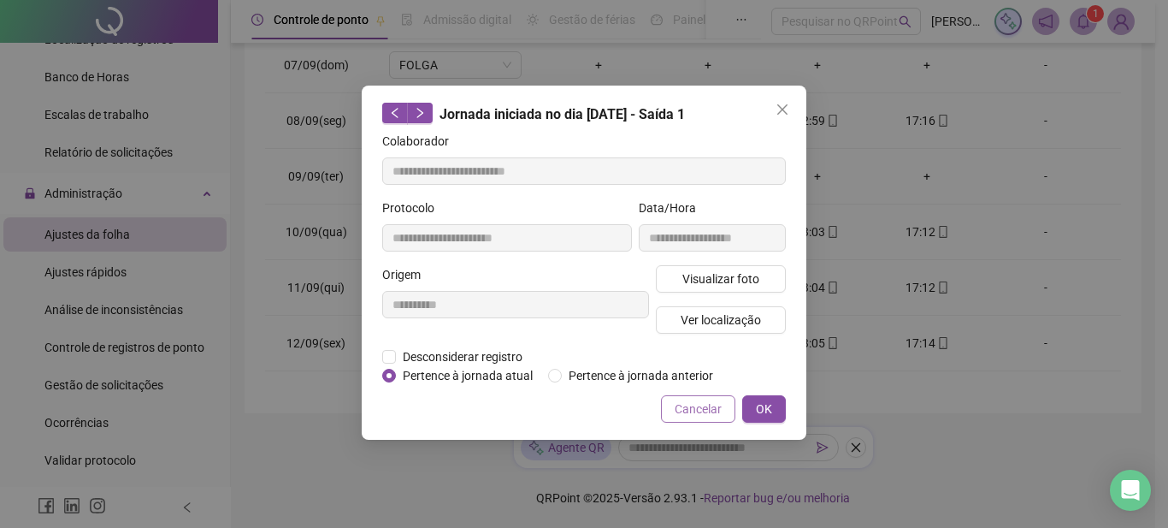
click at [700, 413] on span "Cancelar" at bounding box center [698, 408] width 47 height 19
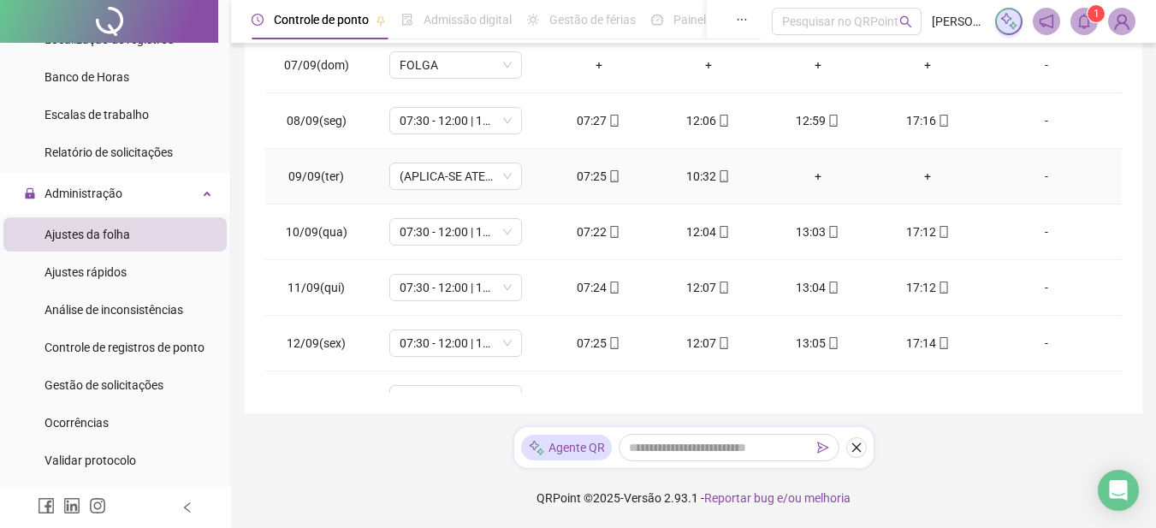
click at [600, 170] on div "07:25" at bounding box center [599, 176] width 82 height 19
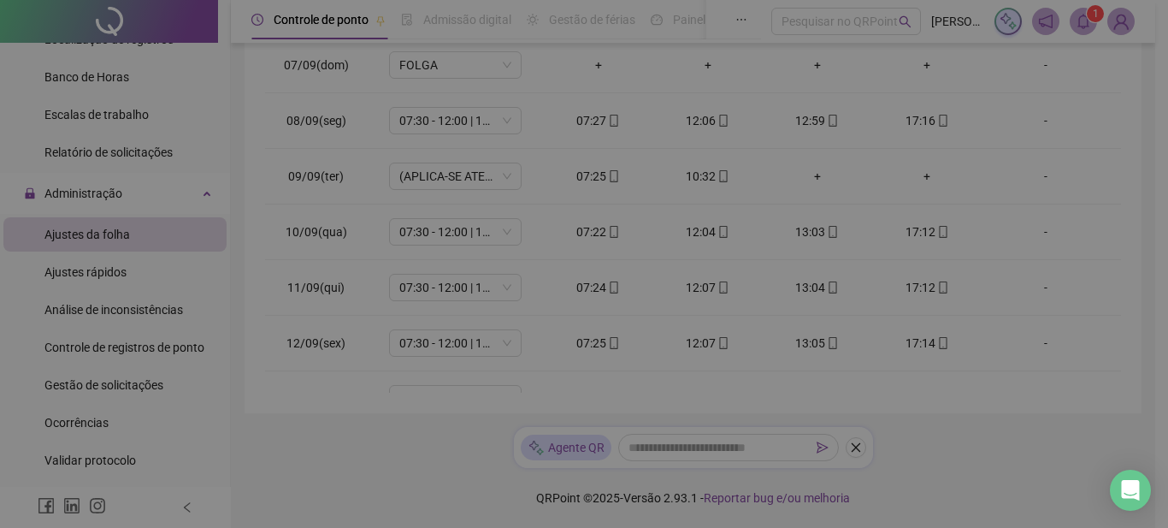
type input "**********"
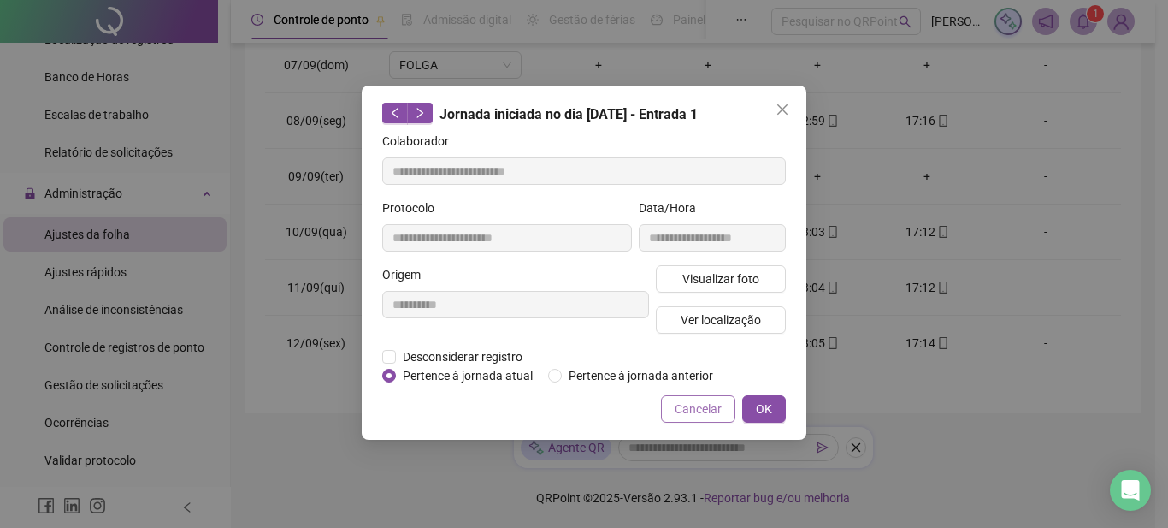
click at [707, 417] on button "Cancelar" at bounding box center [698, 408] width 74 height 27
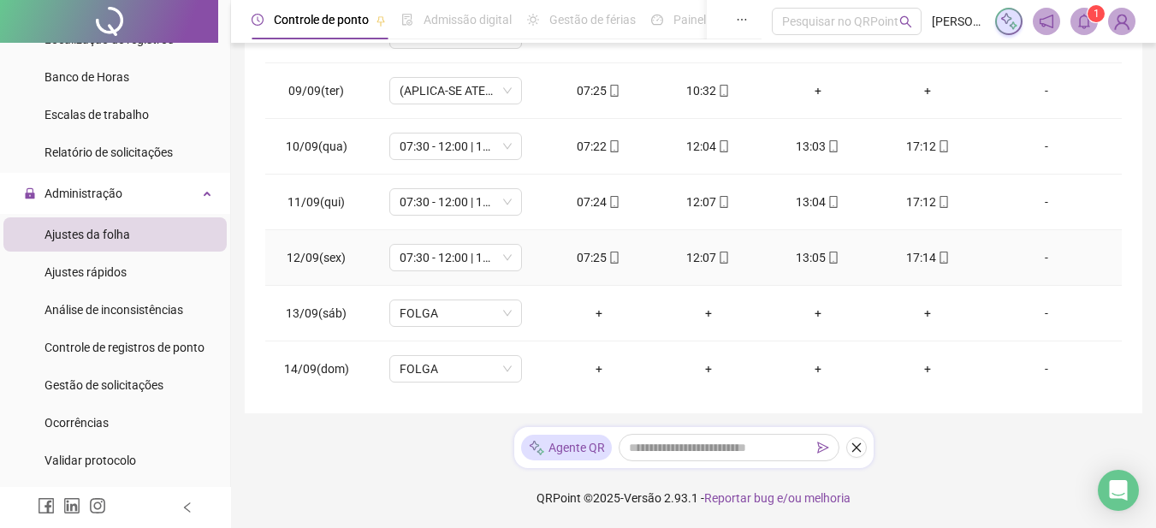
scroll to position [323, 0]
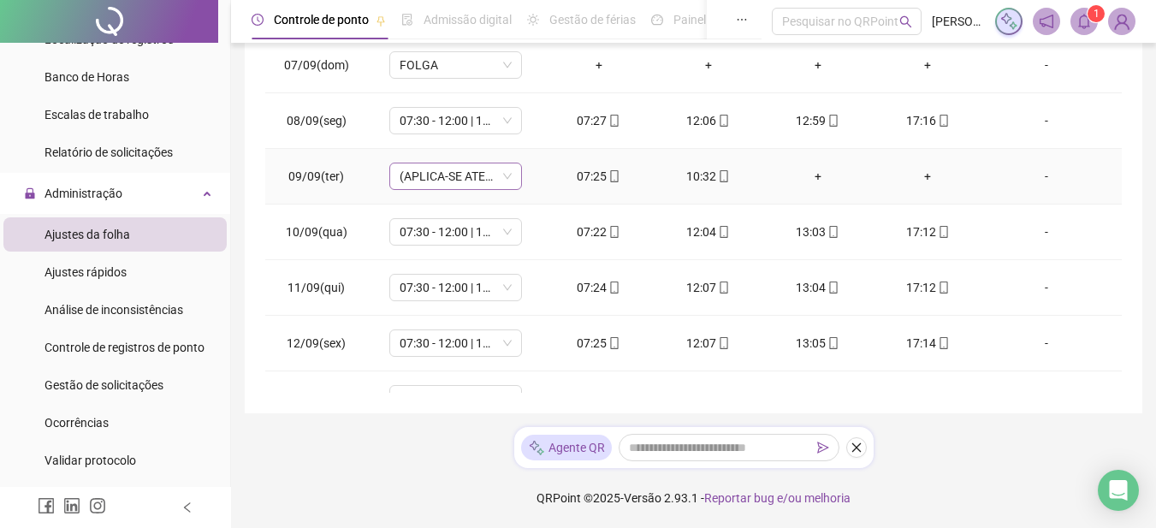
click at [425, 174] on span "(APLICA-SE ATESTADO)" at bounding box center [455, 176] width 112 height 26
drag, startPoint x: 313, startPoint y: 171, endPoint x: 296, endPoint y: 179, distance: 18.8
click at [296, 179] on span "09/09(ter)" at bounding box center [316, 176] width 56 height 14
click at [810, 174] on div "+" at bounding box center [818, 176] width 82 height 19
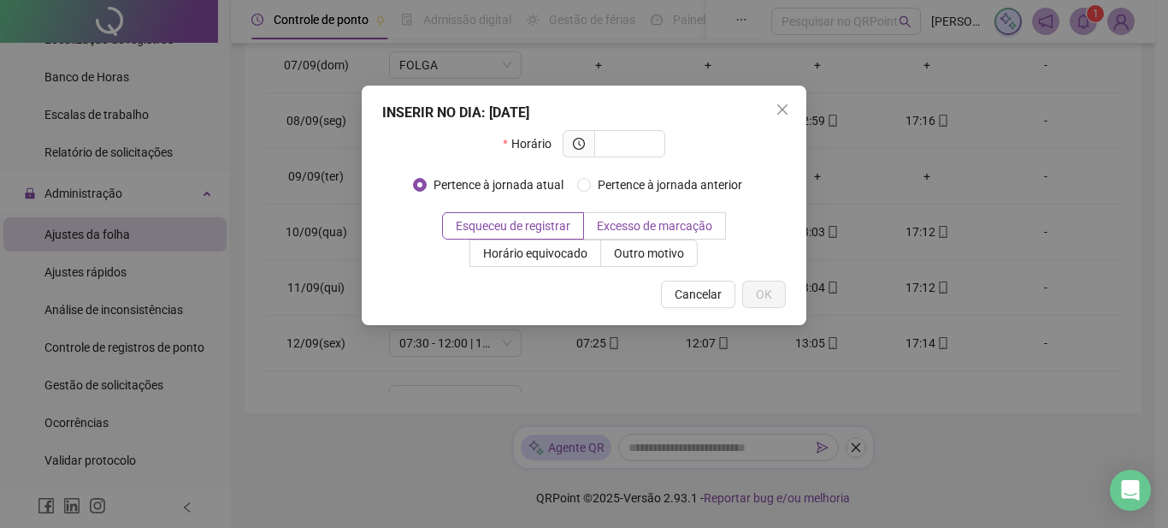
click at [597, 220] on span "Excesso de marcação" at bounding box center [654, 226] width 115 height 14
click at [456, 228] on span "Esqueceu de registrar" at bounding box center [513, 226] width 115 height 14
click at [694, 294] on span "Cancelar" at bounding box center [698, 294] width 47 height 19
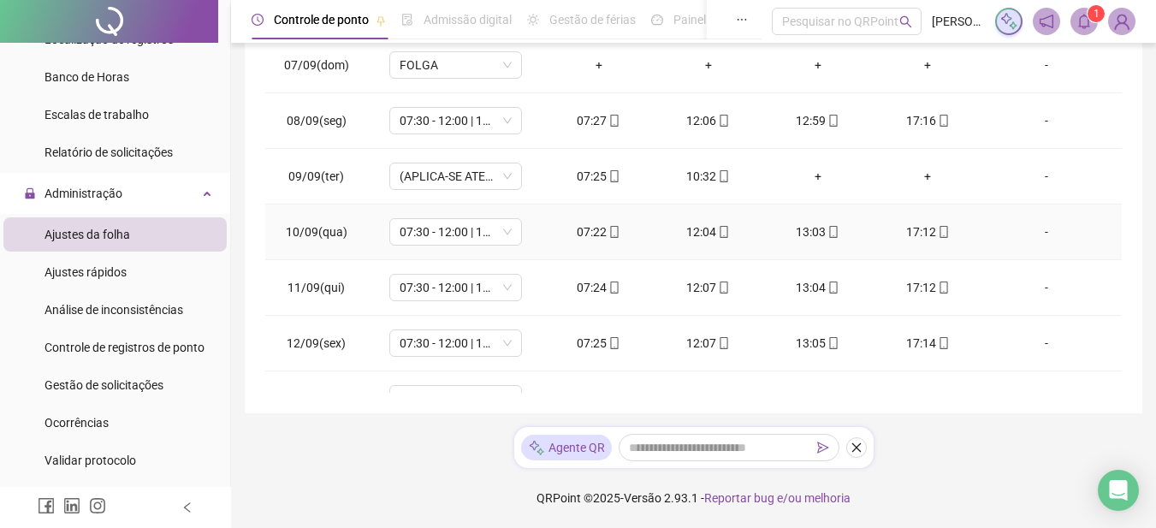
scroll to position [238, 0]
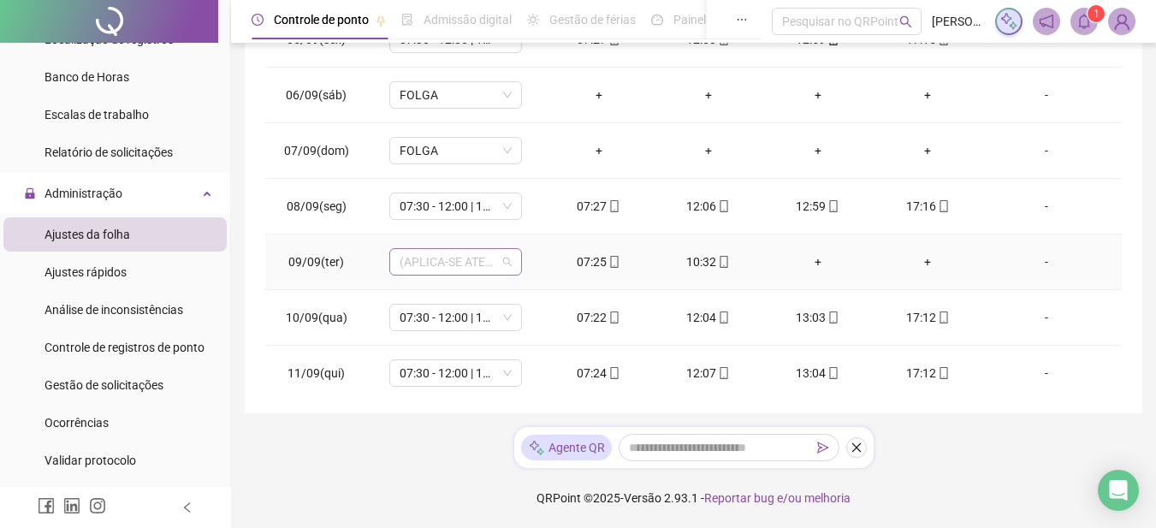
click at [512, 267] on div "(APLICA-SE ATESTADO)" at bounding box center [455, 261] width 133 height 27
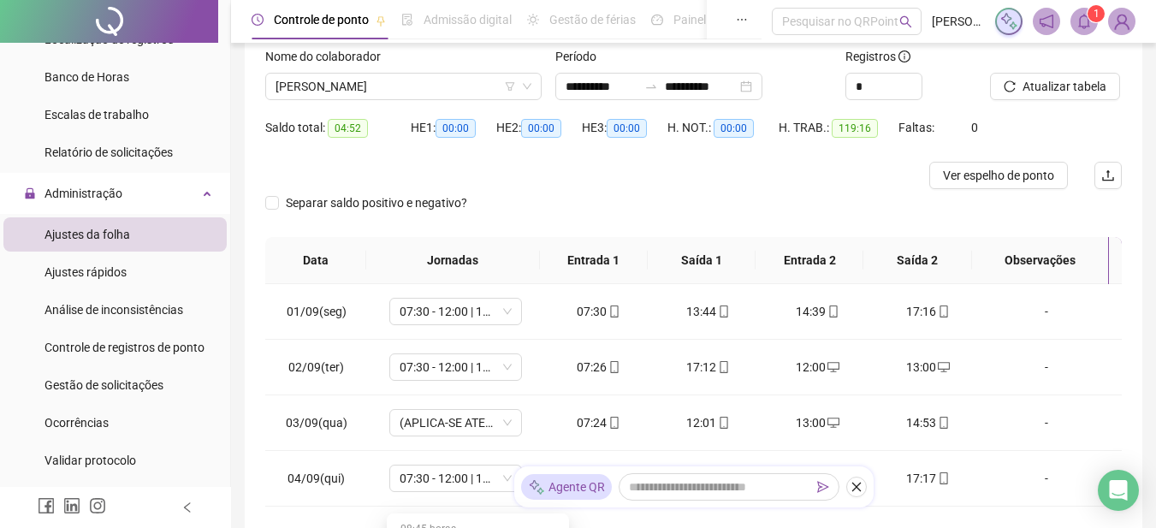
scroll to position [0, 0]
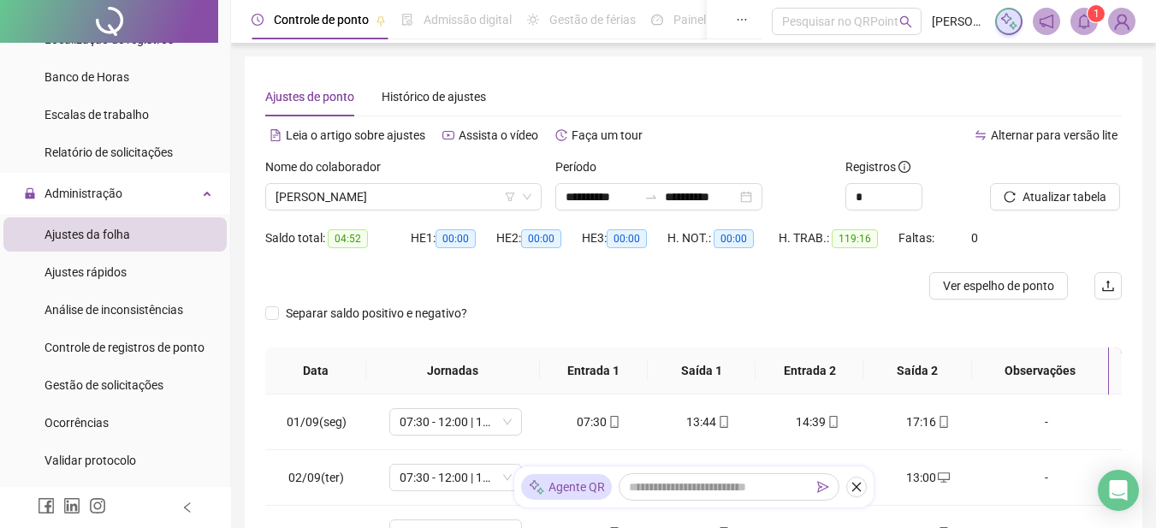
click at [340, 232] on span "04:52" at bounding box center [348, 238] width 40 height 19
click at [351, 236] on span "04:52" at bounding box center [348, 238] width 40 height 19
click at [665, 273] on div at bounding box center [586, 285] width 642 height 27
click at [417, 94] on span "Histórico de ajustes" at bounding box center [433, 97] width 104 height 14
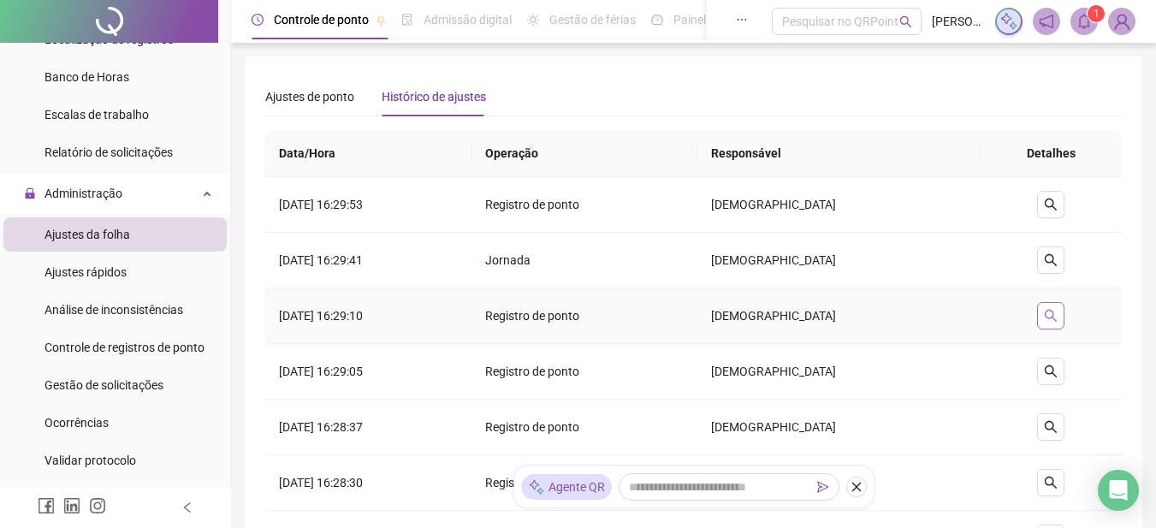
click at [1046, 315] on icon "search" at bounding box center [1051, 316] width 14 height 14
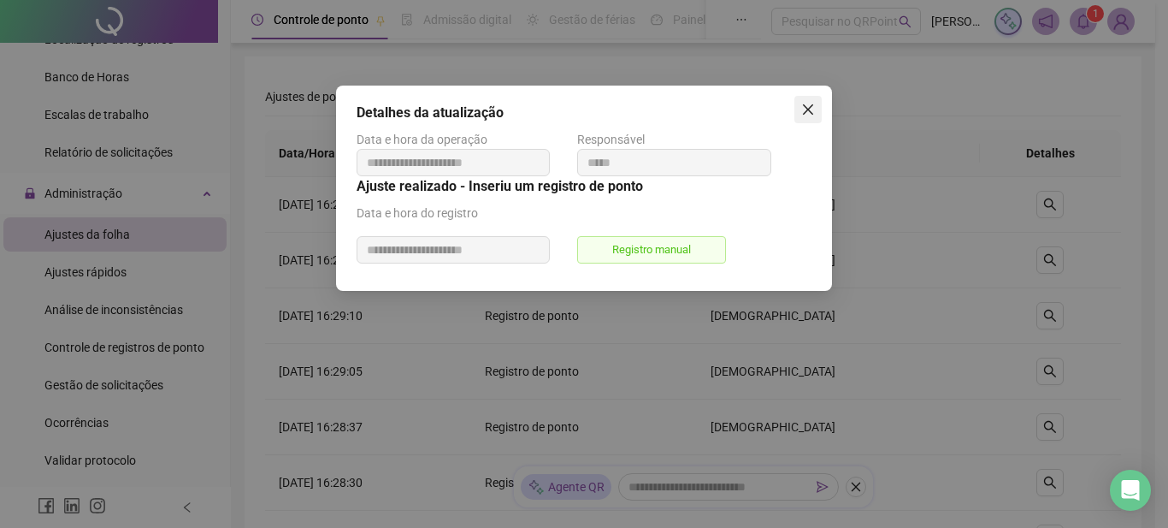
click at [813, 106] on icon "close" at bounding box center [808, 109] width 10 height 10
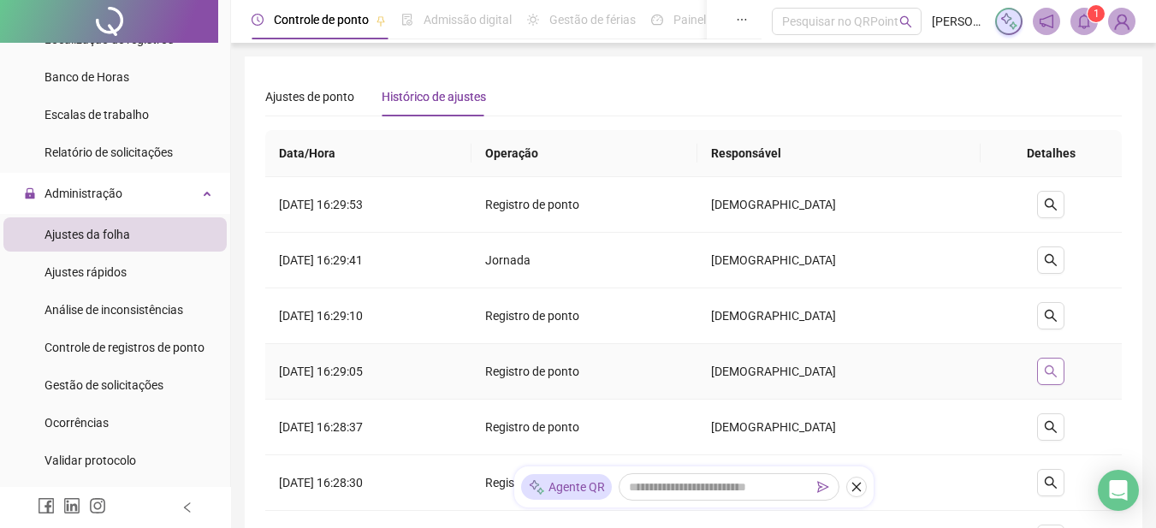
click at [1051, 375] on icon "search" at bounding box center [1051, 371] width 14 height 14
type input "**********"
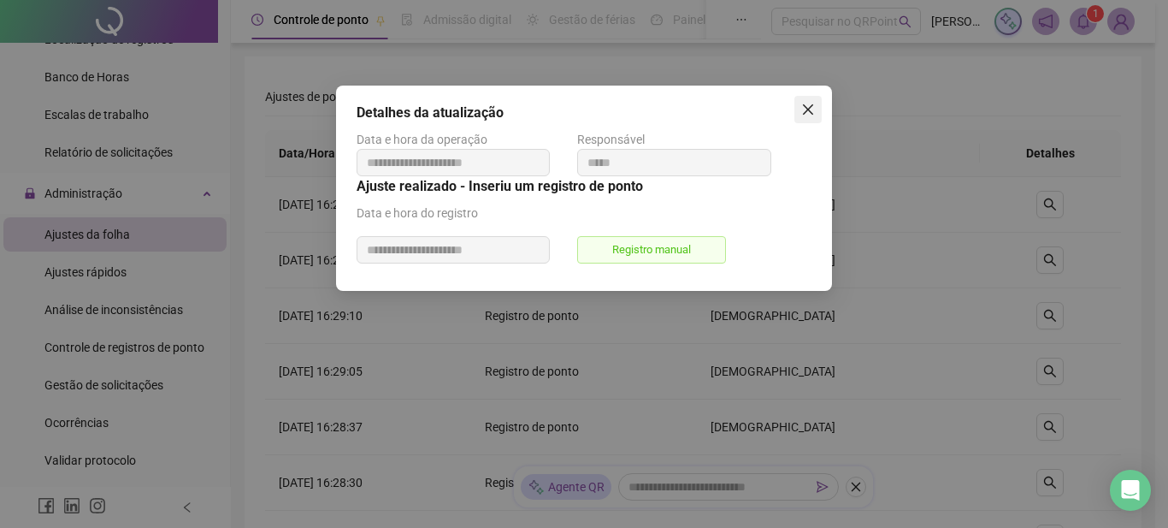
click at [809, 99] on button "Close" at bounding box center [808, 109] width 27 height 27
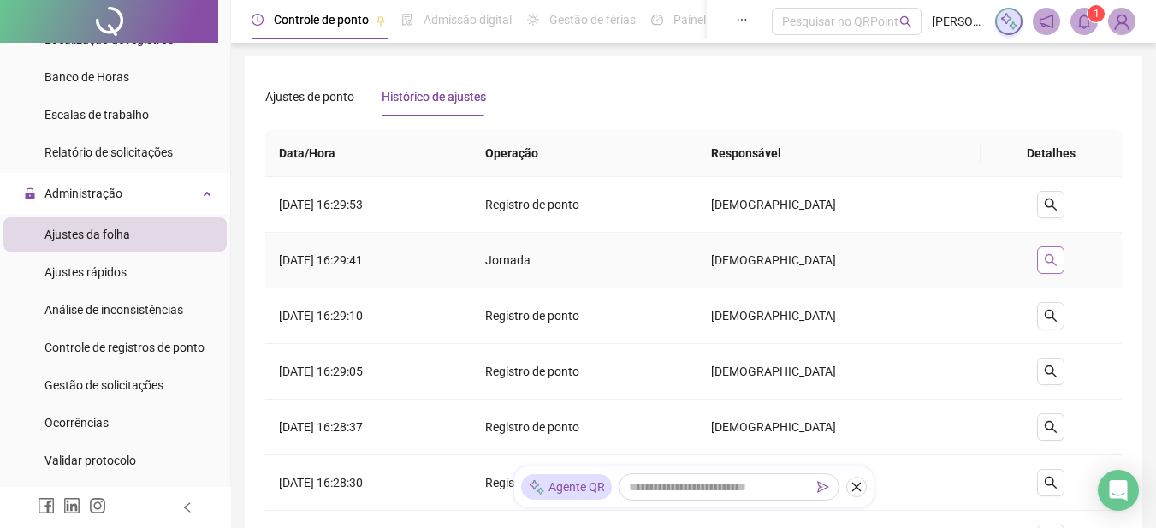
click at [1054, 260] on icon "search" at bounding box center [1051, 260] width 14 height 14
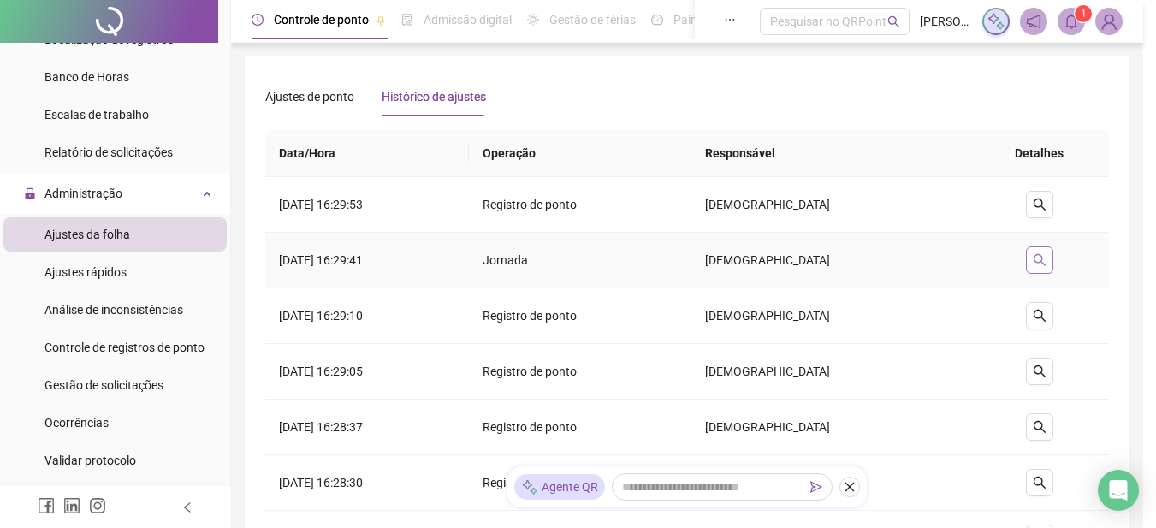
type input "**********"
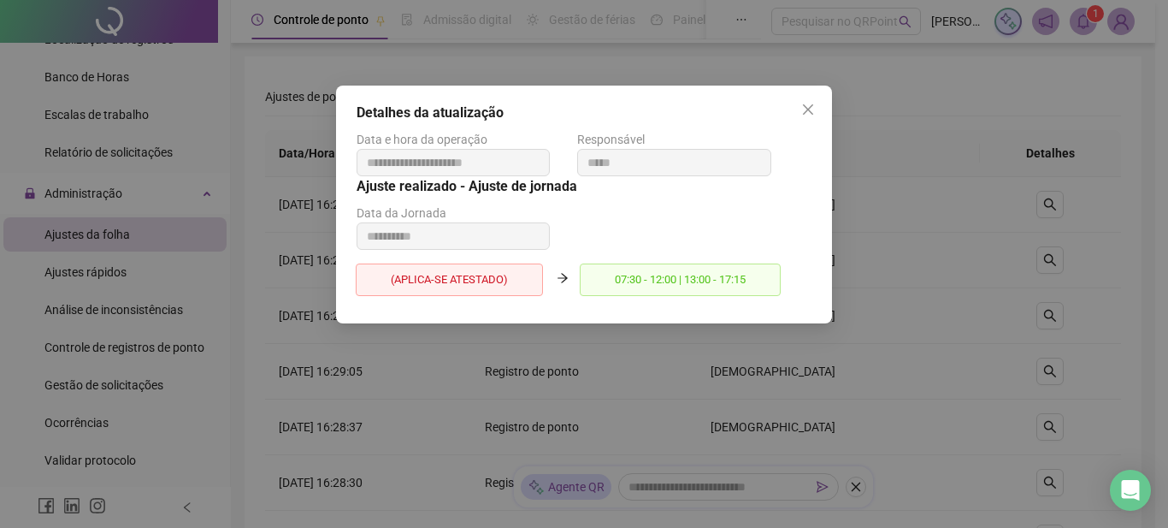
click at [497, 281] on span "(APLICA-SE ATESTADO)" at bounding box center [449, 279] width 187 height 33
click at [436, 281] on span "(APLICA-SE ATESTADO)" at bounding box center [449, 279] width 187 height 33
click at [471, 284] on span "(APLICA-SE ATESTADO)" at bounding box center [449, 279] width 187 height 33
click at [410, 283] on span "(APLICA-SE ATESTADO)" at bounding box center [449, 279] width 187 height 33
click at [567, 279] on icon "arrow-right" at bounding box center [563, 277] width 10 height 9
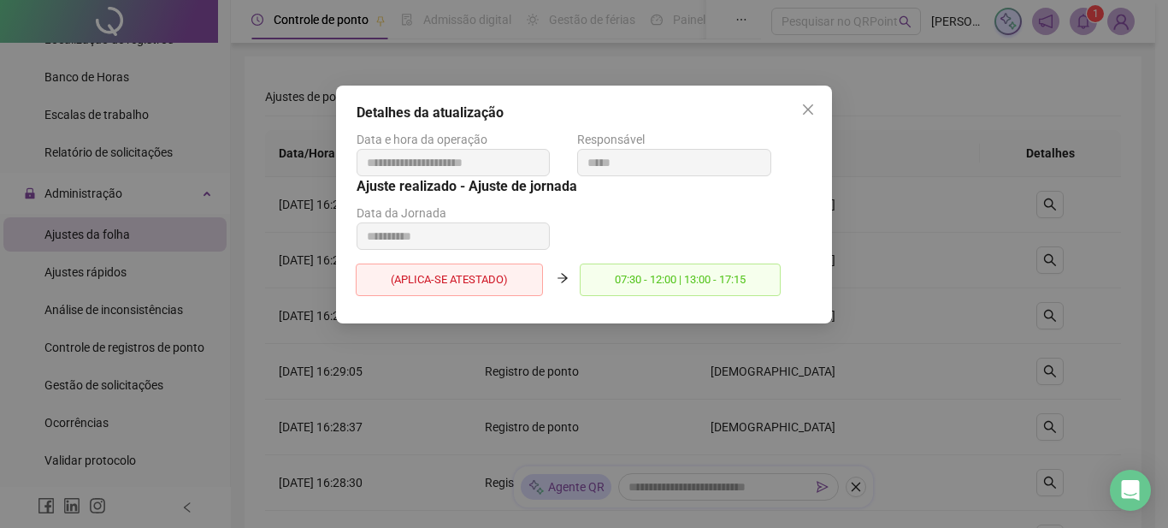
drag, startPoint x: 671, startPoint y: 284, endPoint x: 734, endPoint y: 284, distance: 62.4
click at [674, 284] on span "07:30 - 12:00 | 13:00 - 17:15" at bounding box center [680, 279] width 201 height 33
click at [736, 284] on span "07:30 - 12:00 | 13:00 - 17:15" at bounding box center [680, 279] width 201 height 33
drag, startPoint x: 772, startPoint y: 279, endPoint x: 760, endPoint y: 276, distance: 11.4
click at [770, 279] on span "07:30 - 12:00 | 13:00 - 17:15" at bounding box center [680, 279] width 201 height 33
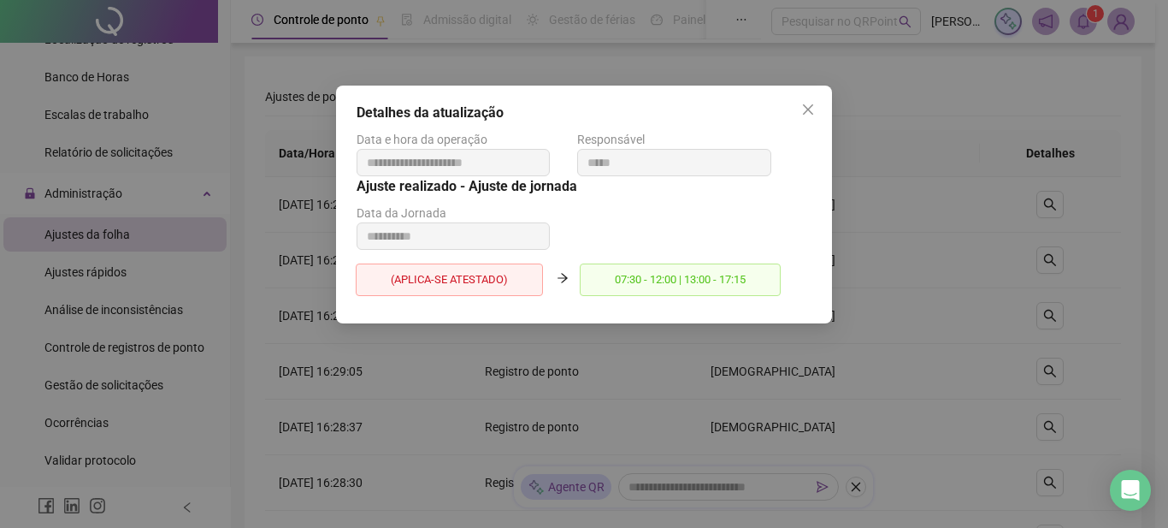
click at [763, 274] on span "07:30 - 12:00 | 13:00 - 17:15" at bounding box center [680, 279] width 201 height 33
drag, startPoint x: 745, startPoint y: 278, endPoint x: 677, endPoint y: 280, distance: 67.6
click at [744, 278] on span "07:30 - 12:00 | 13:00 - 17:15" at bounding box center [680, 279] width 201 height 33
click at [810, 112] on icon "close" at bounding box center [808, 109] width 10 height 10
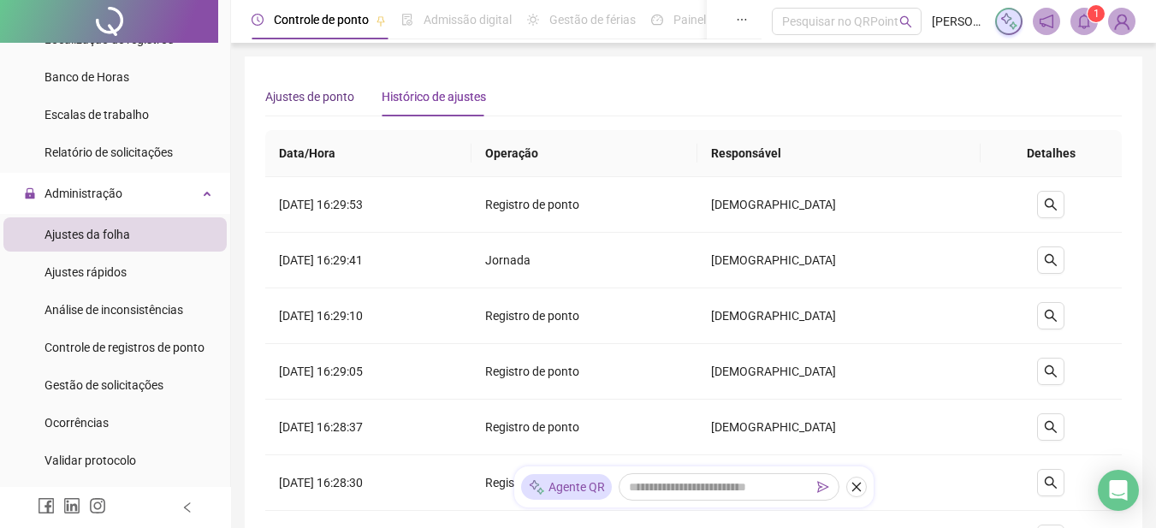
click at [318, 96] on span "Ajustes de ponto" at bounding box center [309, 97] width 89 height 14
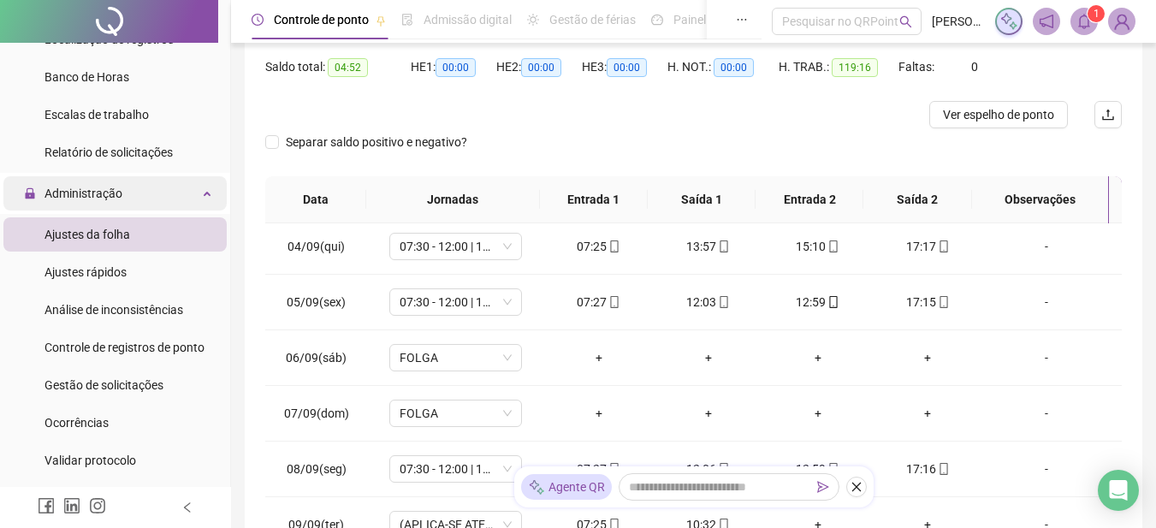
scroll to position [513, 0]
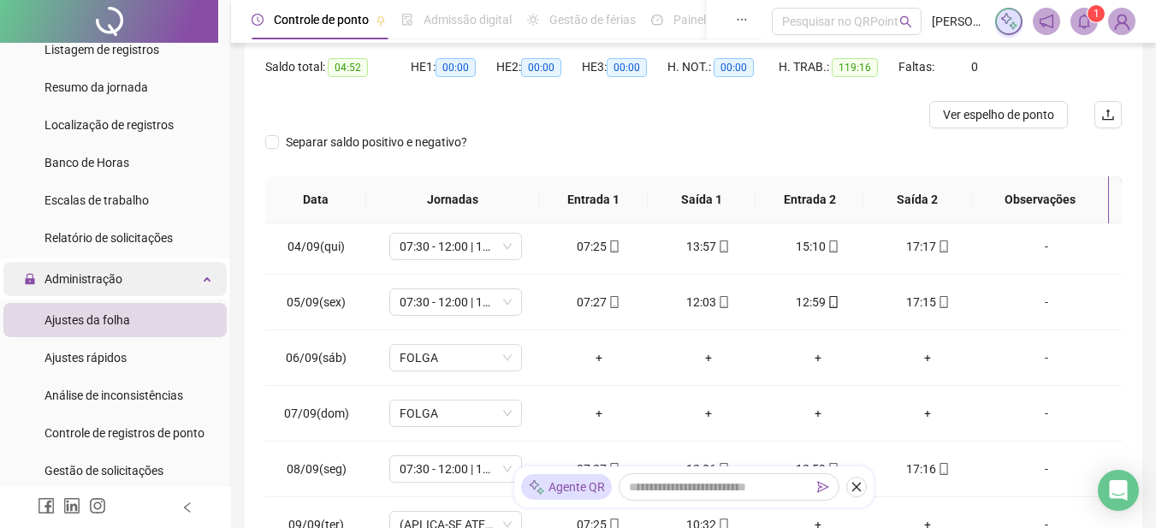
click at [132, 272] on div "Administração" at bounding box center [114, 279] width 223 height 34
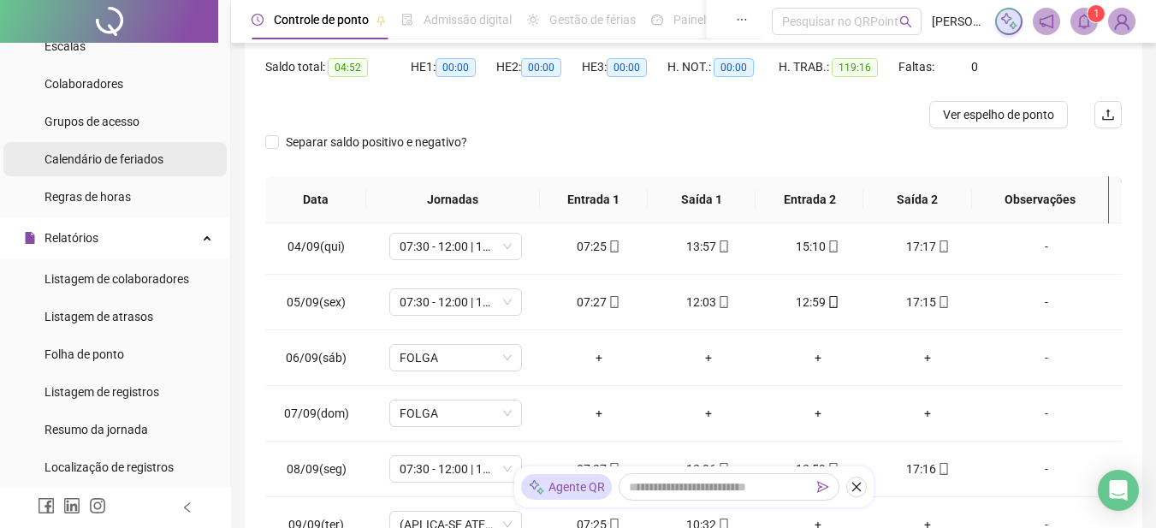
scroll to position [0, 0]
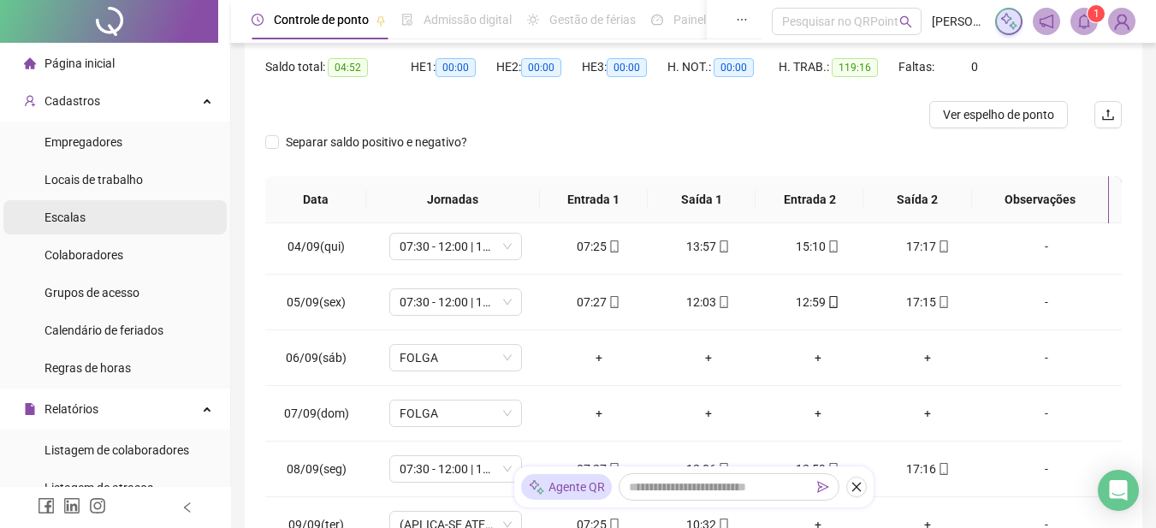
click at [115, 215] on li "Escalas" at bounding box center [114, 217] width 223 height 34
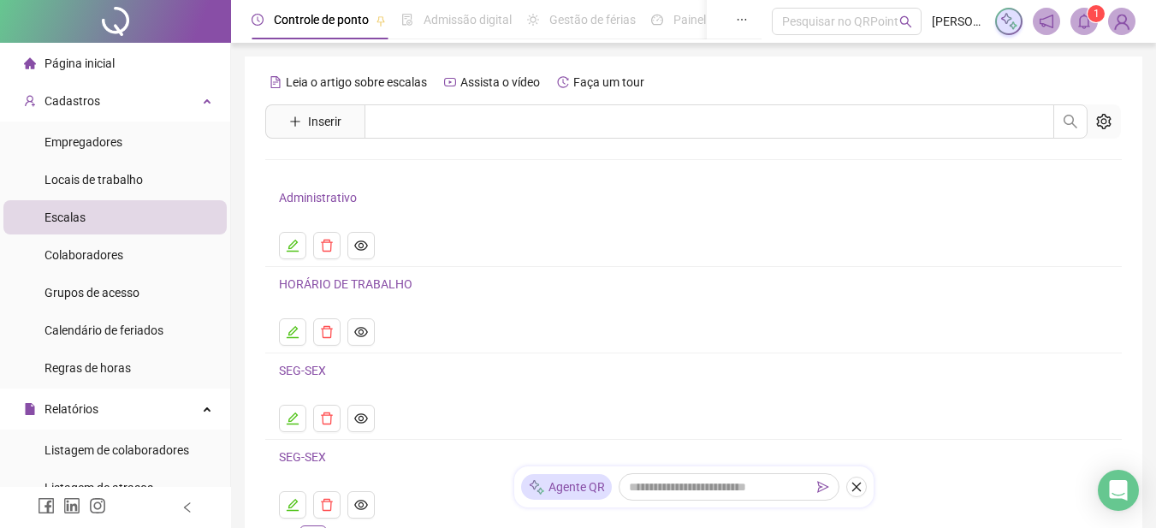
scroll to position [86, 0]
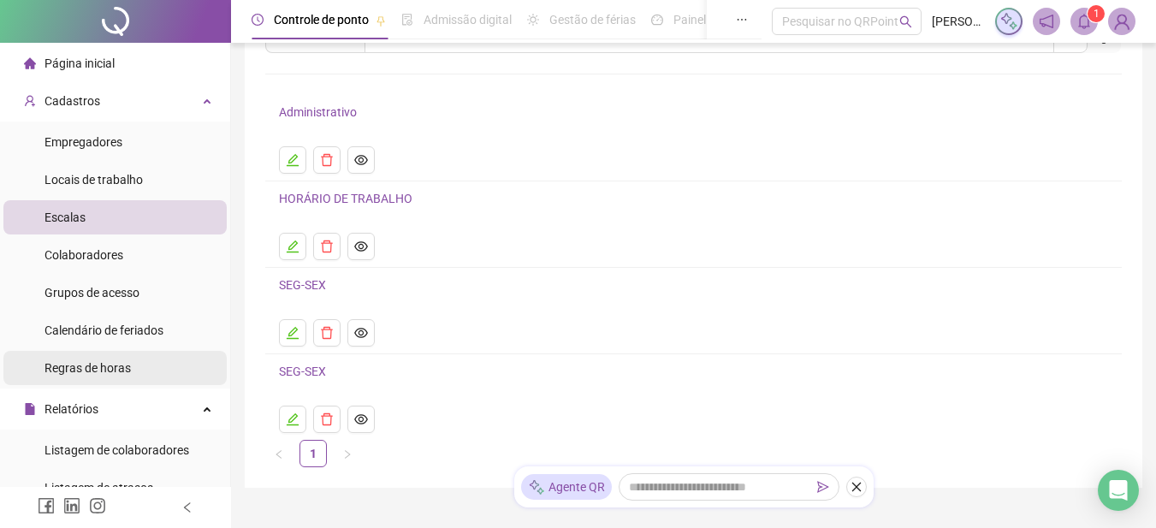
click at [125, 369] on span "Regras de horas" at bounding box center [87, 368] width 86 height 14
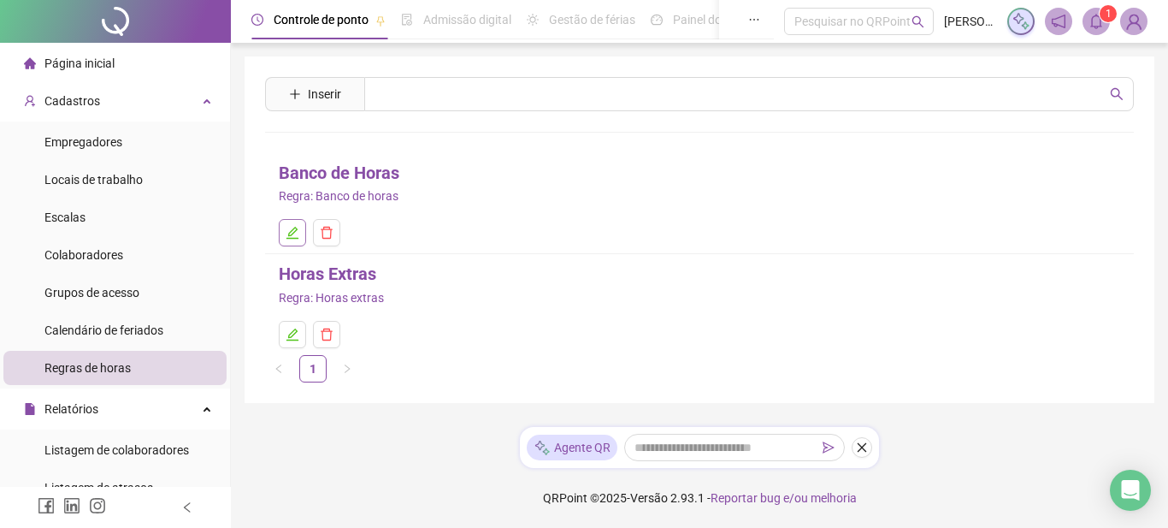
click at [297, 240] on icon "edit" at bounding box center [293, 233] width 14 height 14
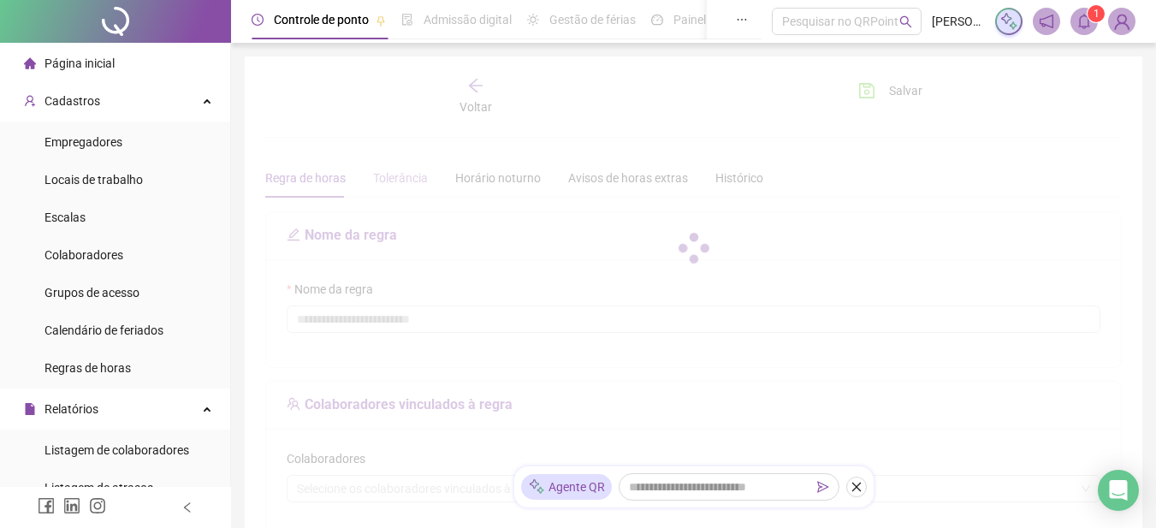
type input "**********"
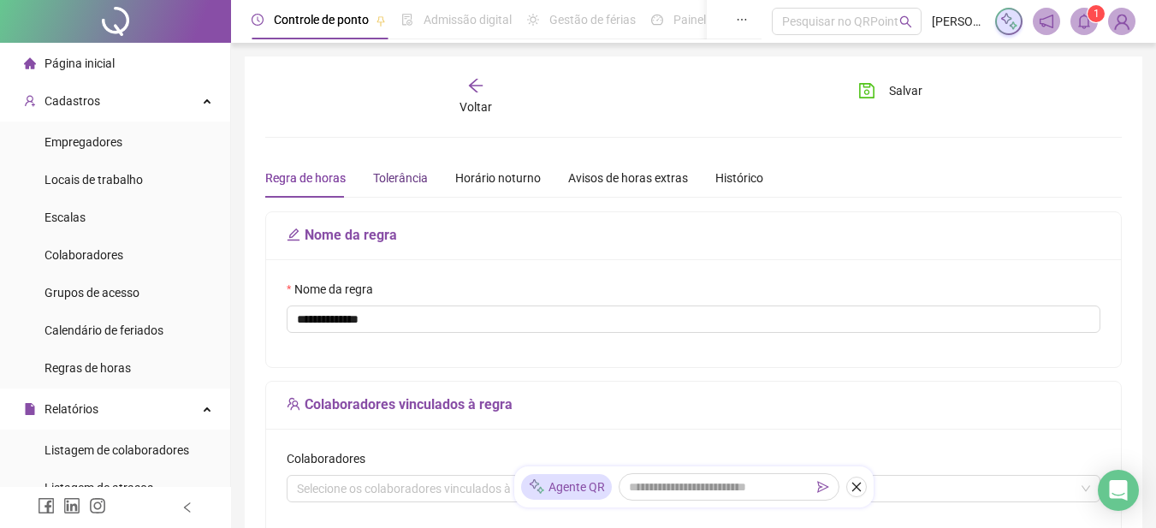
click at [398, 178] on div "Tolerância" at bounding box center [400, 178] width 55 height 19
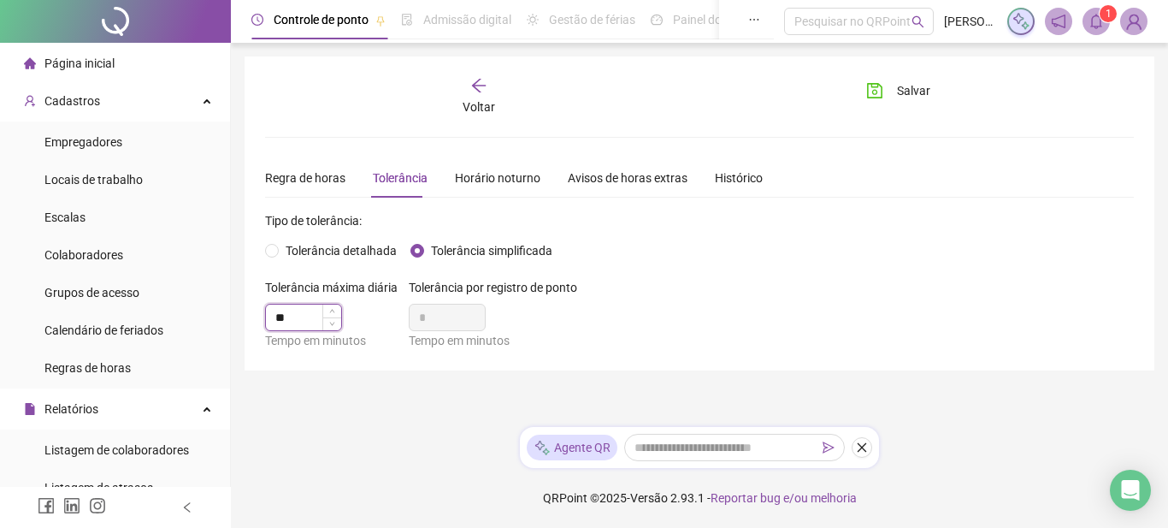
click at [294, 313] on input "**" at bounding box center [303, 318] width 75 height 26
type input "*"
type input "**"
click at [882, 78] on button "Salvar" at bounding box center [899, 90] width 90 height 27
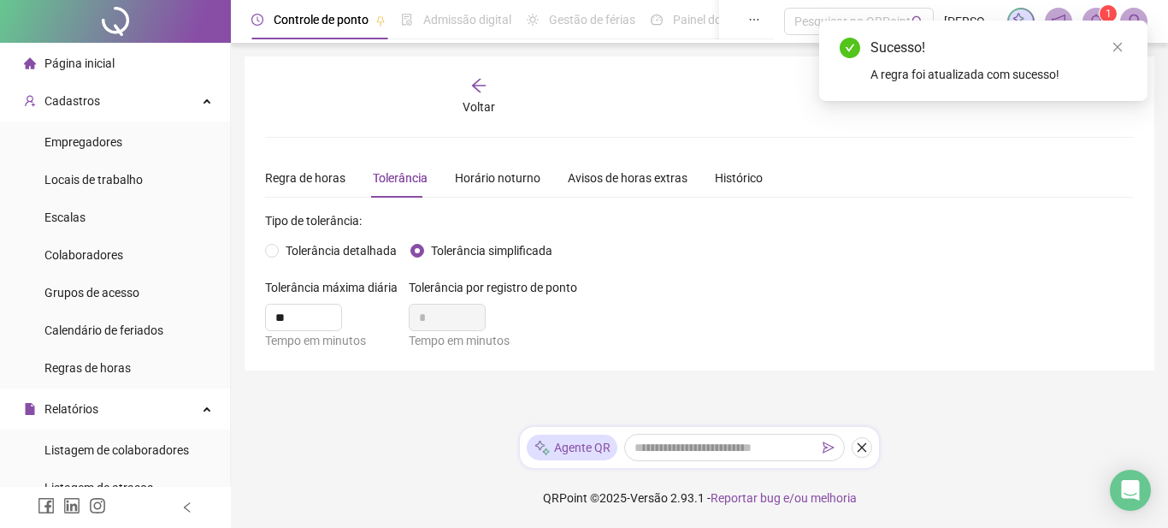
click at [469, 93] on div "Voltar" at bounding box center [478, 96] width 133 height 39
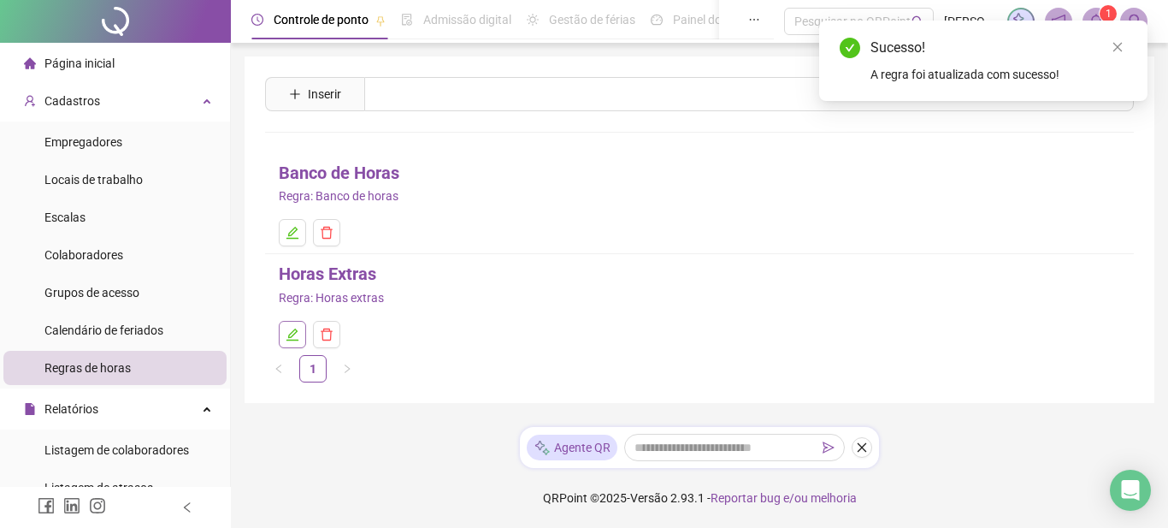
click at [289, 338] on icon "edit" at bounding box center [293, 334] width 12 height 12
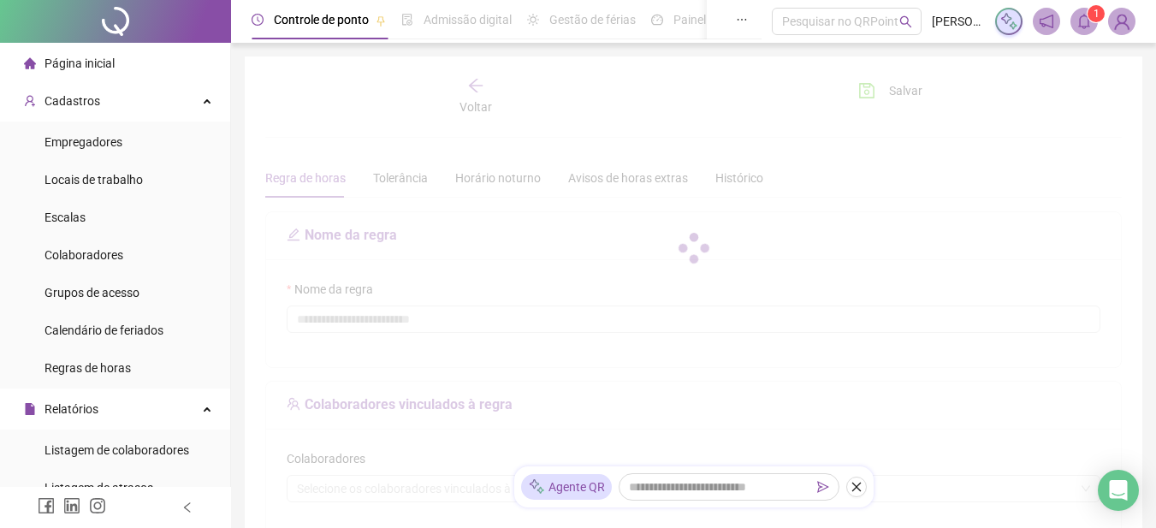
type input "**********"
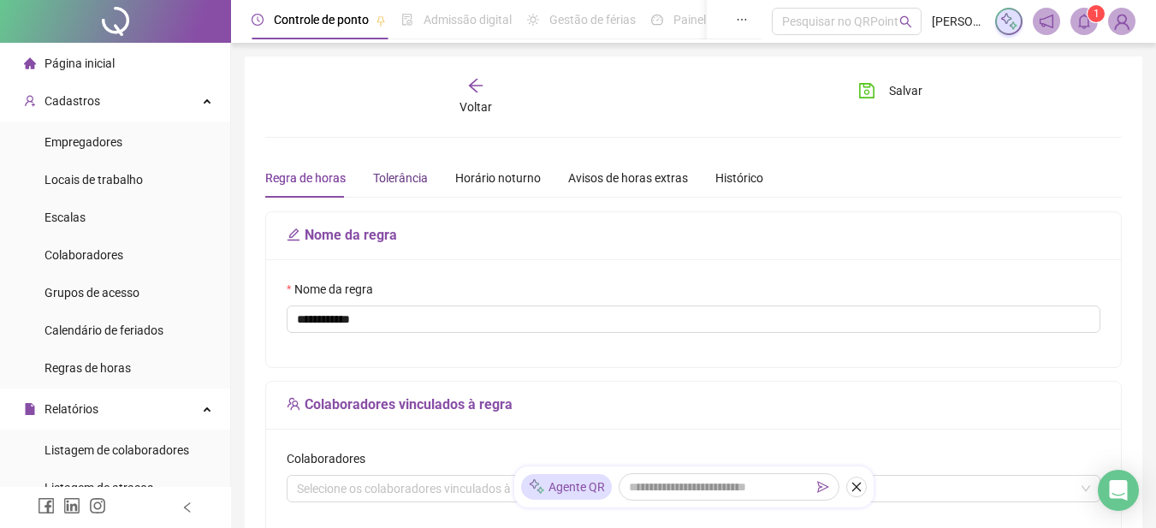
click at [396, 174] on div "Tolerância" at bounding box center [400, 178] width 55 height 19
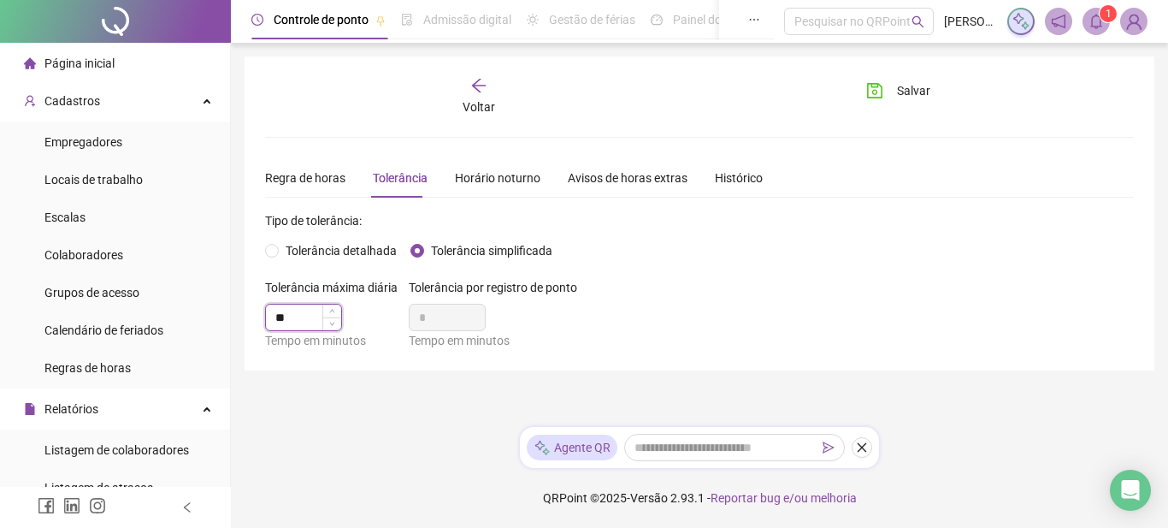
click at [305, 319] on input "**" at bounding box center [303, 318] width 75 height 26
type input "**"
click at [887, 84] on button "Salvar" at bounding box center [899, 90] width 90 height 27
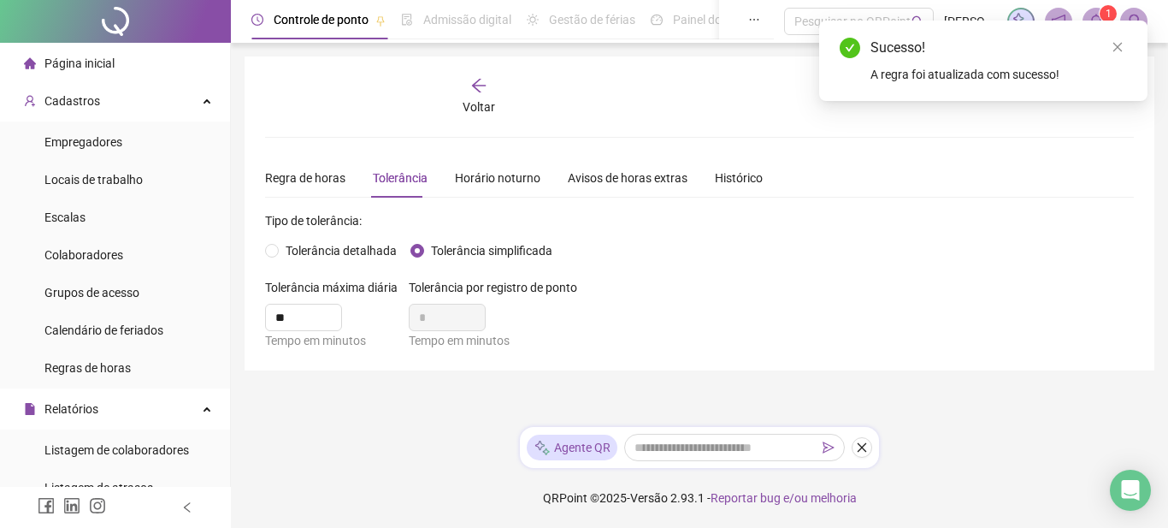
click at [474, 100] on span "Voltar" at bounding box center [479, 107] width 33 height 14
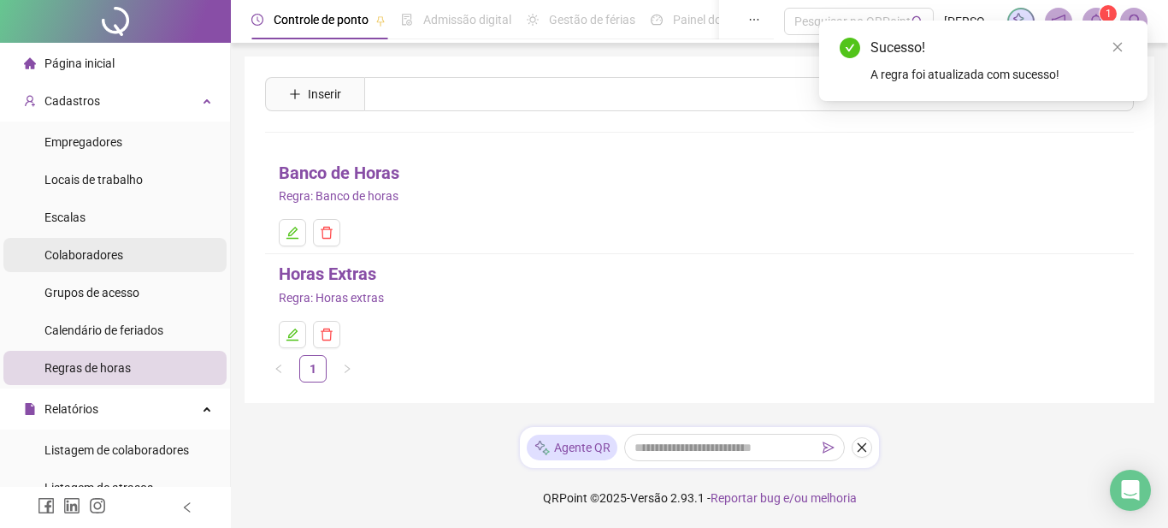
click at [101, 257] on span "Colaboradores" at bounding box center [83, 255] width 79 height 14
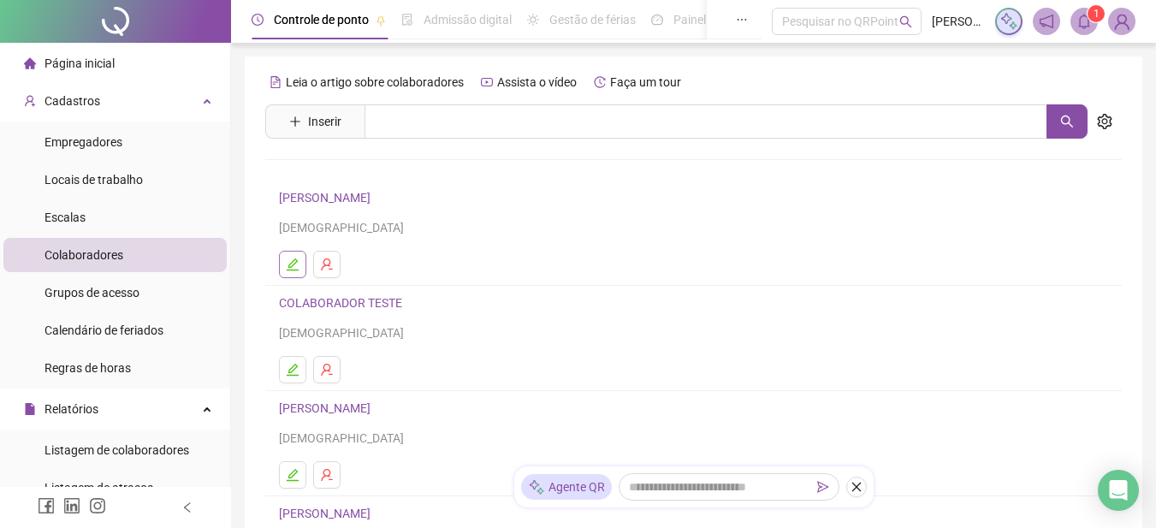
click at [287, 255] on button "button" at bounding box center [292, 264] width 27 height 27
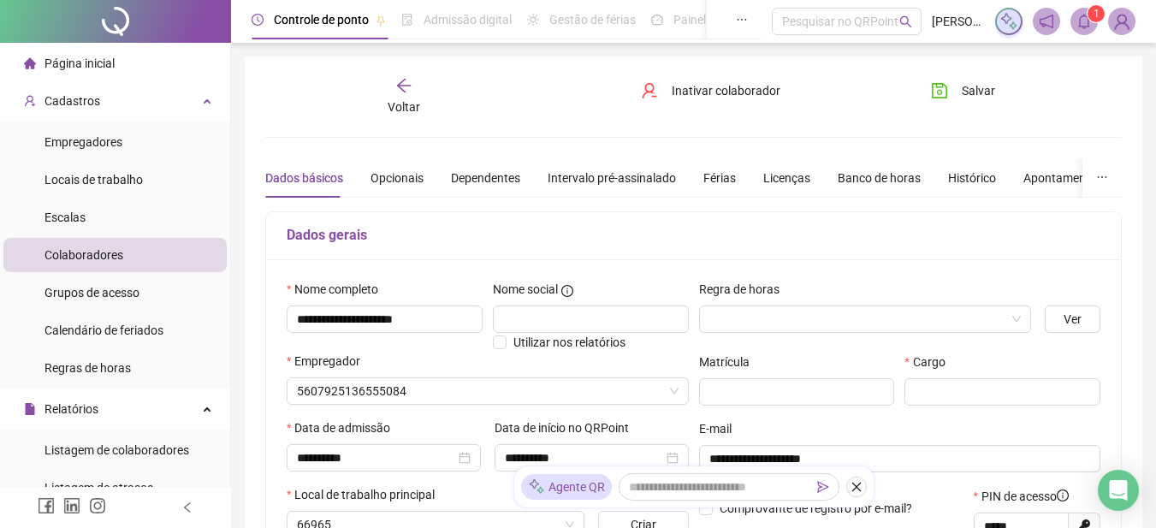
type input "*******"
click at [861, 173] on div "Banco de horas" at bounding box center [878, 178] width 83 height 19
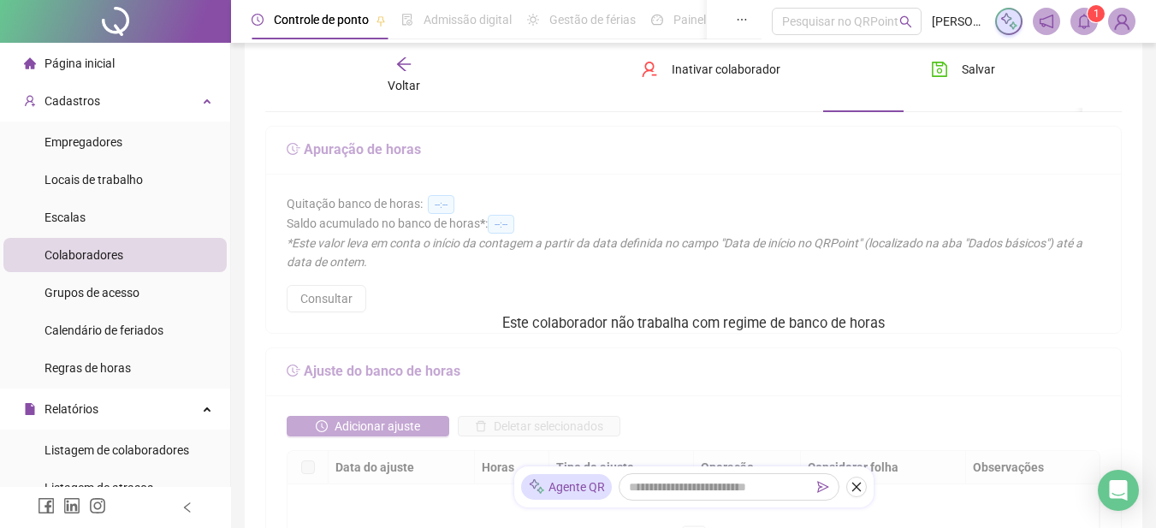
scroll to position [171, 0]
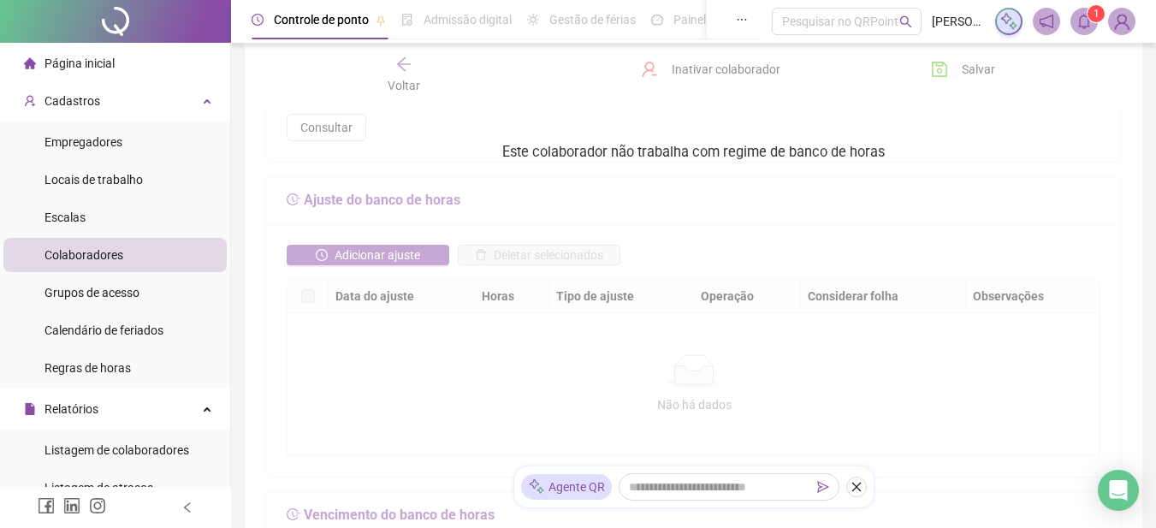
scroll to position [0, 0]
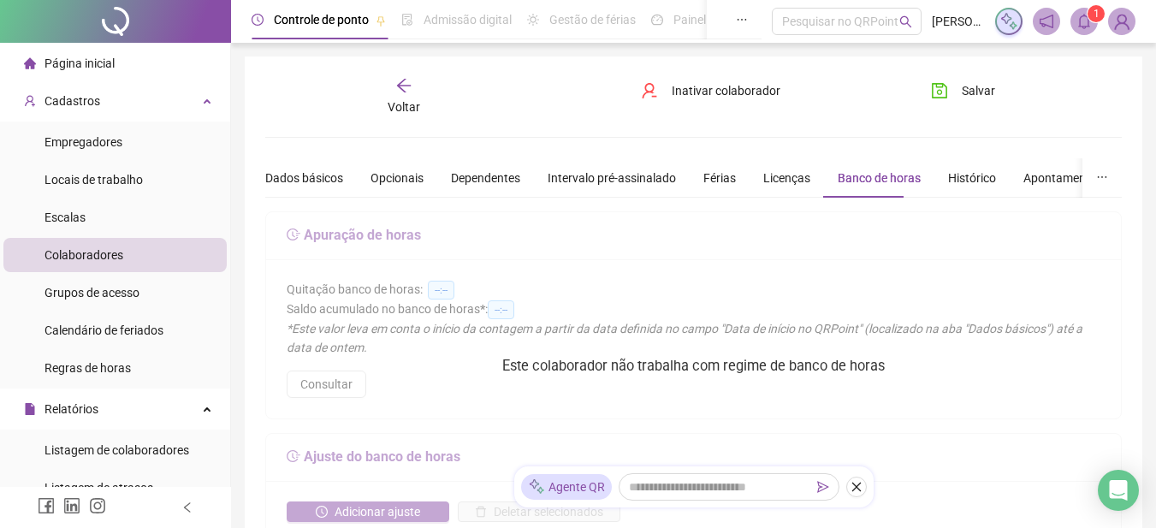
click at [86, 240] on div "Colaboradores" at bounding box center [83, 255] width 79 height 34
click at [89, 253] on span "Colaboradores" at bounding box center [83, 255] width 79 height 14
click at [393, 94] on div "Voltar" at bounding box center [404, 96] width 132 height 39
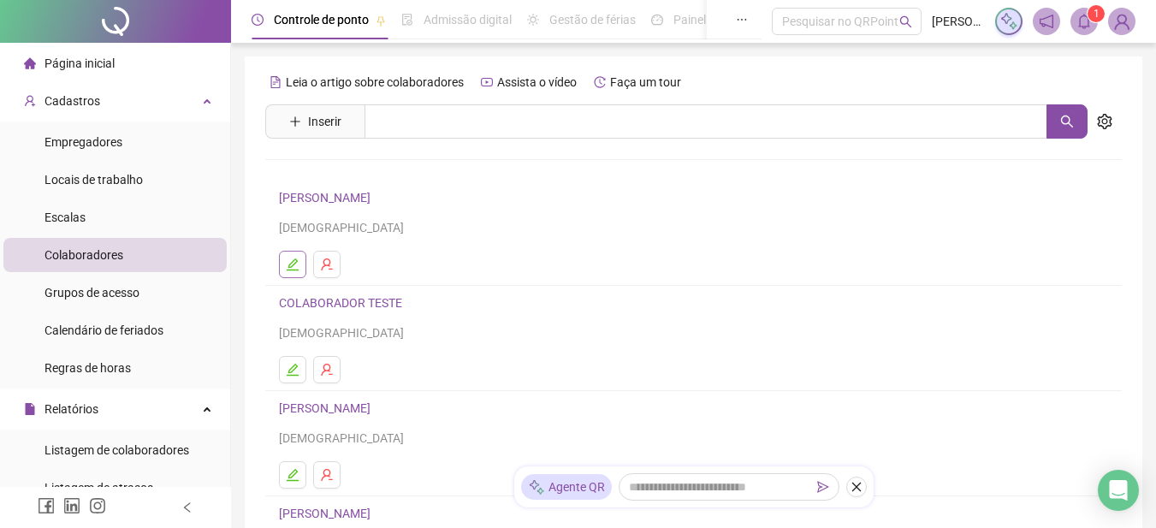
click at [293, 263] on icon "edit" at bounding box center [293, 264] width 14 height 14
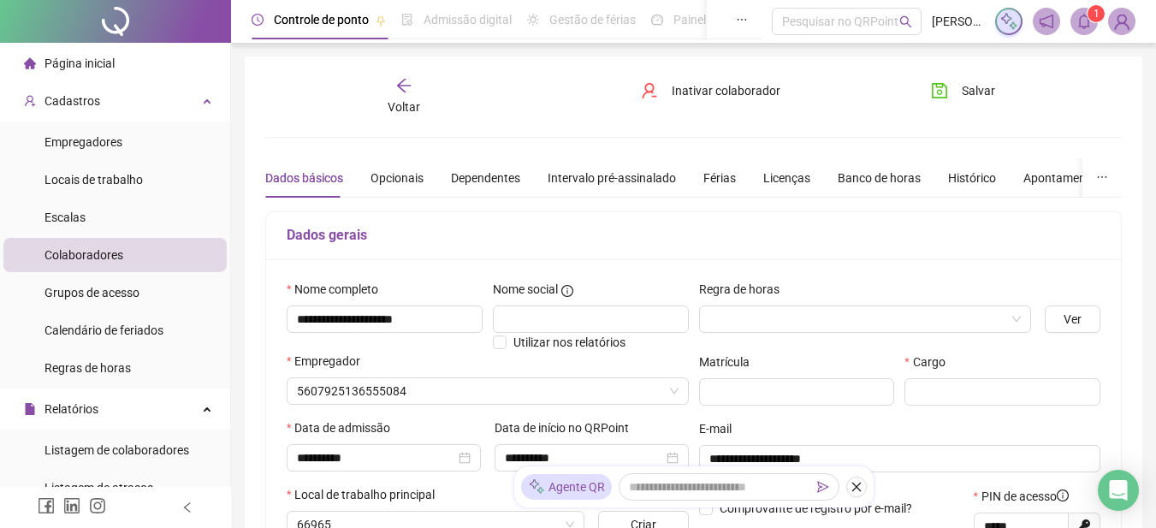
type input "*******"
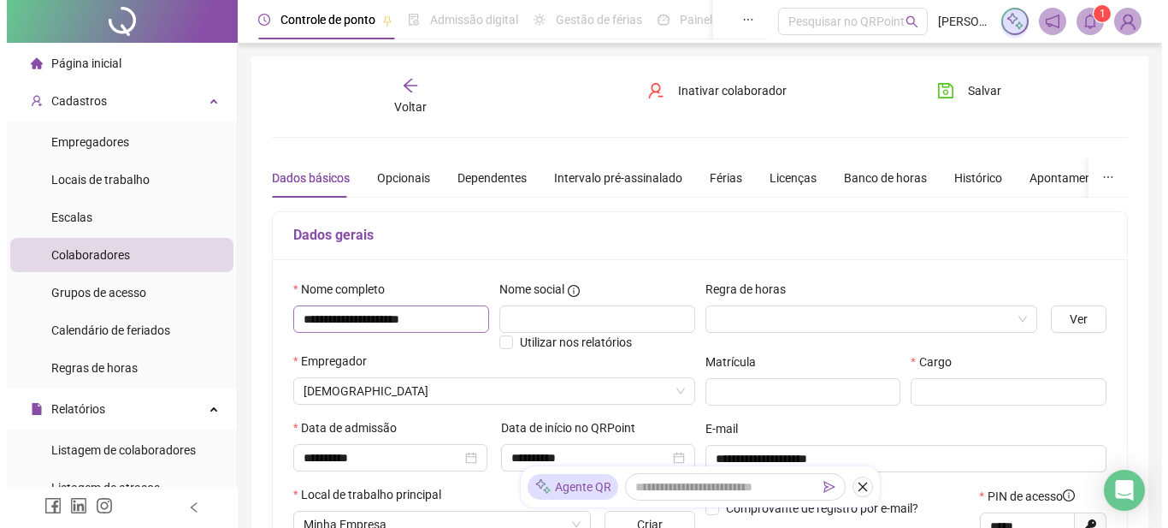
scroll to position [86, 0]
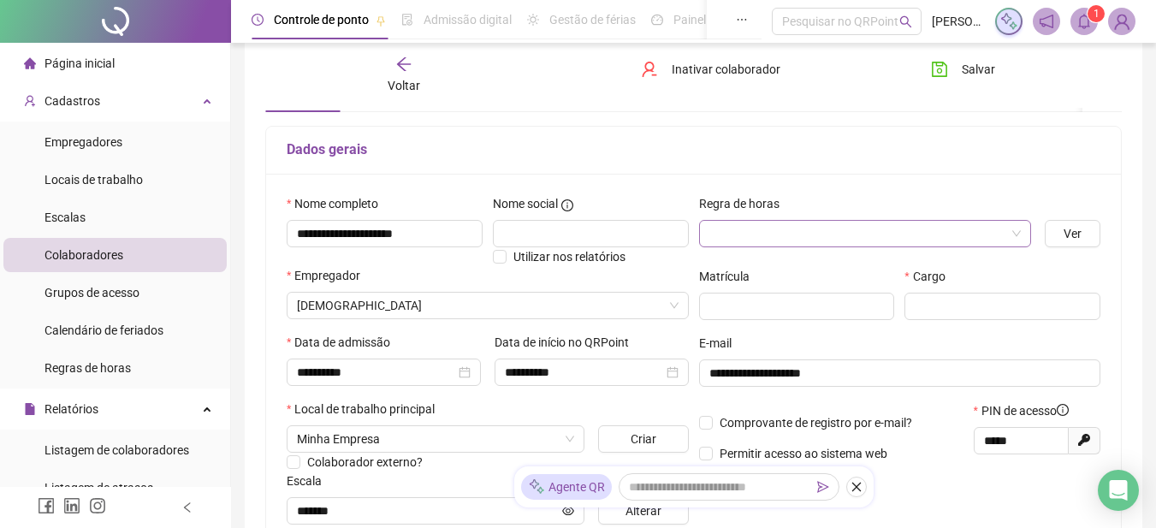
click at [766, 234] on input "search" at bounding box center [857, 234] width 297 height 26
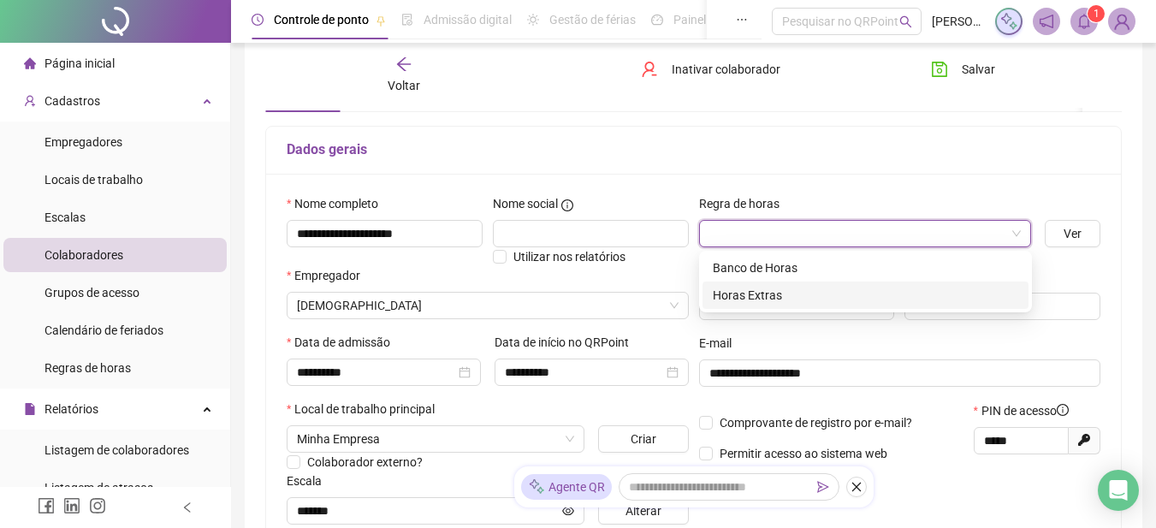
click at [770, 300] on div "Horas Extras" at bounding box center [865, 295] width 305 height 19
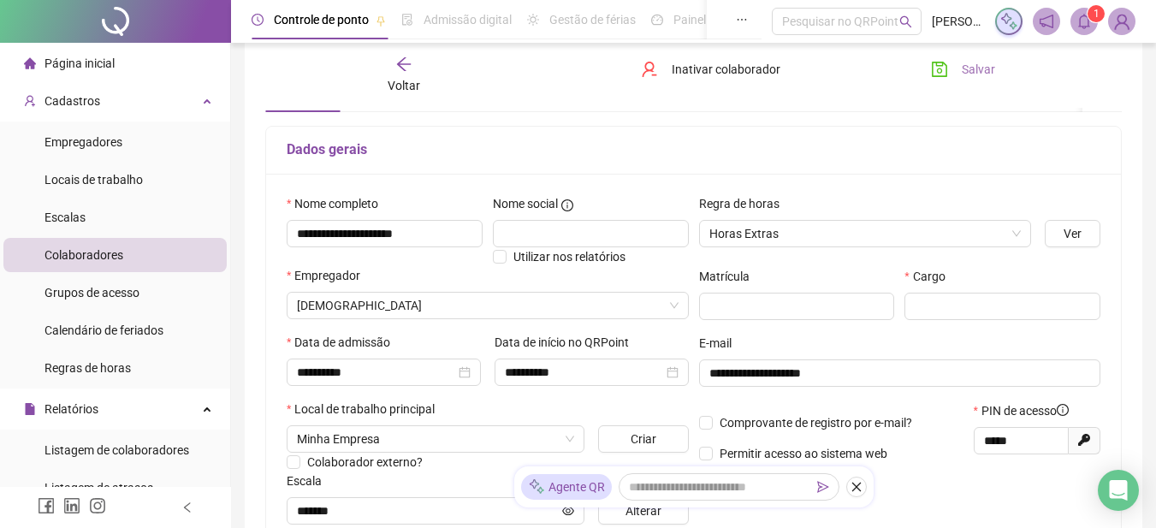
click at [934, 70] on icon "save" at bounding box center [939, 69] width 17 height 17
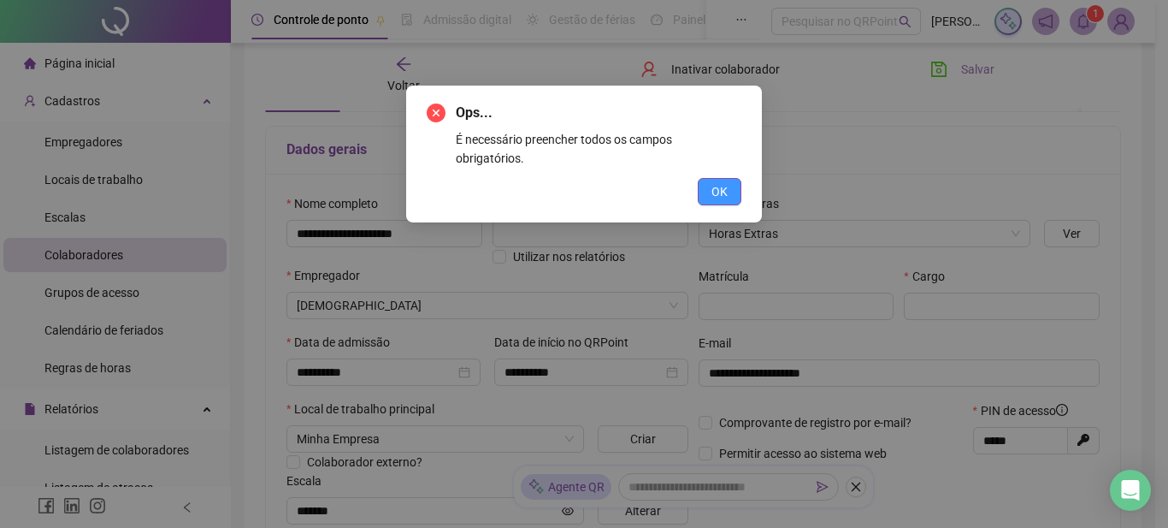
click at [723, 182] on span "OK" at bounding box center [720, 191] width 16 height 19
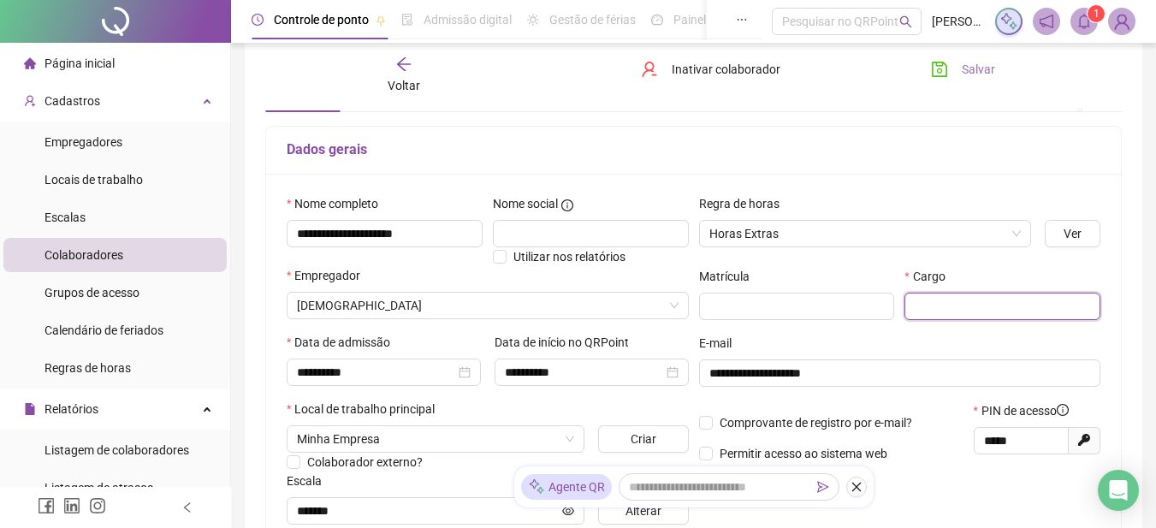
click at [932, 308] on input "text" at bounding box center [1002, 306] width 196 height 27
click at [406, 71] on icon "arrow-left" at bounding box center [403, 64] width 17 height 17
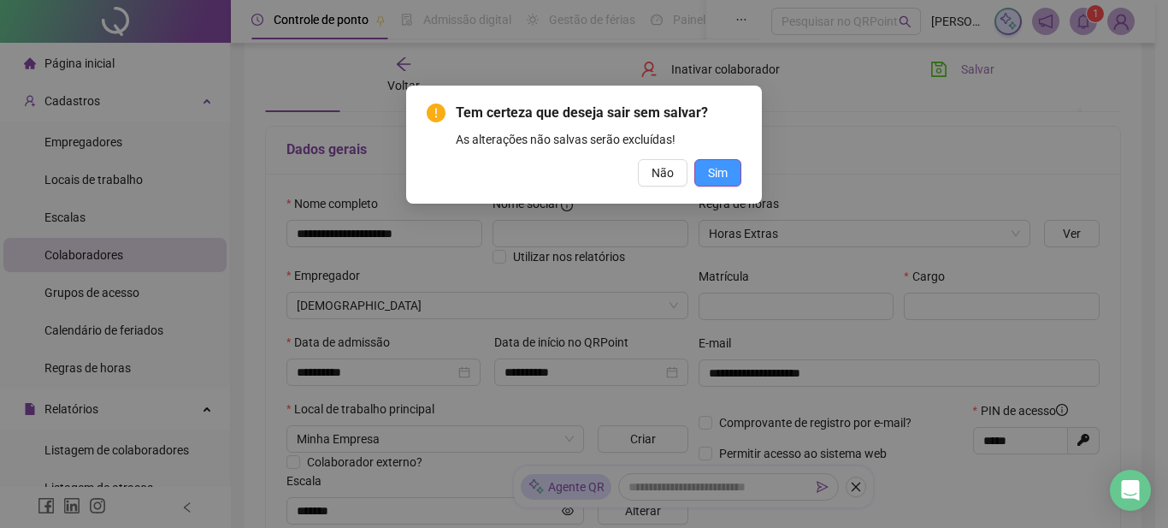
click at [710, 167] on span "Sim" at bounding box center [718, 172] width 20 height 19
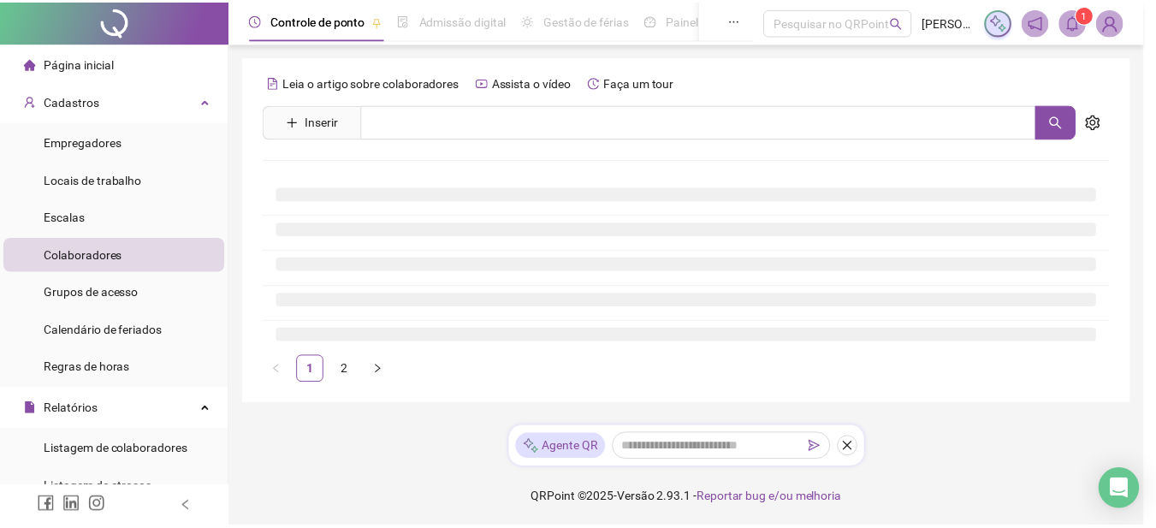
scroll to position [0, 0]
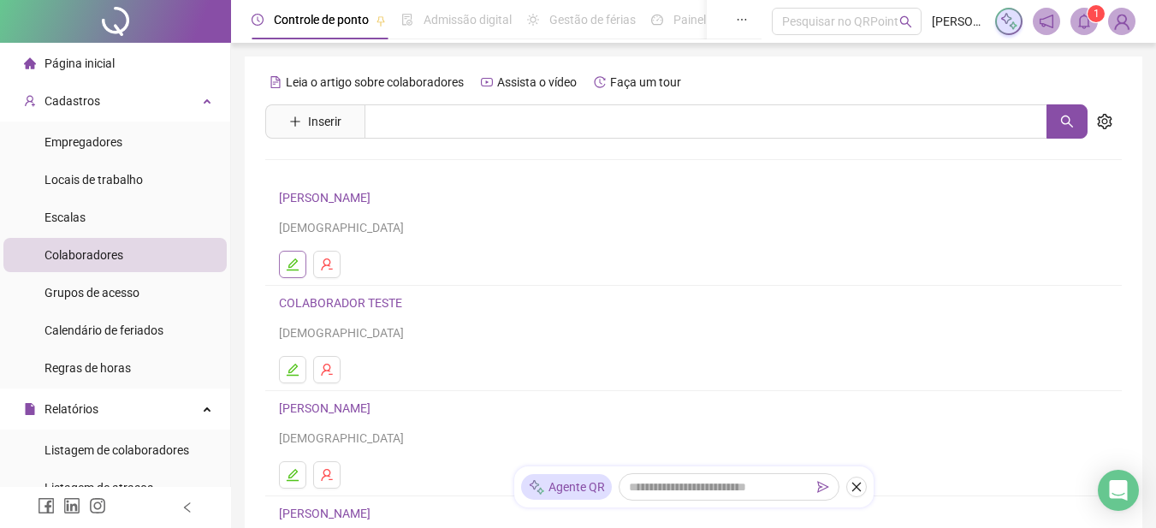
click at [292, 262] on icon "edit" at bounding box center [293, 264] width 12 height 12
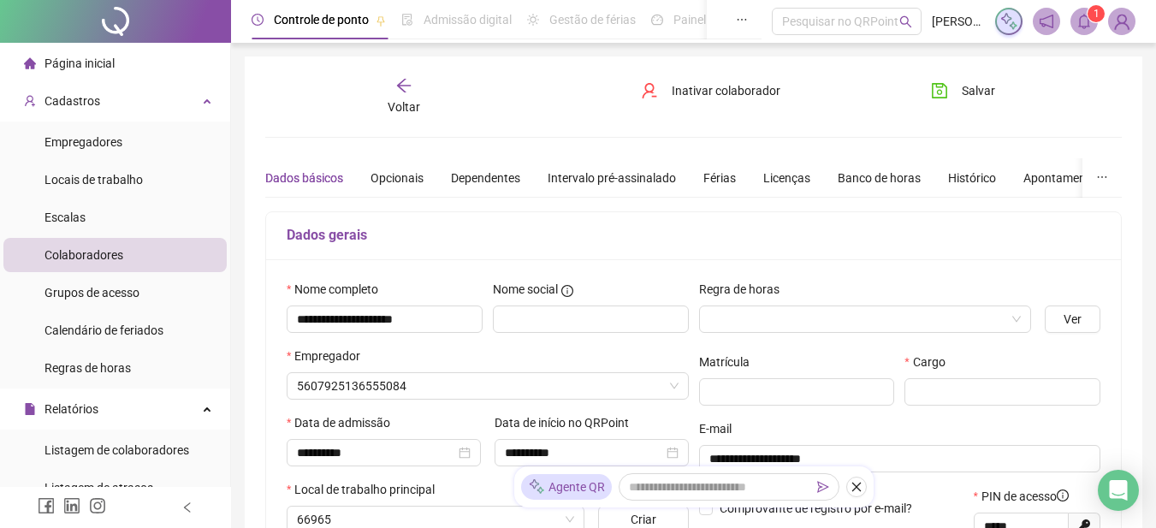
type input "*******"
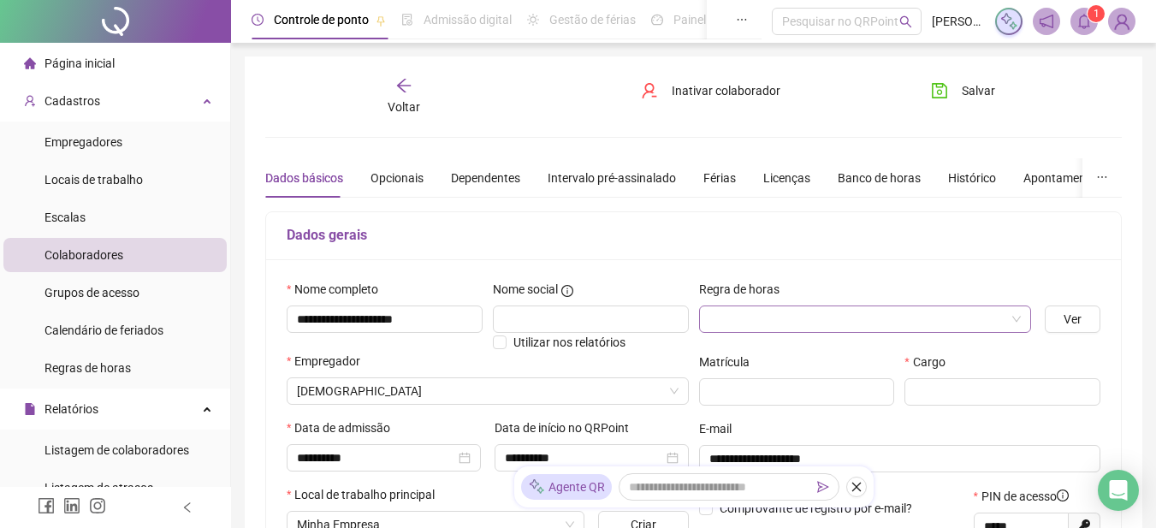
click at [761, 316] on input "search" at bounding box center [857, 319] width 297 height 26
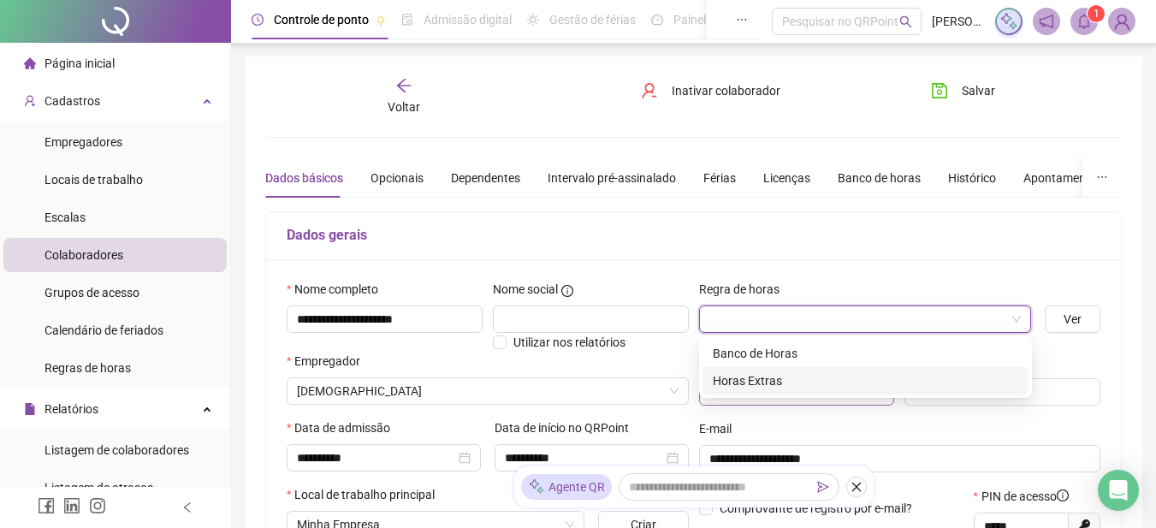
click at [735, 382] on div "Horas Extras" at bounding box center [865, 380] width 305 height 19
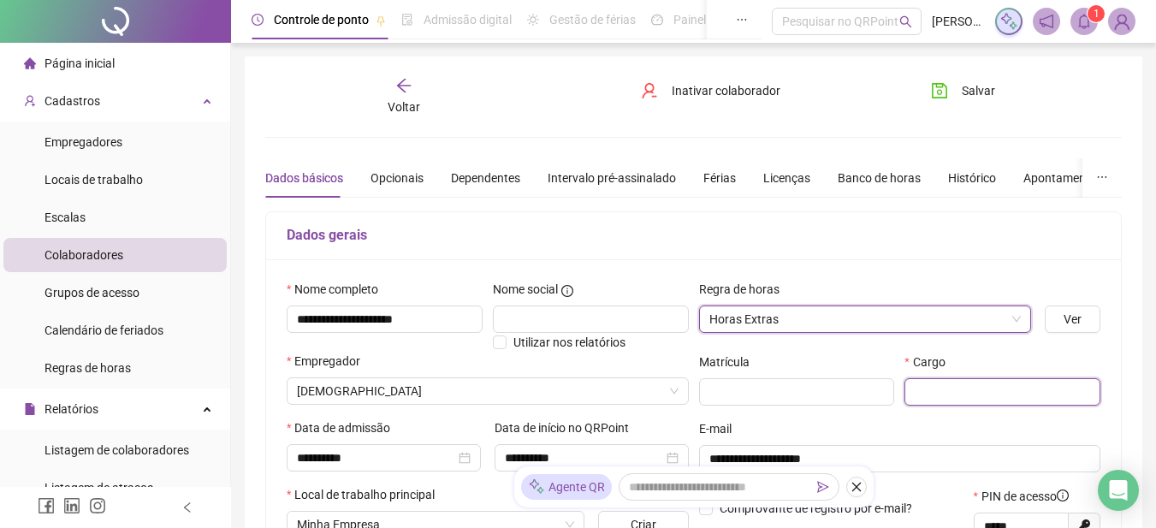
click at [932, 399] on input "text" at bounding box center [1002, 391] width 196 height 27
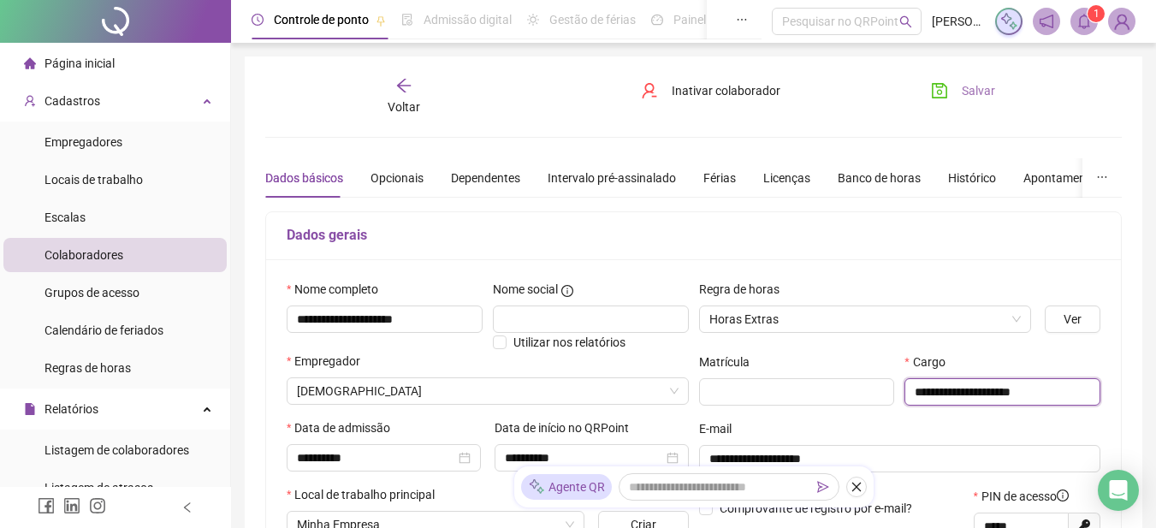
type input "**********"
click at [935, 83] on icon "save" at bounding box center [939, 90] width 17 height 17
click at [934, 89] on icon "save" at bounding box center [939, 90] width 17 height 17
click at [392, 96] on div "Voltar" at bounding box center [404, 96] width 132 height 39
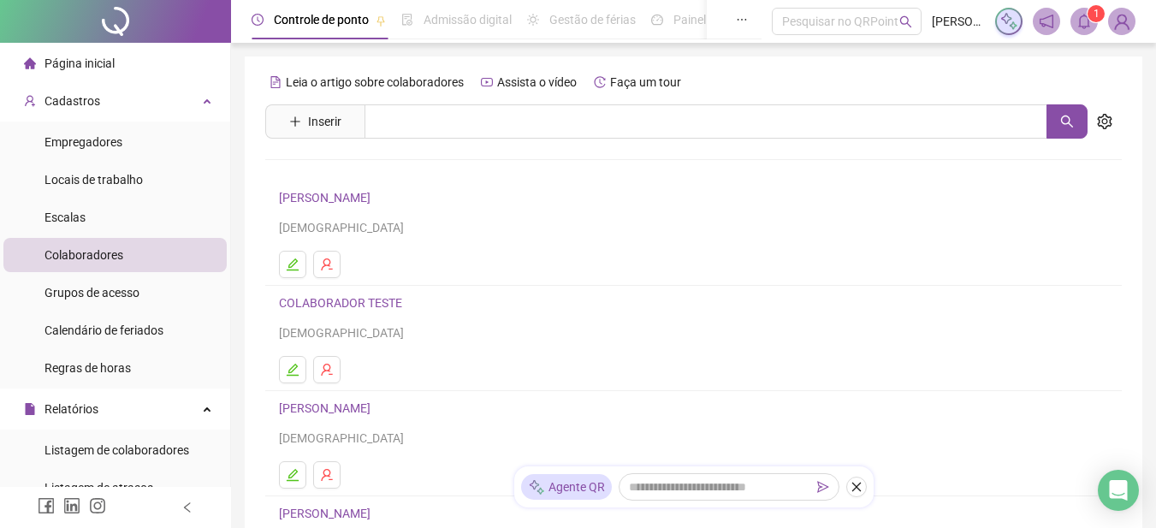
click at [289, 471] on icon "edit" at bounding box center [293, 475] width 14 height 14
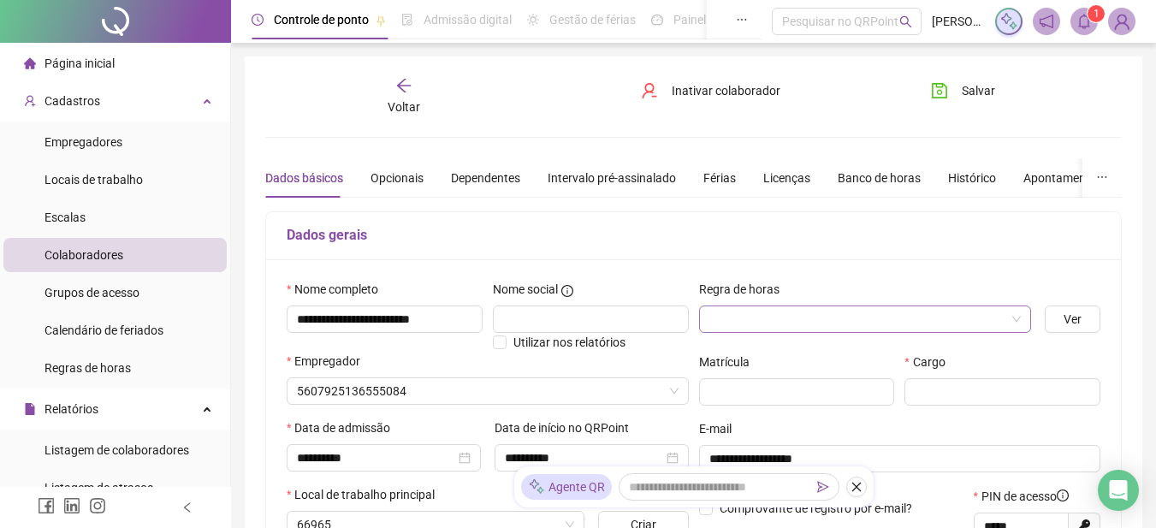
type input "*******"
click at [823, 311] on input "search" at bounding box center [857, 319] width 297 height 26
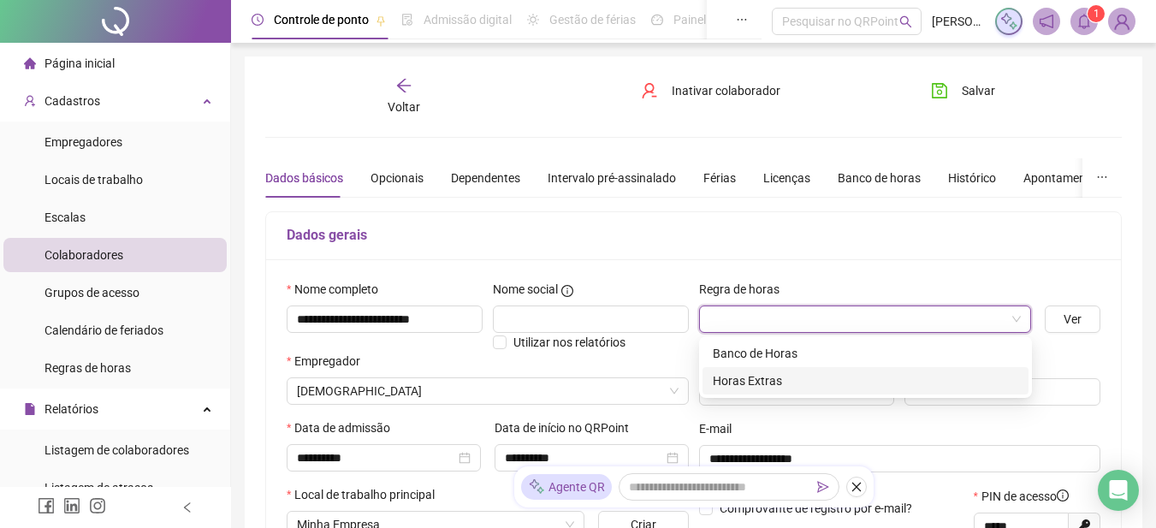
click at [773, 379] on div "Horas Extras" at bounding box center [865, 380] width 305 height 19
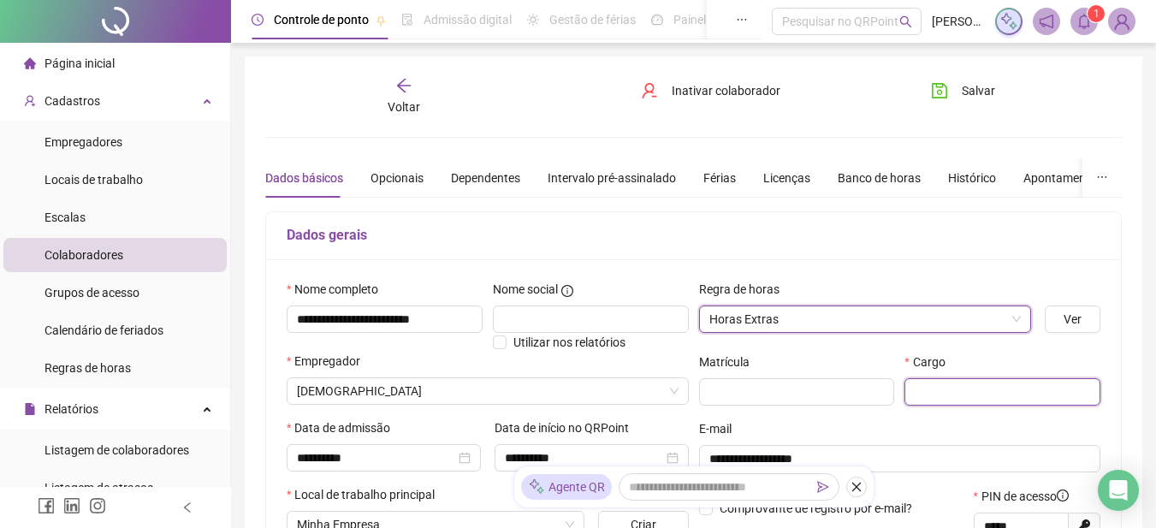
click at [932, 393] on input "text" at bounding box center [1002, 391] width 196 height 27
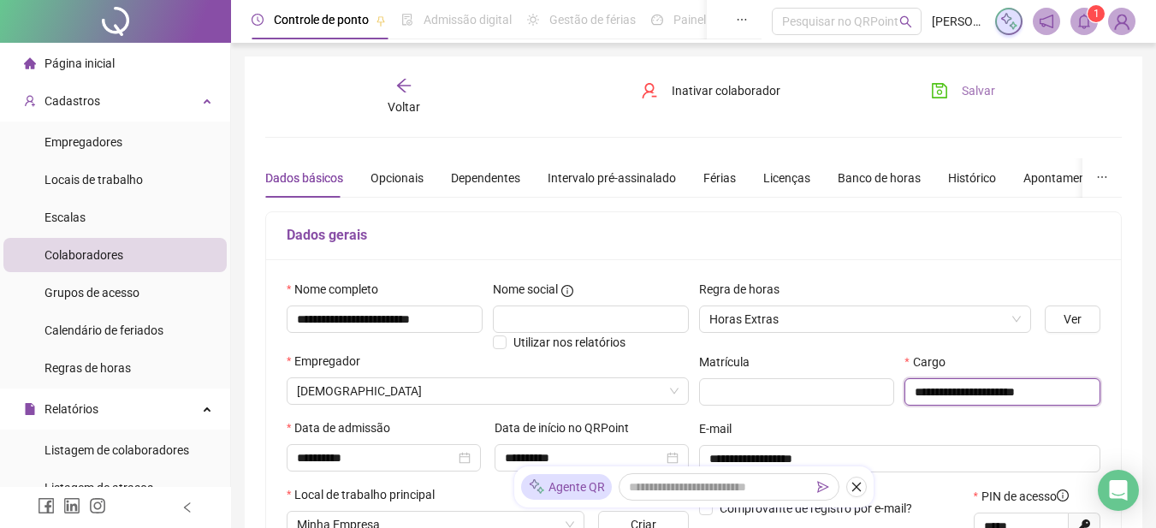
type input "**********"
click at [953, 78] on button "Salvar" at bounding box center [963, 90] width 90 height 27
click at [408, 74] on div "**********" at bounding box center [693, 479] width 897 height 846
click at [405, 74] on div "**********" at bounding box center [693, 479] width 897 height 846
click at [405, 86] on icon "arrow-left" at bounding box center [403, 85] width 17 height 17
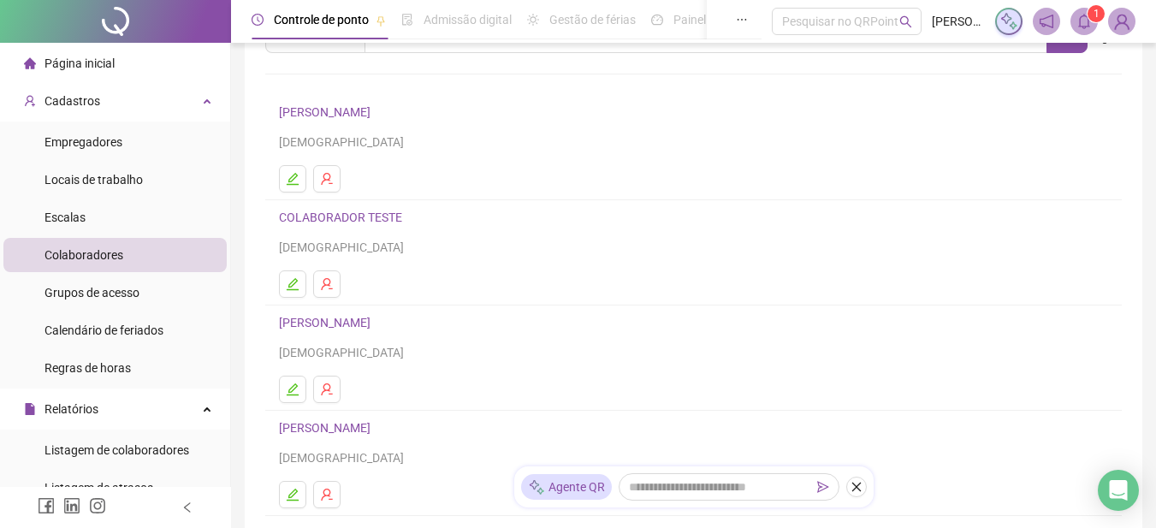
scroll to position [171, 0]
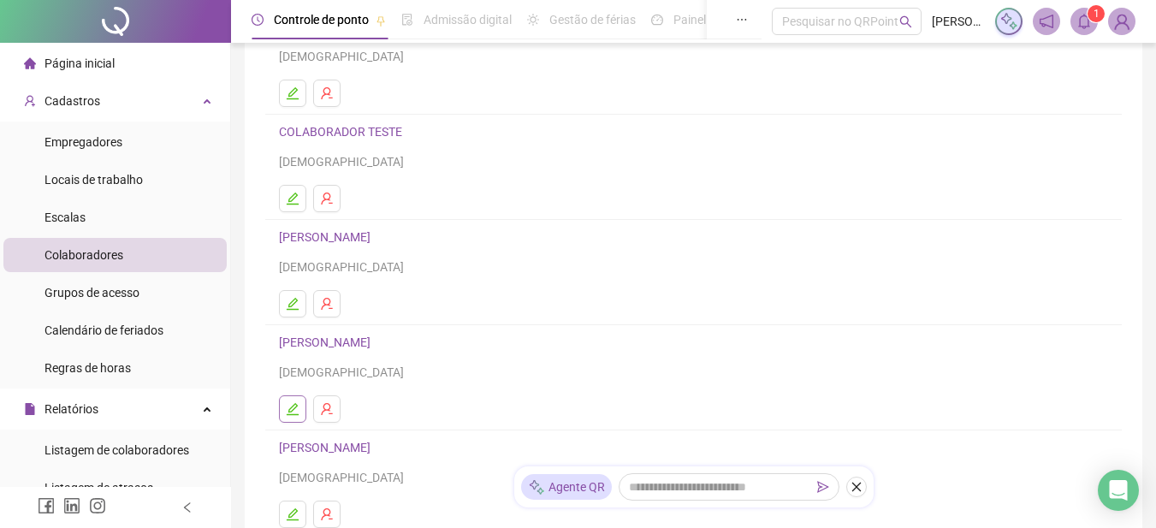
click at [290, 407] on icon "edit" at bounding box center [293, 409] width 14 height 14
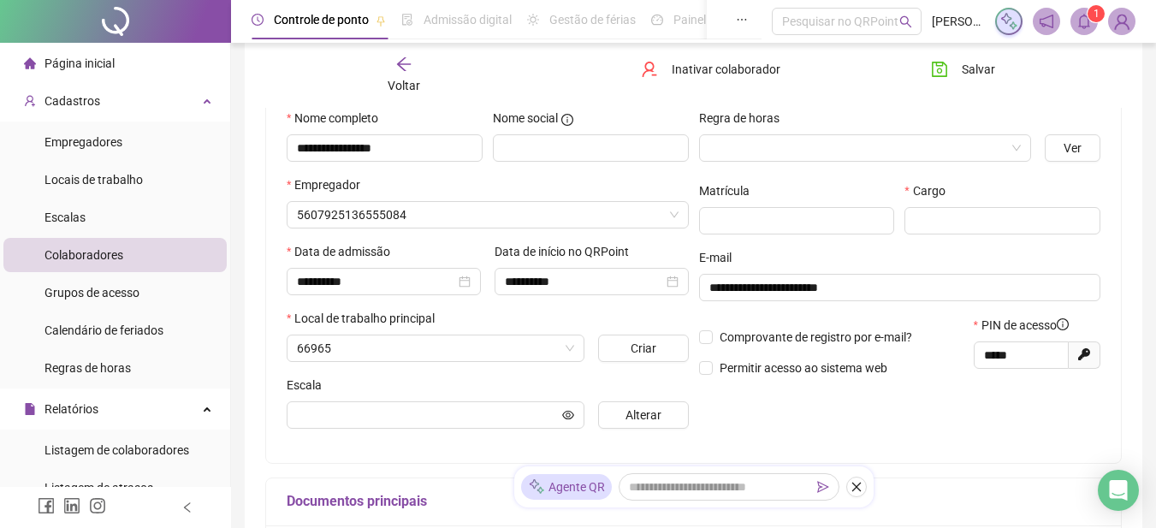
scroll to position [180, 0]
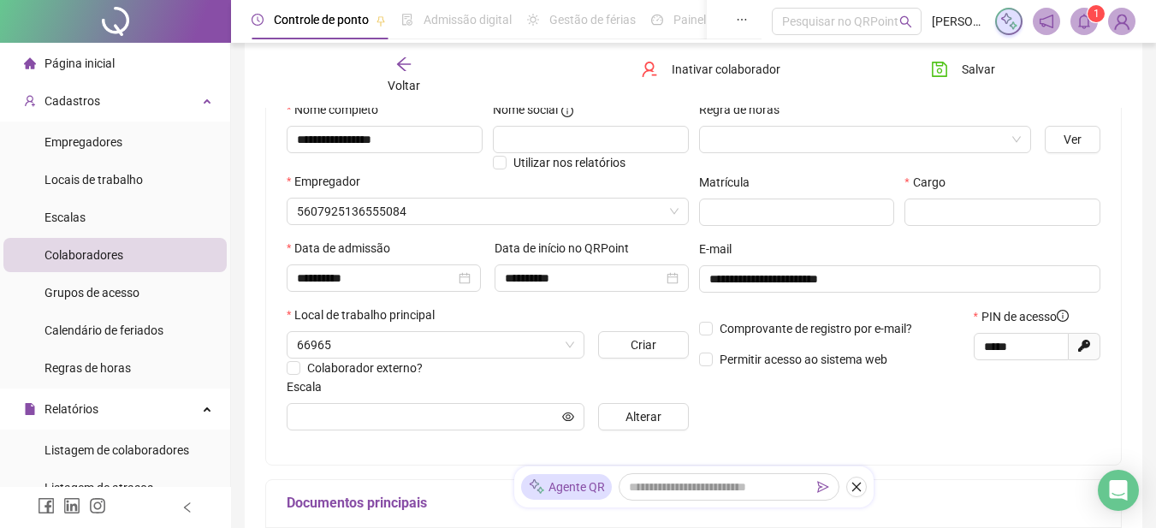
type input "*******"
click at [741, 138] on input "search" at bounding box center [857, 140] width 297 height 26
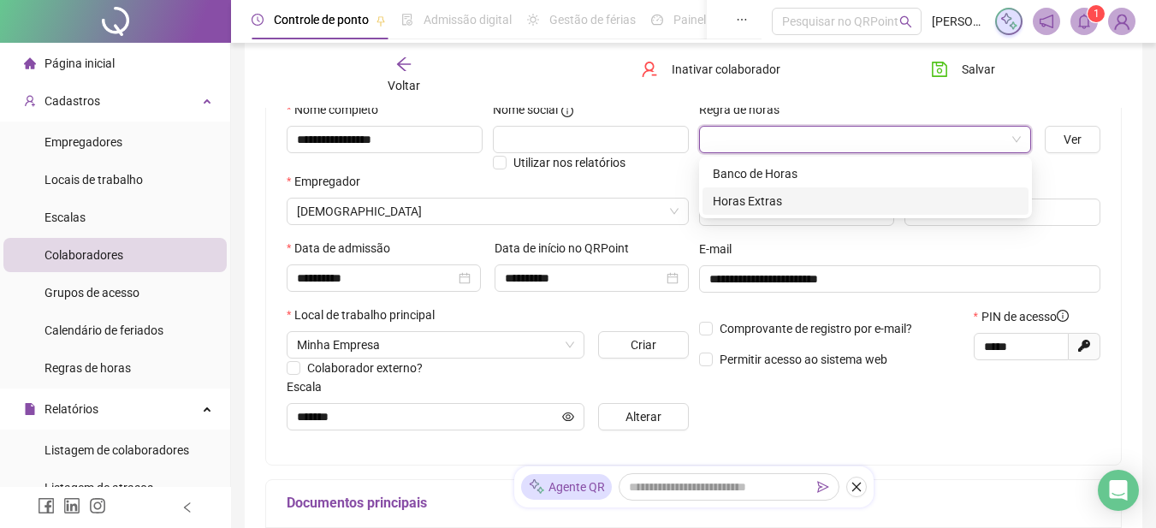
click at [748, 207] on div "Horas Extras" at bounding box center [865, 201] width 305 height 19
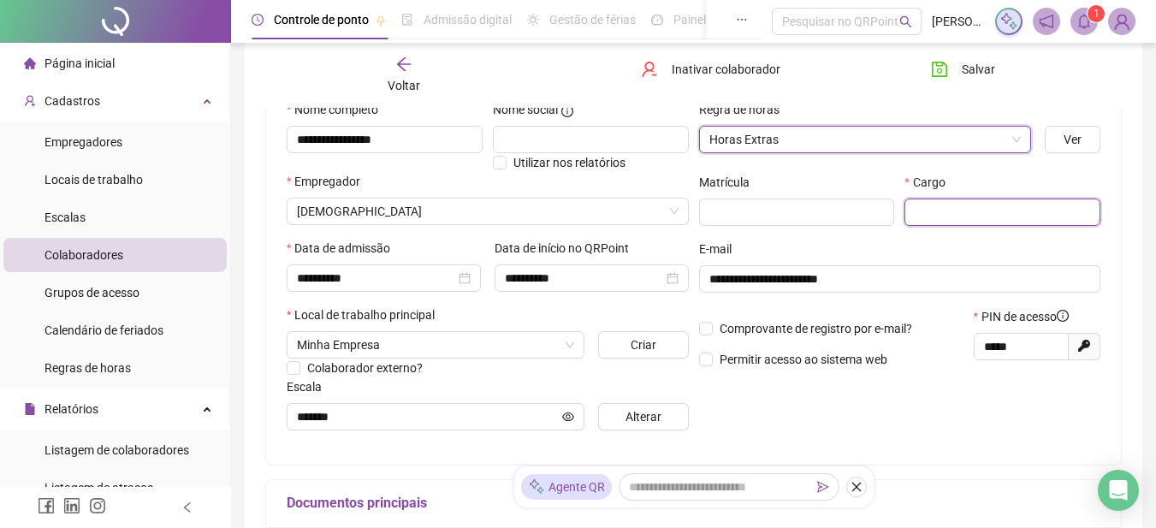
click at [914, 217] on input "text" at bounding box center [1002, 211] width 196 height 27
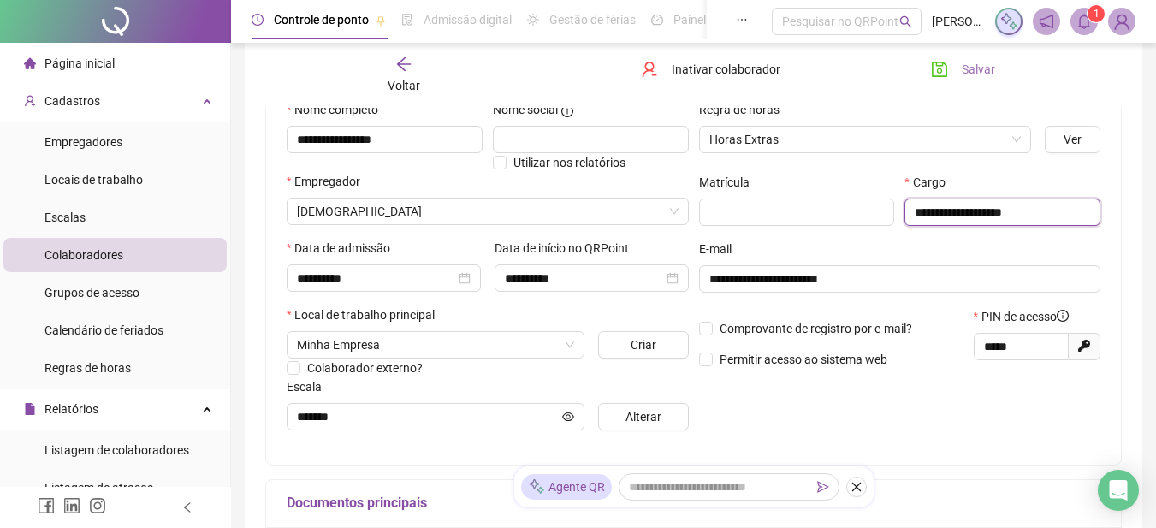
type input "**********"
click at [944, 66] on icon "save" at bounding box center [939, 69] width 17 height 17
click at [398, 71] on icon "arrow-left" at bounding box center [403, 64] width 17 height 17
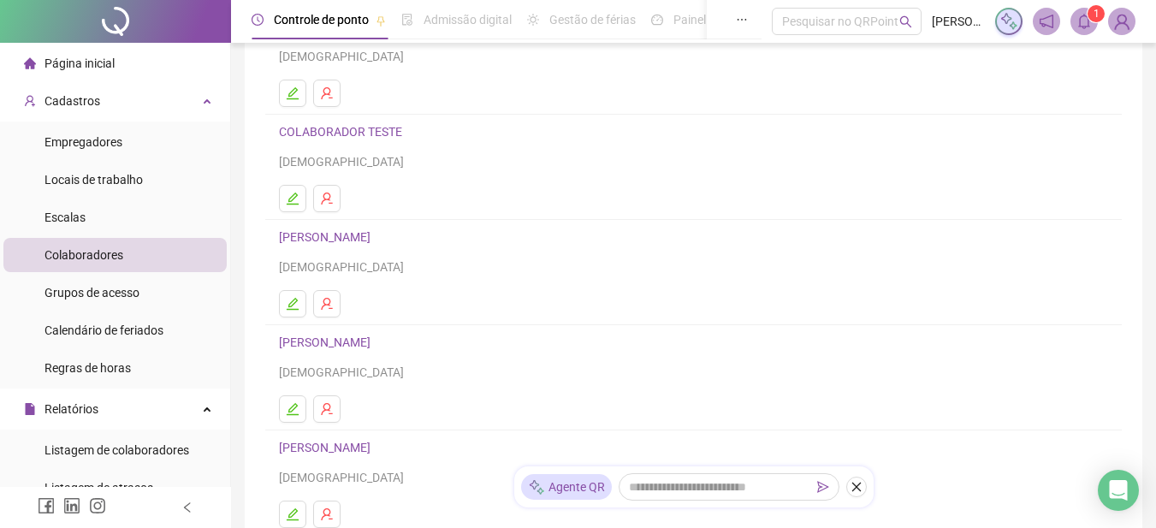
scroll to position [257, 0]
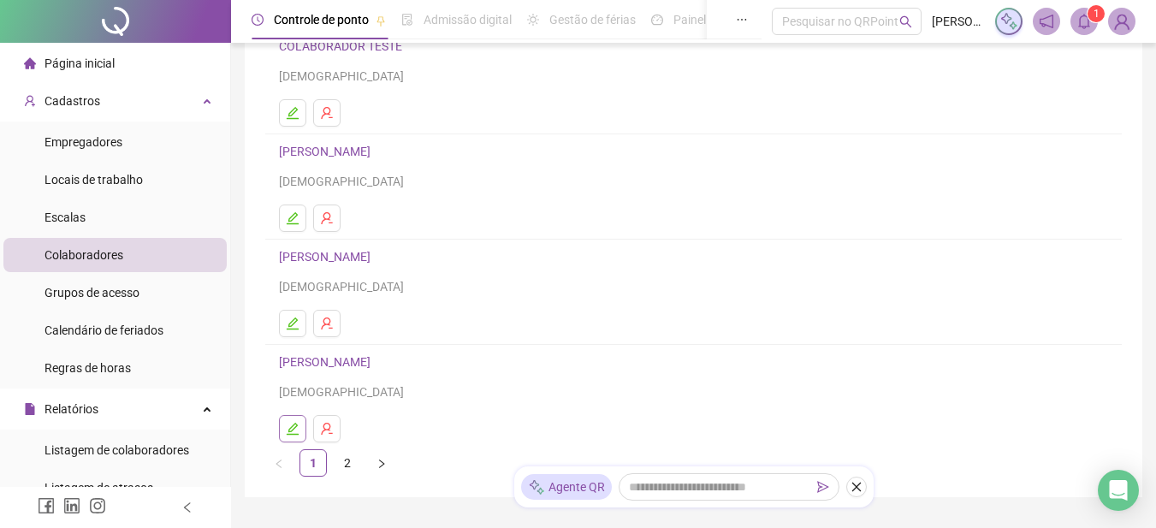
click at [297, 425] on icon "edit" at bounding box center [293, 429] width 12 height 12
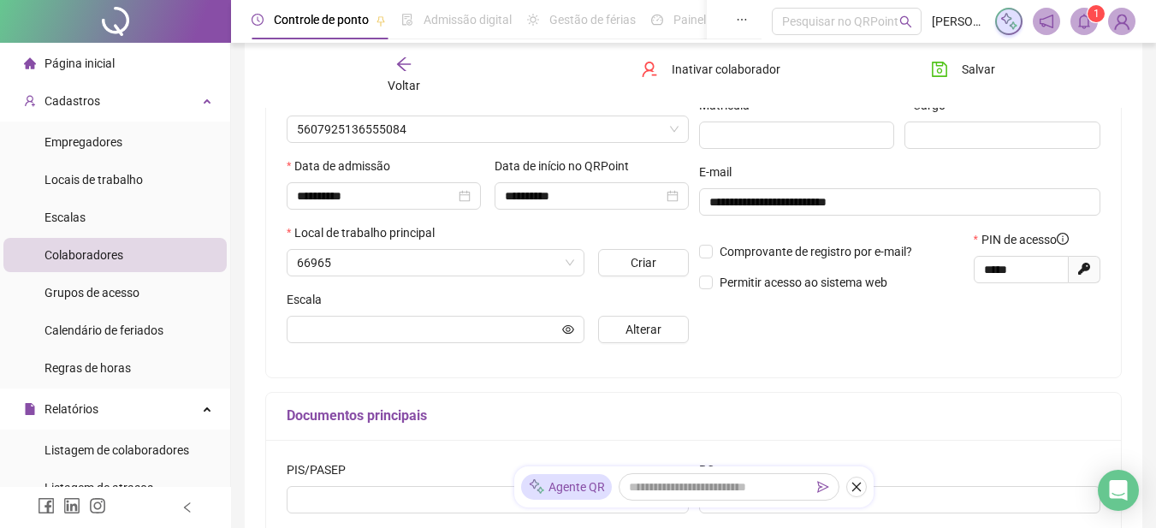
scroll to position [265, 0]
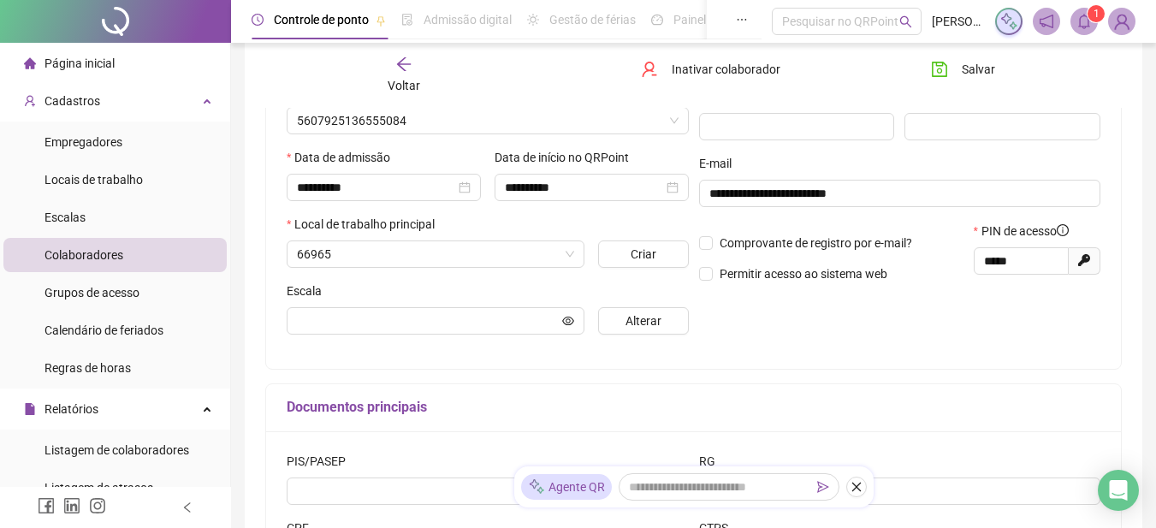
type input "*******"
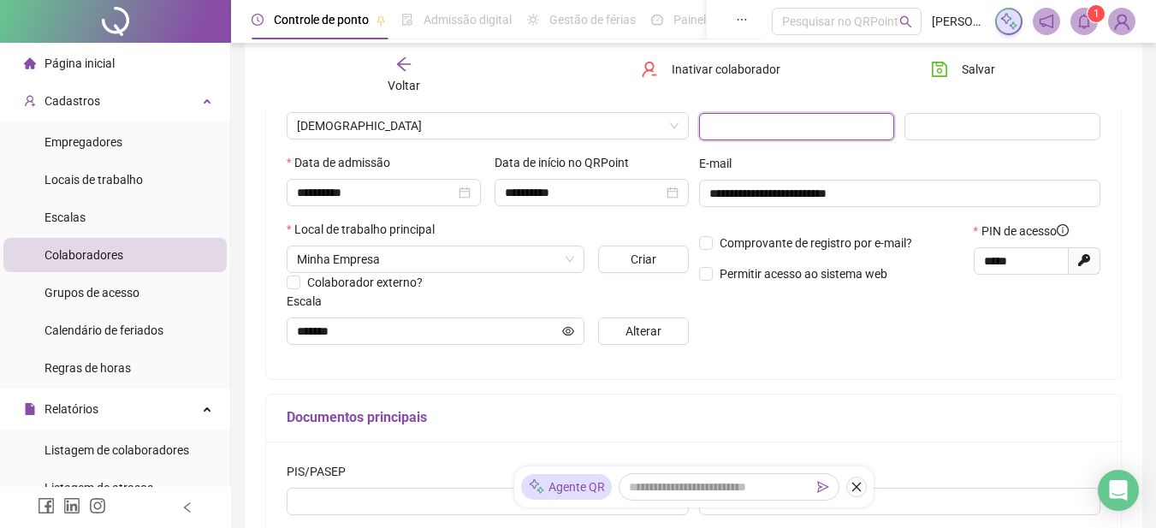
click at [778, 125] on input "text" at bounding box center [797, 126] width 196 height 27
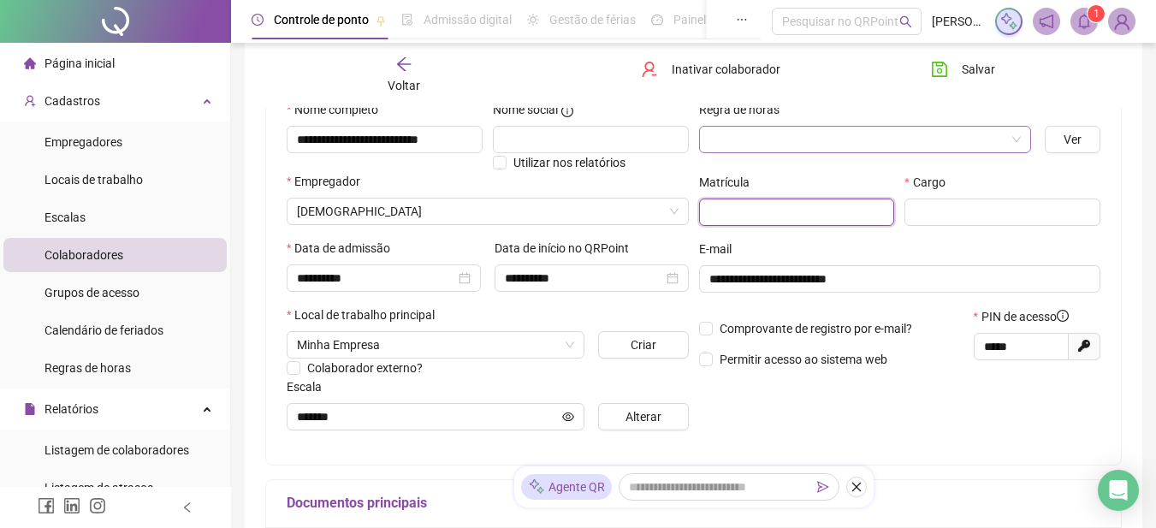
scroll to position [94, 0]
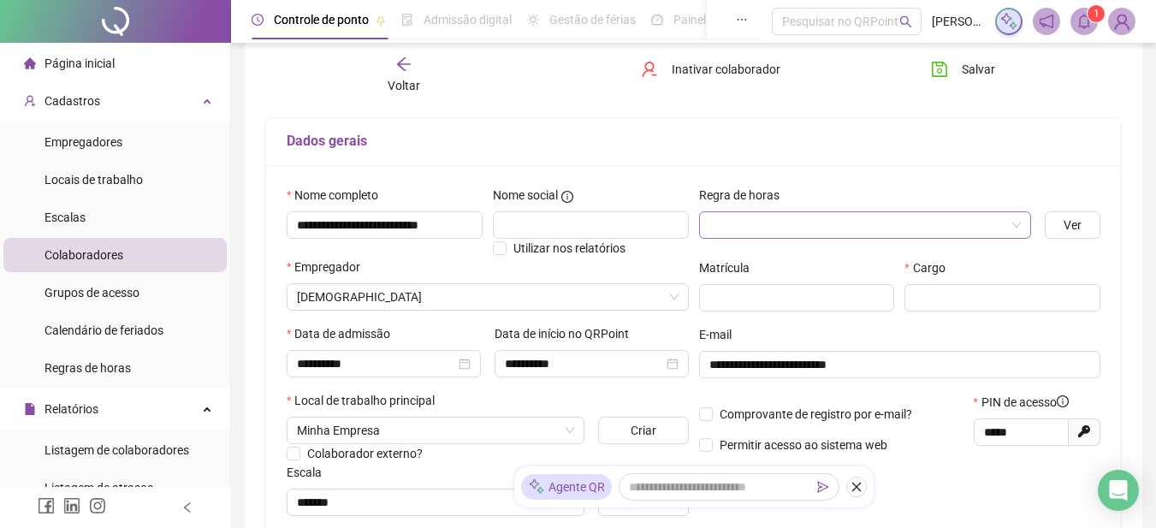
click at [762, 213] on input "search" at bounding box center [857, 225] width 297 height 26
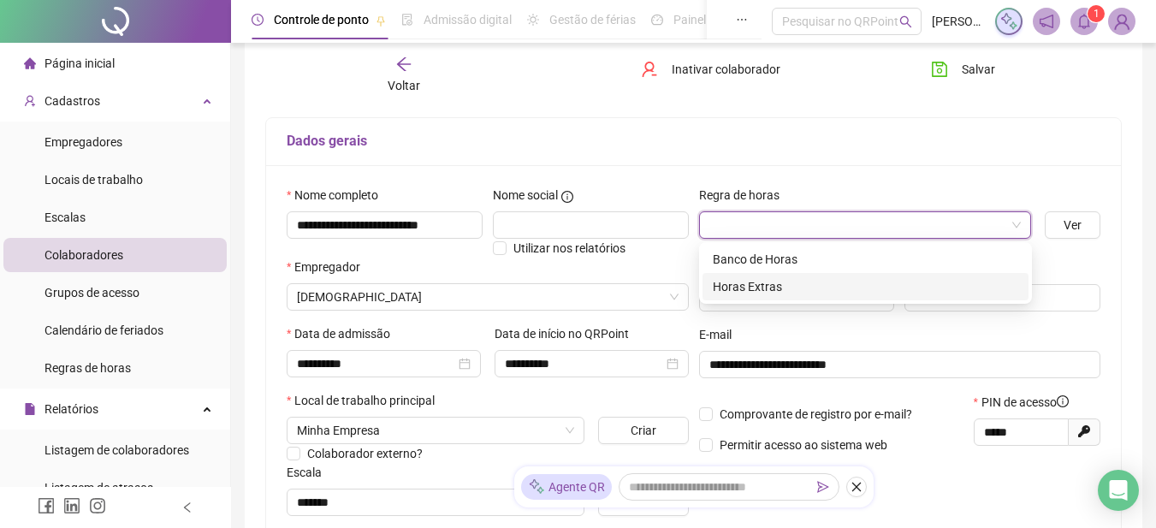
click at [751, 286] on div "Horas Extras" at bounding box center [865, 286] width 305 height 19
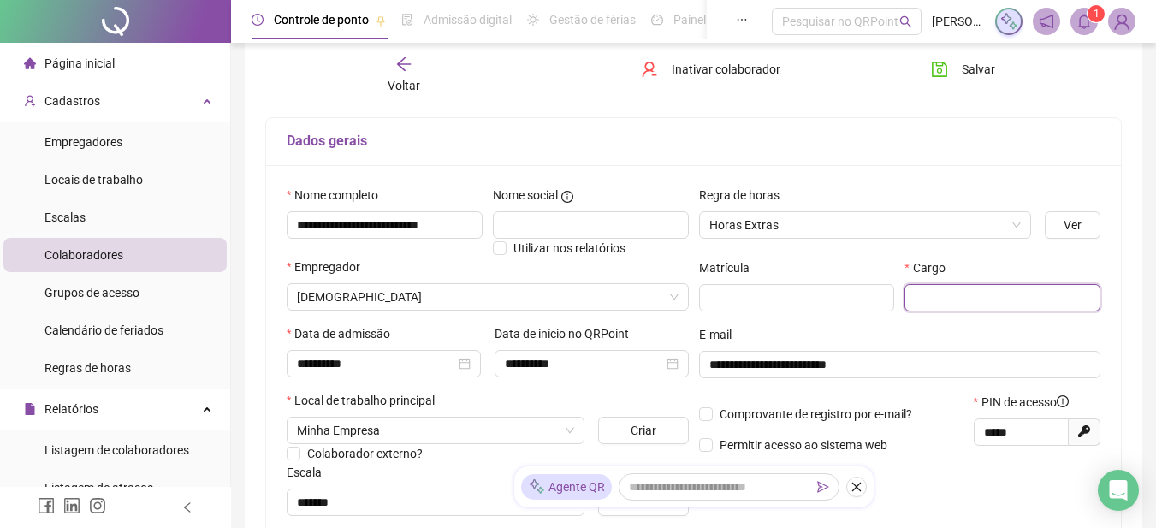
click at [949, 298] on input "text" at bounding box center [1002, 297] width 196 height 27
type input "**********"
click at [939, 71] on icon "save" at bounding box center [939, 69] width 17 height 17
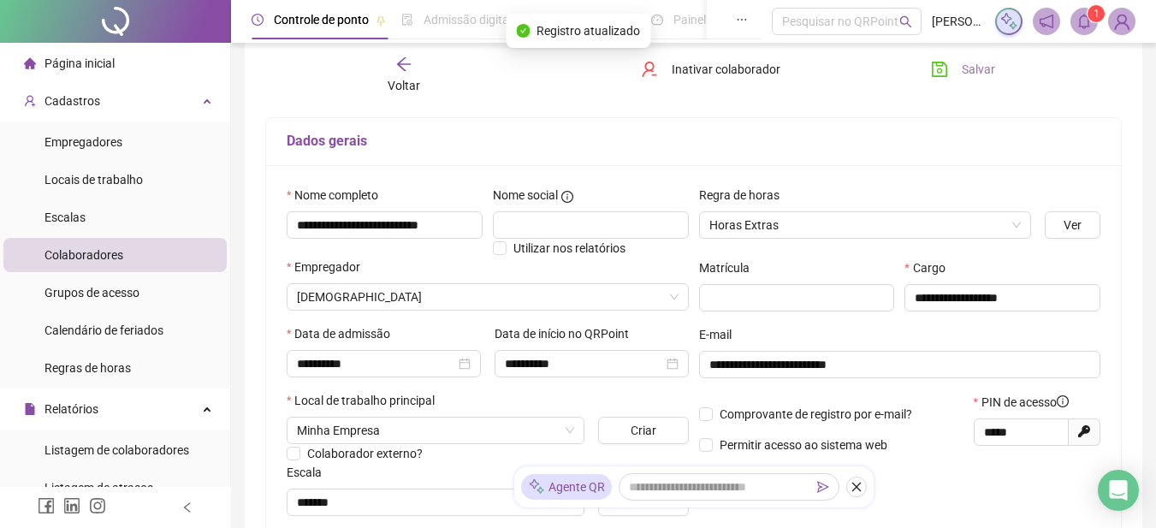
click at [407, 68] on icon "arrow-left" at bounding box center [403, 64] width 17 height 17
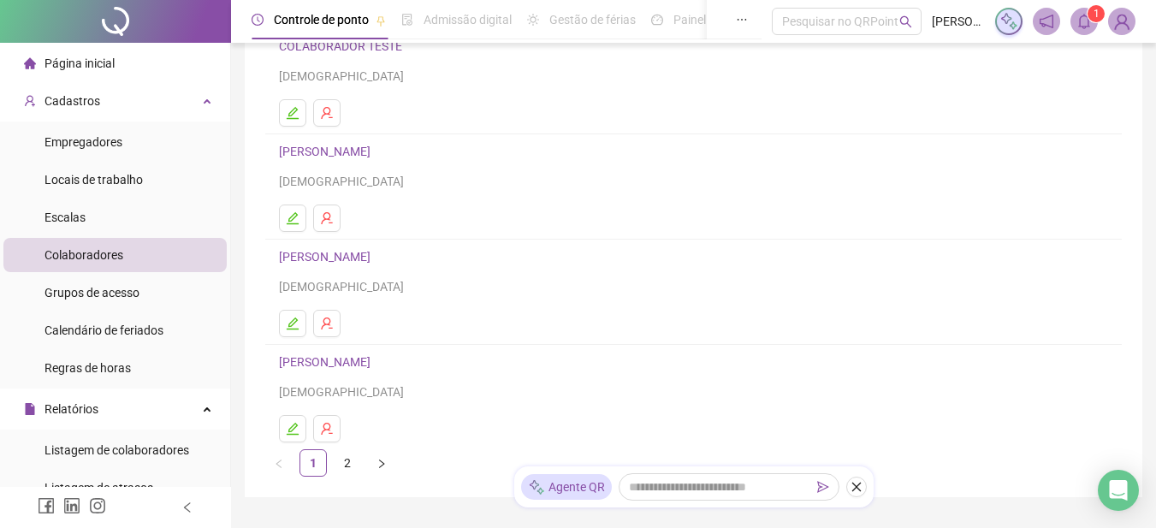
scroll to position [340, 0]
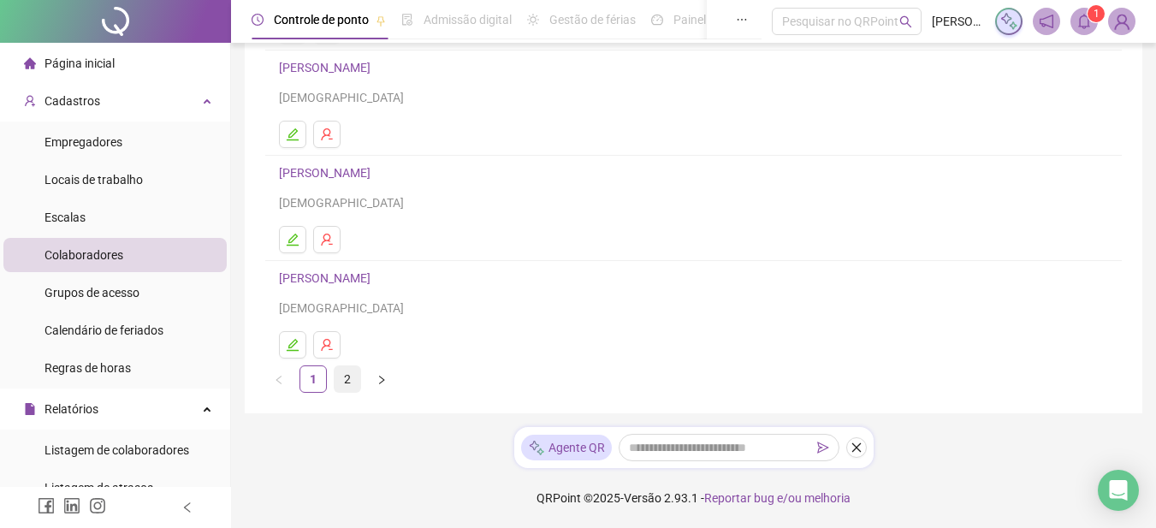
click at [345, 378] on link "2" at bounding box center [347, 379] width 26 height 26
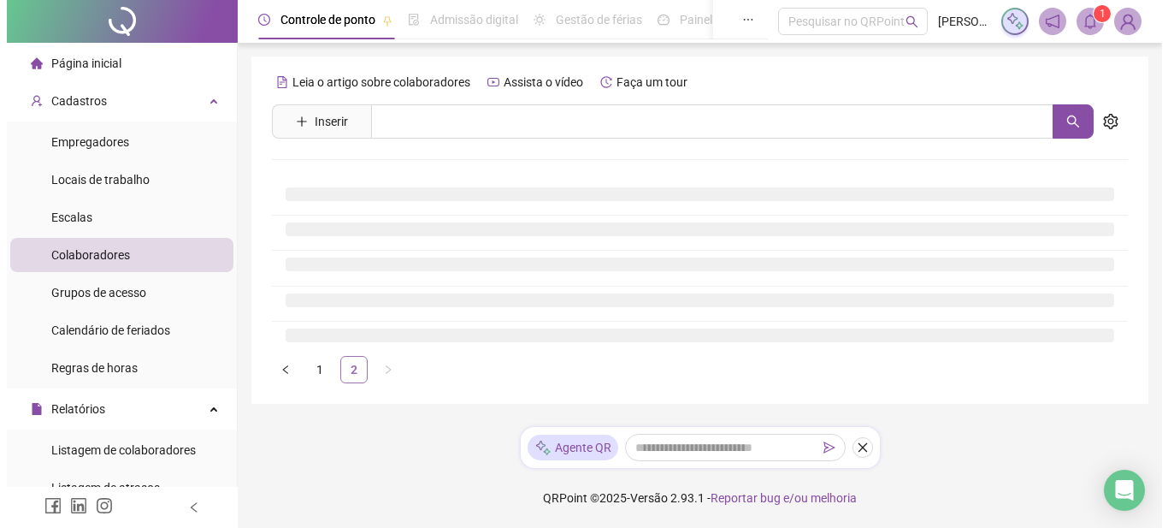
scroll to position [0, 0]
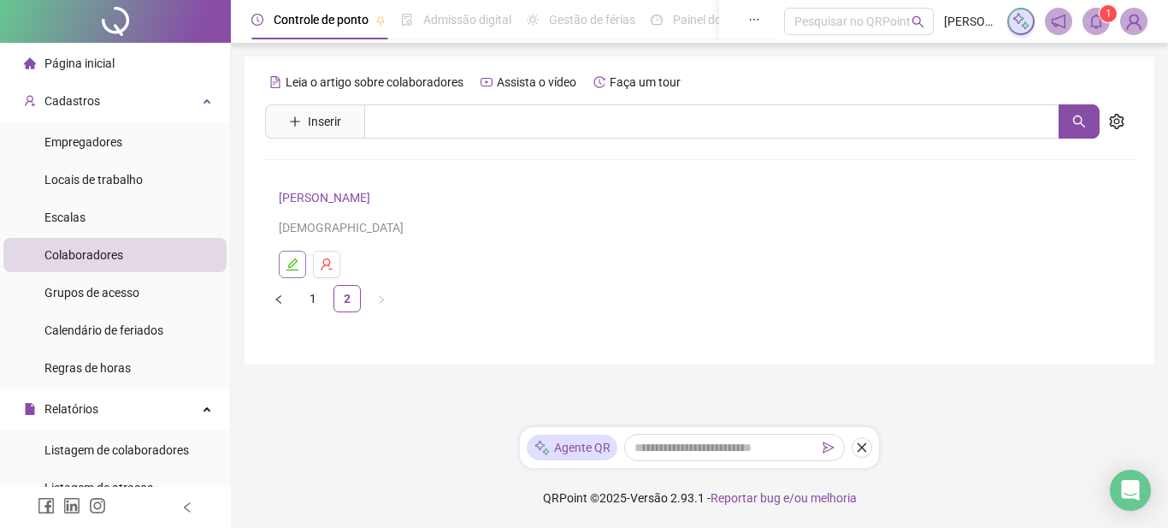
click at [297, 265] on icon "edit" at bounding box center [293, 264] width 14 height 14
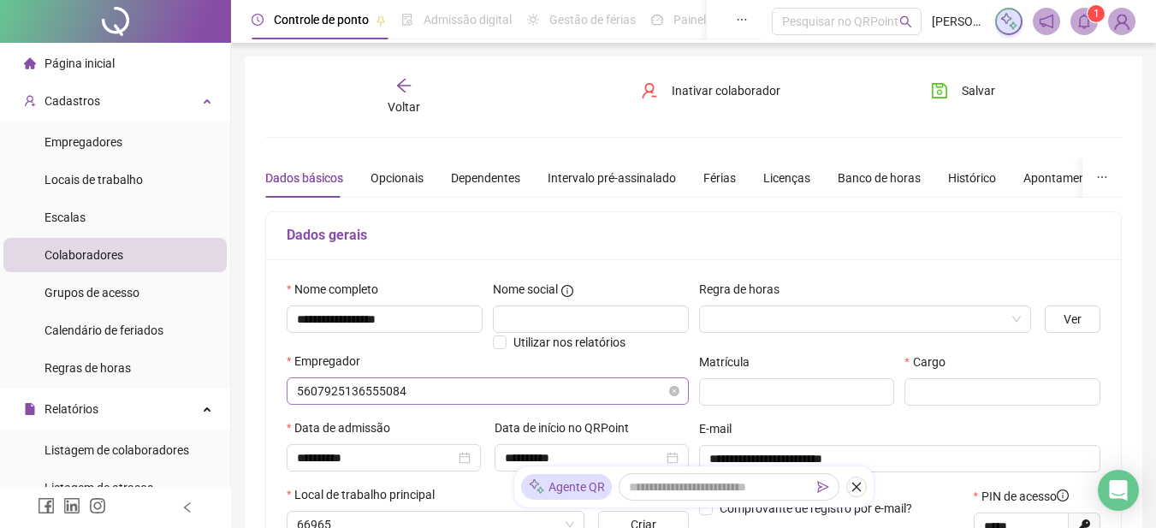
type input "*******"
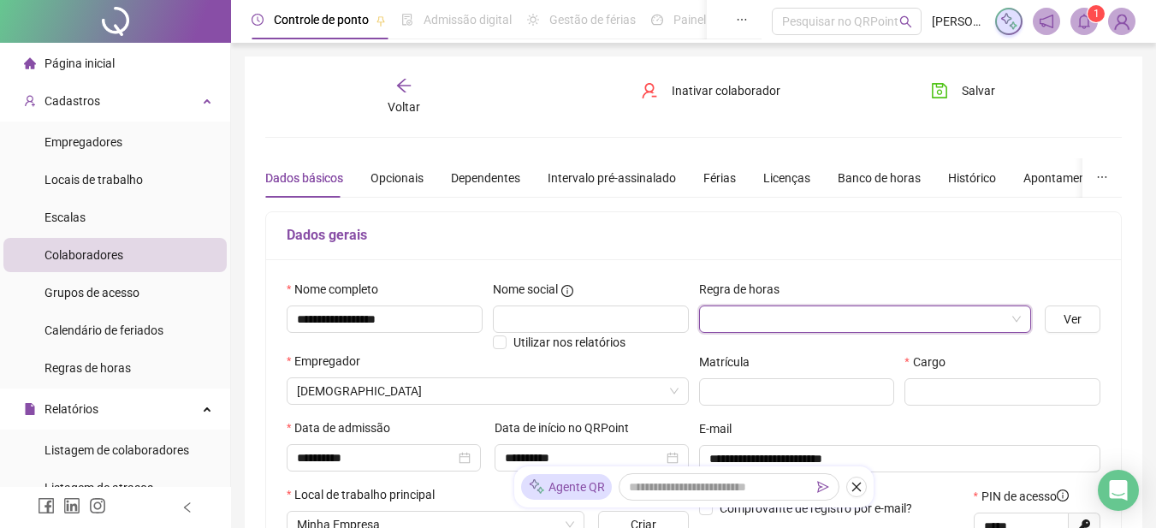
click at [751, 316] on input "search" at bounding box center [857, 319] width 297 height 26
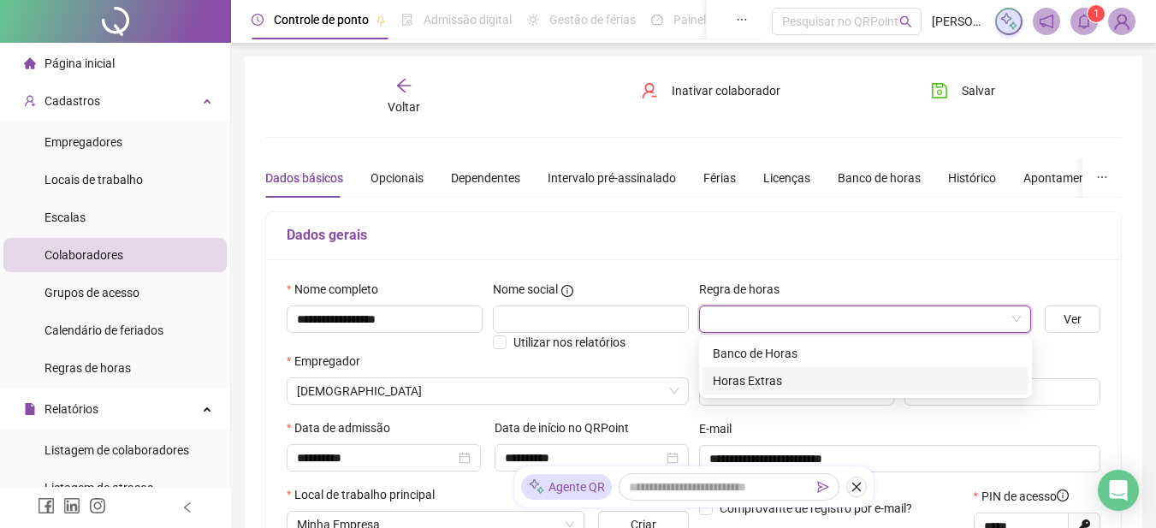
click at [751, 369] on div "Horas Extras" at bounding box center [865, 380] width 326 height 27
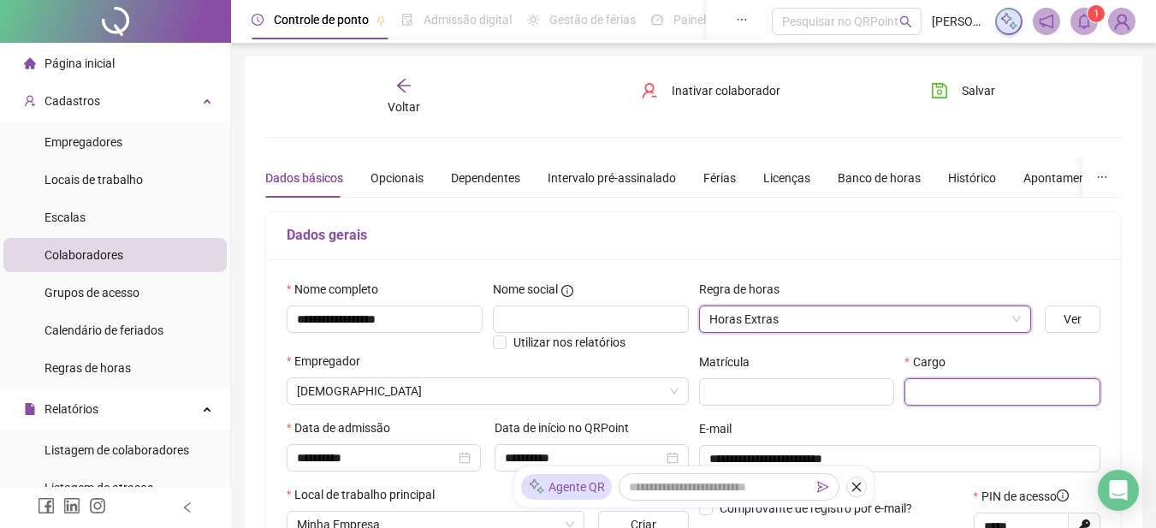
click at [937, 391] on input "text" at bounding box center [1002, 391] width 196 height 27
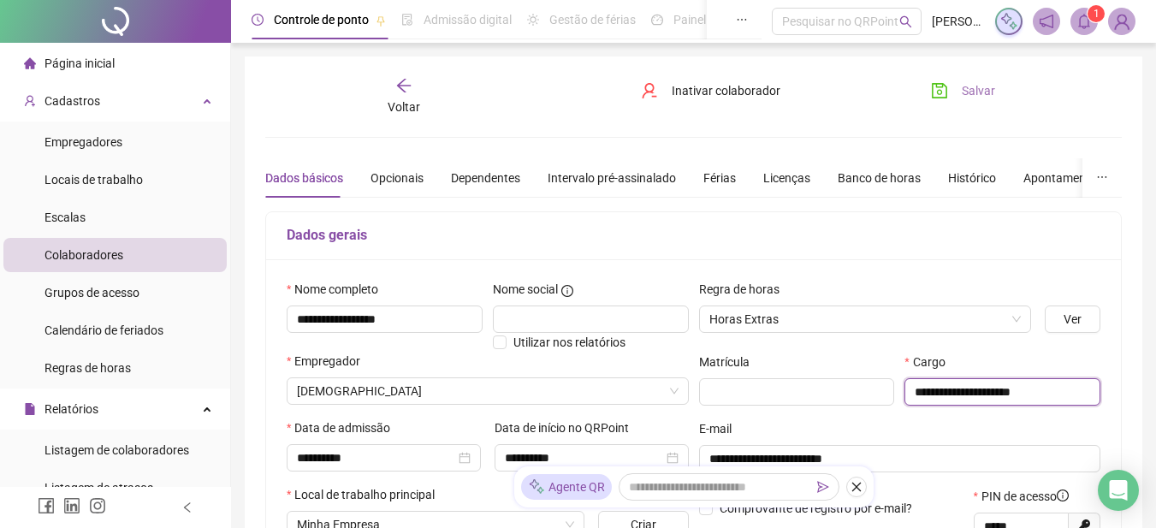
type input "**********"
click at [966, 91] on span "Salvar" at bounding box center [977, 90] width 33 height 19
click at [414, 102] on span "Voltar" at bounding box center [403, 107] width 33 height 14
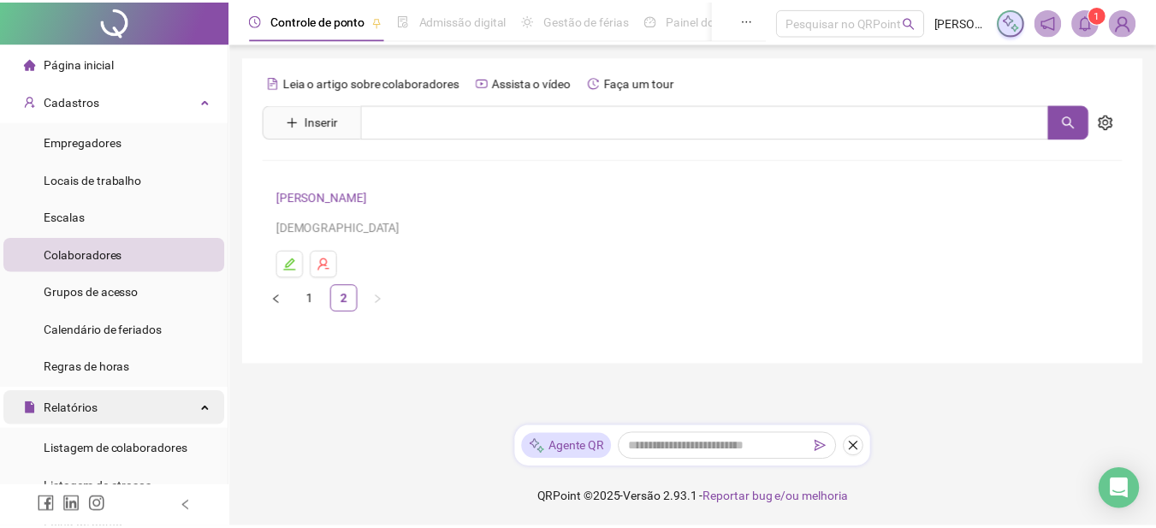
scroll to position [86, 0]
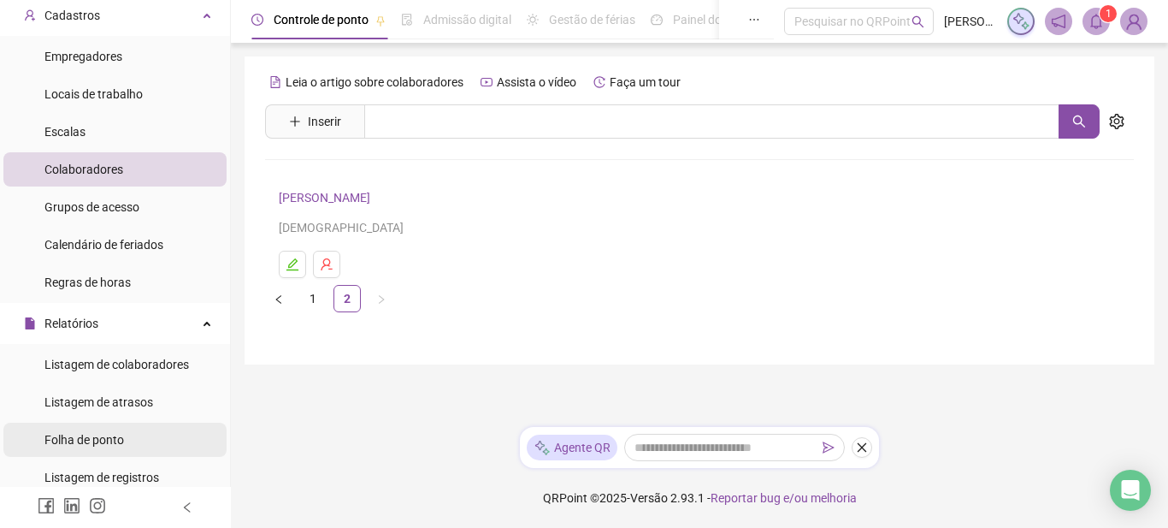
click at [121, 440] on span "Folha de ponto" at bounding box center [84, 440] width 80 height 14
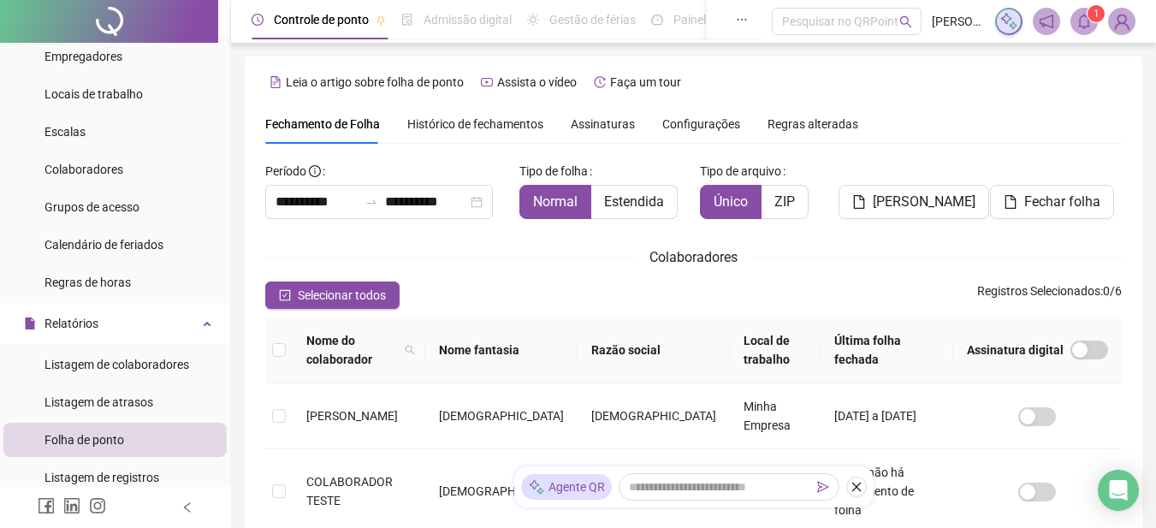
scroll to position [86, 0]
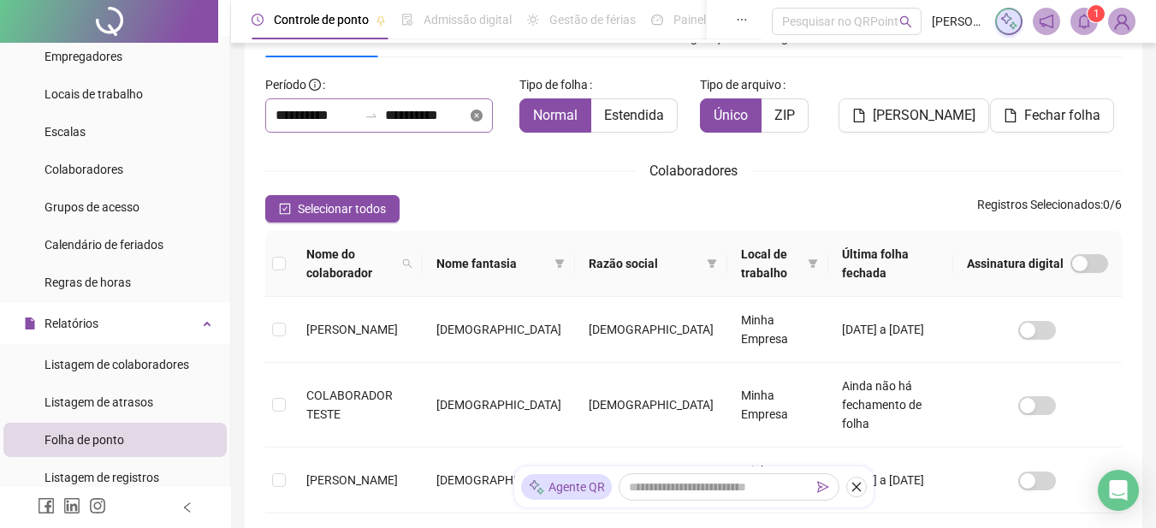
click at [482, 120] on icon "close-circle" at bounding box center [476, 115] width 12 height 12
click at [385, 116] on div at bounding box center [371, 116] width 27 height 14
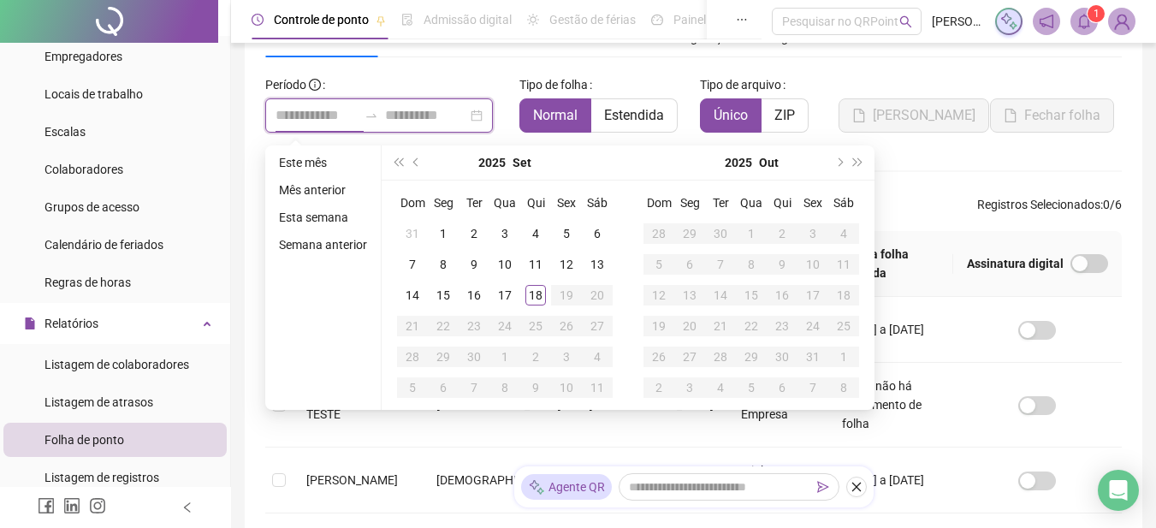
click at [467, 112] on input at bounding box center [426, 115] width 82 height 21
type input "**********"
drag, startPoint x: 430, startPoint y: 228, endPoint x: 452, endPoint y: 238, distance: 23.7
click at [433, 228] on div "1" at bounding box center [443, 233] width 21 height 21
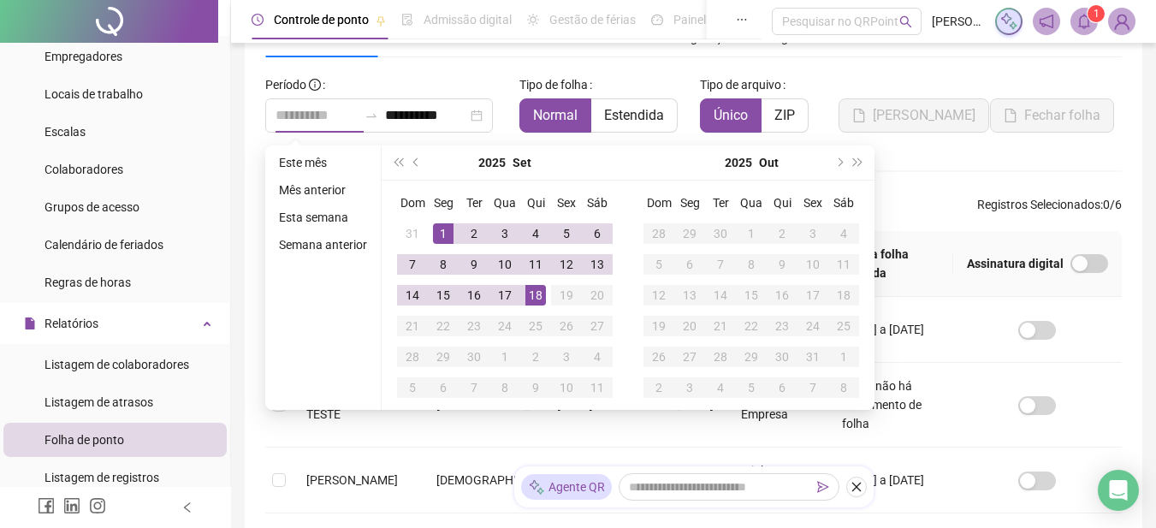
click at [532, 302] on div "18" at bounding box center [535, 295] width 21 height 21
type input "**********"
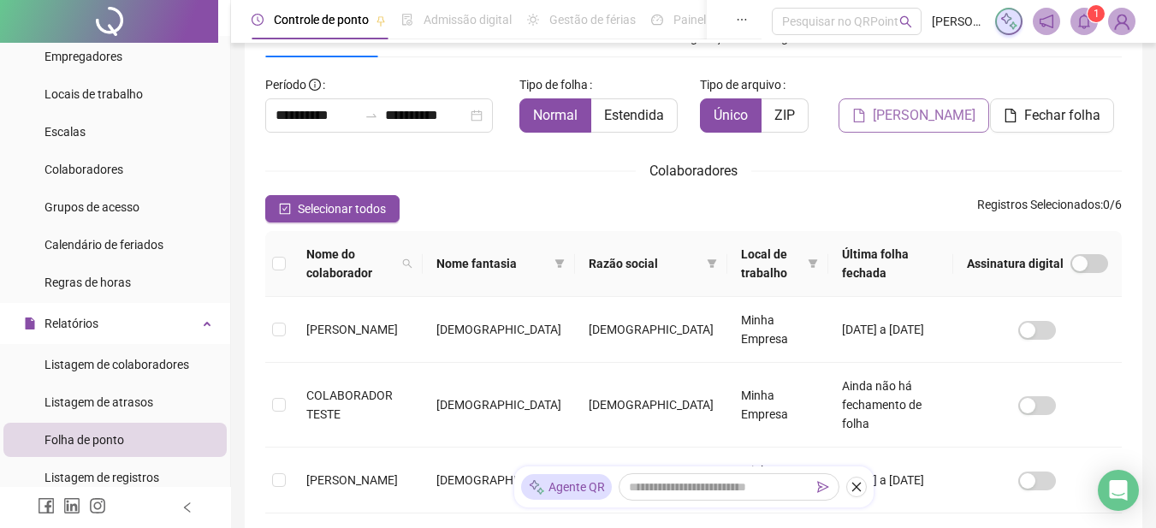
click at [889, 122] on span "Gerar espelho" at bounding box center [923, 115] width 103 height 21
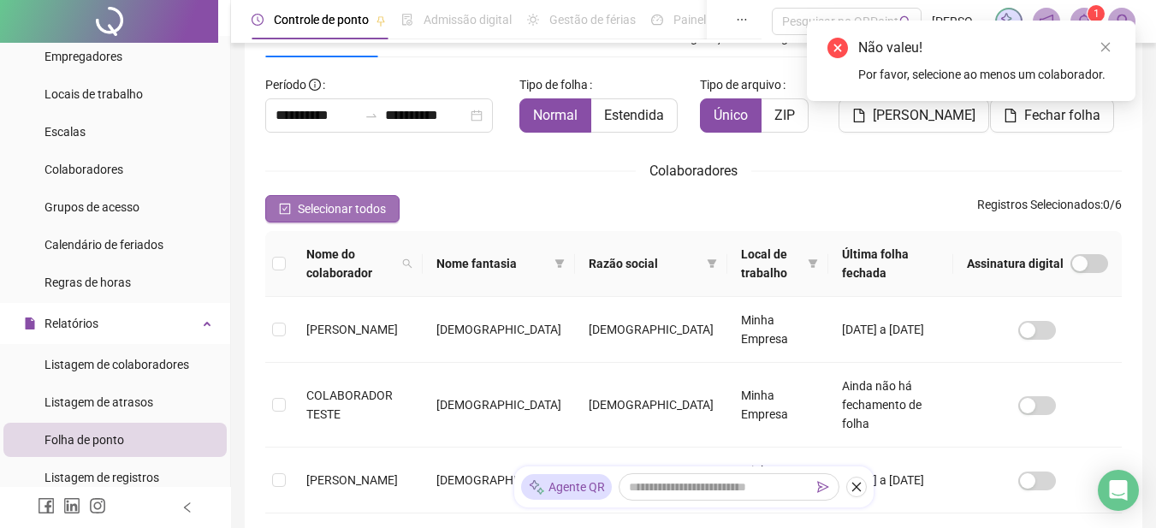
click at [345, 207] on span "Selecionar todos" at bounding box center [342, 208] width 88 height 19
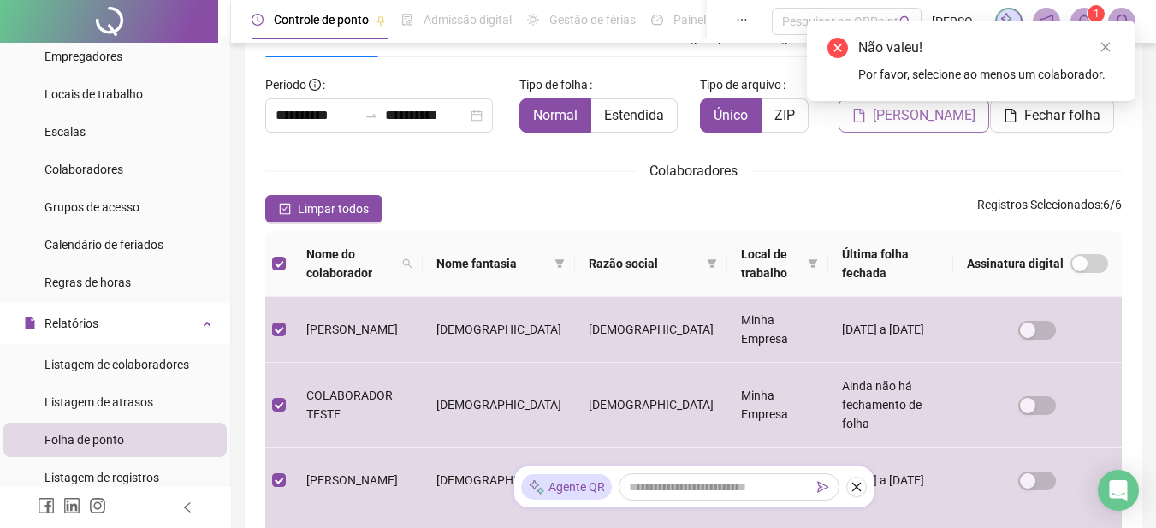
click at [896, 117] on span "Gerar espelho" at bounding box center [923, 115] width 103 height 21
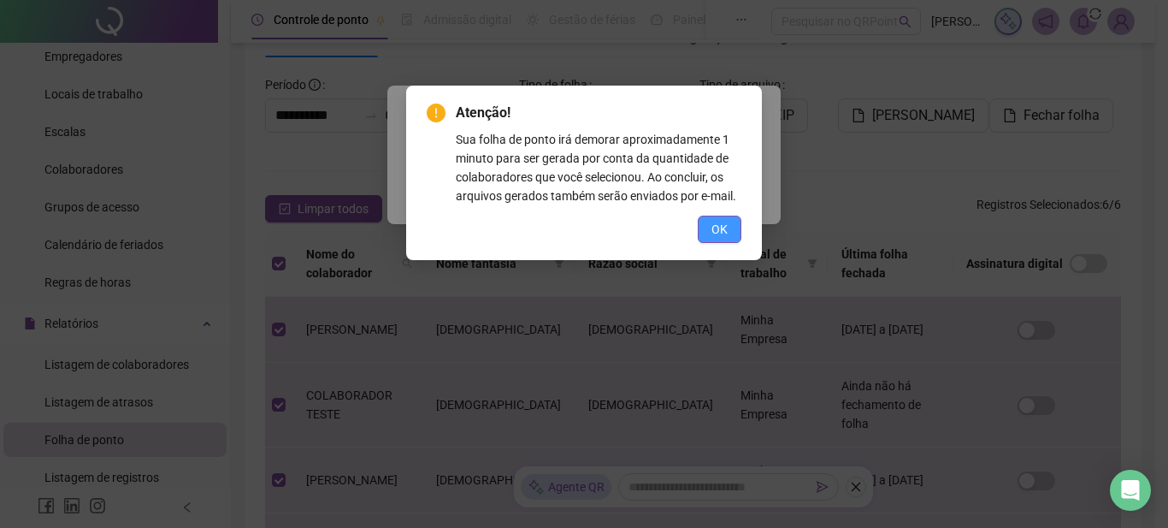
click at [714, 232] on span "OK" at bounding box center [720, 229] width 16 height 19
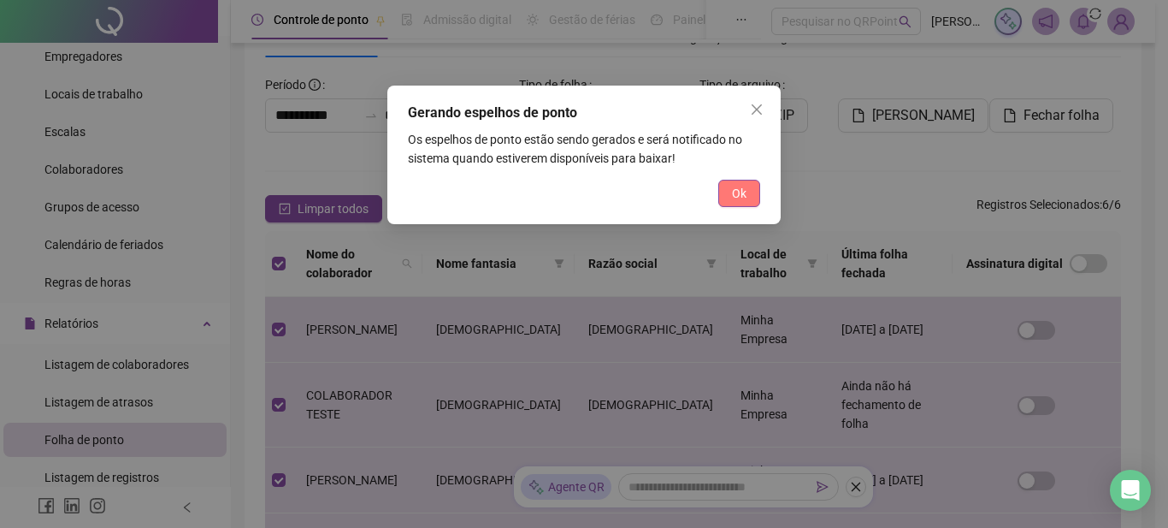
click at [736, 188] on span "Ok" at bounding box center [739, 193] width 15 height 19
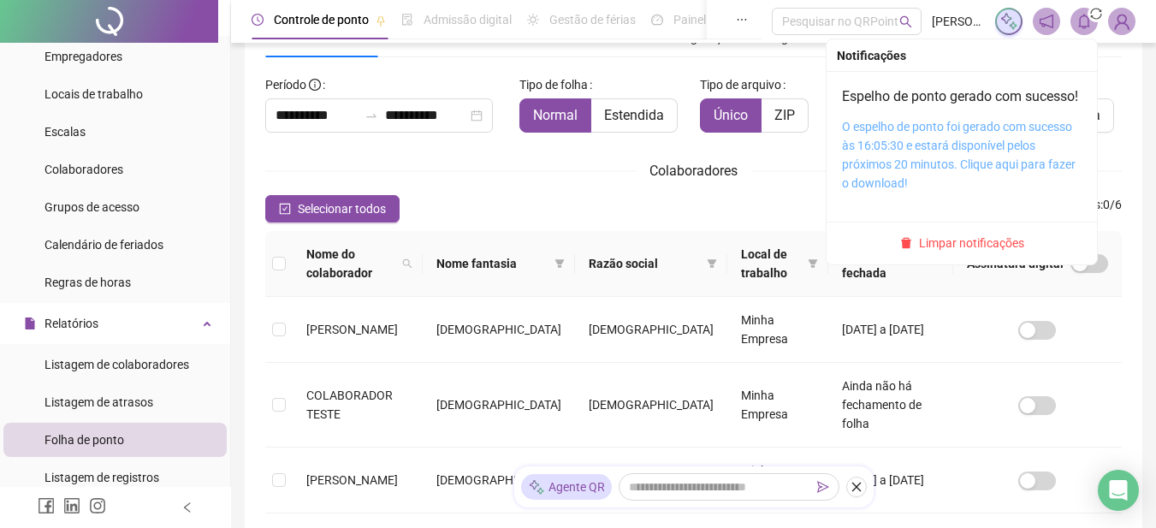
click at [882, 177] on link "O espelho de ponto foi gerado com sucesso às 16:05:30 e estará disponível pelos…" at bounding box center [959, 155] width 234 height 70
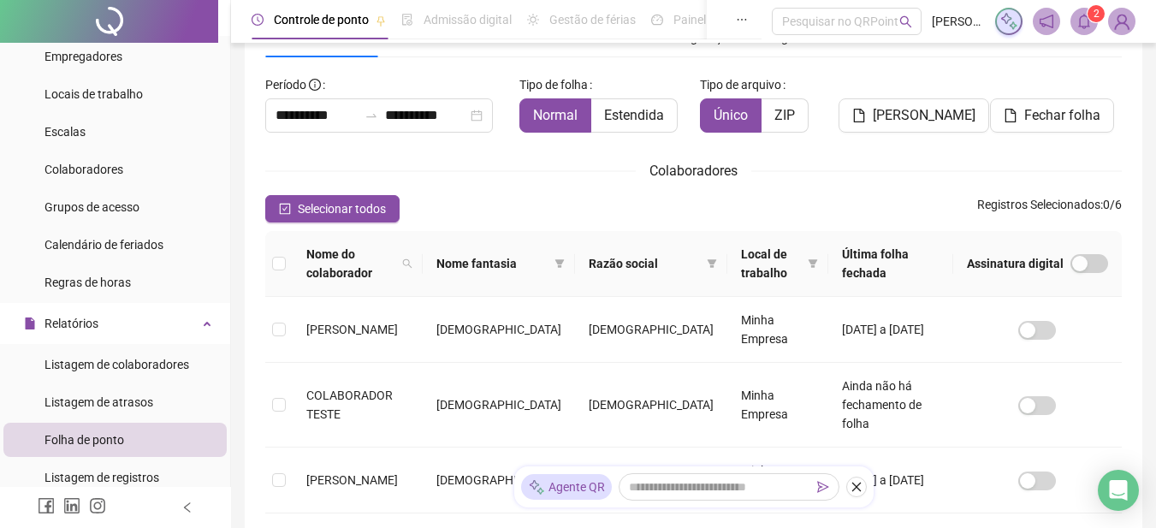
click at [1085, 15] on icon "bell" at bounding box center [1083, 21] width 15 height 15
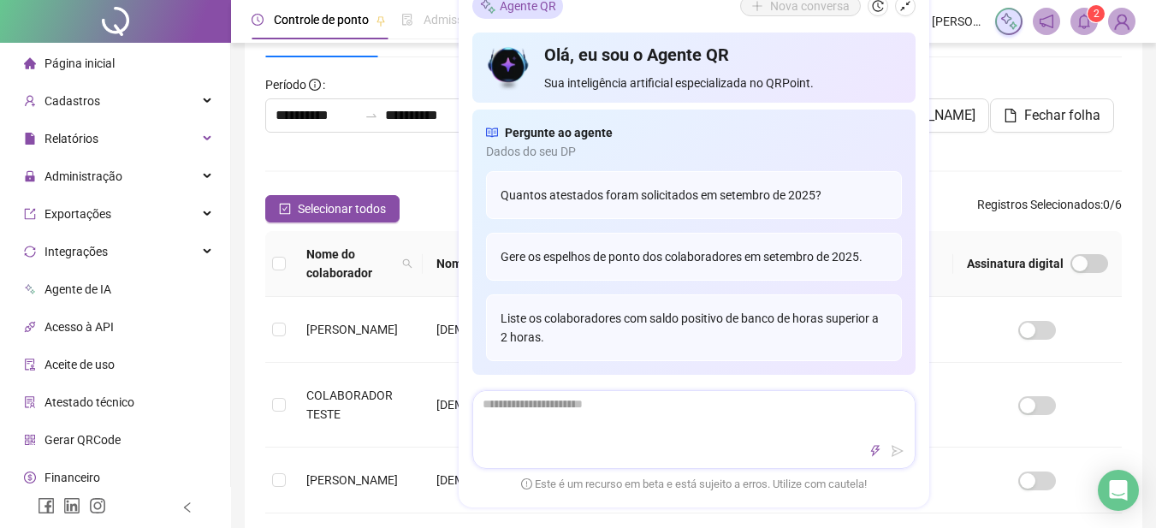
scroll to position [1, 0]
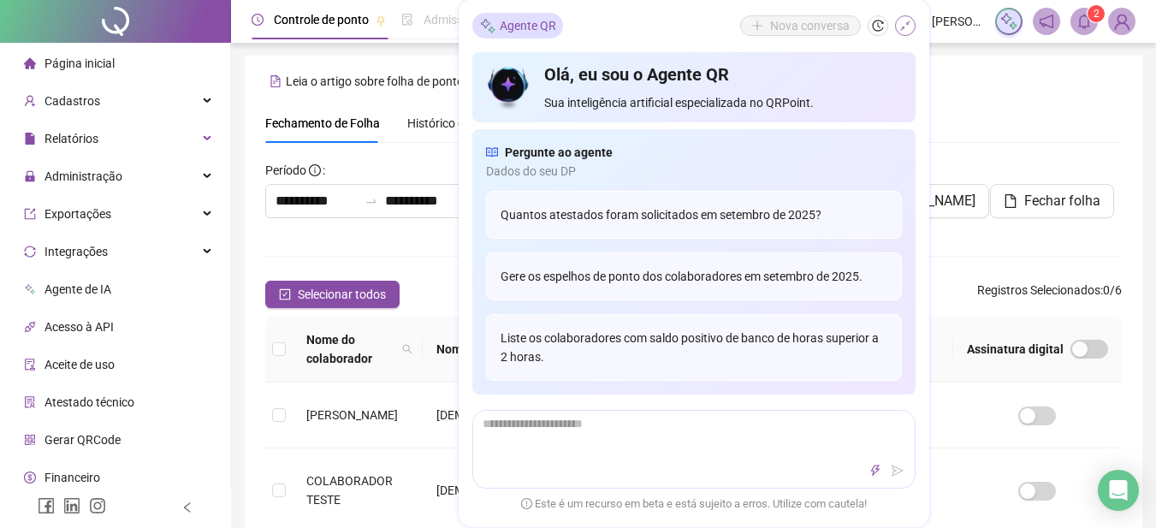
click at [905, 17] on button "button" at bounding box center [905, 25] width 21 height 21
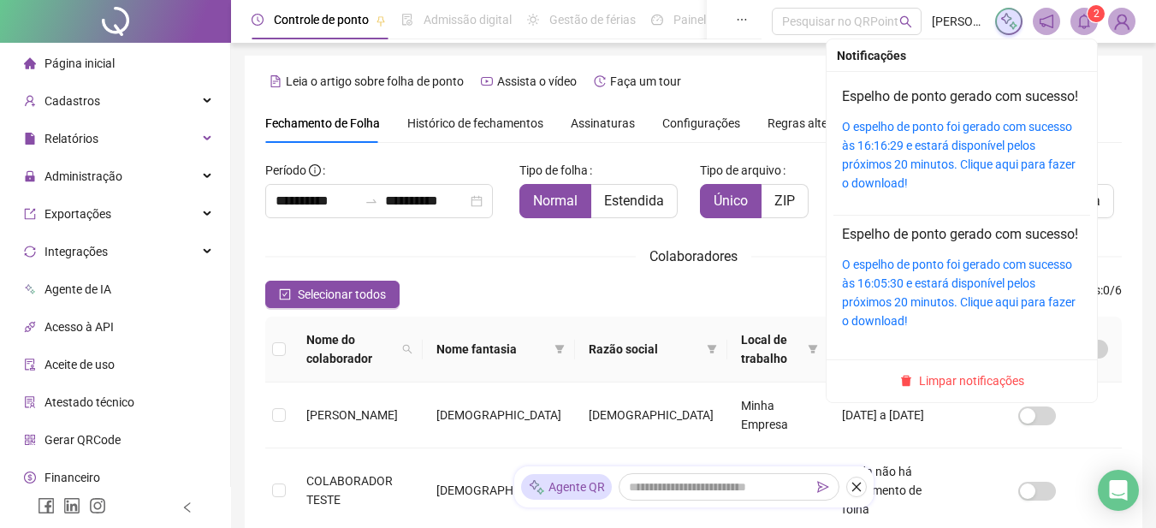
click at [1091, 11] on sup "2" at bounding box center [1095, 13] width 17 height 17
click at [945, 390] on span "Limpar notificações" at bounding box center [971, 380] width 105 height 19
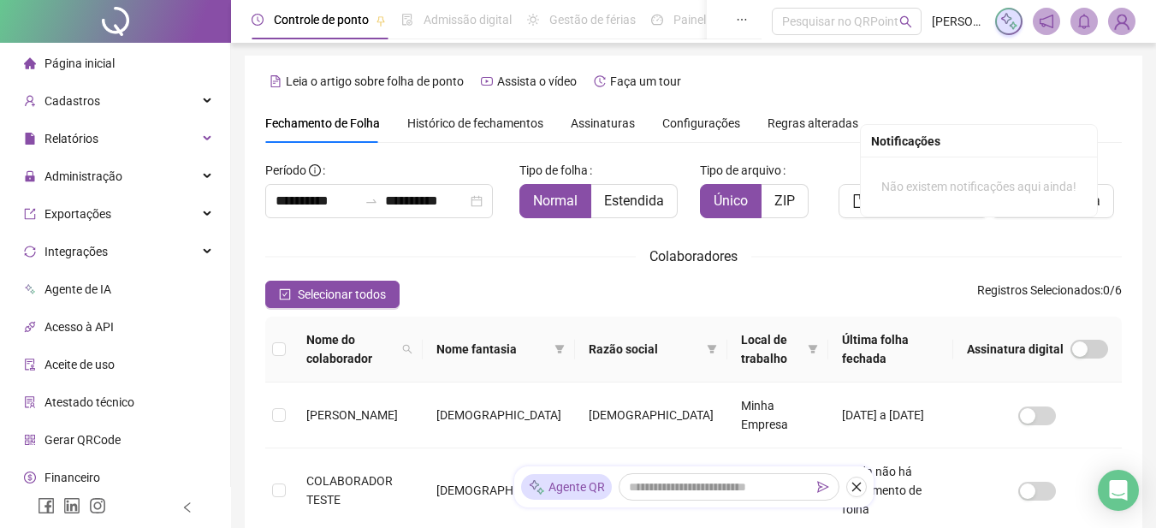
scroll to position [86, 0]
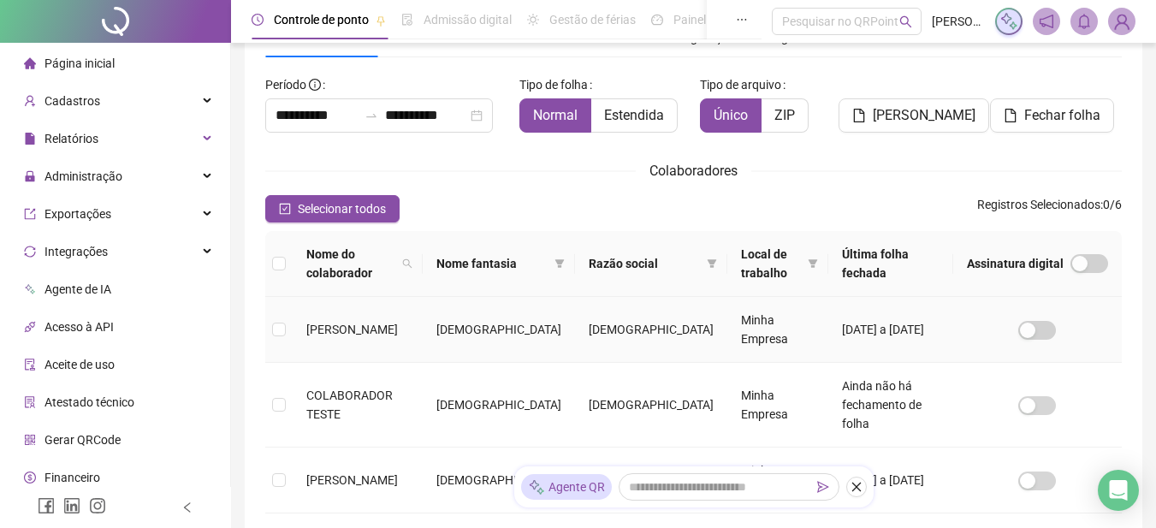
click at [345, 322] on span "[PERSON_NAME]" at bounding box center [352, 329] width 92 height 14
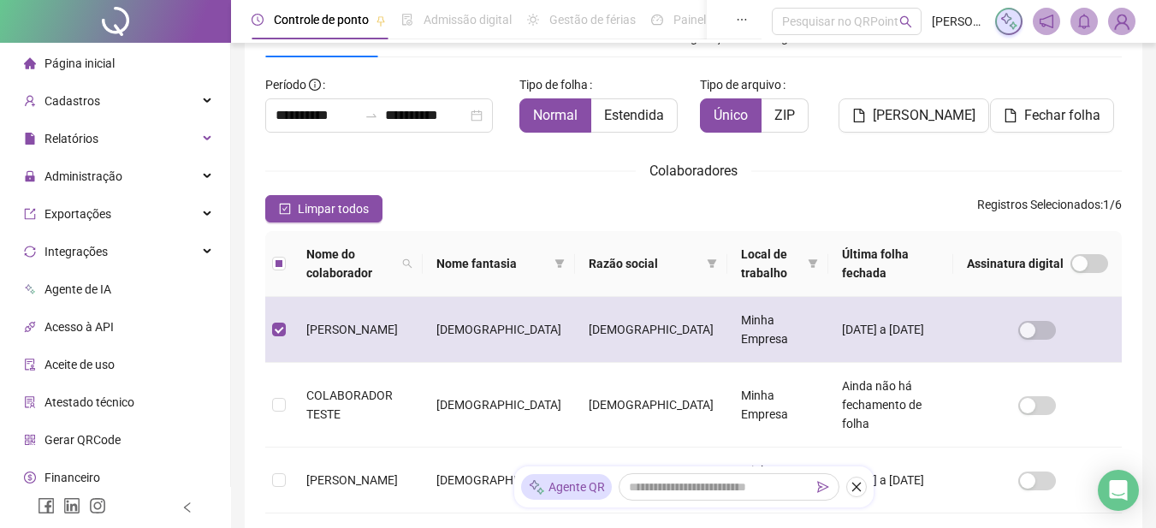
click at [338, 322] on span "[PERSON_NAME]" at bounding box center [352, 329] width 92 height 14
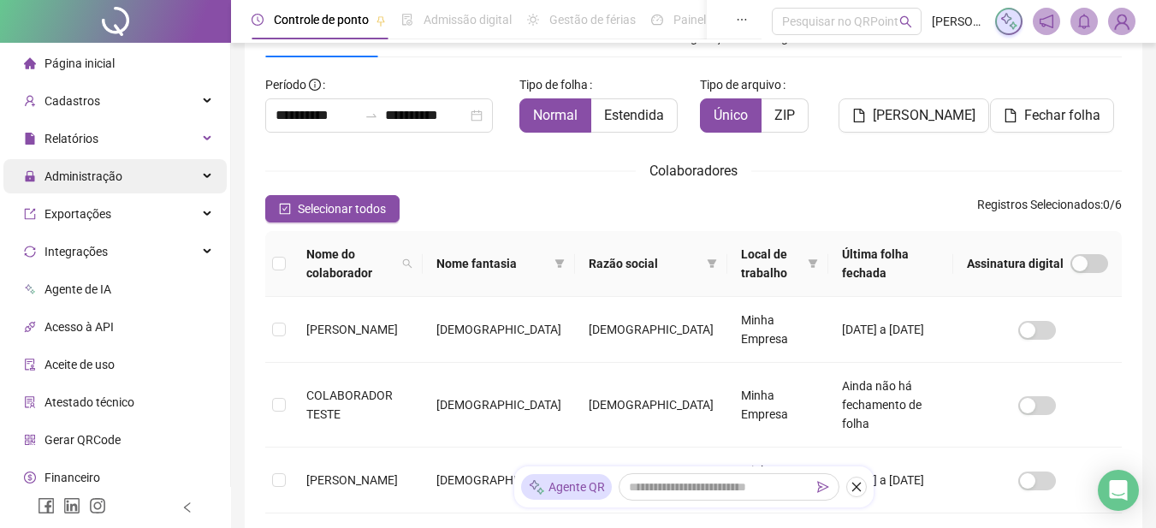
click at [75, 181] on span "Administração" at bounding box center [83, 176] width 78 height 14
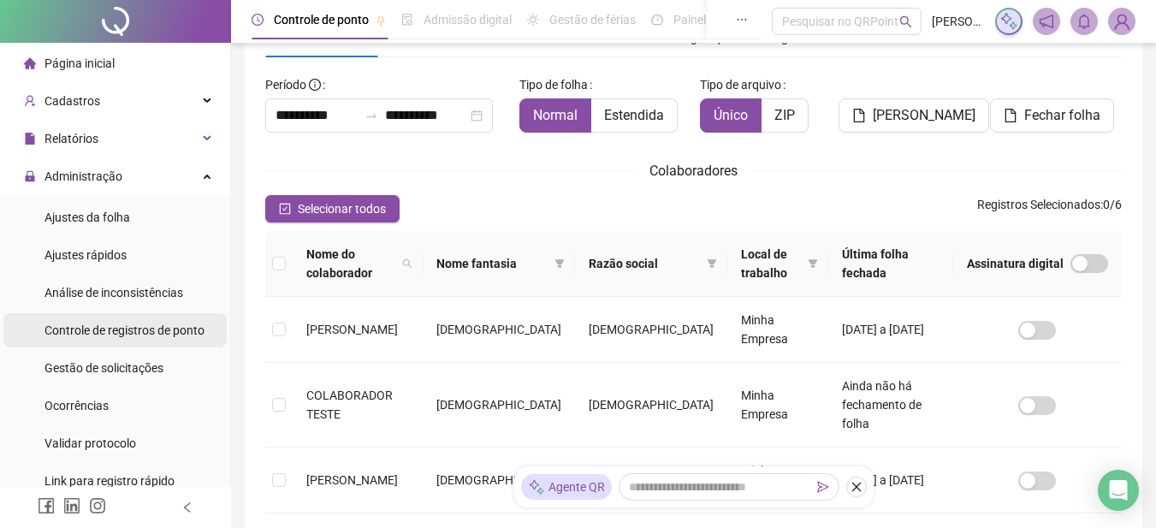
click at [177, 331] on span "Controle de registros de ponto" at bounding box center [124, 330] width 160 height 14
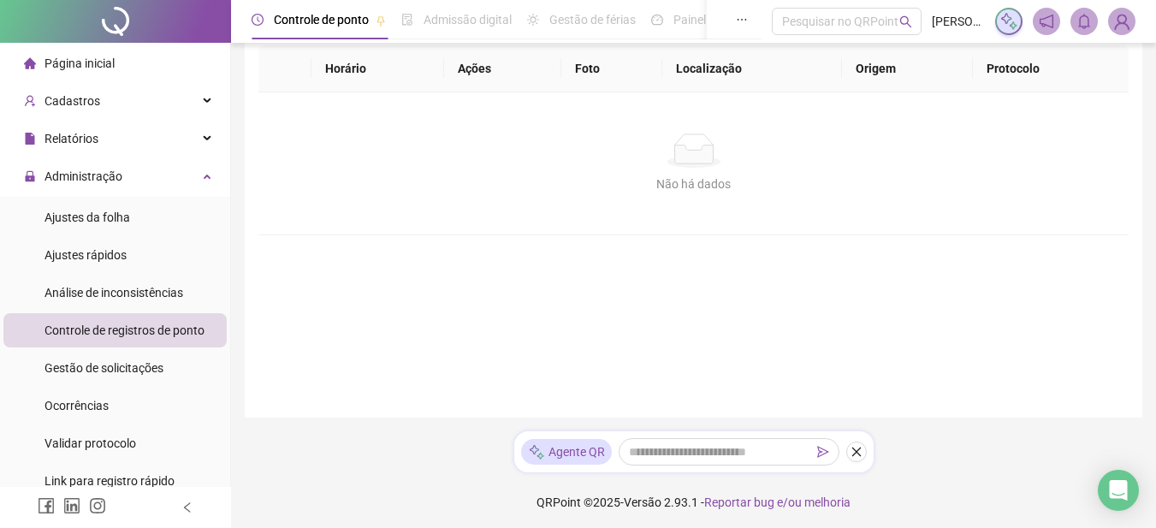
scroll to position [1, 0]
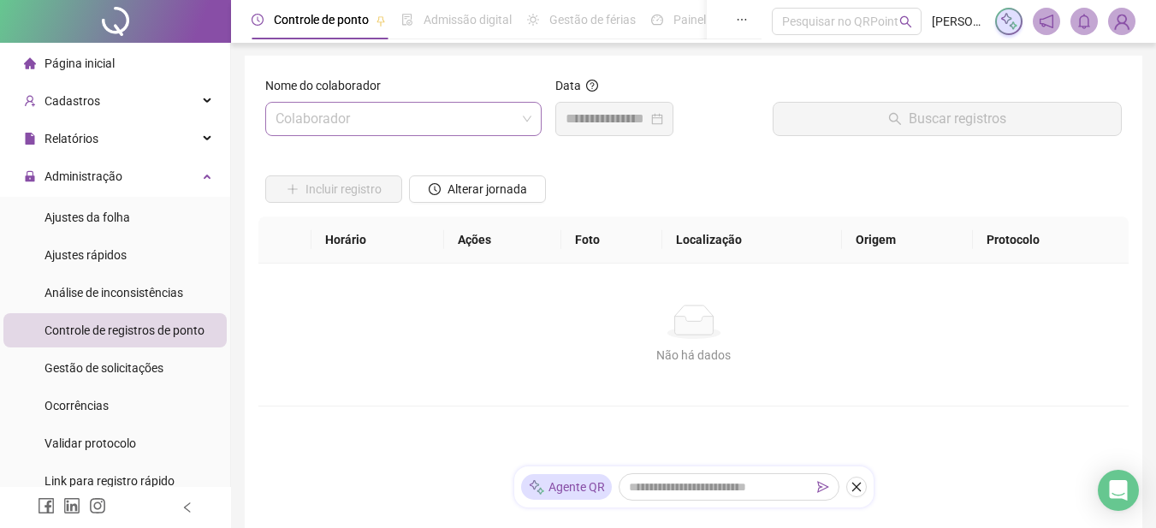
click at [317, 127] on input "search" at bounding box center [395, 119] width 240 height 33
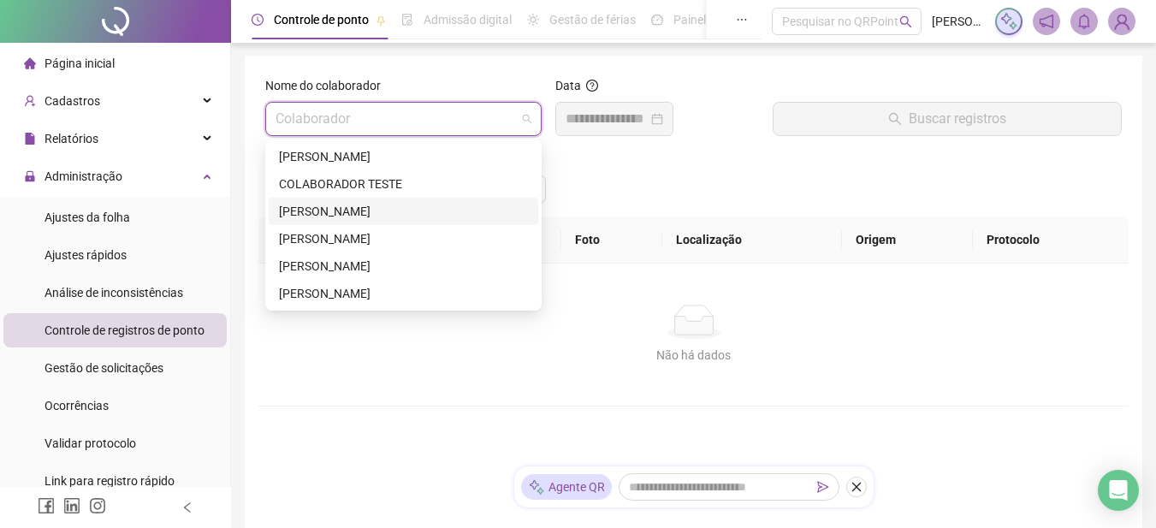
click at [314, 207] on div "[PERSON_NAME]" at bounding box center [403, 211] width 249 height 19
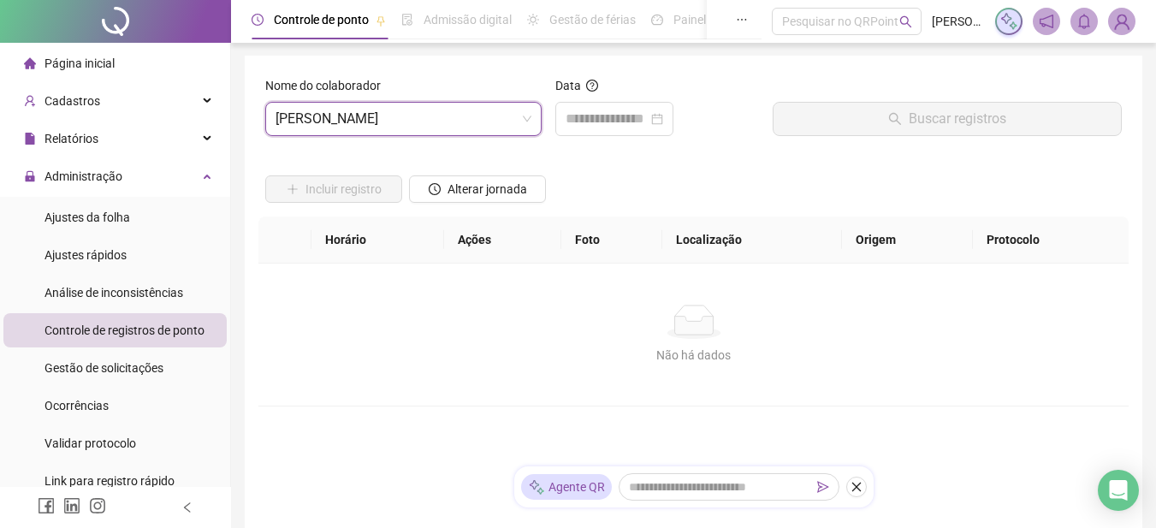
scroll to position [0, 0]
click at [625, 112] on input at bounding box center [606, 119] width 82 height 21
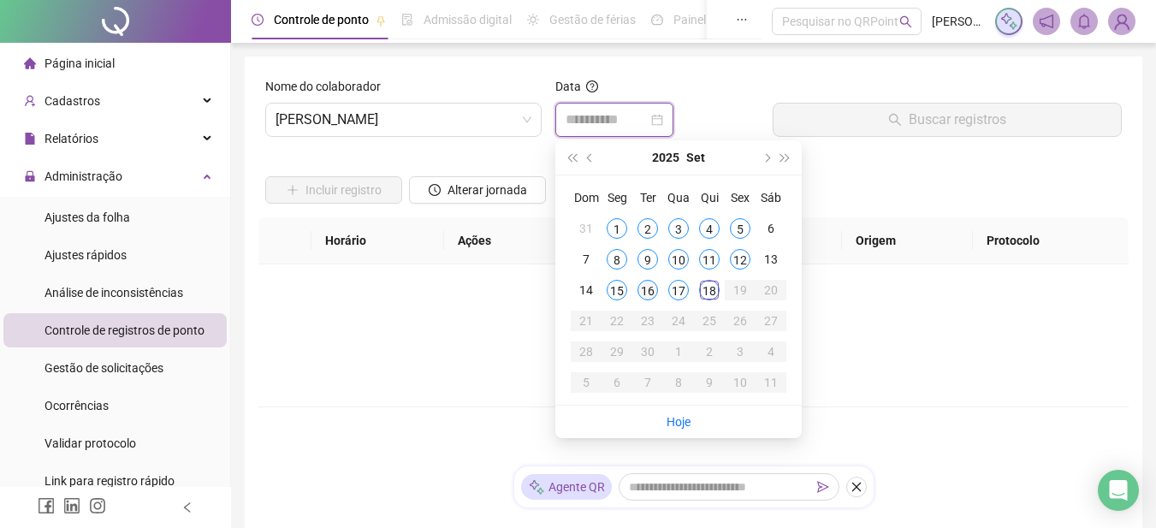
type input "**********"
click at [642, 223] on div "2" at bounding box center [647, 228] width 21 height 21
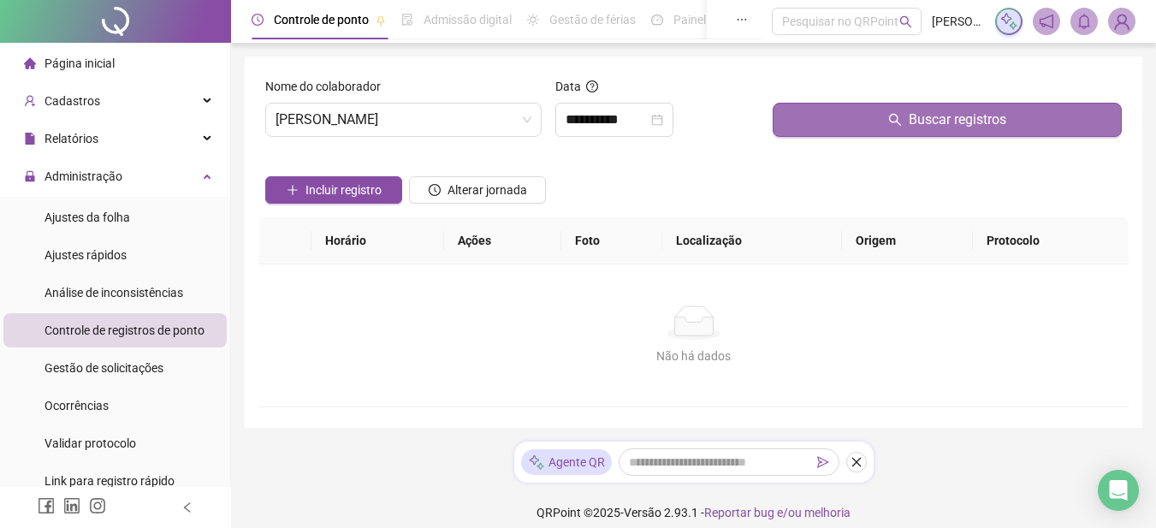
click at [835, 120] on button "Buscar registros" at bounding box center [946, 120] width 349 height 34
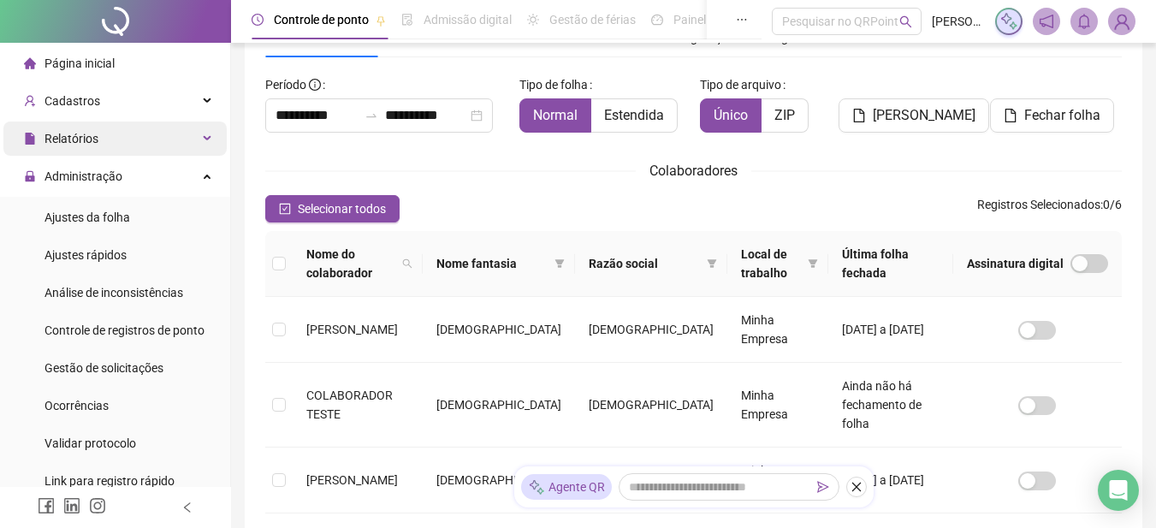
click at [106, 148] on div "Relatórios" at bounding box center [114, 138] width 223 height 34
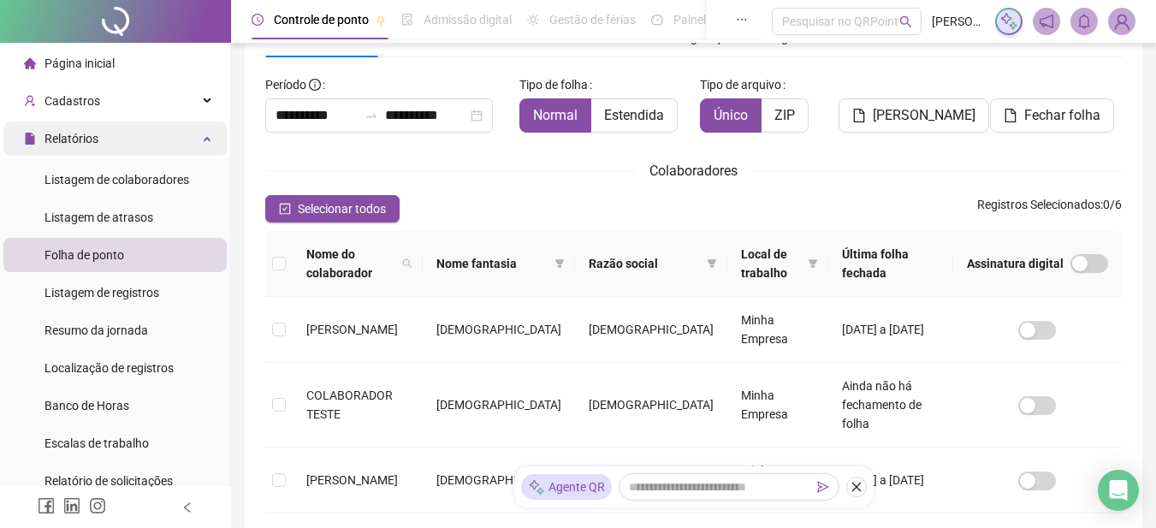
click at [103, 128] on div "Relatórios" at bounding box center [114, 138] width 223 height 34
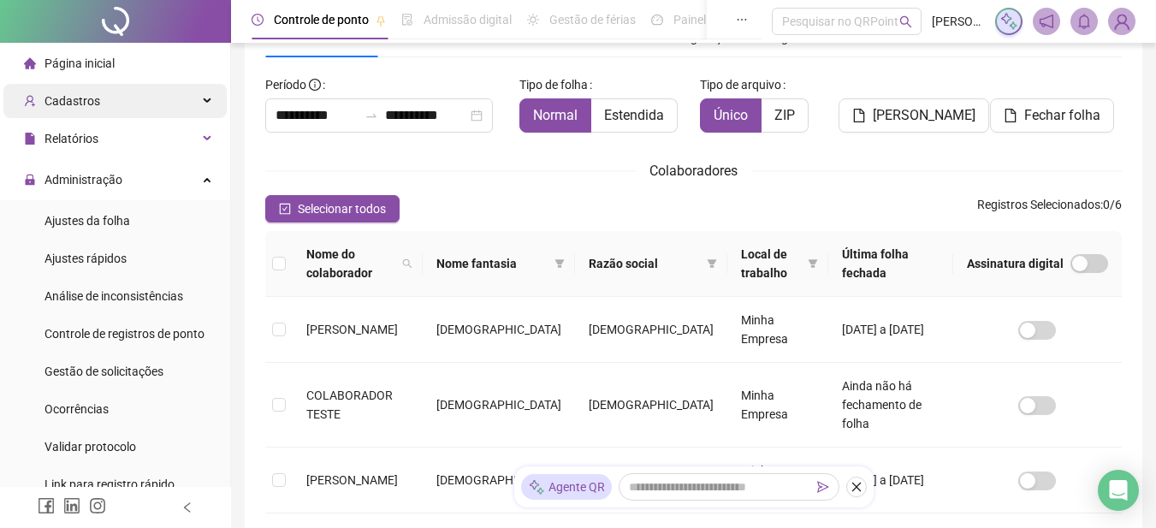
click at [91, 102] on span "Cadastros" at bounding box center [72, 101] width 56 height 14
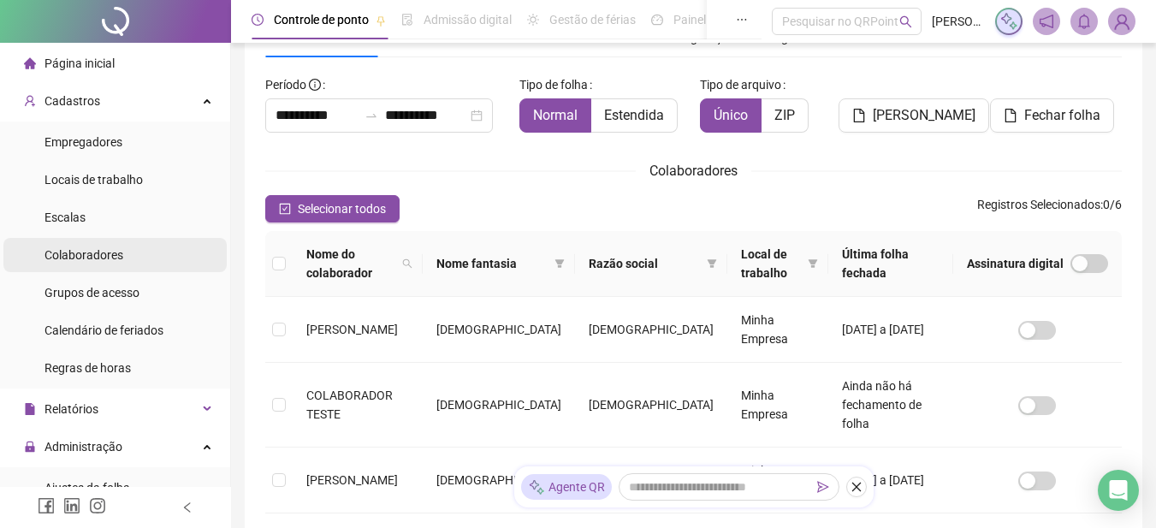
click at [106, 256] on span "Colaboradores" at bounding box center [83, 255] width 79 height 14
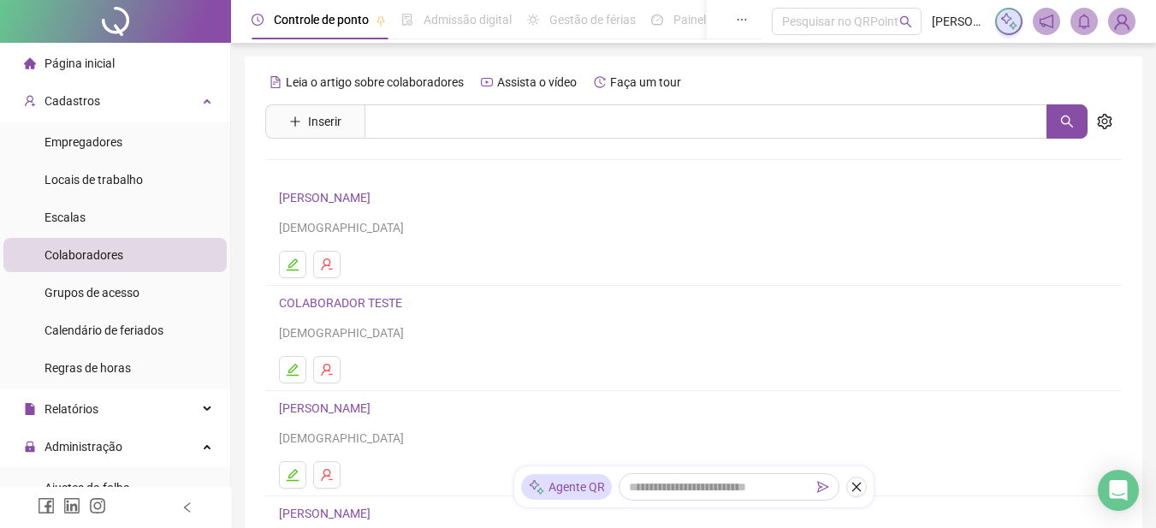
scroll to position [171, 0]
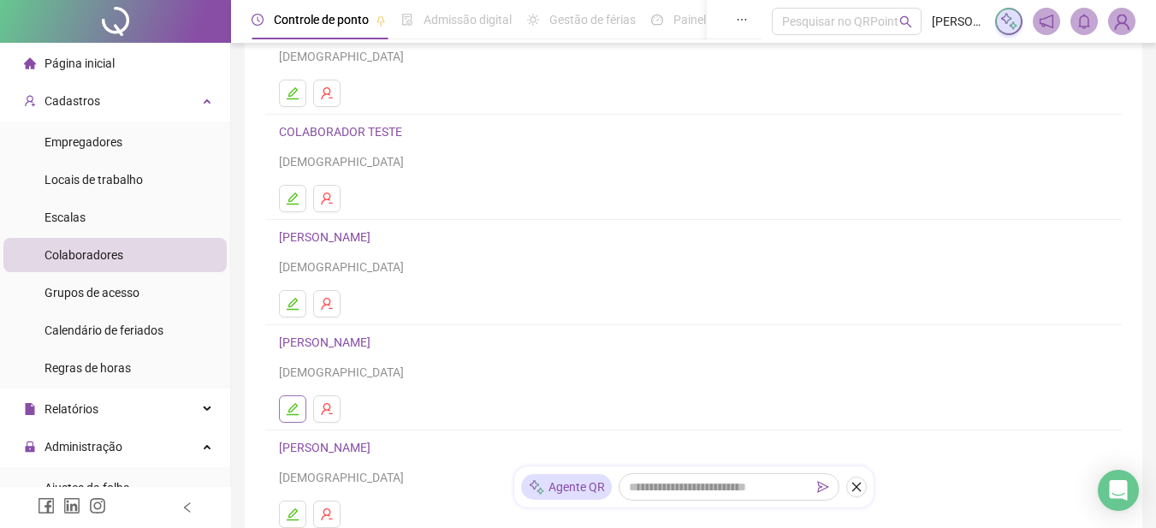
click at [293, 410] on icon "edit" at bounding box center [293, 409] width 12 height 12
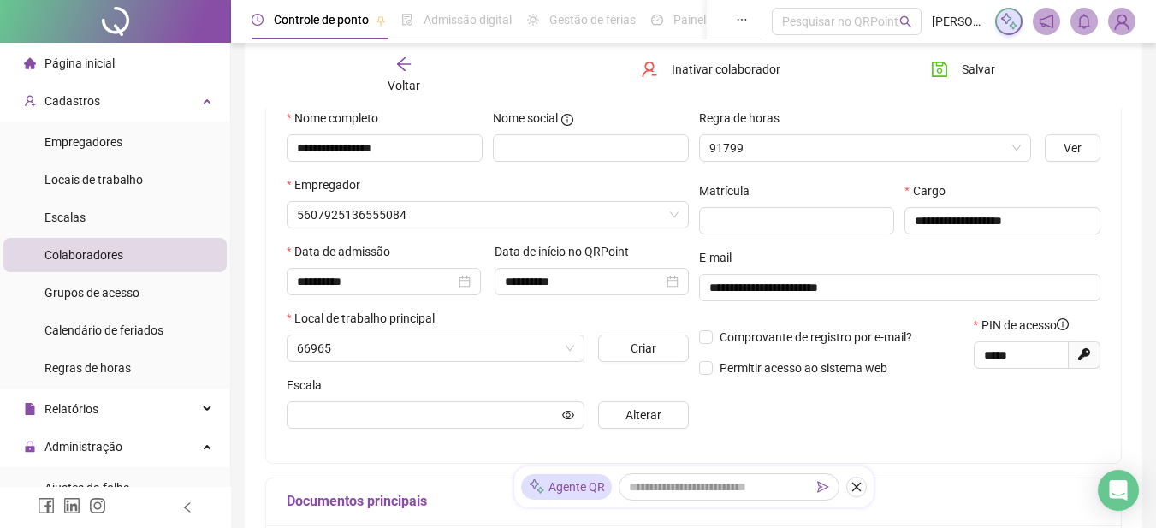
scroll to position [180, 0]
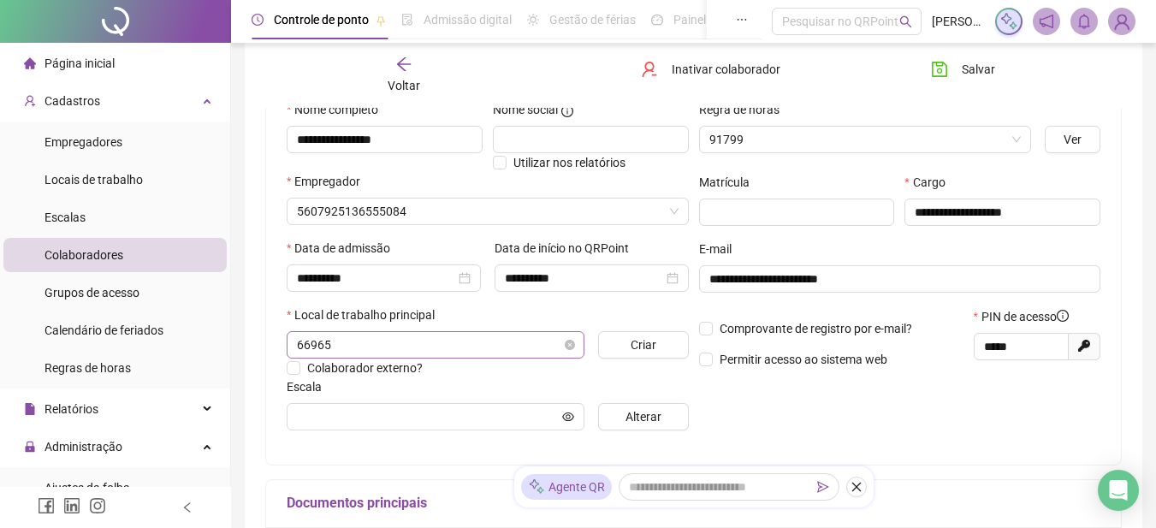
type input "*******"
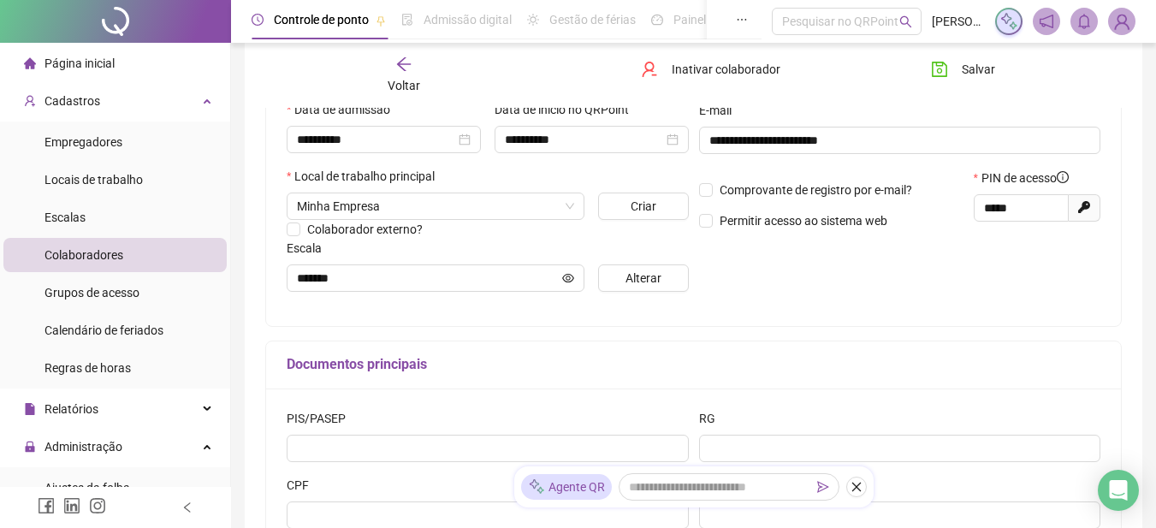
scroll to position [233, 0]
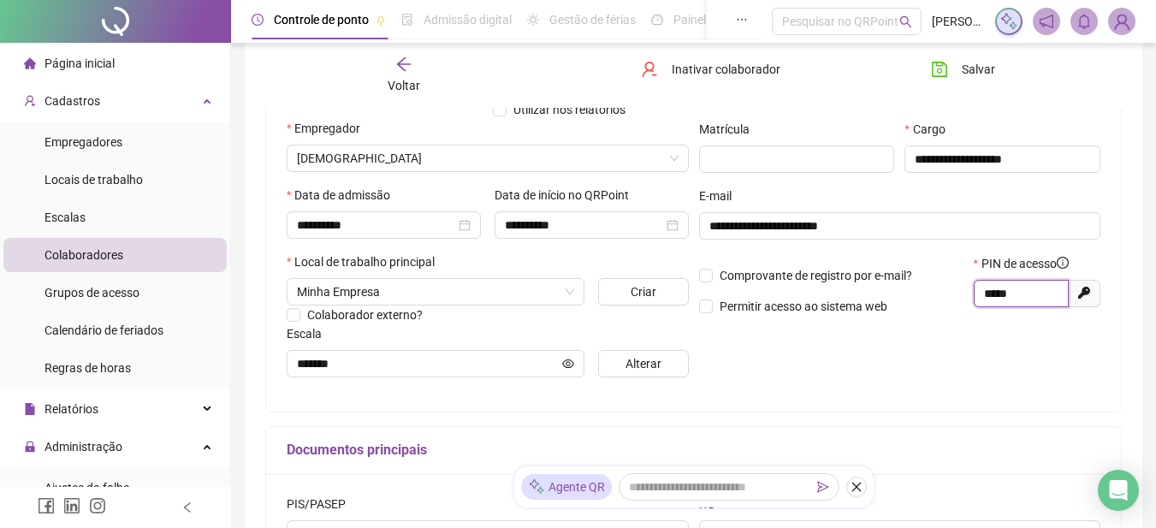
drag, startPoint x: 1029, startPoint y: 296, endPoint x: 942, endPoint y: 295, distance: 87.3
click at [942, 295] on div "Comprovante de registro por e-mail? Permitir acesso ao sistema web PIN de acess…" at bounding box center [900, 291] width 412 height 74
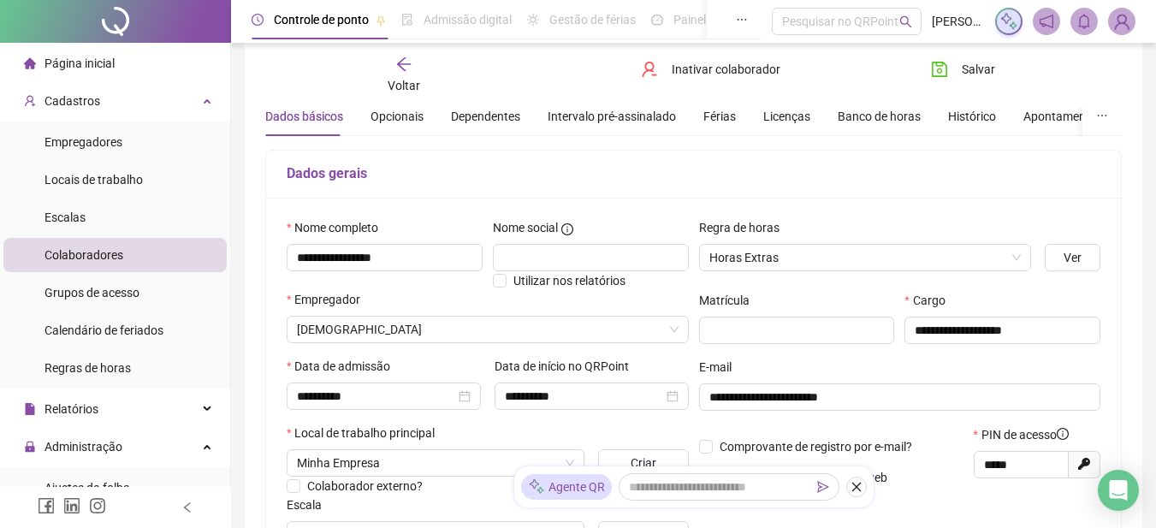
click at [402, 68] on icon "arrow-left" at bounding box center [403, 64] width 14 height 14
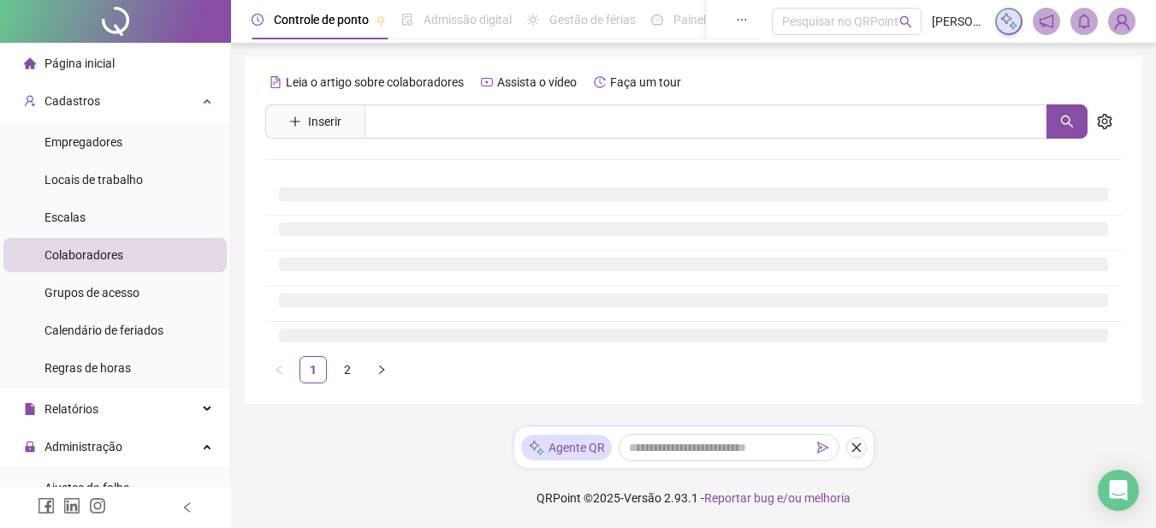
scroll to position [0, 0]
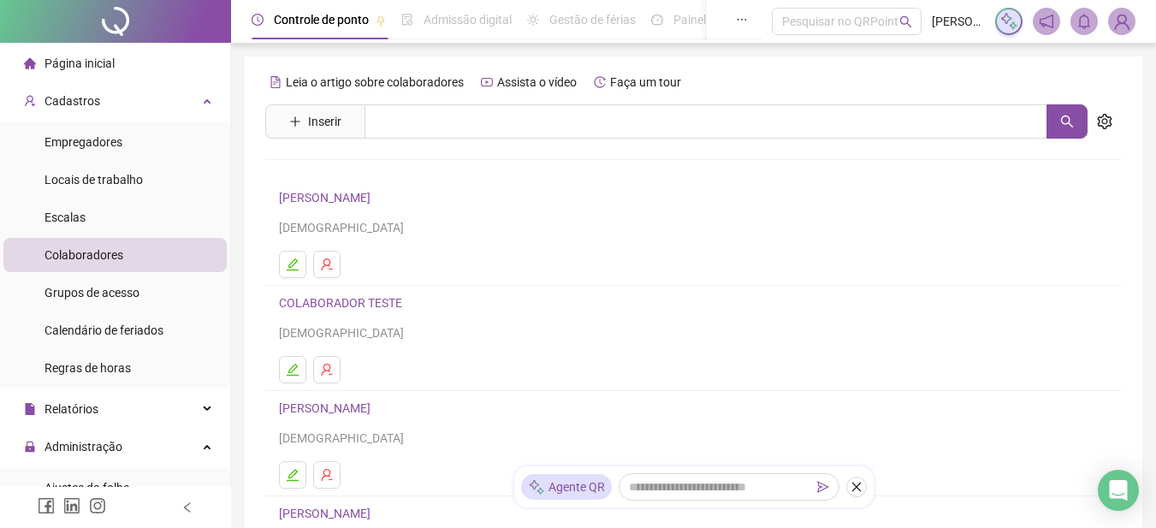
click at [96, 61] on span "Página inicial" at bounding box center [79, 63] width 70 height 14
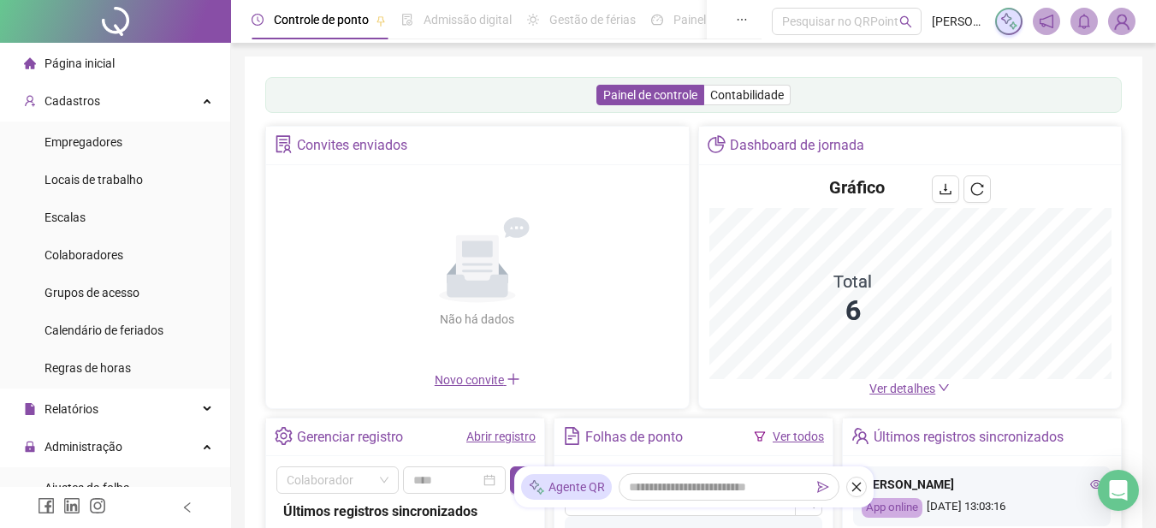
click at [914, 388] on span "Ver detalhes" at bounding box center [902, 388] width 66 height 14
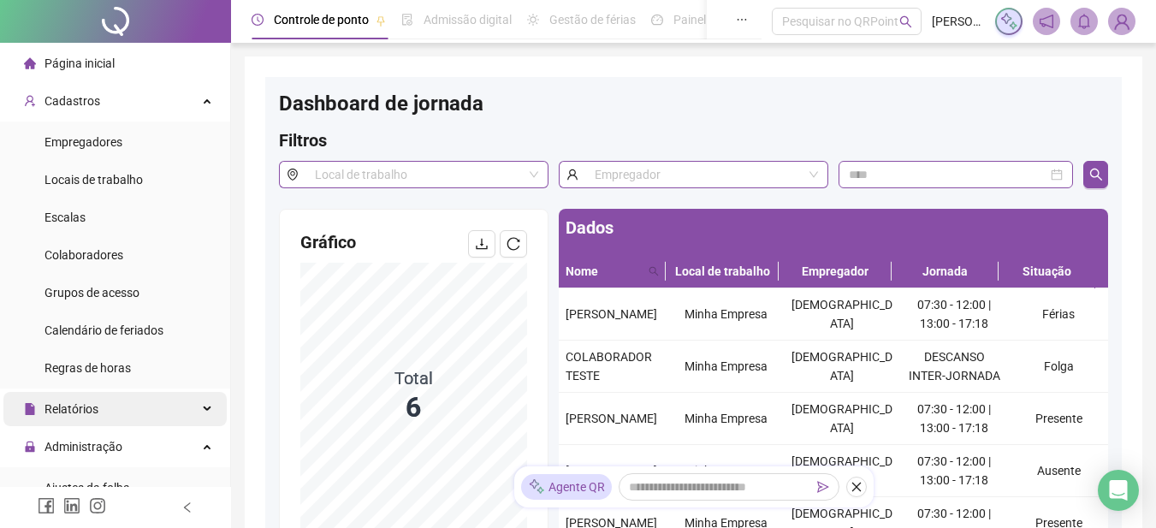
click at [119, 403] on div "Relatórios" at bounding box center [114, 409] width 223 height 34
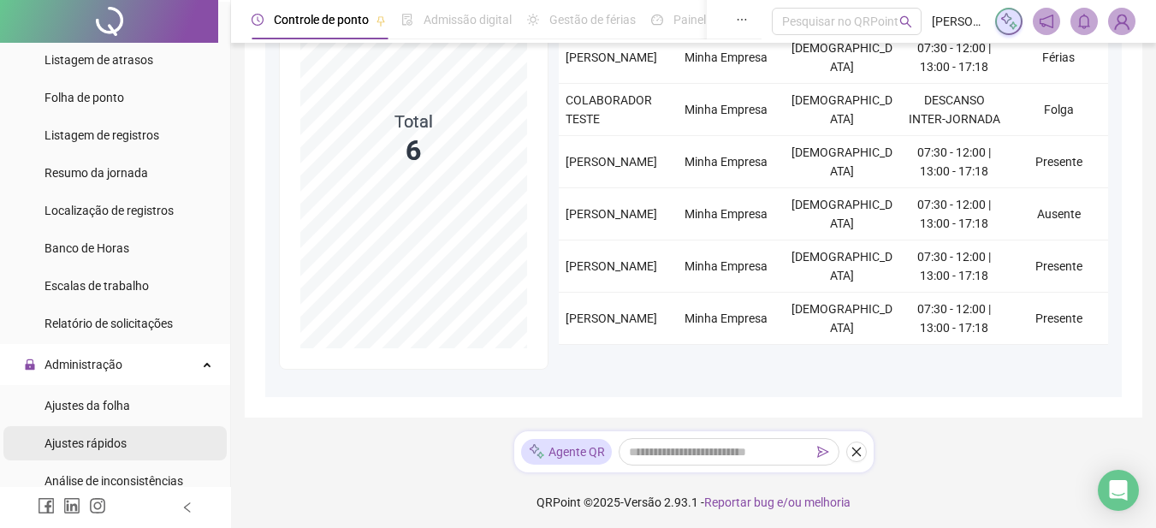
scroll to position [513, 0]
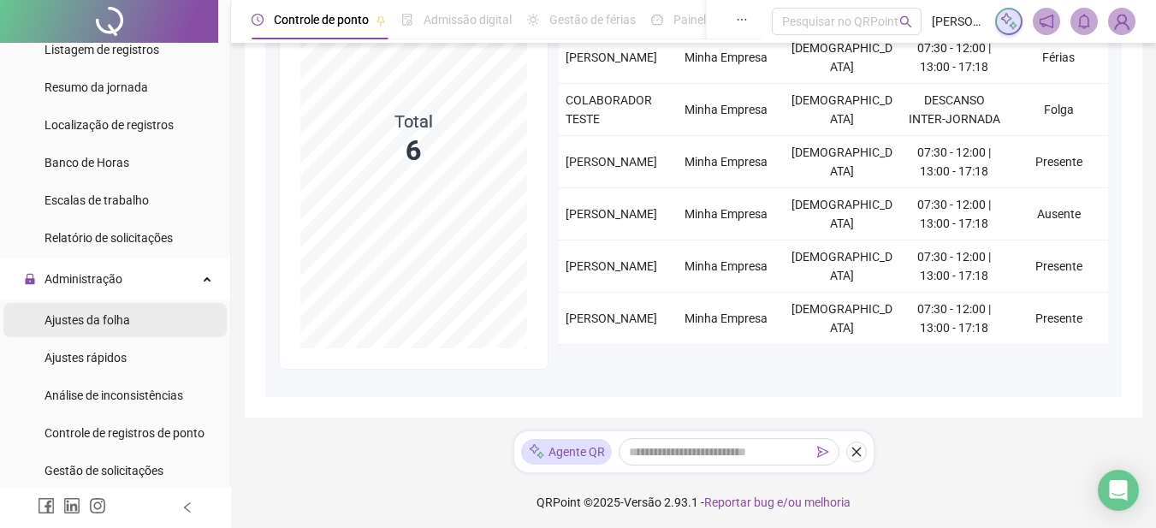
click at [120, 318] on span "Ajustes da folha" at bounding box center [87, 320] width 86 height 14
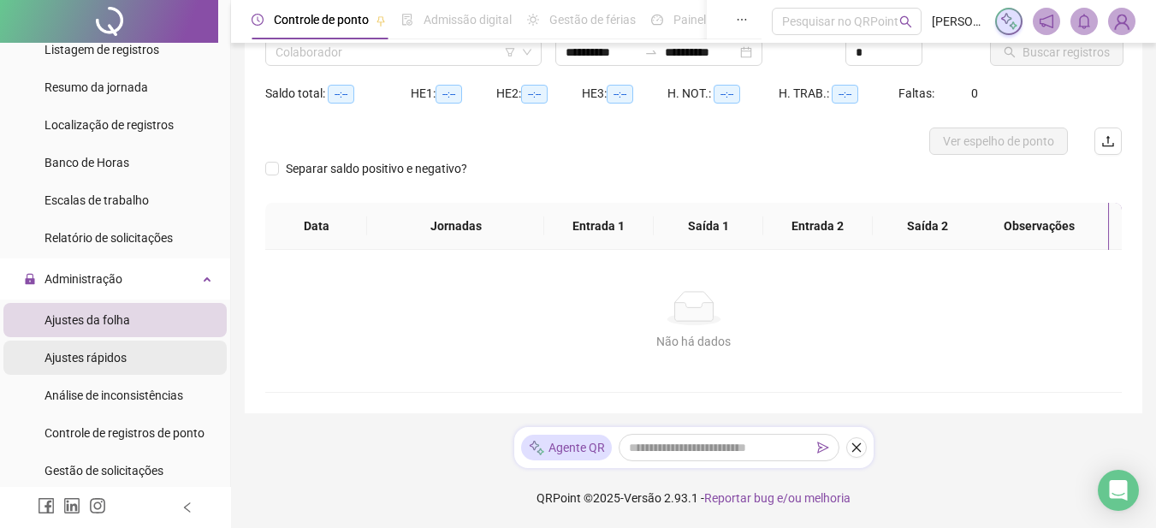
type input "**********"
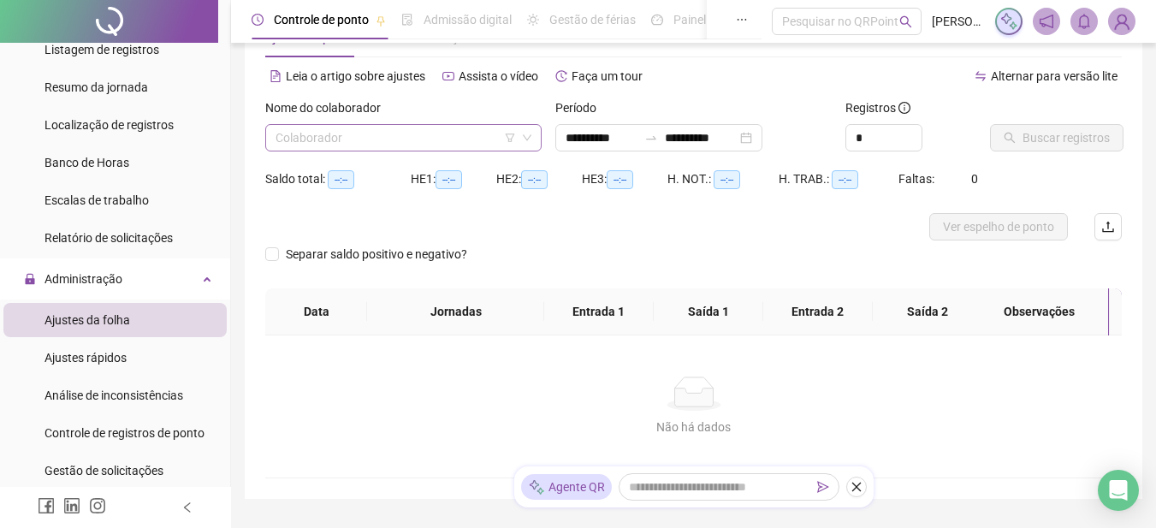
click at [423, 128] on input "search" at bounding box center [395, 138] width 240 height 26
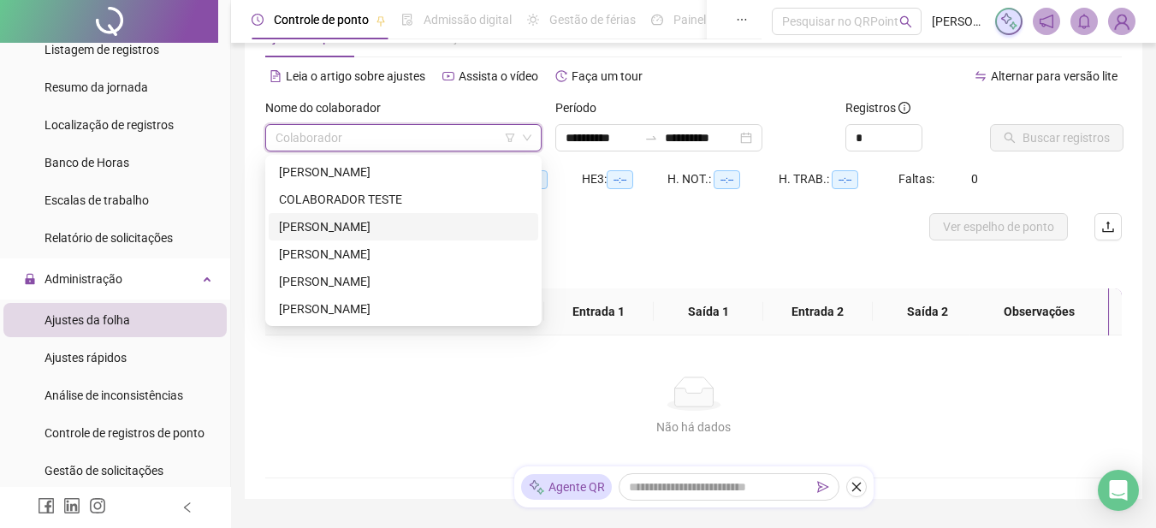
click at [344, 219] on div "[PERSON_NAME]" at bounding box center [403, 226] width 249 height 19
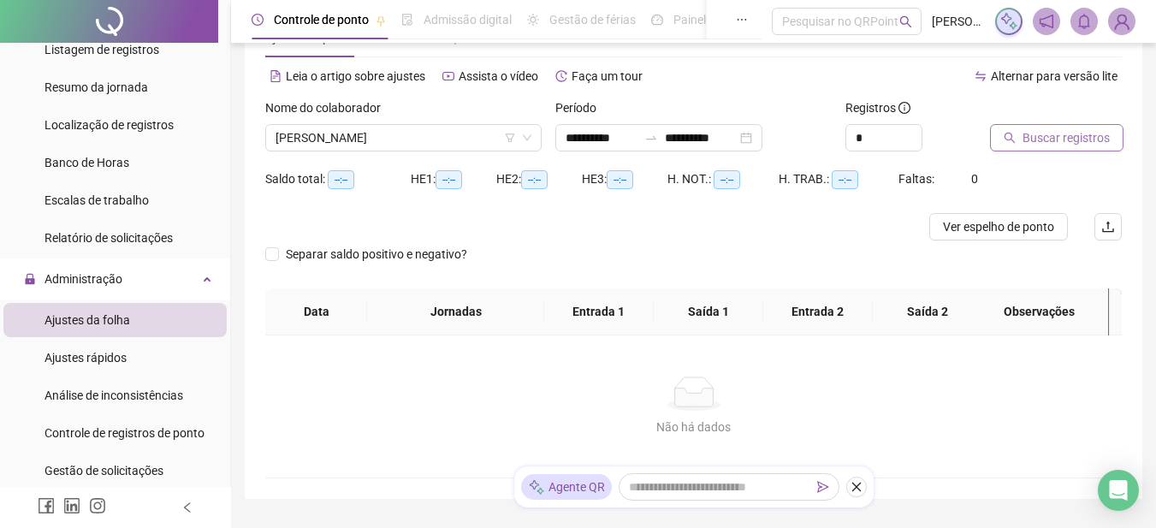
click at [1015, 139] on icon "search" at bounding box center [1009, 138] width 12 height 12
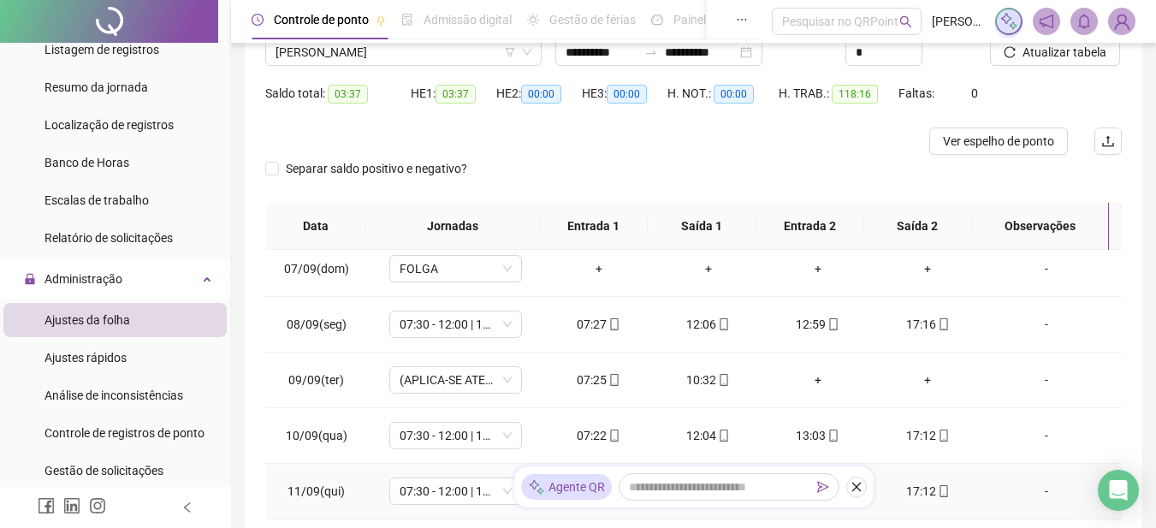
scroll to position [428, 0]
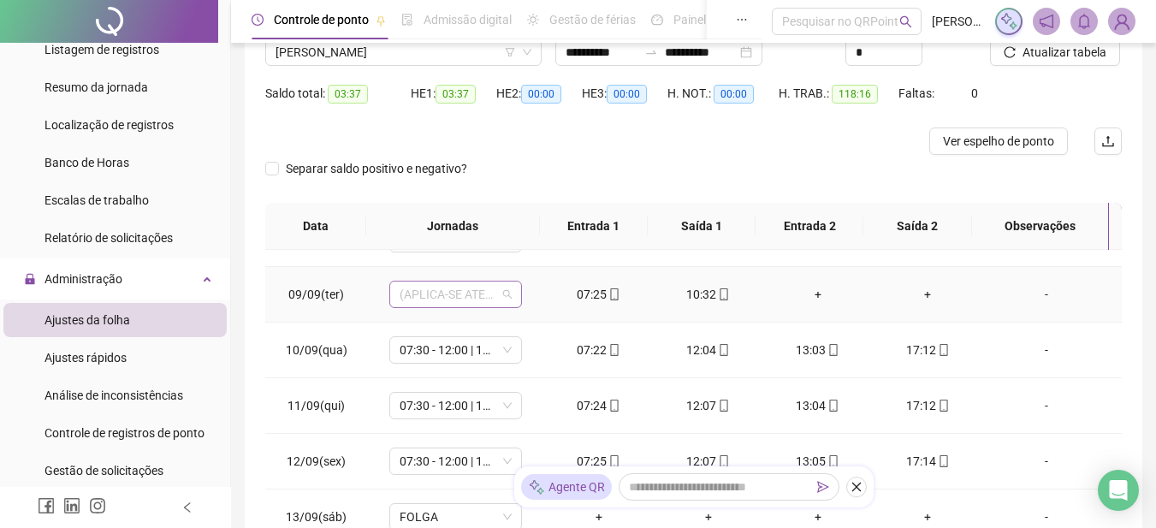
click at [505, 290] on span "(APLICA-SE ATESTADO)" at bounding box center [455, 294] width 112 height 26
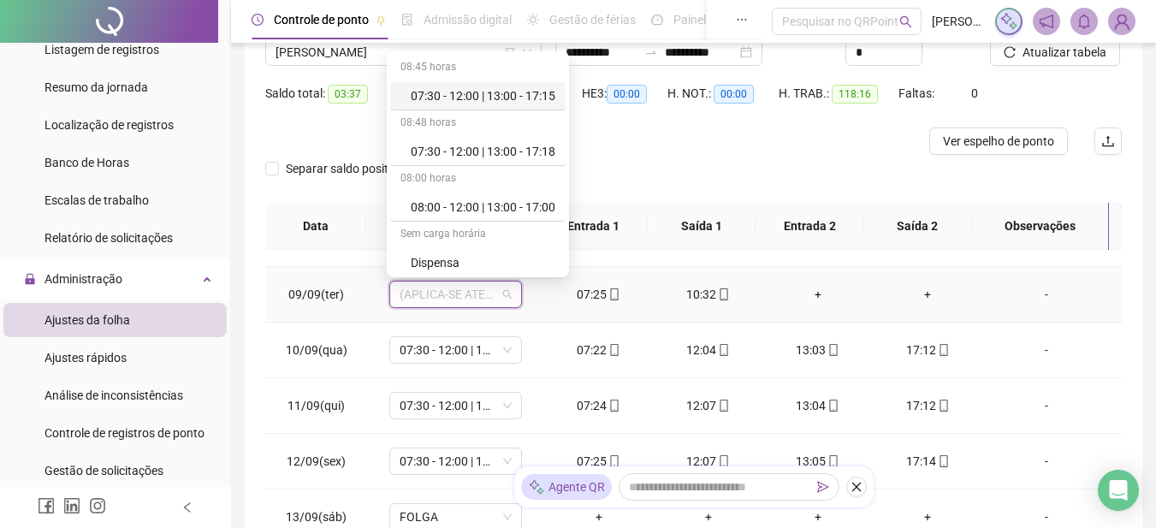
click at [499, 300] on span "(APLICA-SE ATESTADO)" at bounding box center [455, 294] width 112 height 26
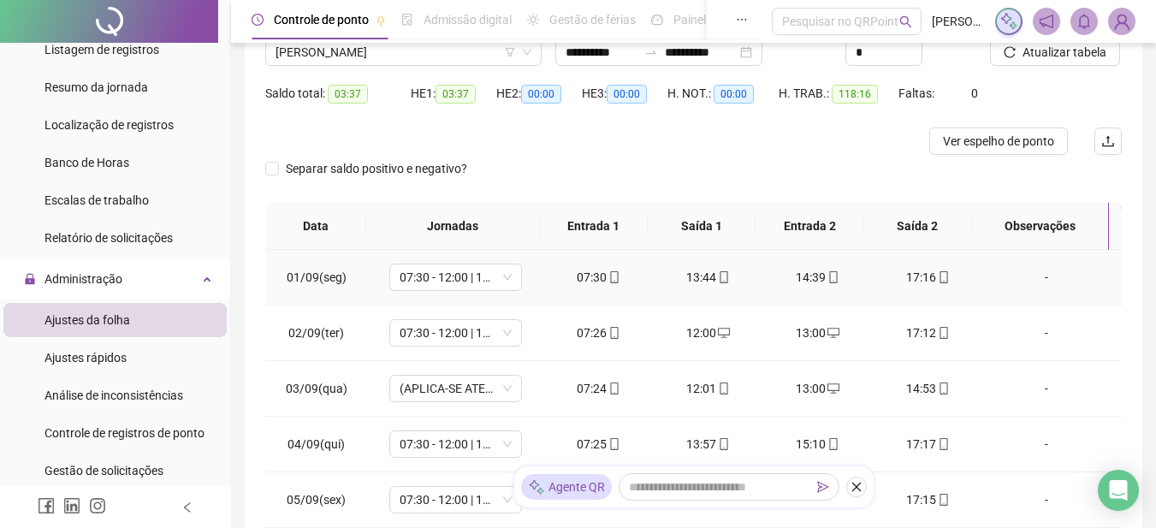
scroll to position [0, 0]
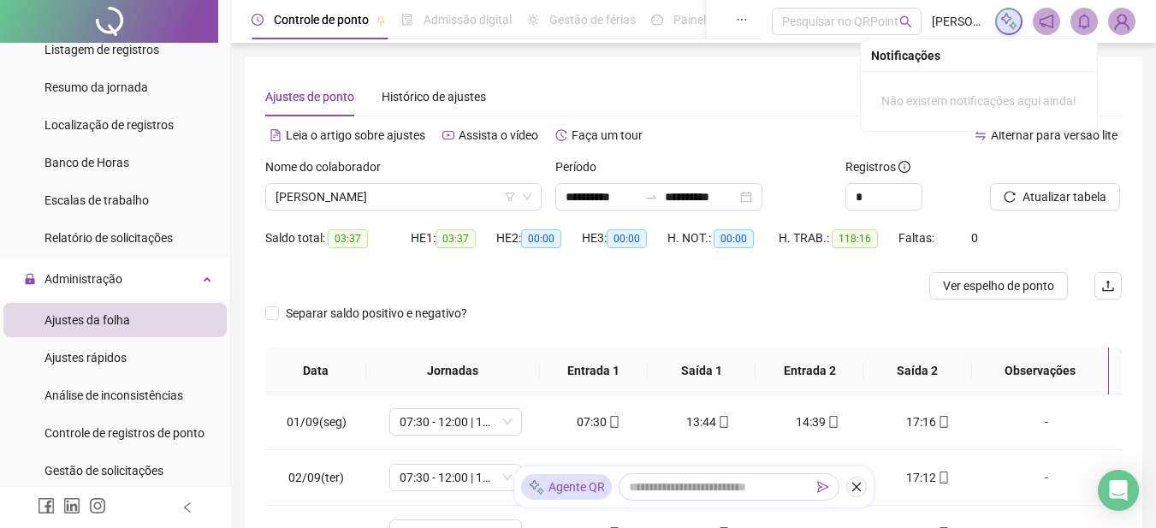
click at [1082, 21] on icon "bell" at bounding box center [1083, 21] width 15 height 15
click at [1046, 28] on icon "notification" at bounding box center [1045, 21] width 15 height 15
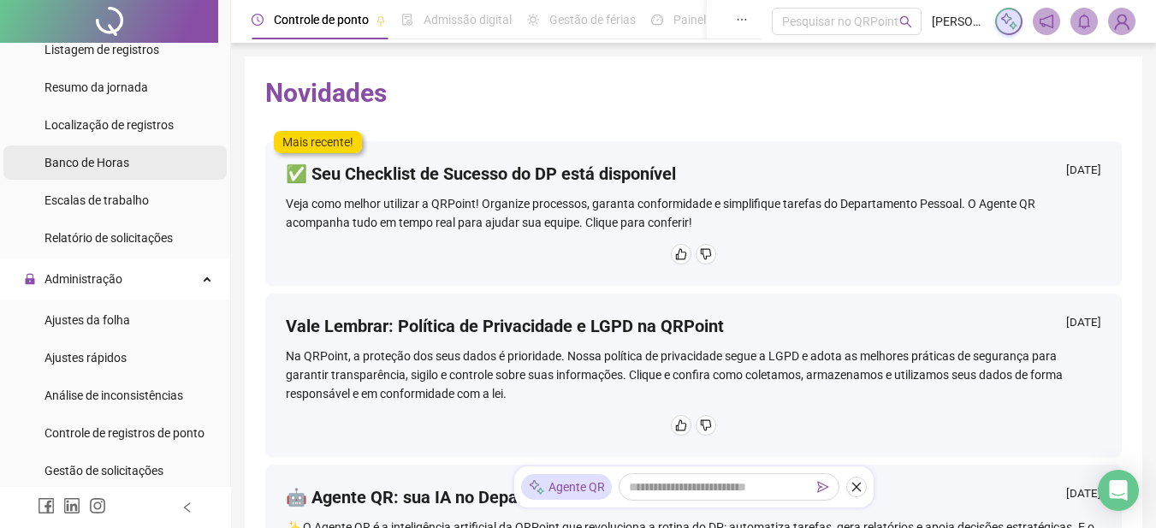
scroll to position [428, 0]
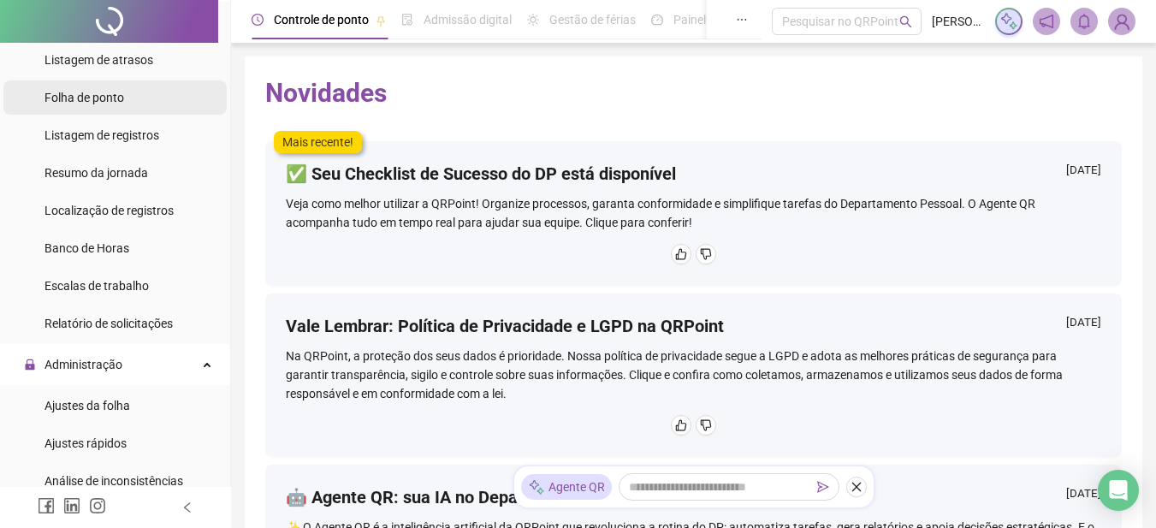
click at [96, 109] on div "Folha de ponto" at bounding box center [84, 97] width 80 height 34
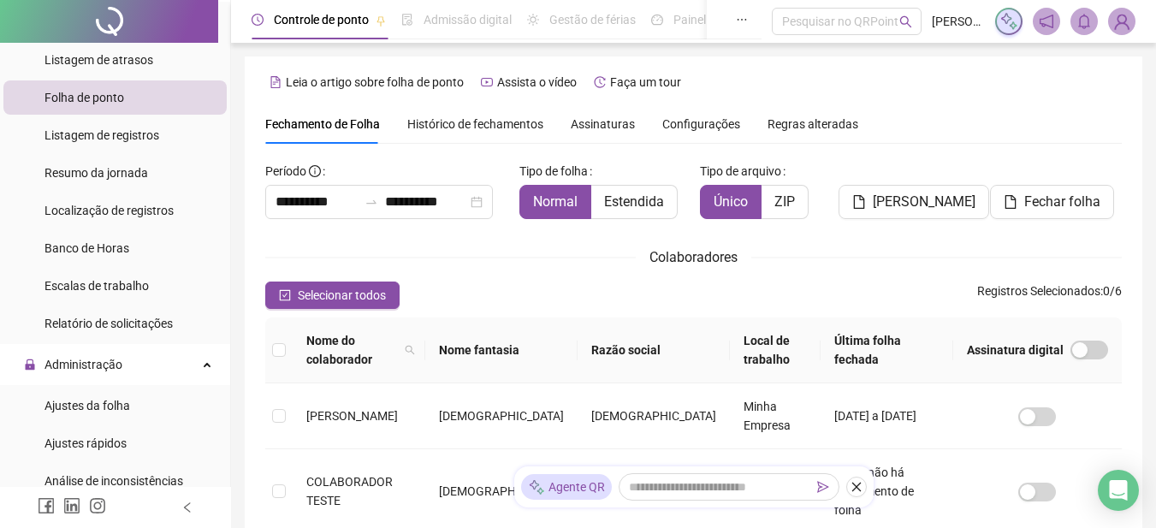
scroll to position [86, 0]
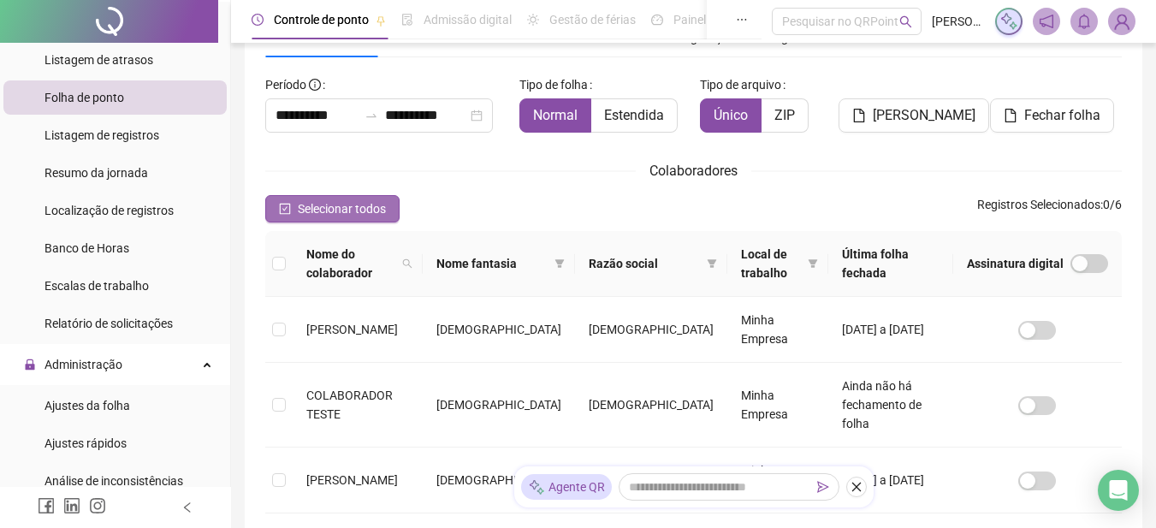
click at [286, 205] on icon "check-square" at bounding box center [285, 209] width 12 height 12
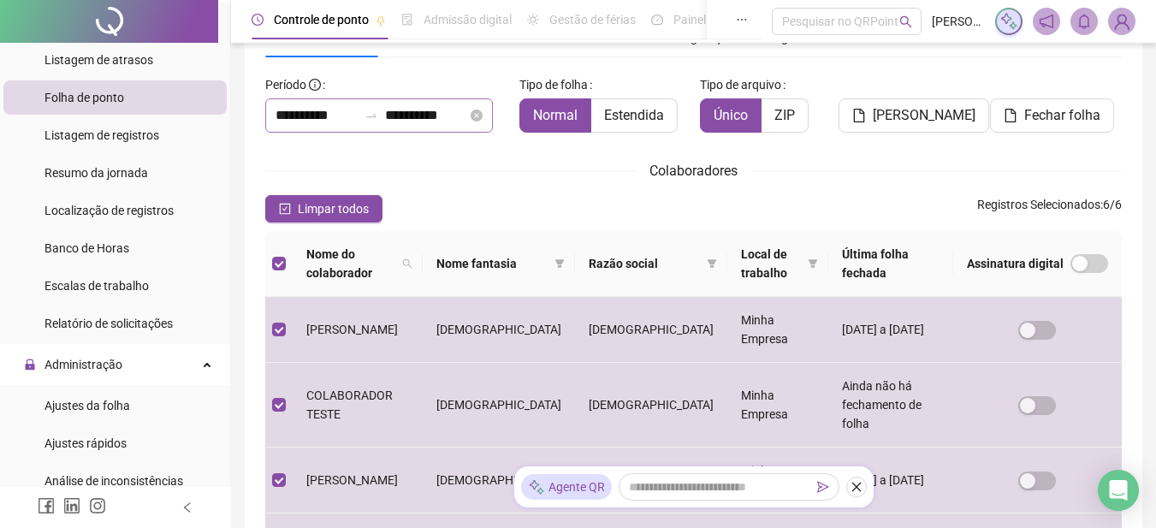
click at [481, 115] on div "**********" at bounding box center [379, 115] width 228 height 34
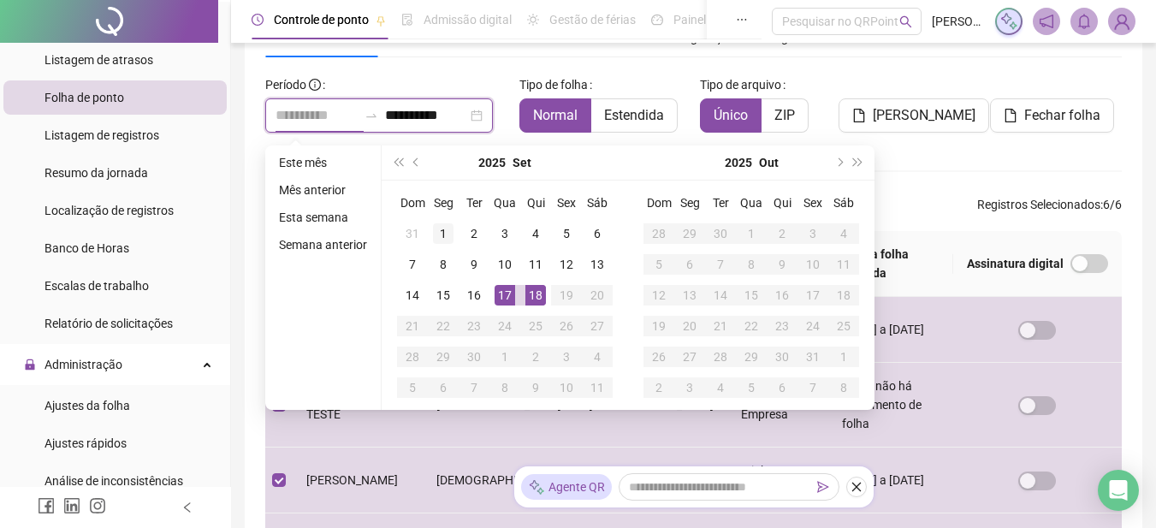
type input "**********"
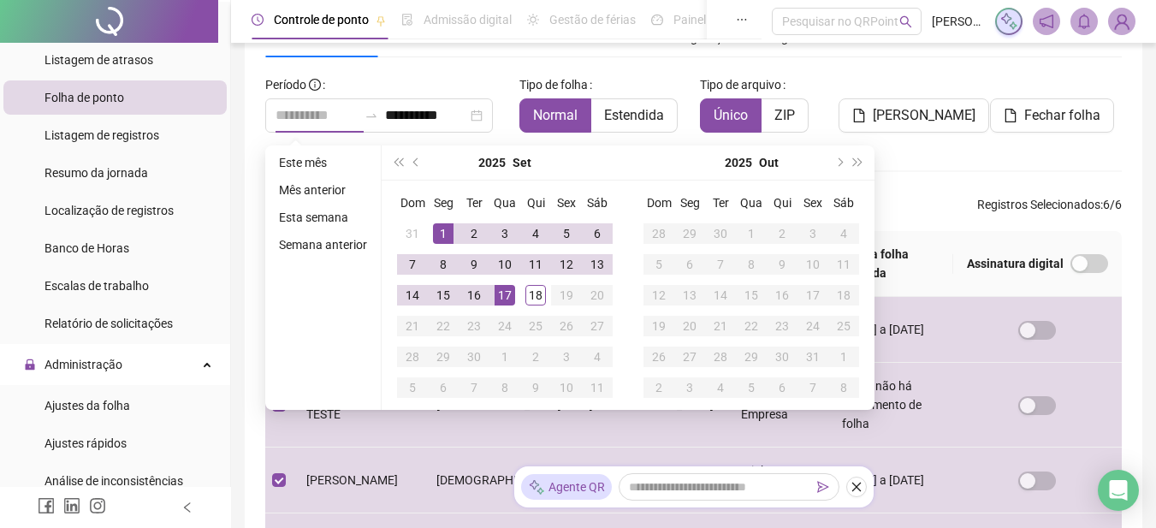
click at [444, 225] on div "1" at bounding box center [443, 233] width 21 height 21
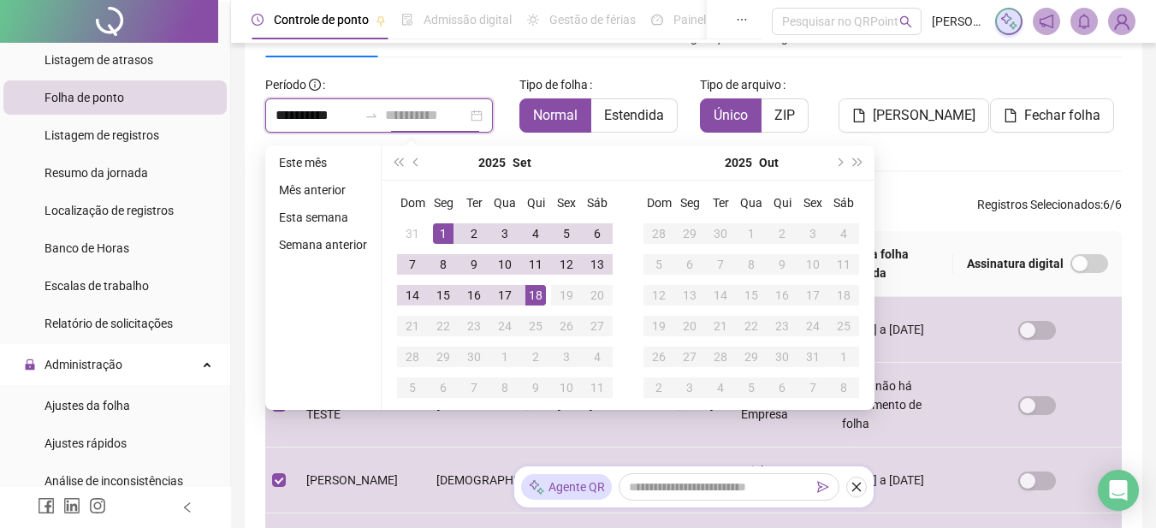
type input "**********"
click at [537, 299] on div "18" at bounding box center [535, 295] width 21 height 21
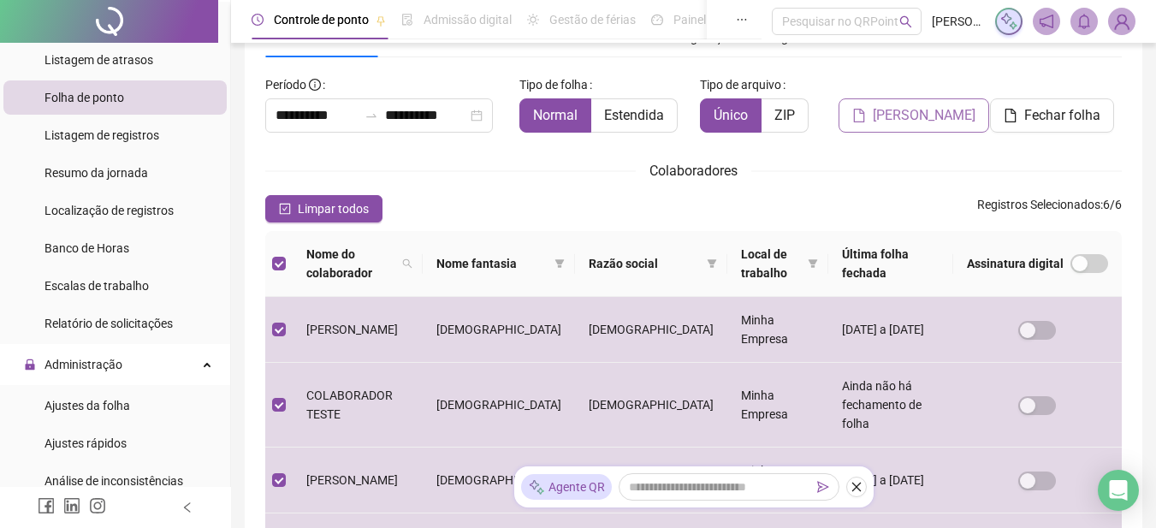
click at [907, 114] on span "Gerar espelho" at bounding box center [923, 115] width 103 height 21
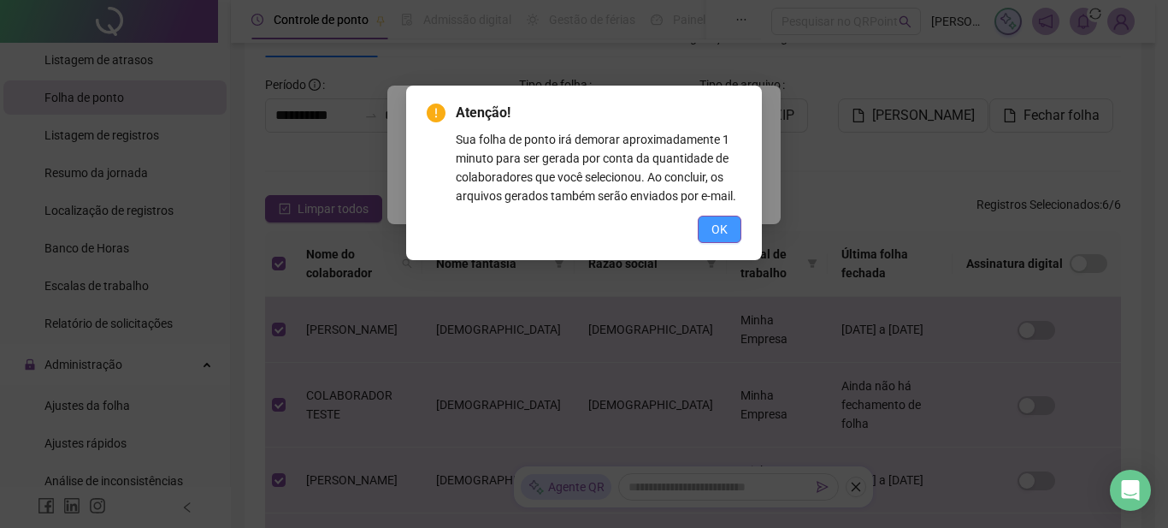
click at [717, 230] on span "OK" at bounding box center [720, 229] width 16 height 19
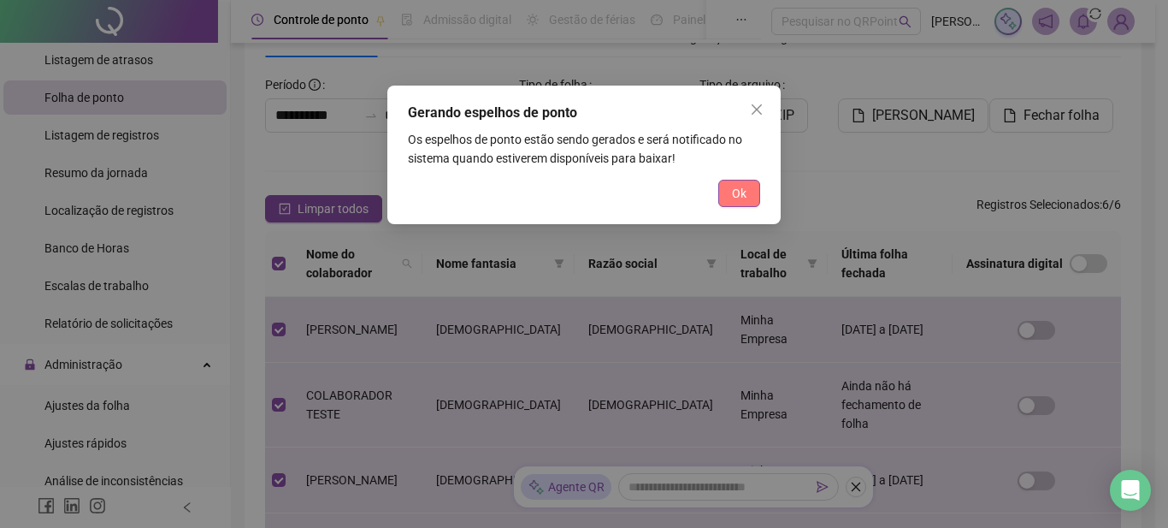
click at [742, 197] on span "Ok" at bounding box center [739, 193] width 15 height 19
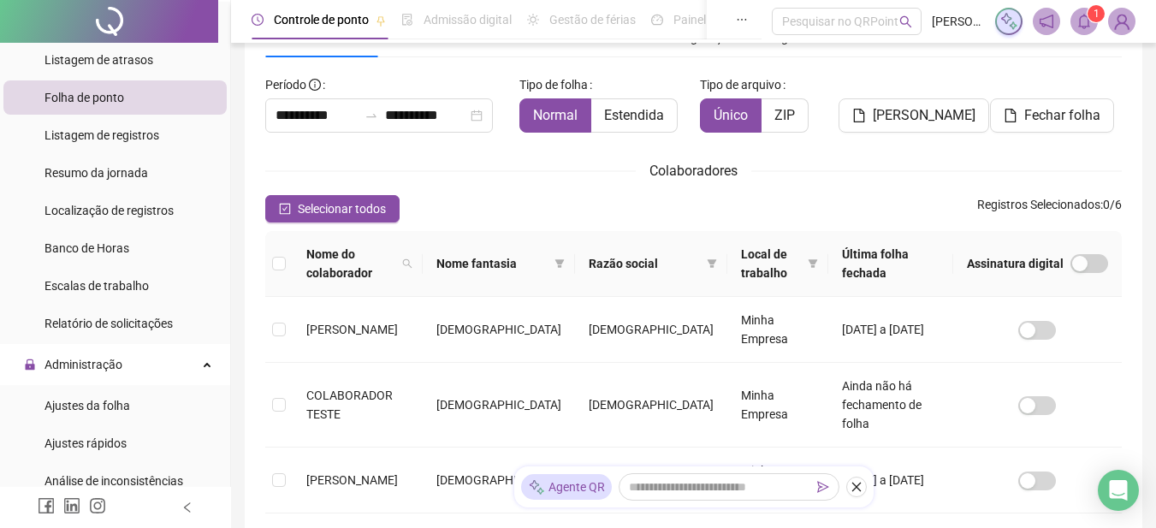
click at [1083, 27] on icon "bell" at bounding box center [1084, 21] width 12 height 15
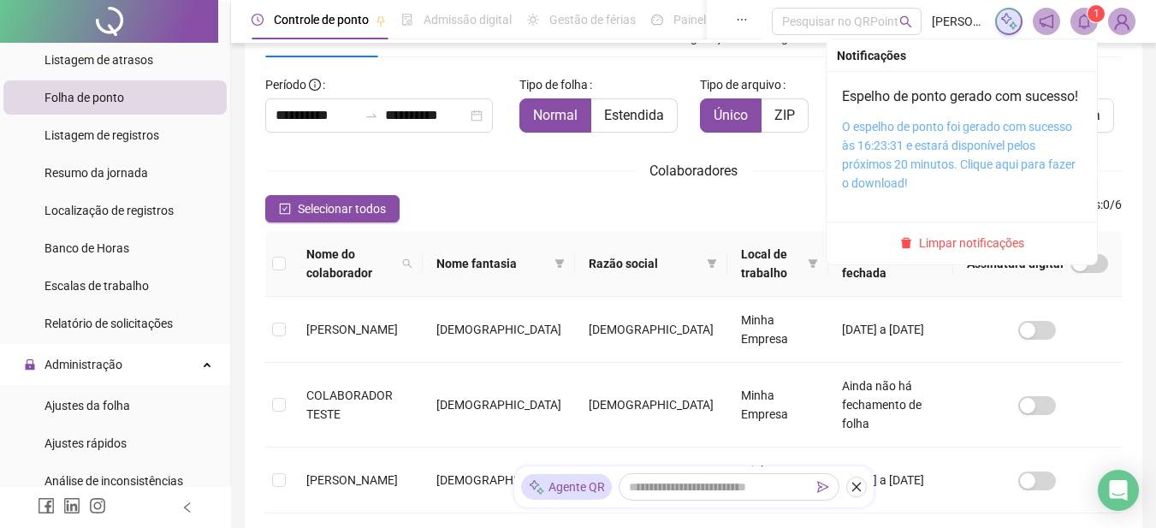
click at [895, 154] on link "O espelho de ponto foi gerado com sucesso às 16:23:31 e estará disponível pelos…" at bounding box center [959, 155] width 234 height 70
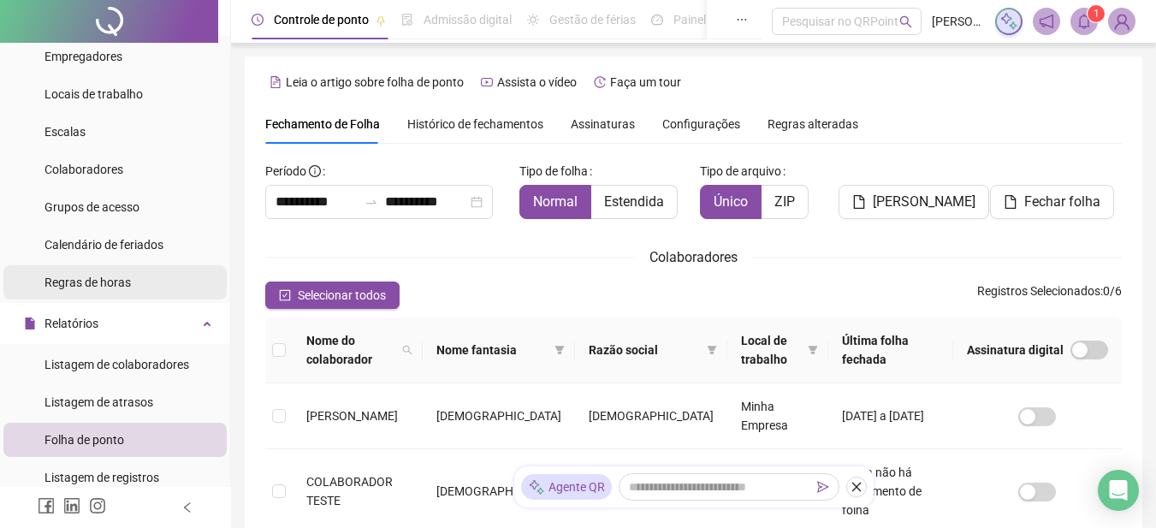
scroll to position [0, 0]
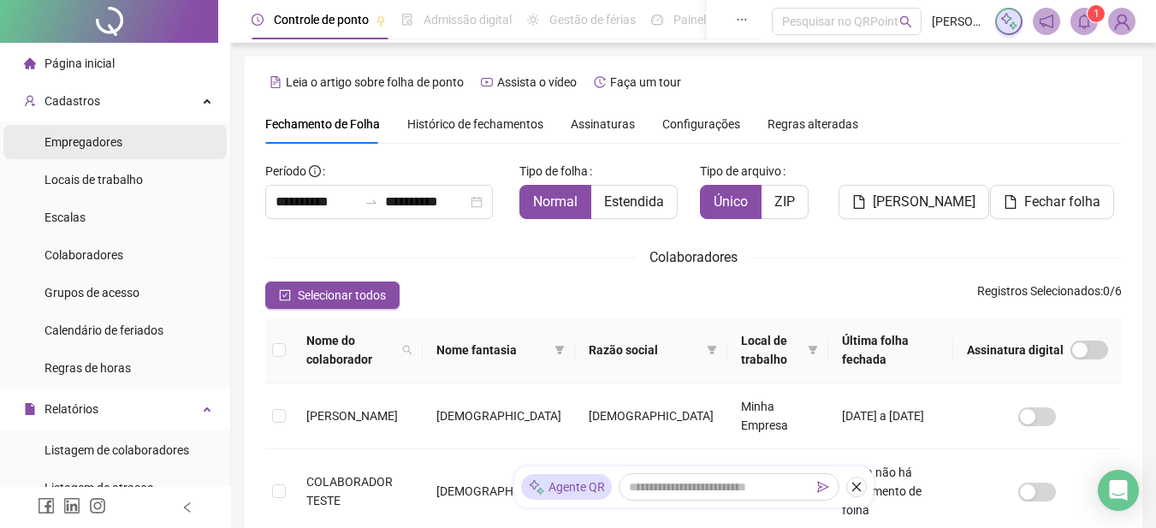
click at [126, 133] on li "Empregadores" at bounding box center [114, 142] width 223 height 34
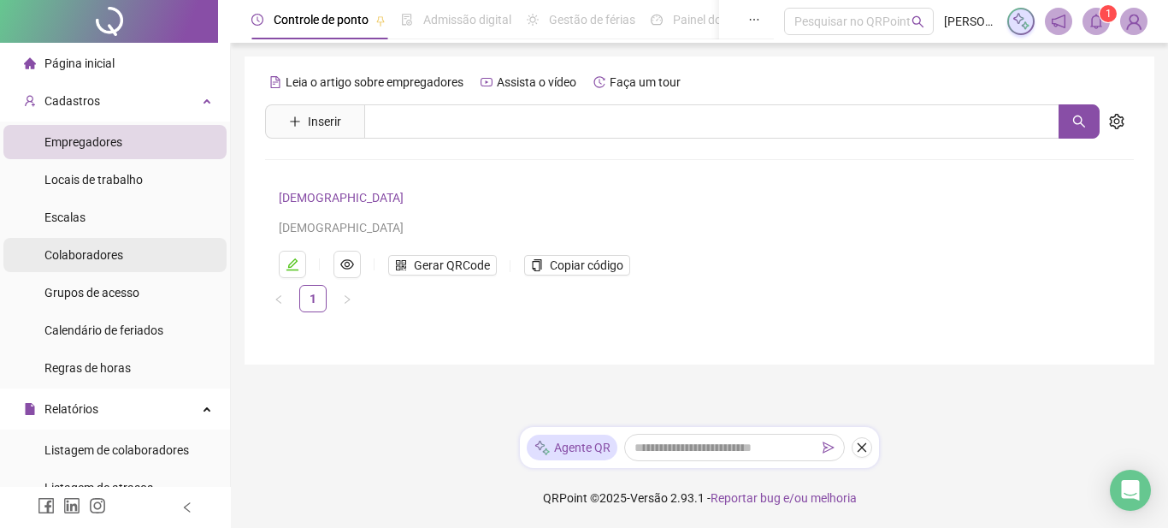
click at [92, 261] on span "Colaboradores" at bounding box center [83, 255] width 79 height 14
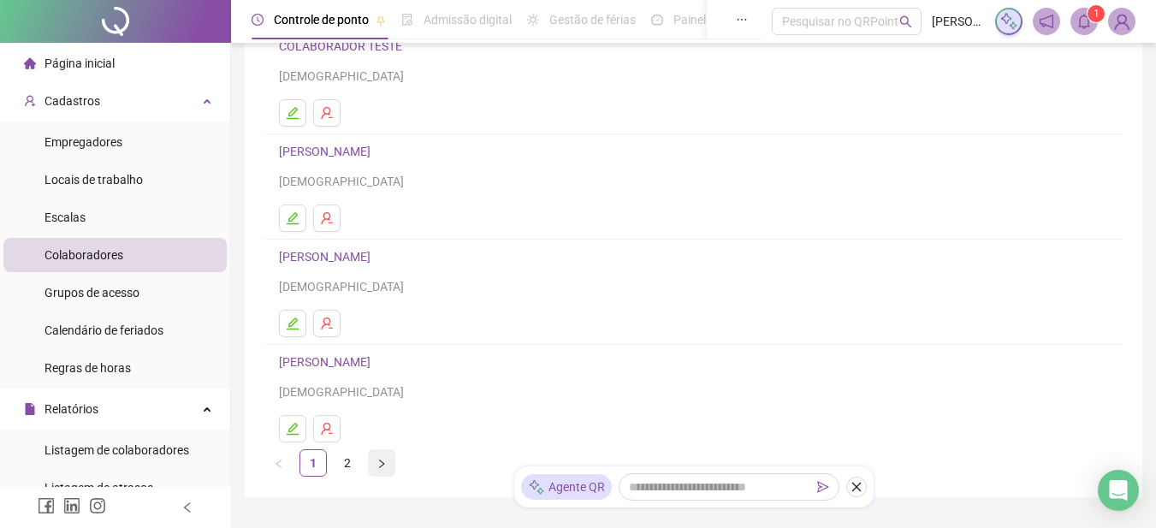
scroll to position [340, 0]
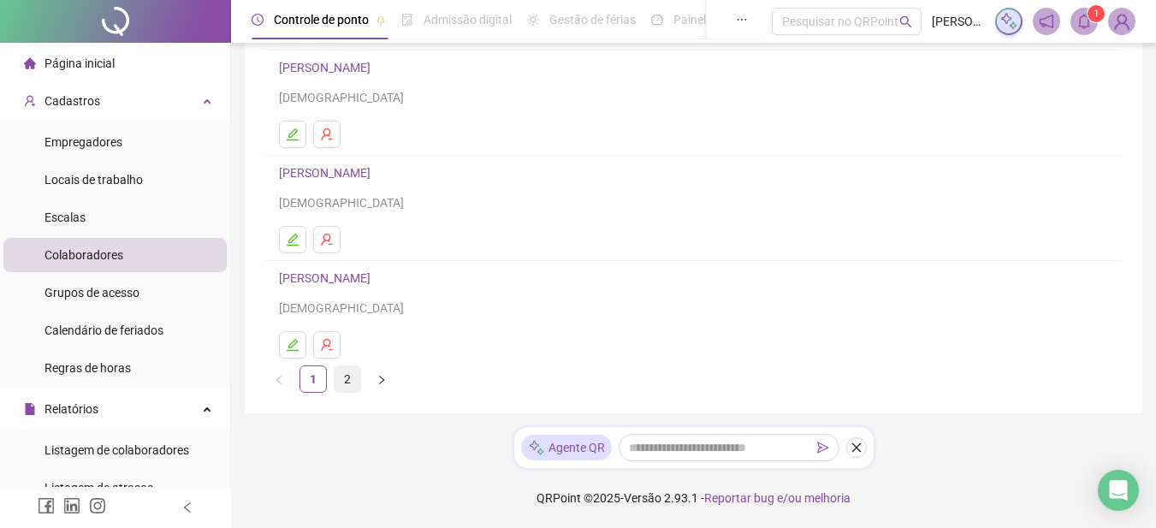
click at [349, 379] on link "2" at bounding box center [347, 379] width 26 height 26
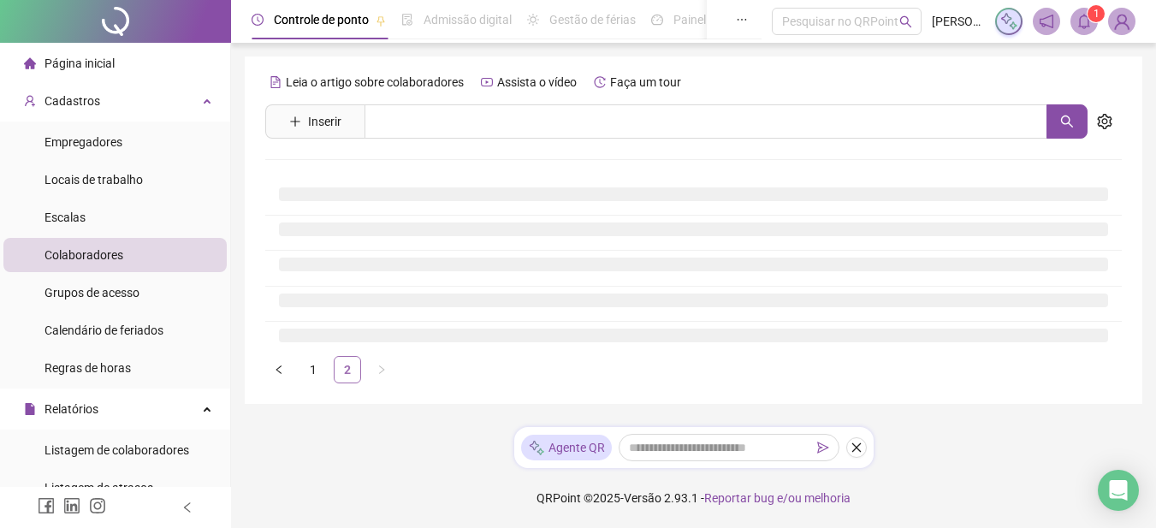
scroll to position [0, 0]
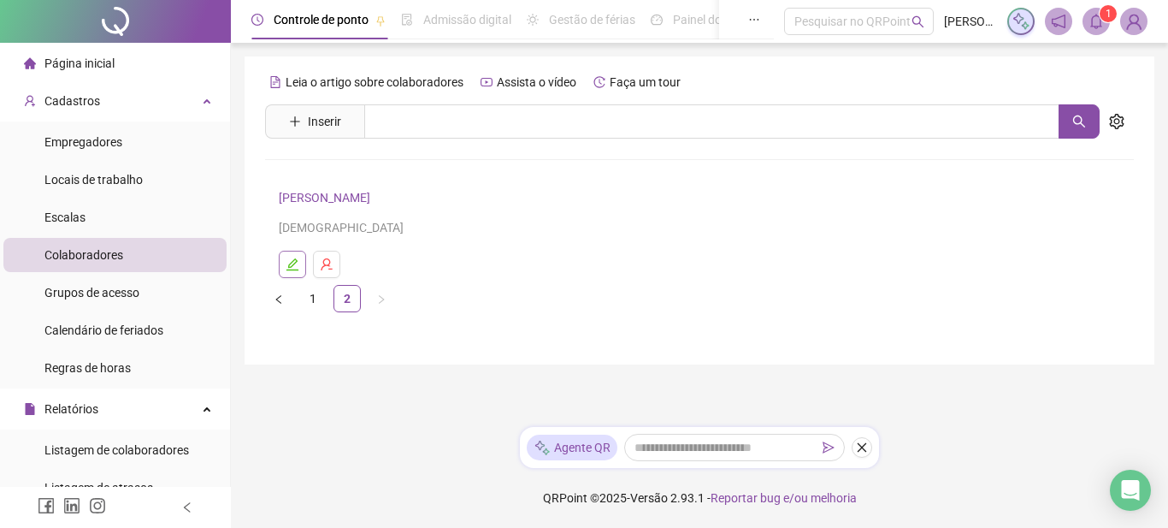
click at [294, 266] on icon "edit" at bounding box center [293, 264] width 14 height 14
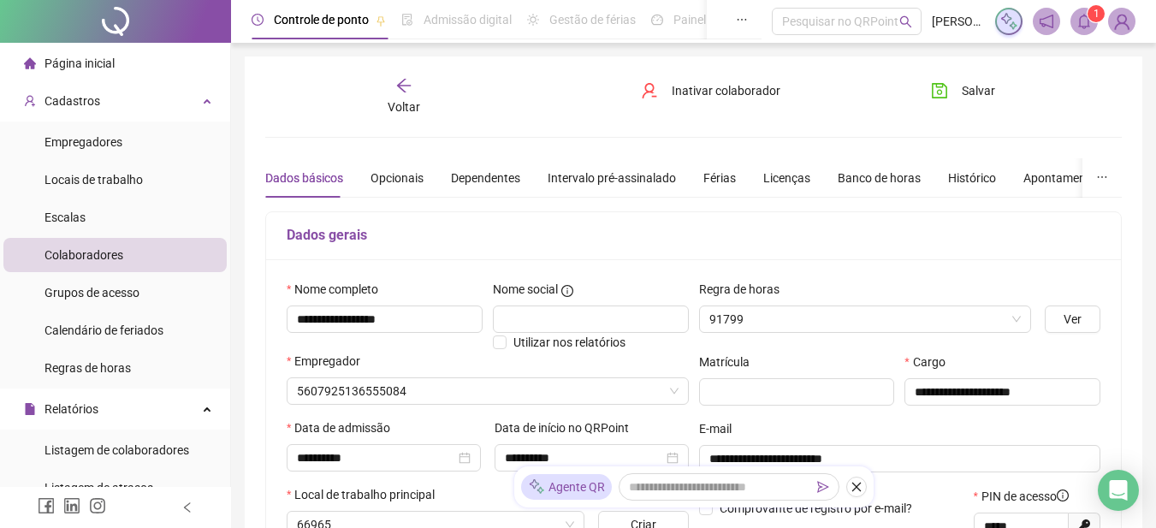
type input "*******"
click at [935, 92] on icon "save" at bounding box center [939, 90] width 17 height 17
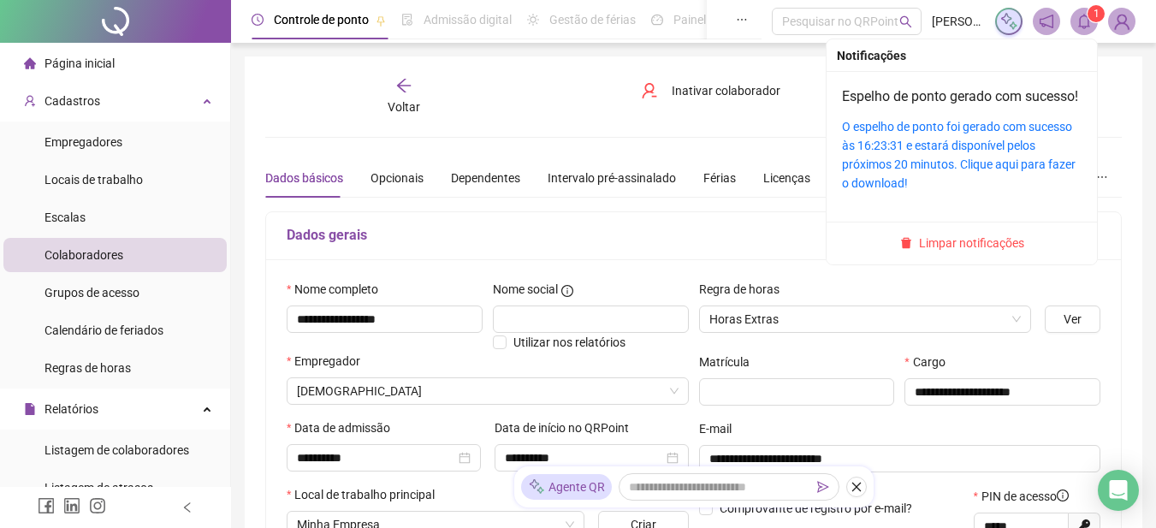
click at [1089, 22] on icon "bell" at bounding box center [1083, 21] width 15 height 15
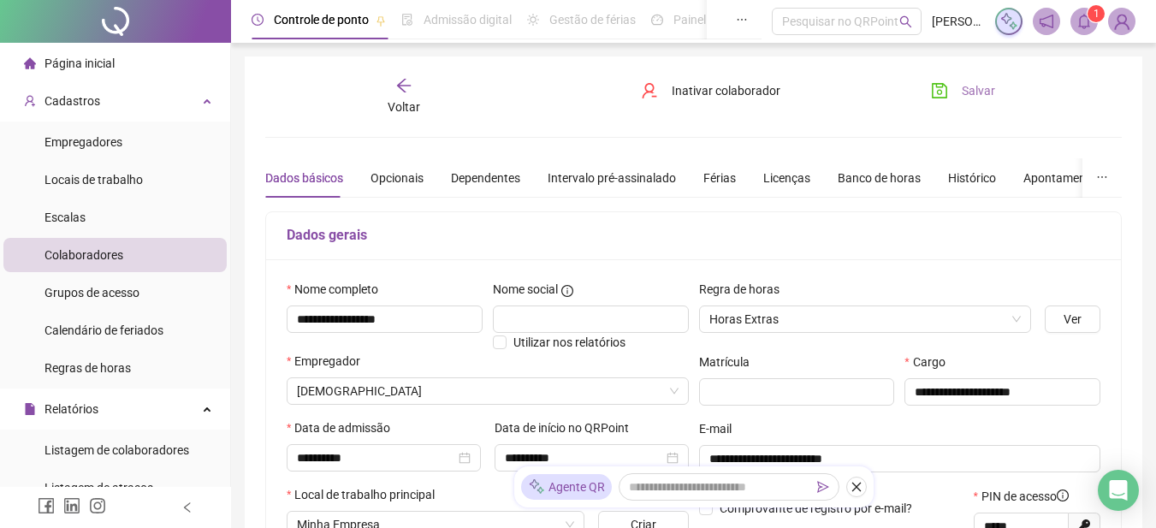
click at [85, 61] on span "Página inicial" at bounding box center [79, 63] width 70 height 14
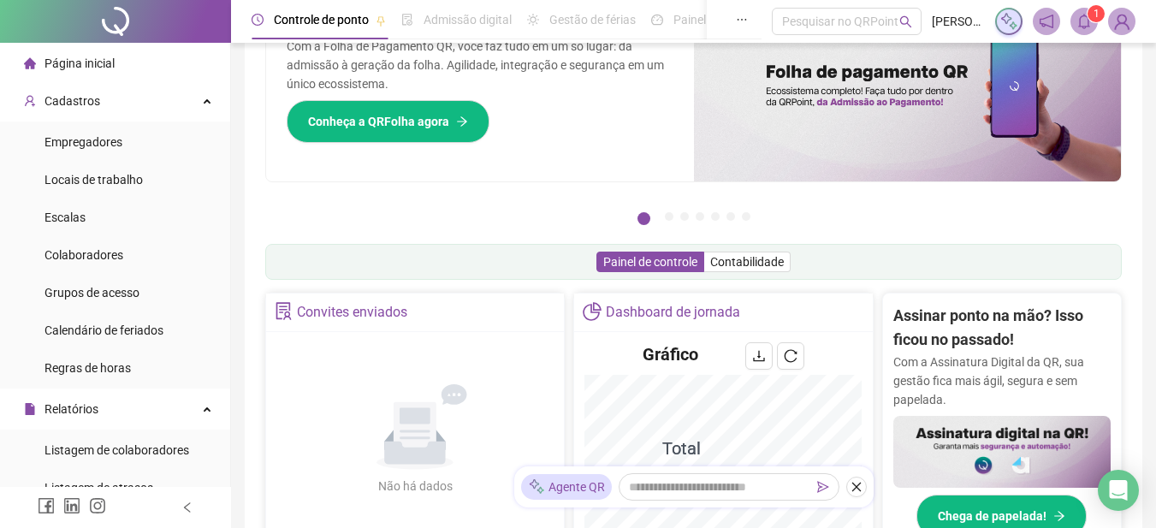
scroll to position [342, 0]
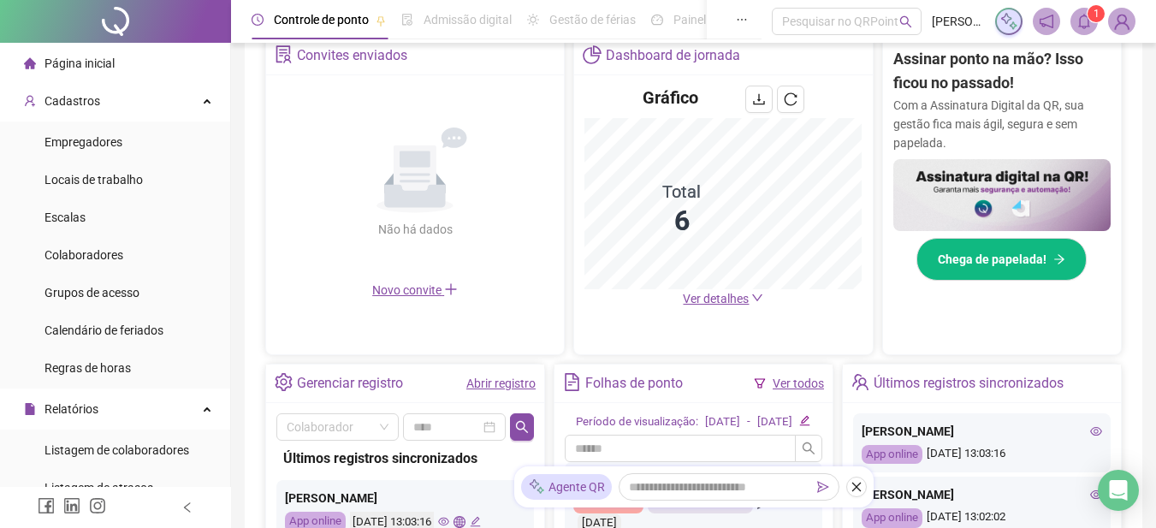
click at [756, 297] on icon "down" at bounding box center [757, 298] width 12 height 12
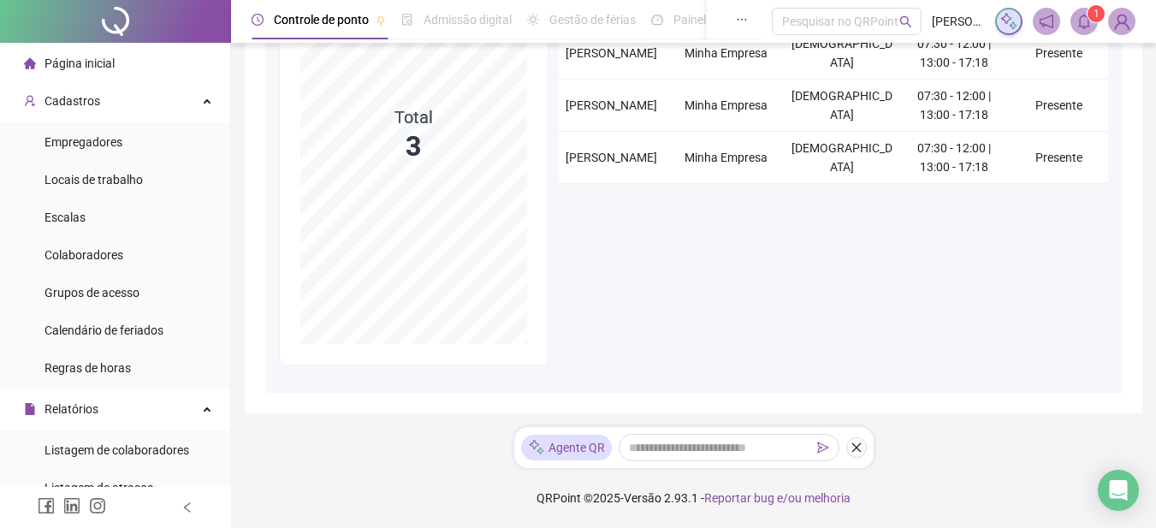
scroll to position [4, 0]
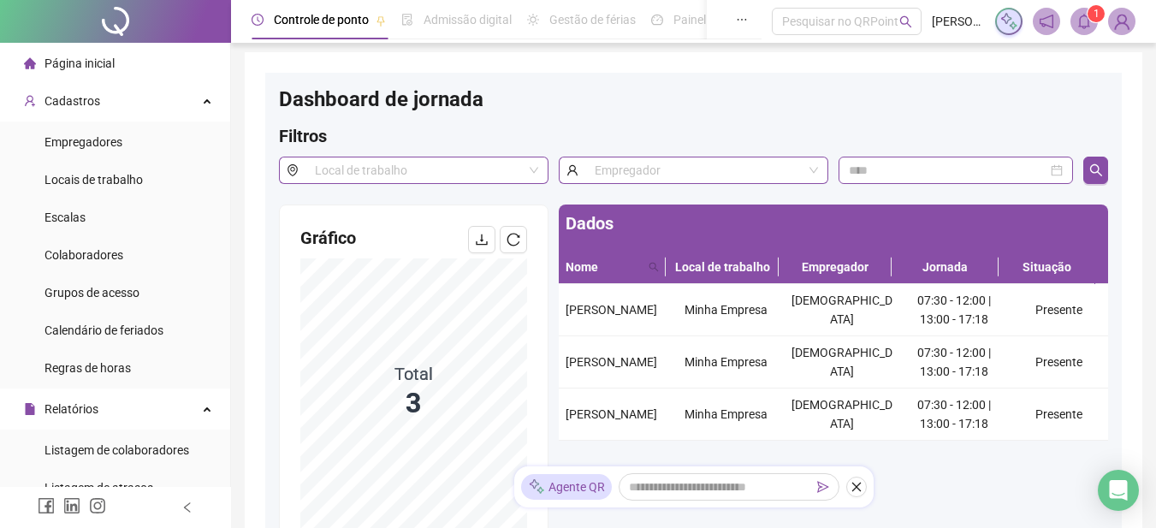
click at [90, 71] on div "Página inicial" at bounding box center [69, 63] width 91 height 34
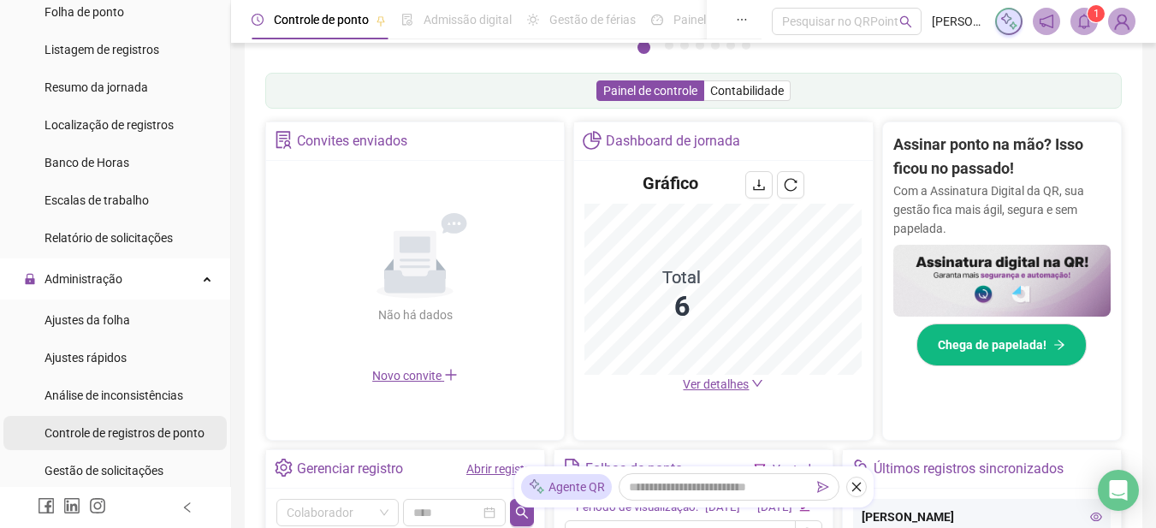
scroll to position [599, 0]
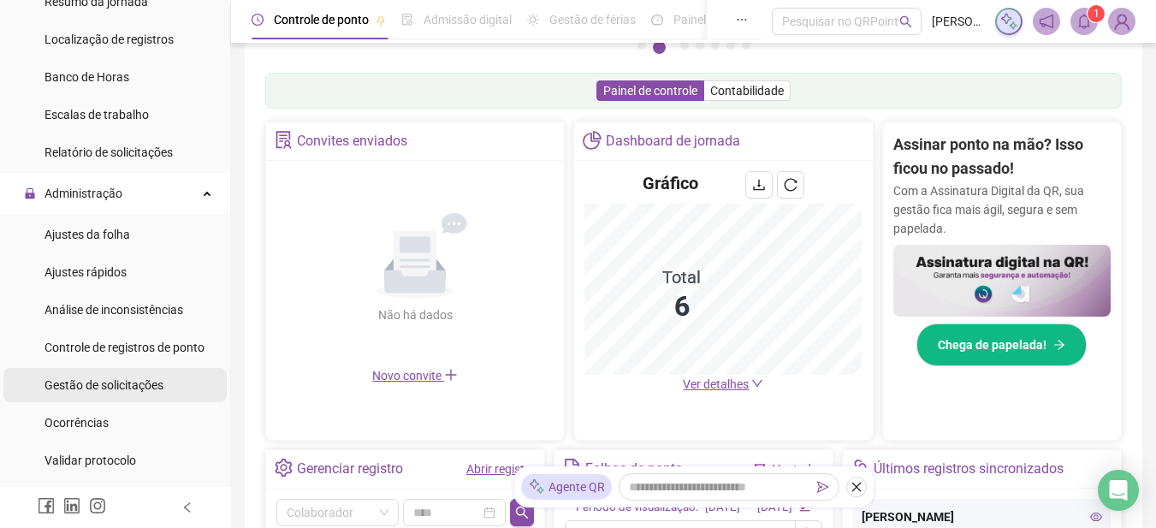
click at [127, 382] on span "Gestão de solicitações" at bounding box center [103, 385] width 119 height 14
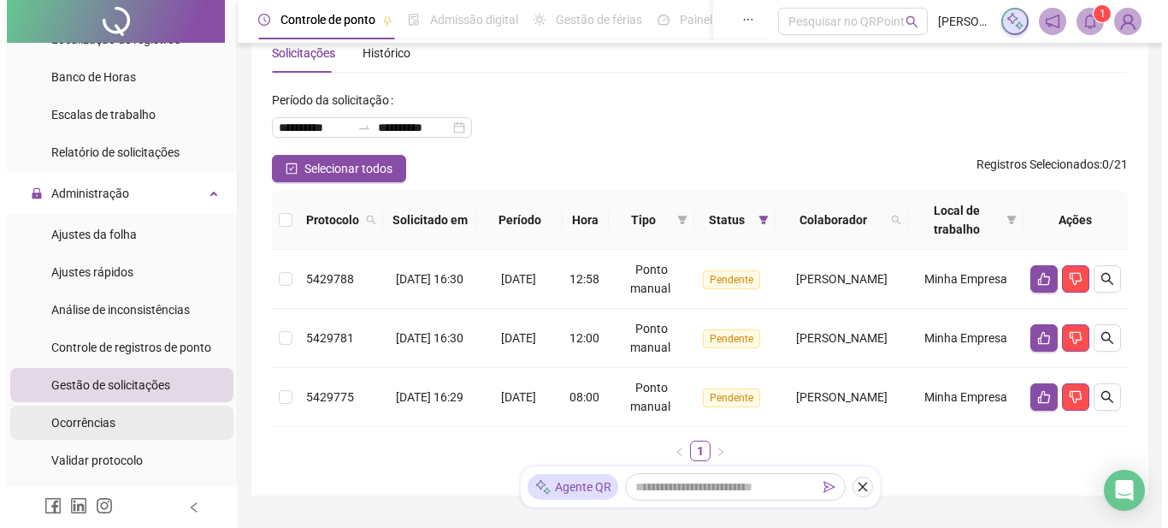
scroll to position [126, 0]
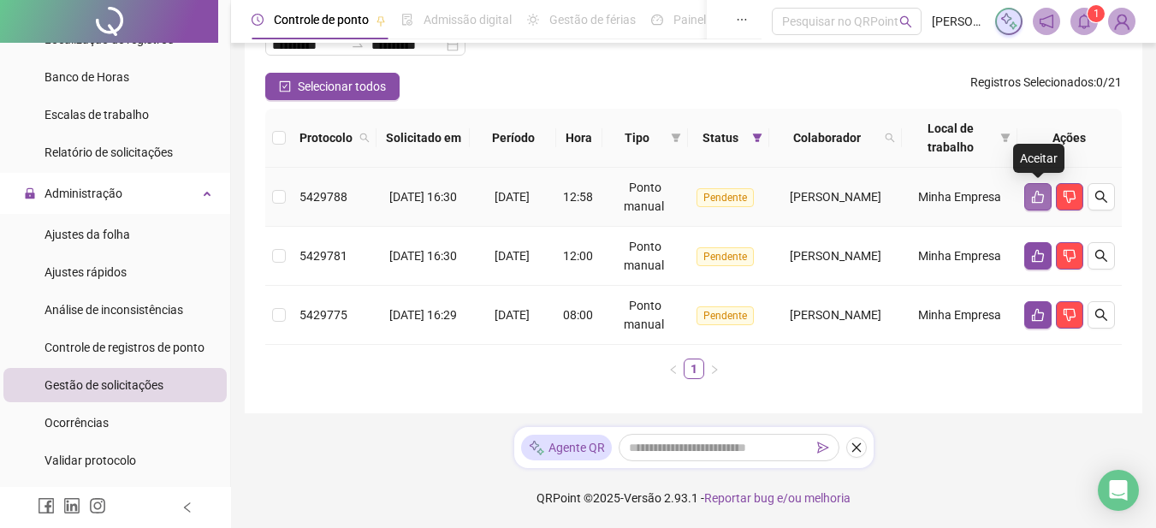
click at [1029, 198] on button "button" at bounding box center [1037, 196] width 27 height 27
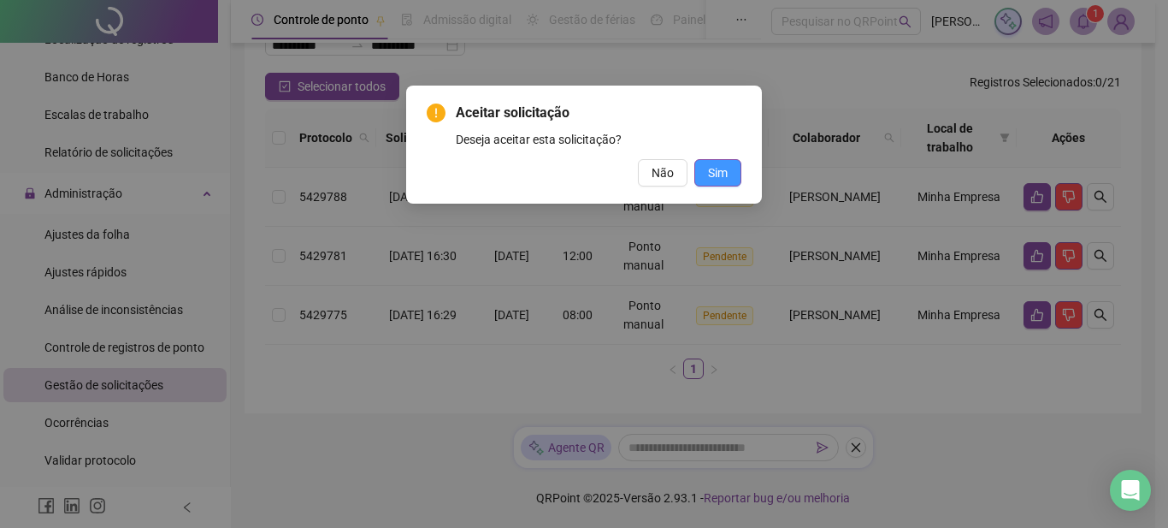
click at [718, 171] on span "Sim" at bounding box center [718, 172] width 20 height 19
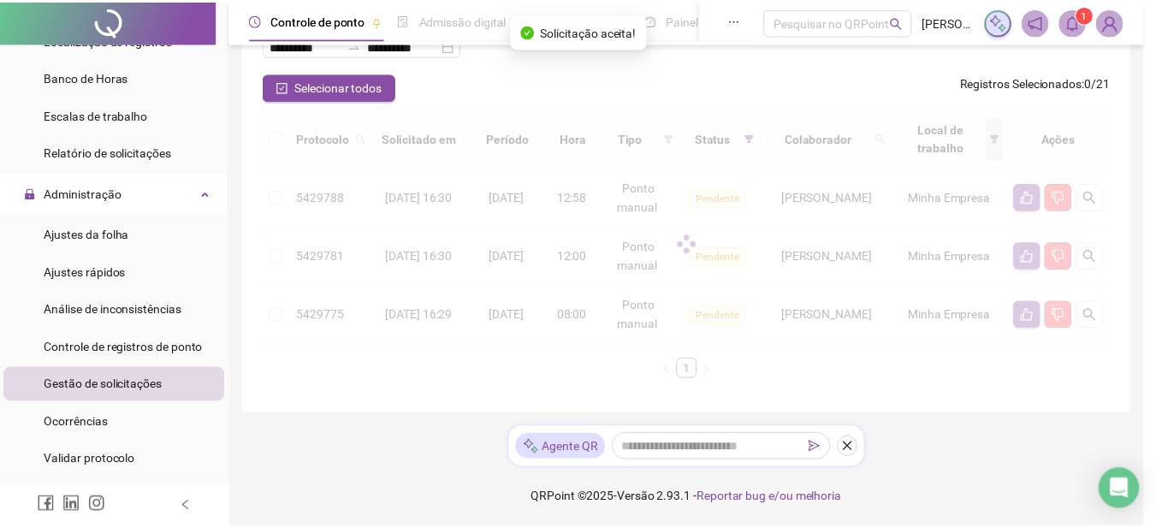
scroll to position [67, 0]
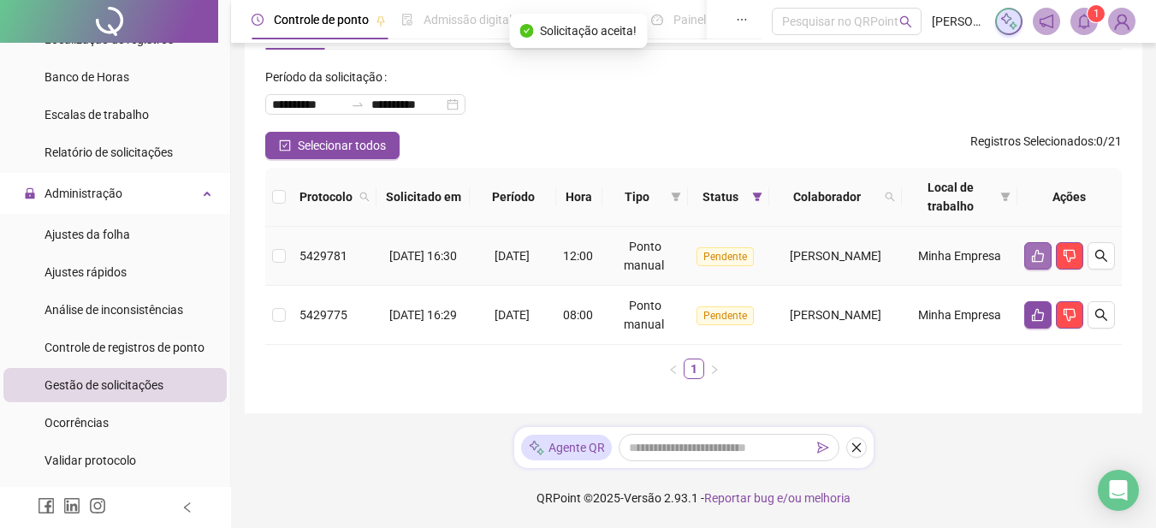
click at [1031, 253] on icon "like" at bounding box center [1038, 256] width 14 height 14
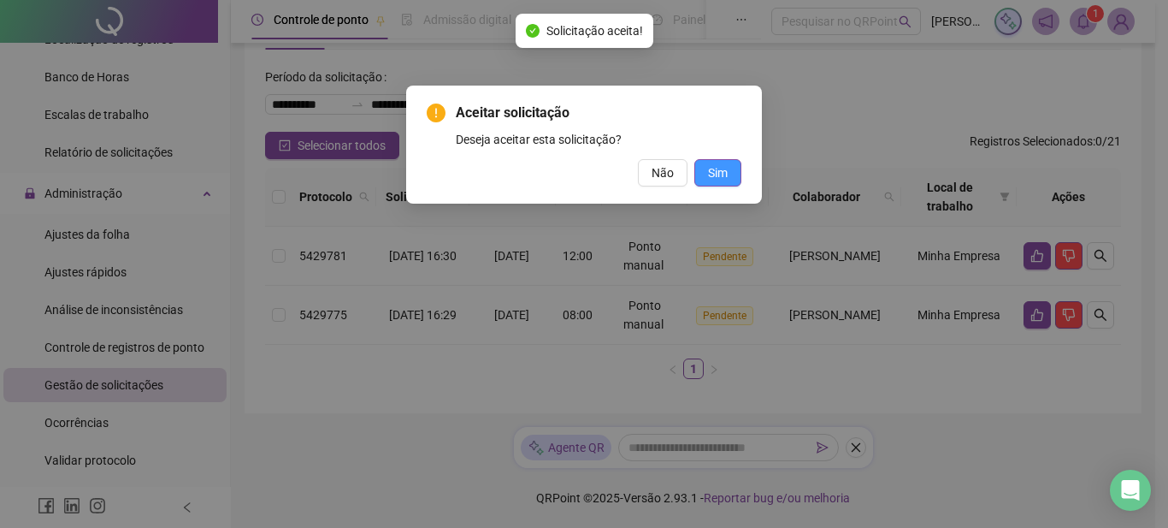
click at [725, 174] on span "Sim" at bounding box center [718, 172] width 20 height 19
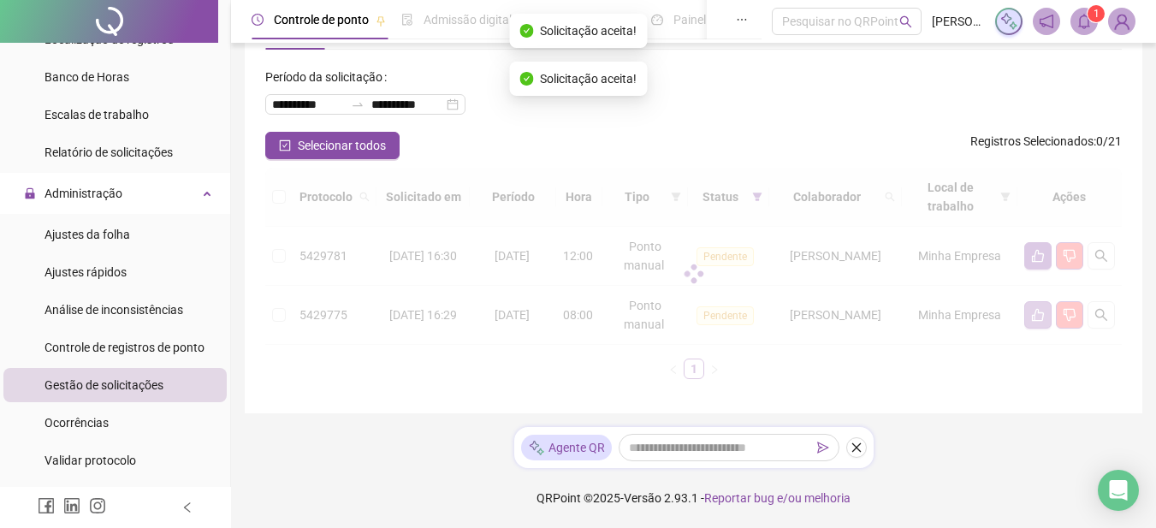
scroll to position [8, 0]
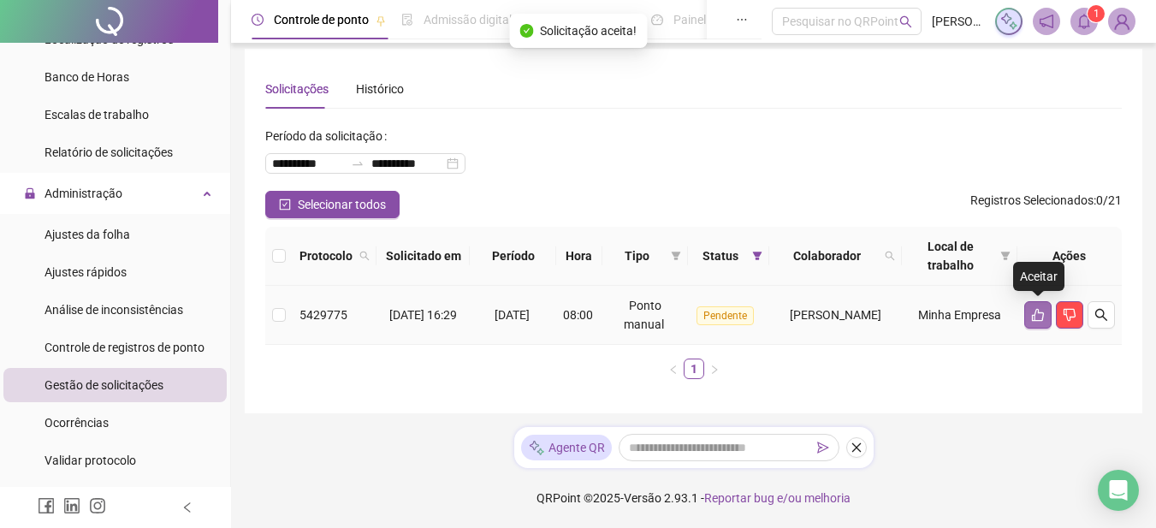
click at [1032, 307] on button "button" at bounding box center [1037, 314] width 27 height 27
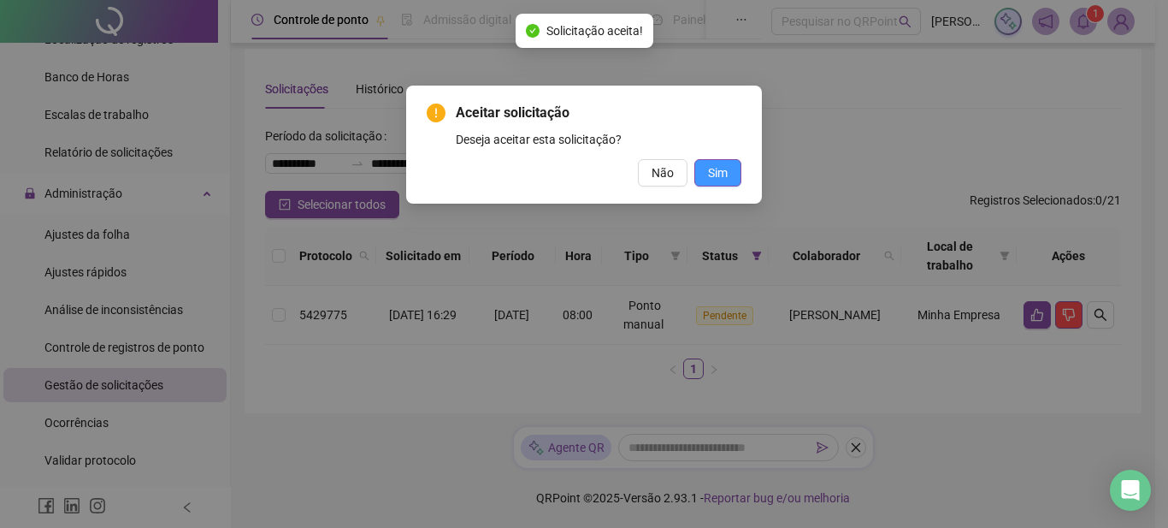
click at [721, 179] on span "Sim" at bounding box center [718, 172] width 20 height 19
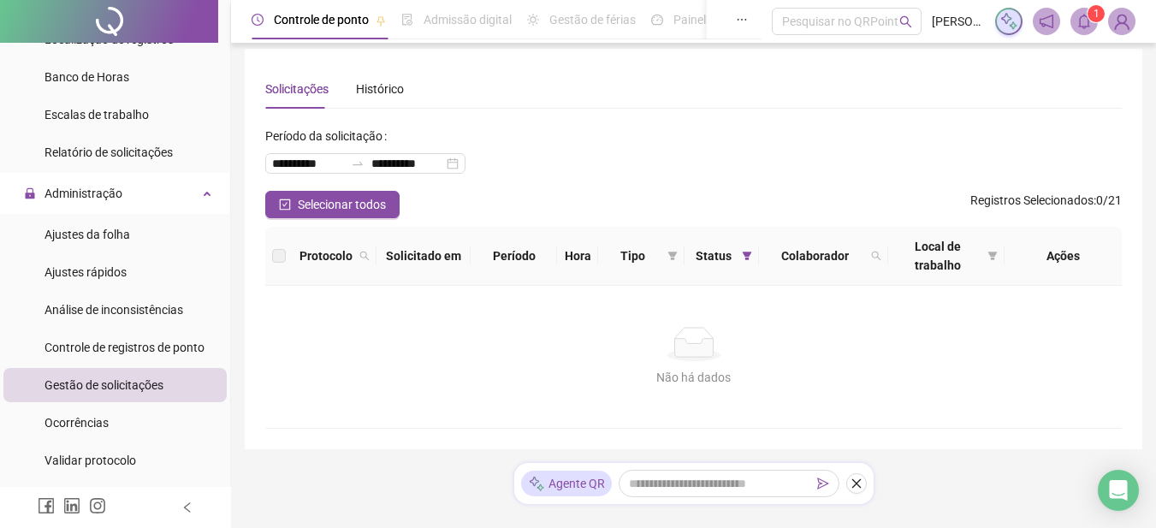
click at [1074, 12] on span at bounding box center [1083, 21] width 27 height 27
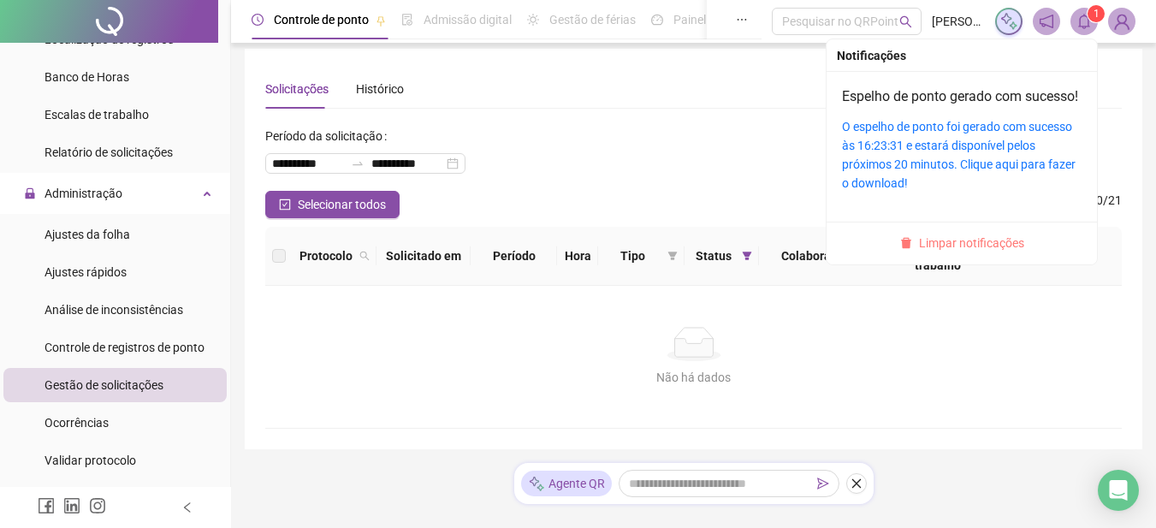
click at [961, 252] on span "Limpar notificações" at bounding box center [971, 243] width 105 height 19
